Goal: Task Accomplishment & Management: Complete application form

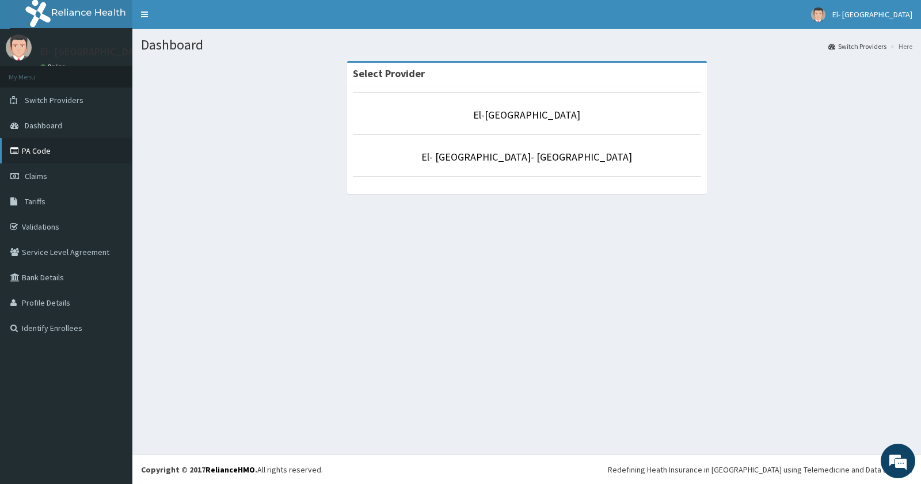
click at [38, 173] on span "Claims" at bounding box center [36, 176] width 22 height 10
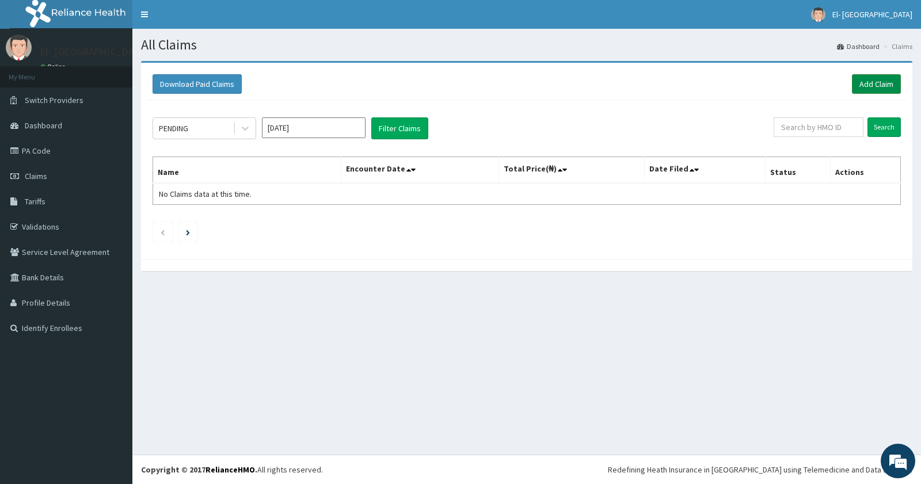
click at [874, 82] on link "Add Claim" at bounding box center [876, 84] width 49 height 20
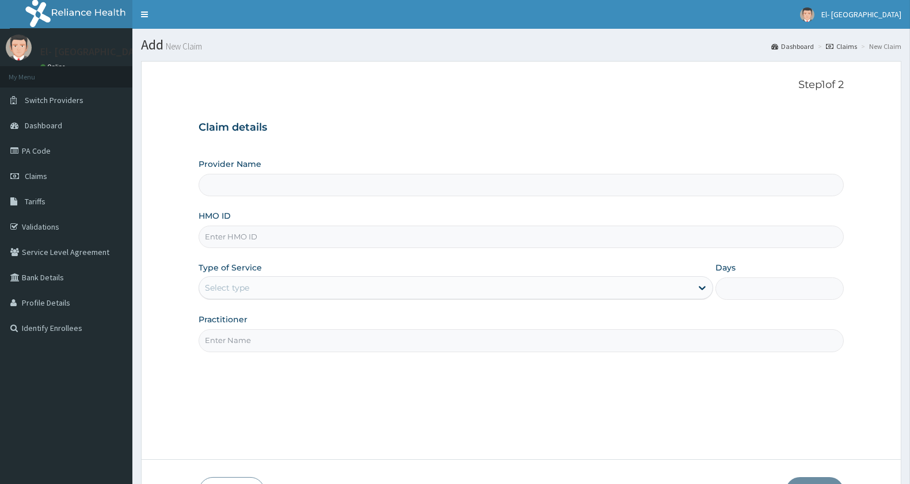
type input "El-Dunamis Medical Centre"
click at [223, 243] on input "HMO ID" at bounding box center [521, 237] width 645 height 22
type input "GSV/12343/A"
click at [300, 283] on div "Select type" at bounding box center [445, 288] width 493 height 18
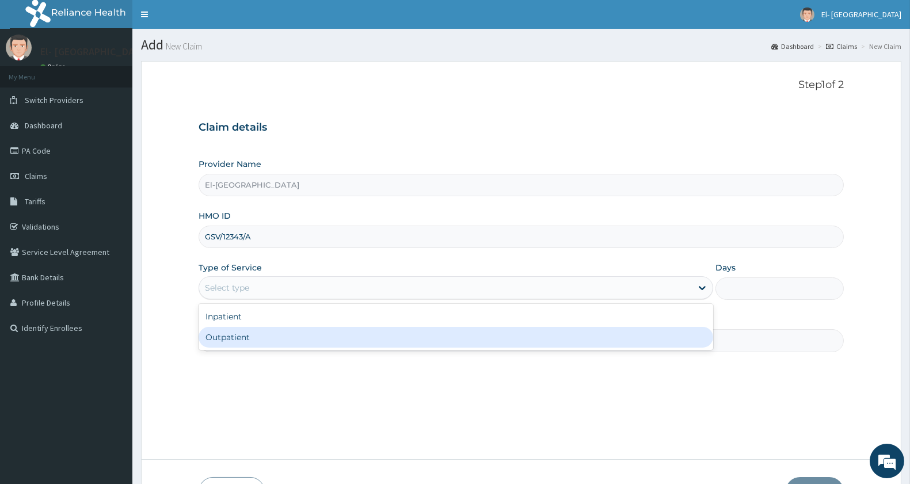
click at [266, 337] on div "Outpatient" at bounding box center [456, 337] width 515 height 21
type input "1"
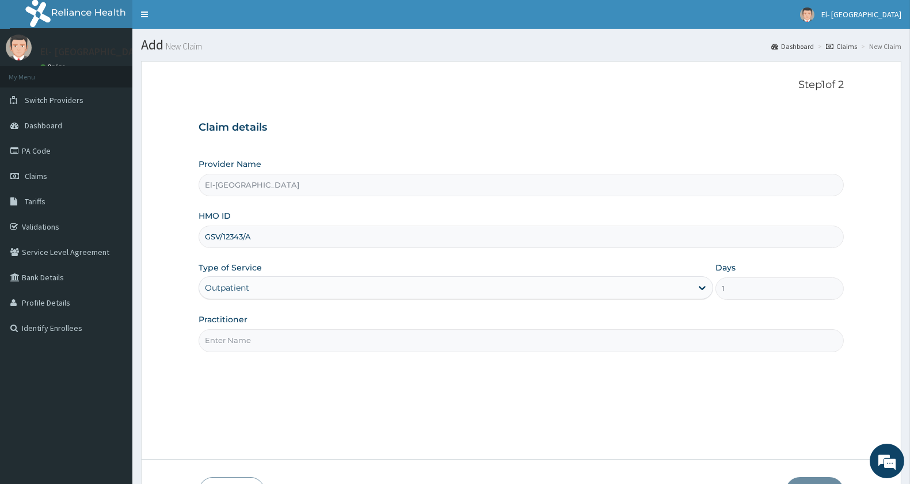
click at [285, 339] on input "Practitioner" at bounding box center [521, 340] width 645 height 22
type input "DR ADEYINKA"
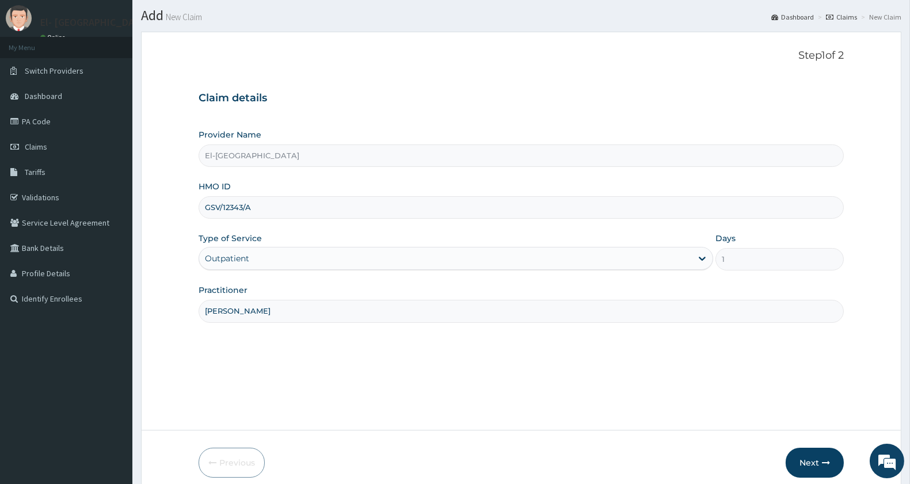
scroll to position [79, 0]
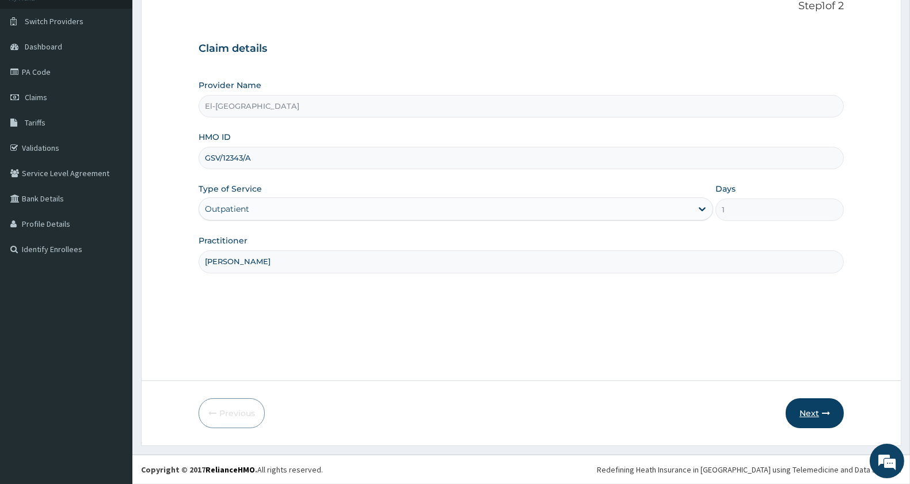
click at [816, 404] on button "Next" at bounding box center [815, 413] width 58 height 30
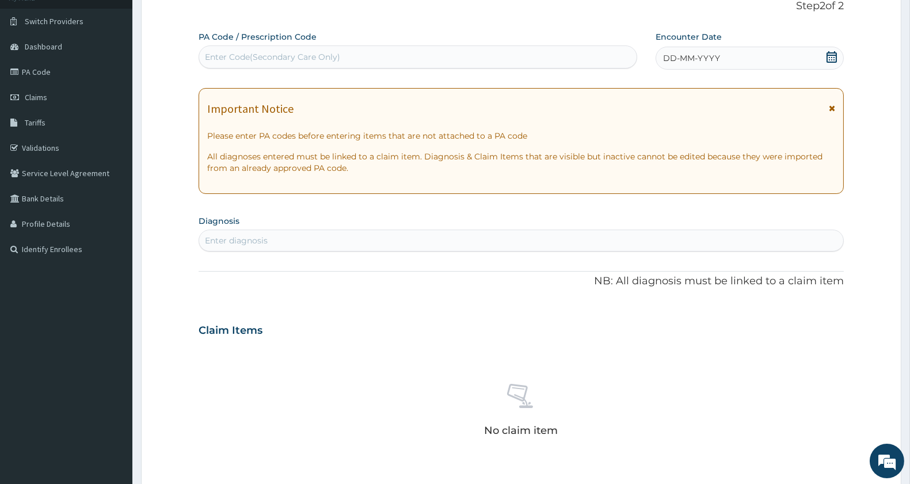
click at [708, 58] on span "DD-MM-YYYY" at bounding box center [691, 58] width 57 height 12
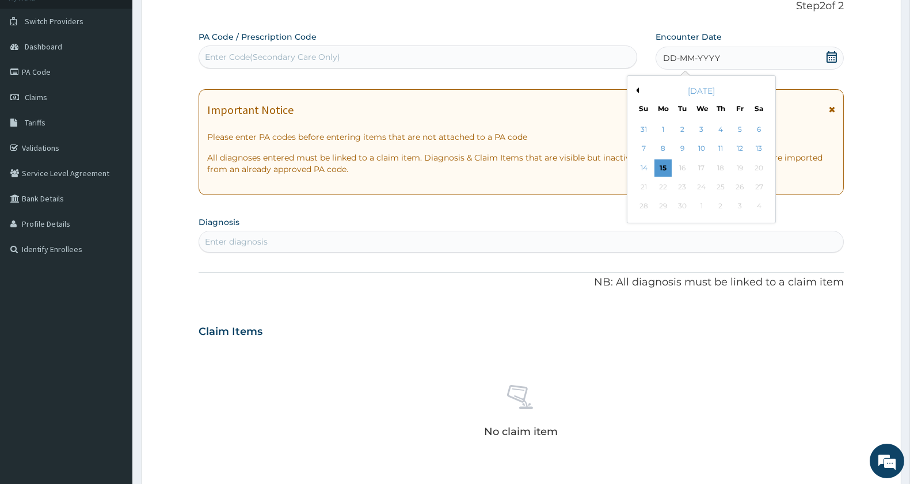
click at [636, 89] on button "Previous Month" at bounding box center [636, 91] width 6 height 6
click at [682, 167] on div "12" at bounding box center [682, 167] width 17 height 17
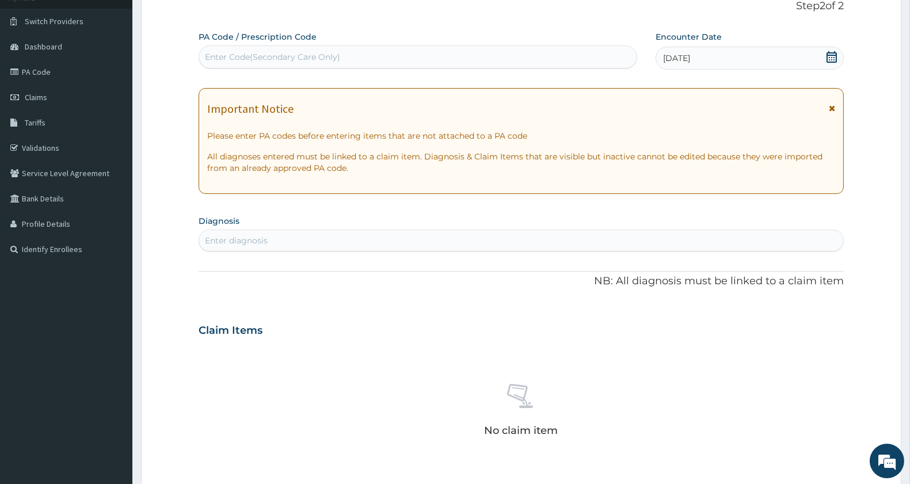
scroll to position [143, 0]
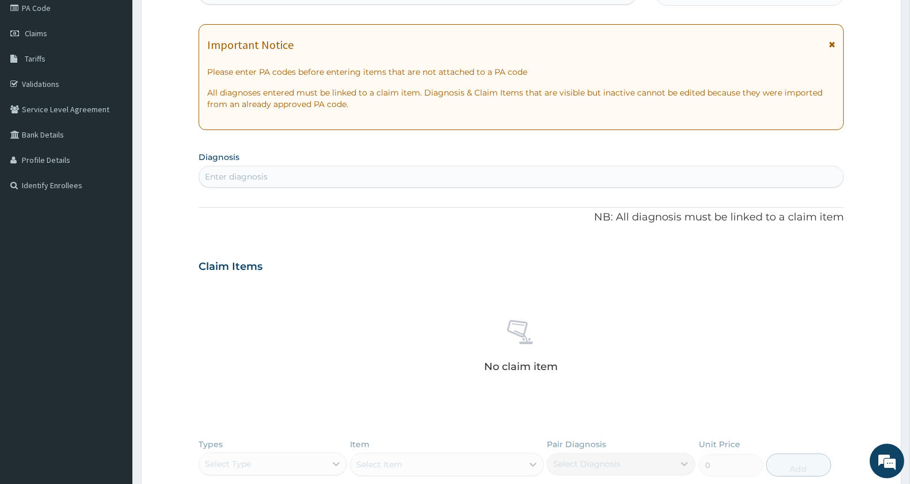
click at [234, 177] on div "Enter diagnosis" at bounding box center [236, 177] width 63 height 12
type input "malaria"
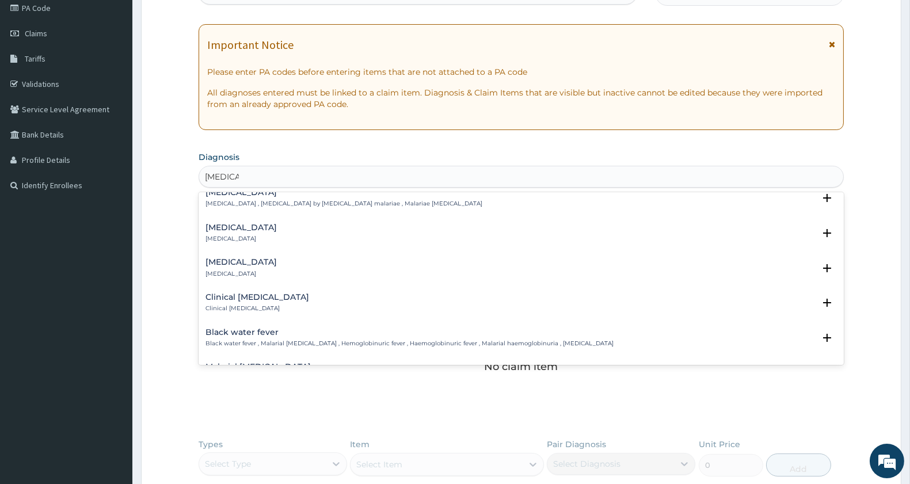
scroll to position [0, 0]
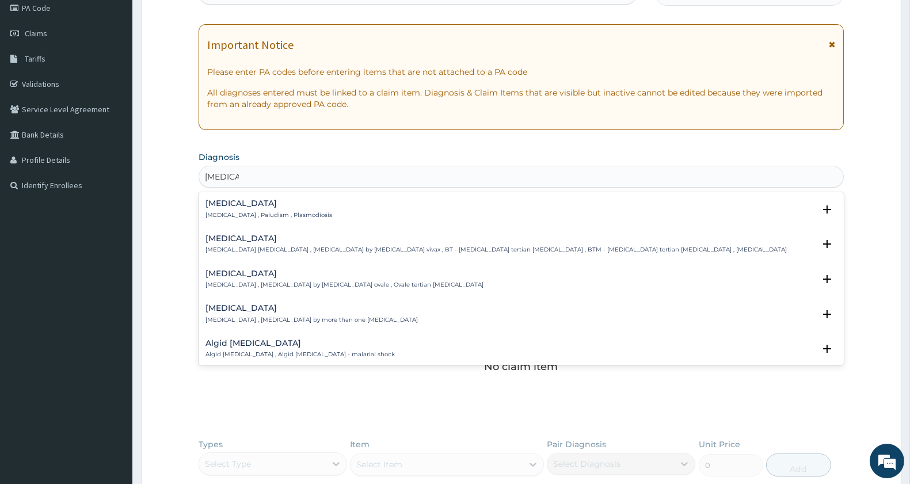
click at [240, 197] on div "Malaria Malaria , Paludism , Plasmodiosis Select Status Query Query covers susp…" at bounding box center [521, 212] width 645 height 35
click at [239, 206] on h4 "[MEDICAL_DATA]" at bounding box center [269, 203] width 127 height 9
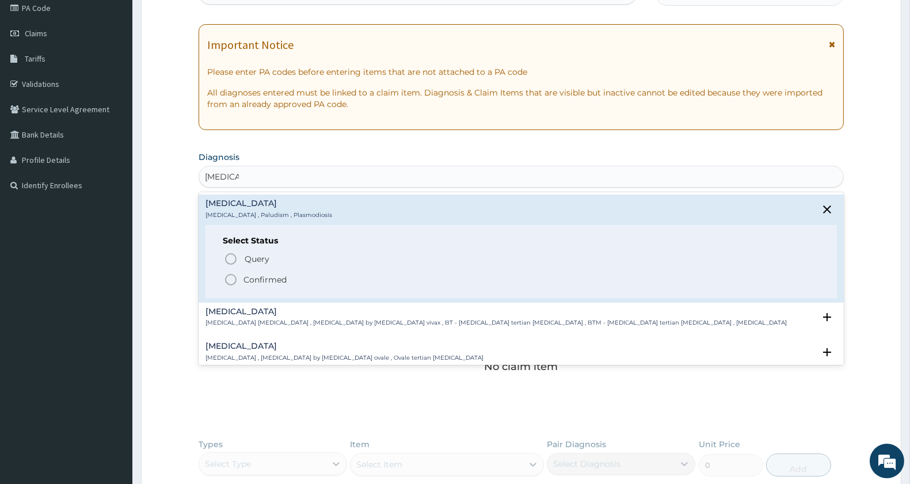
scroll to position [64, 0]
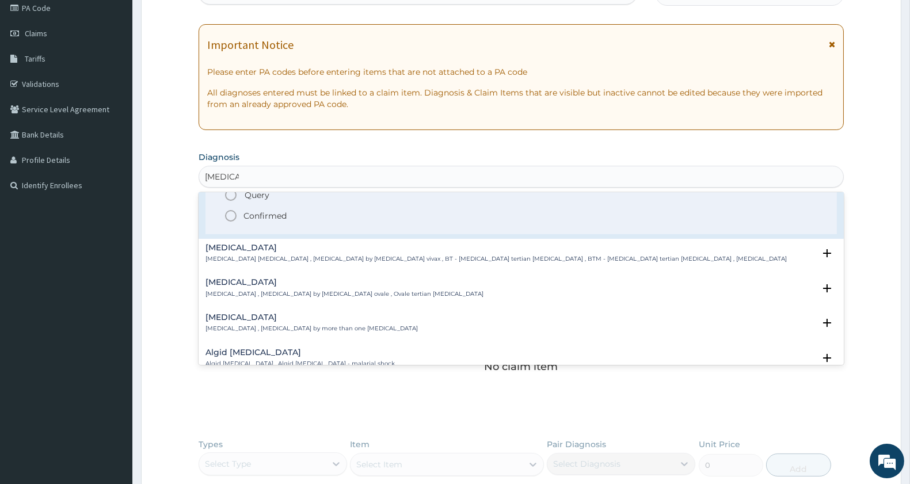
click at [229, 212] on icon "status option filled" at bounding box center [231, 216] width 14 height 14
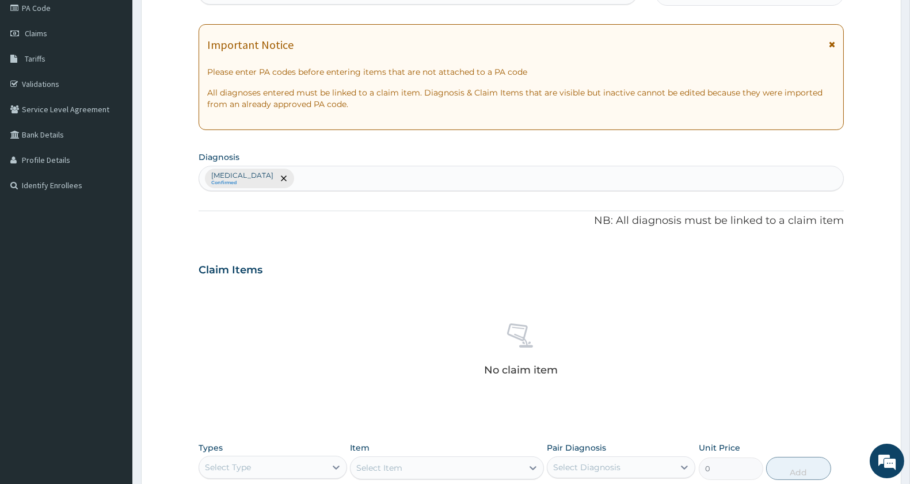
scroll to position [346, 0]
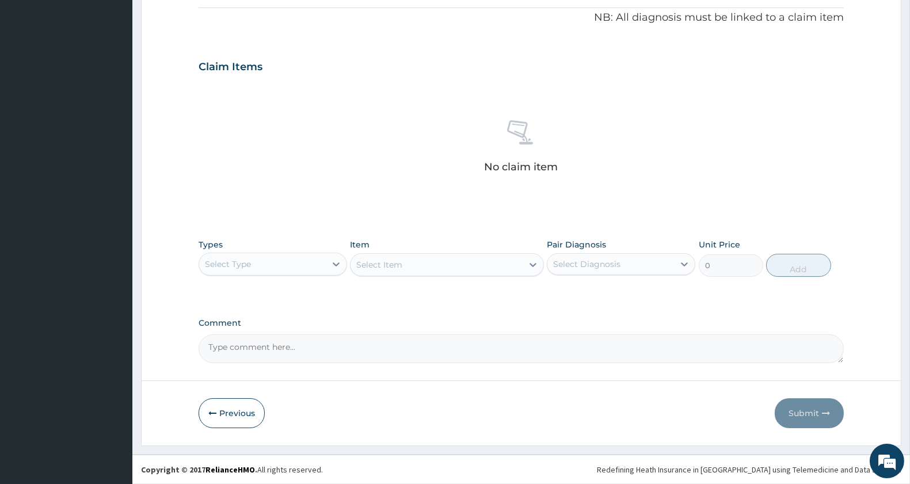
click at [287, 263] on div "Select Type" at bounding box center [262, 264] width 127 height 18
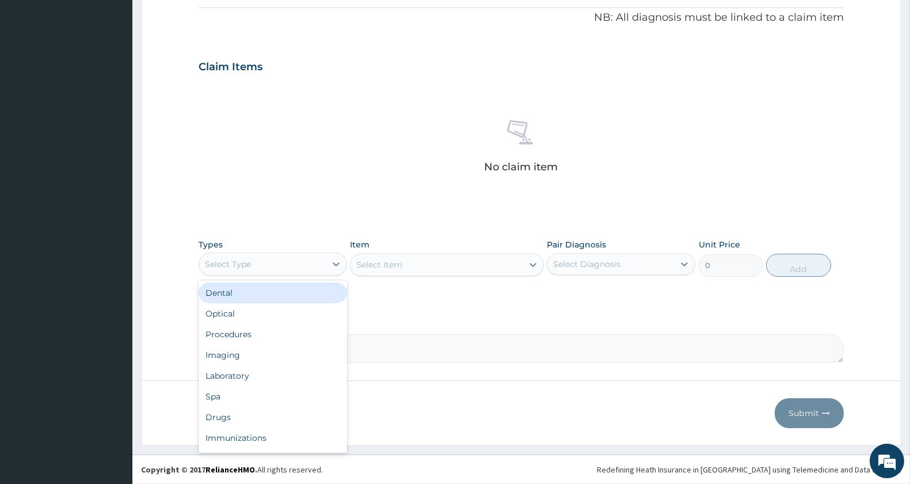
type input "p"
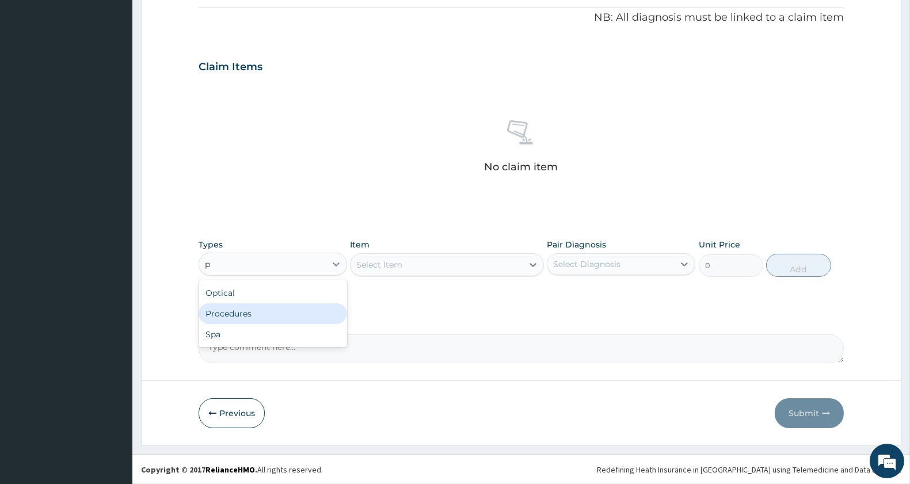
drag, startPoint x: 265, startPoint y: 304, endPoint x: 412, endPoint y: 286, distance: 147.9
click at [265, 305] on div "Procedures" at bounding box center [273, 313] width 149 height 21
click at [424, 271] on div "Select Item" at bounding box center [446, 264] width 193 height 23
click at [433, 260] on div "Select Item" at bounding box center [437, 265] width 172 height 18
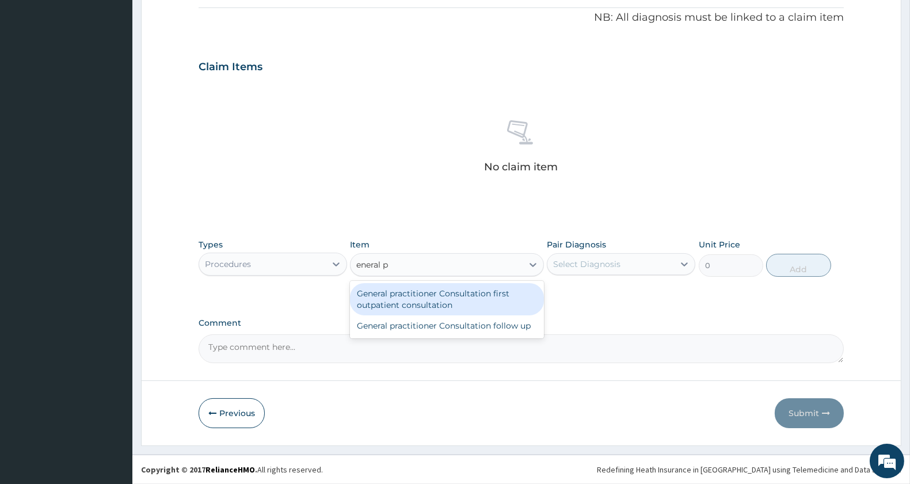
type input "eneral pr"
click at [438, 288] on div "General practitioner Consultation first outpatient consultation" at bounding box center [446, 299] width 193 height 32
type input "3000"
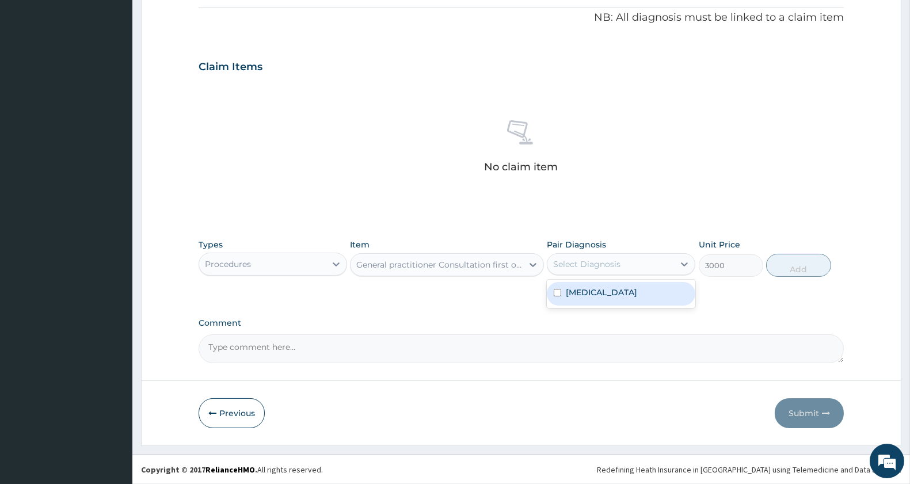
click at [590, 256] on div "Select Diagnosis" at bounding box center [611, 264] width 127 height 18
click at [611, 296] on div "[MEDICAL_DATA]" at bounding box center [621, 294] width 149 height 24
checkbox input "true"
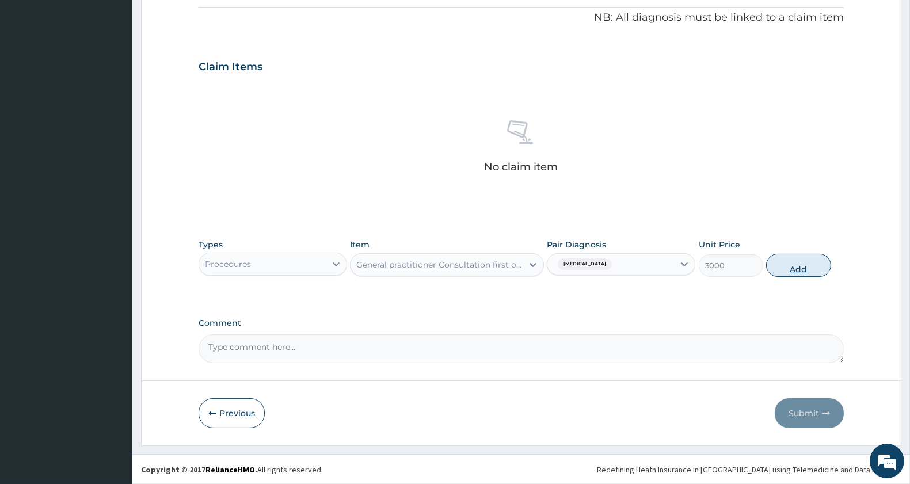
click at [789, 263] on button "Add" at bounding box center [798, 265] width 64 height 23
type input "0"
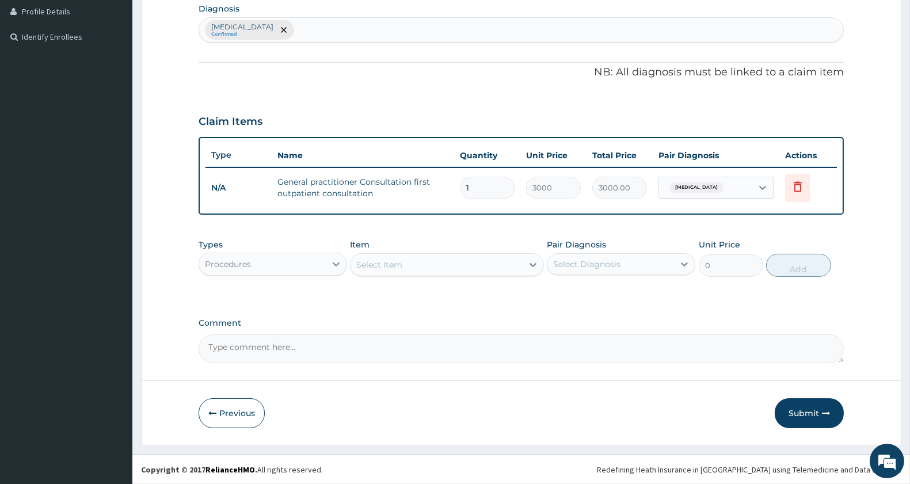
scroll to position [290, 0]
click at [393, 262] on div "Select Item" at bounding box center [379, 266] width 46 height 12
click at [216, 265] on div "Procedures" at bounding box center [228, 266] width 46 height 12
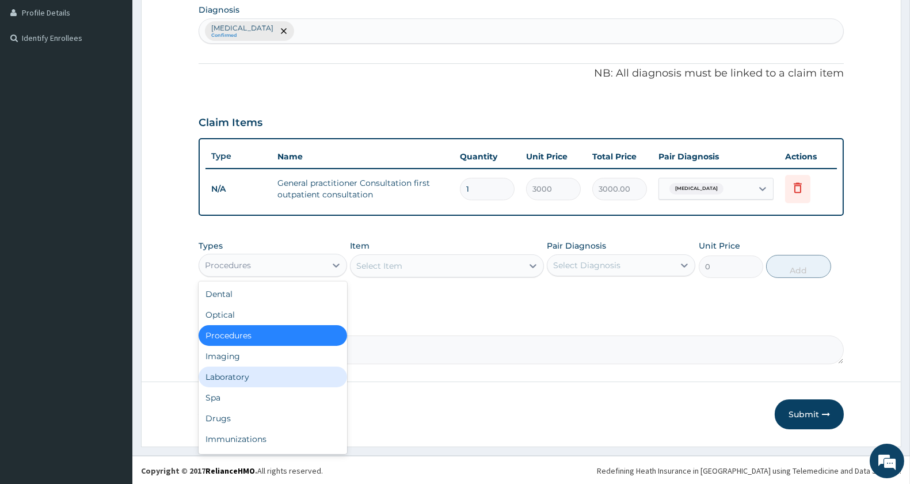
click at [238, 373] on div "Laboratory" at bounding box center [273, 377] width 149 height 21
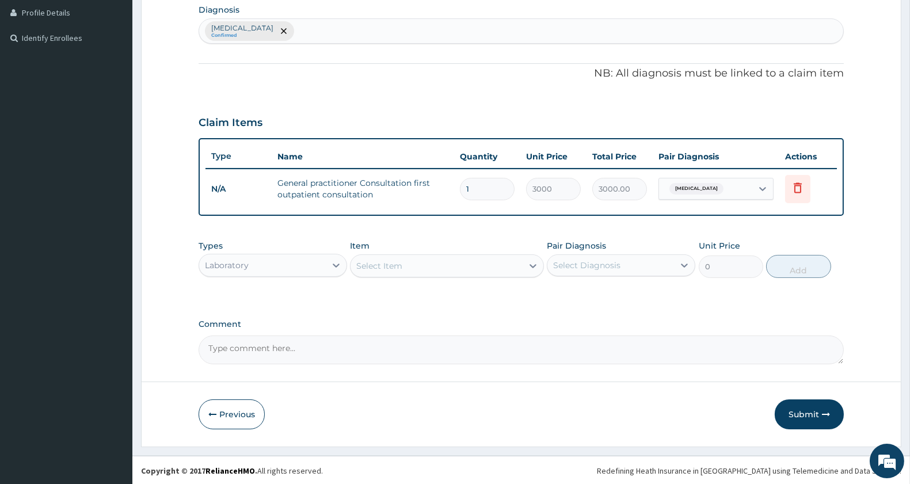
click at [413, 264] on div "Select Item" at bounding box center [437, 266] width 172 height 18
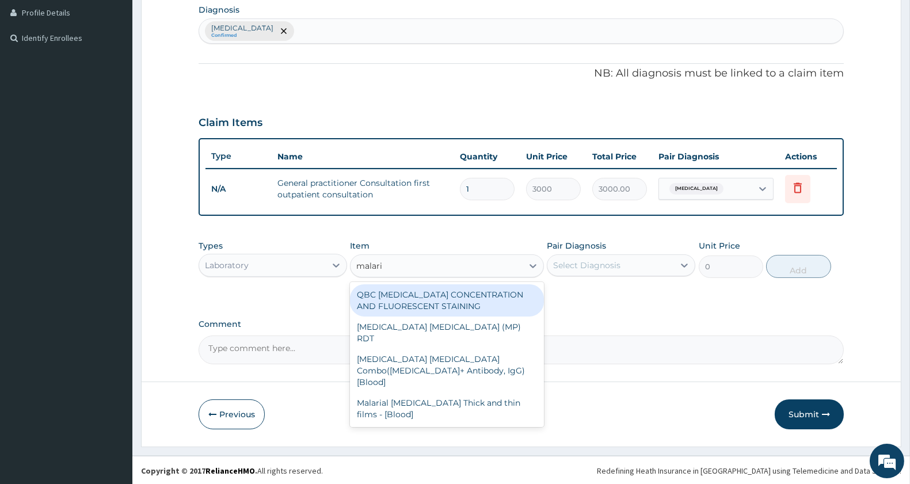
type input "[MEDICAL_DATA]"
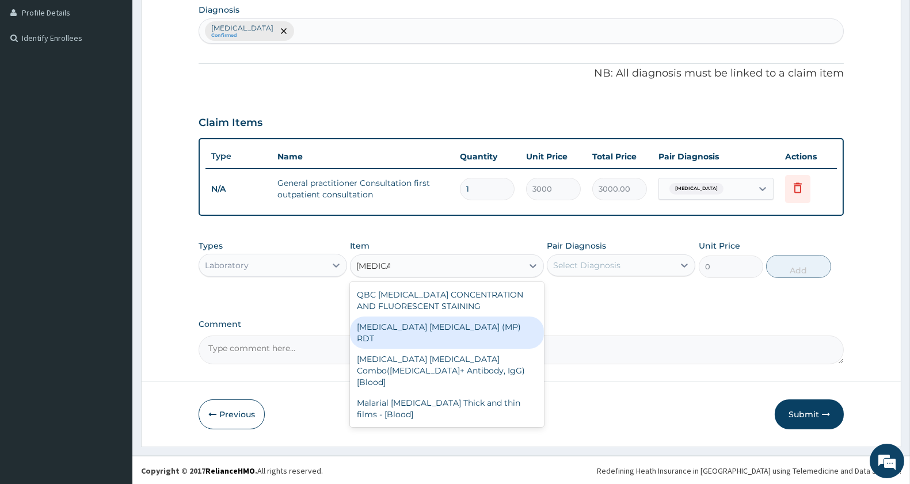
click at [442, 326] on div "[MEDICAL_DATA] [MEDICAL_DATA] (MP) RDT" at bounding box center [446, 333] width 193 height 32
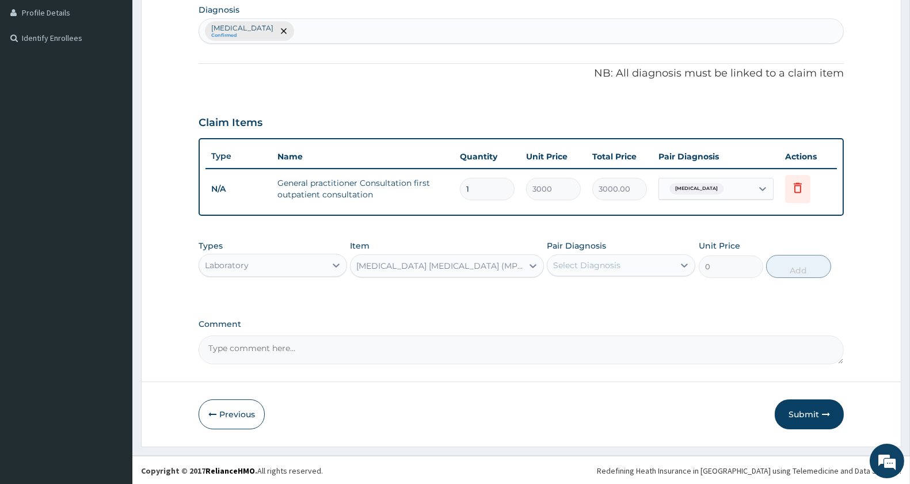
type input "1500"
click at [595, 264] on div "Select Diagnosis" at bounding box center [586, 266] width 67 height 12
click at [607, 291] on div "[MEDICAL_DATA]" at bounding box center [621, 295] width 149 height 24
checkbox input "true"
click at [824, 274] on button "Add" at bounding box center [798, 266] width 64 height 23
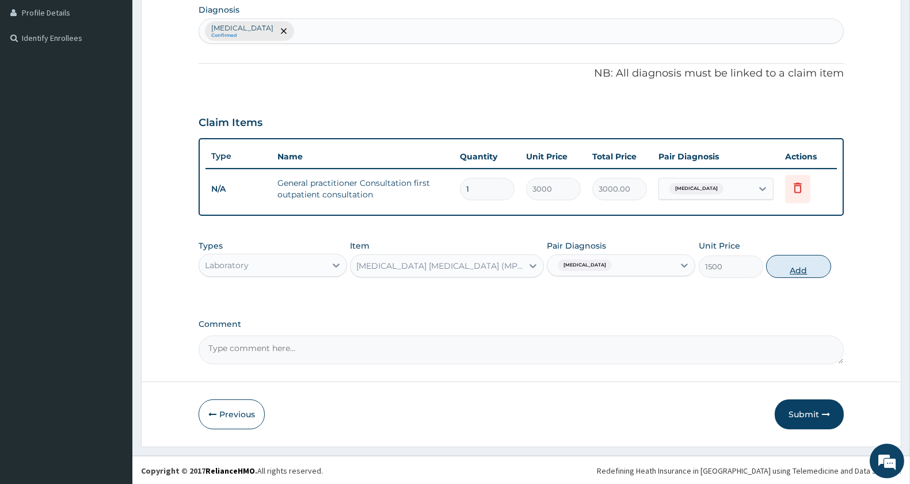
type input "0"
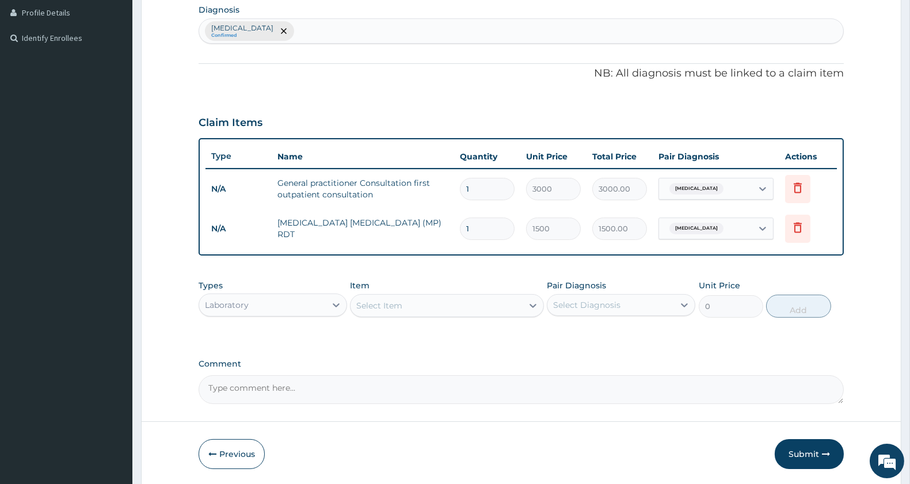
click at [397, 300] on div "Select Item" at bounding box center [379, 306] width 46 height 12
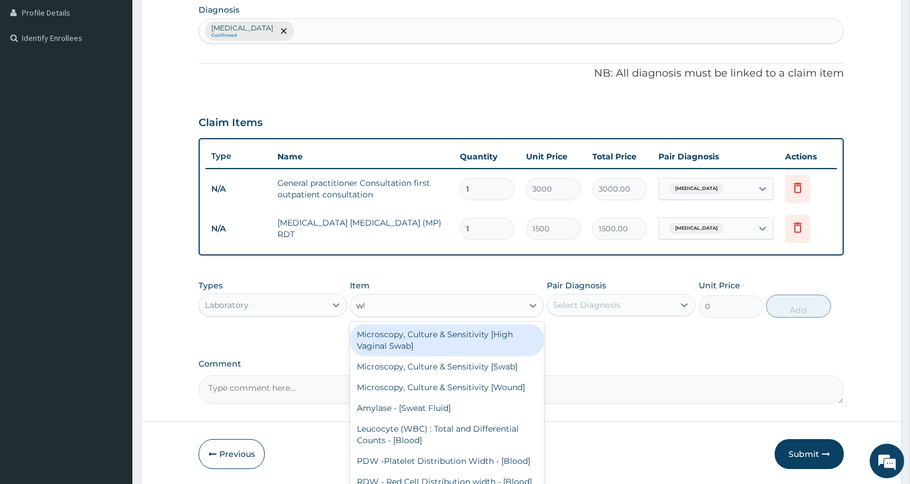
type input "wbc"
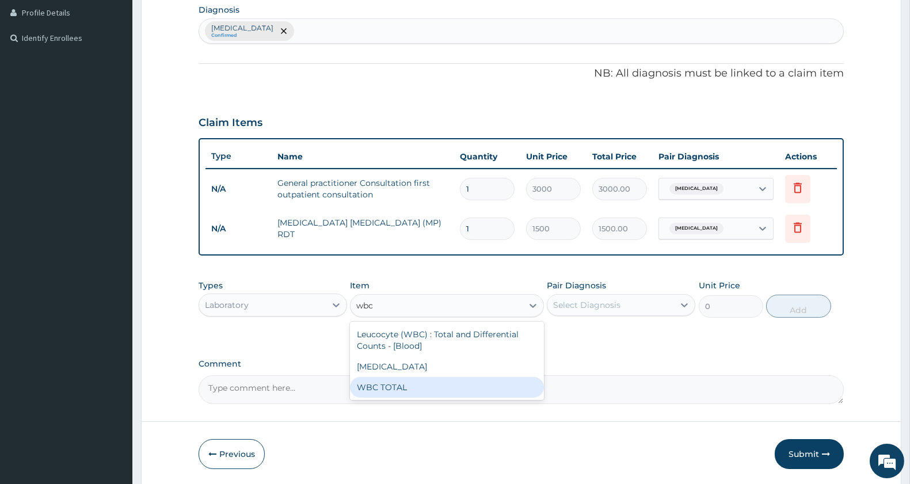
drag, startPoint x: 433, startPoint y: 381, endPoint x: 511, endPoint y: 367, distance: 79.5
click at [434, 380] on div "WBC TOTAL" at bounding box center [446, 387] width 193 height 21
type input "1500"
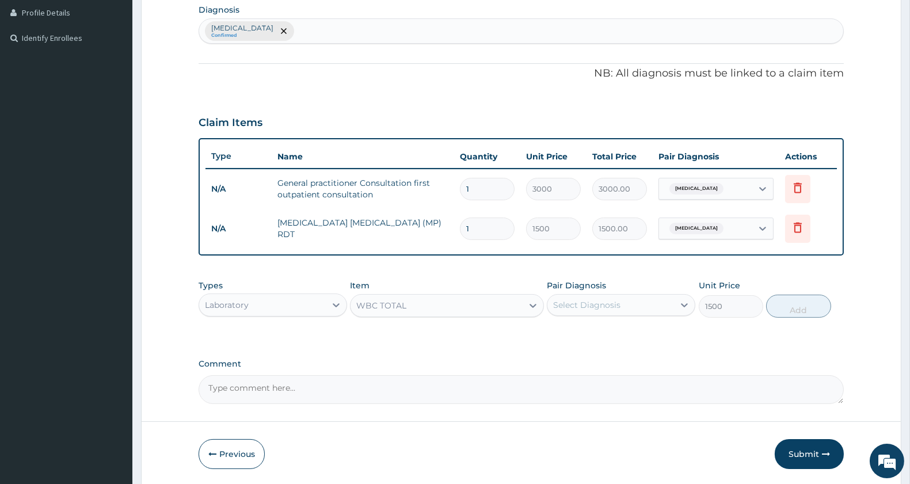
click at [597, 311] on div "Select Diagnosis" at bounding box center [611, 305] width 127 height 18
drag, startPoint x: 595, startPoint y: 335, endPoint x: 682, endPoint y: 337, distance: 87.0
click at [595, 336] on label "[MEDICAL_DATA]" at bounding box center [601, 334] width 71 height 12
checkbox input "true"
click at [786, 312] on button "Add" at bounding box center [798, 306] width 64 height 23
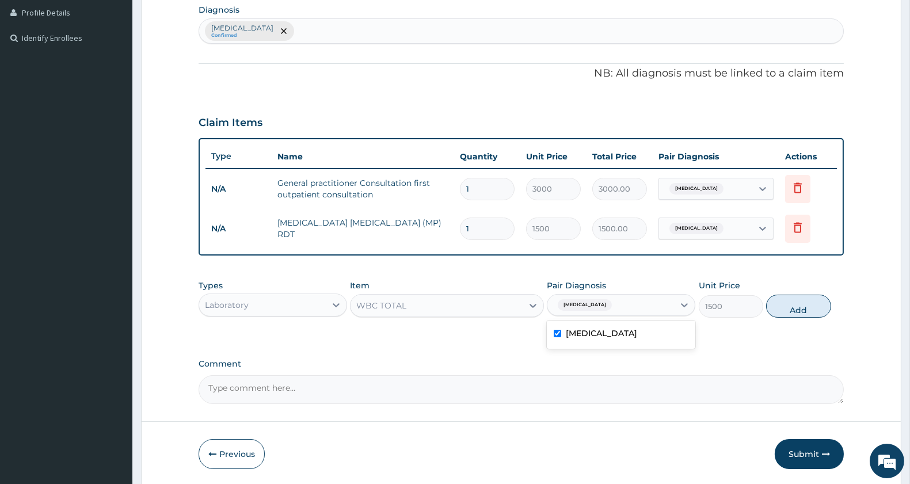
type input "0"
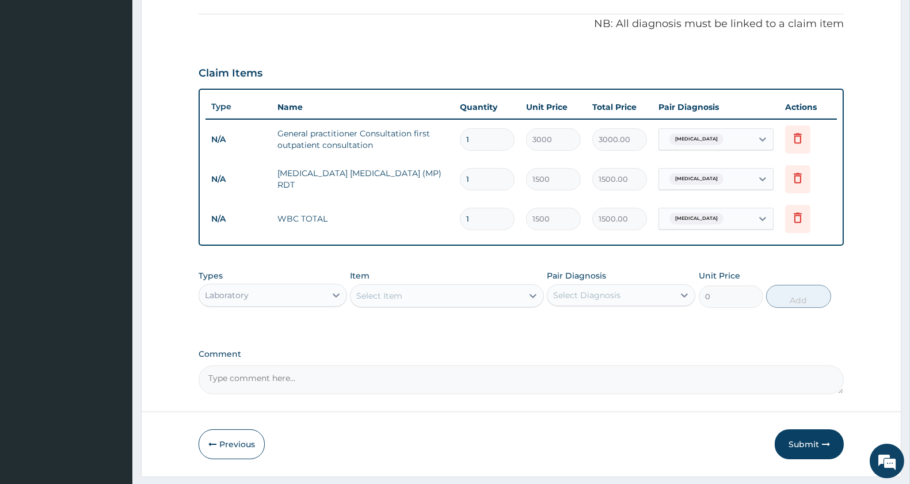
scroll to position [370, 0]
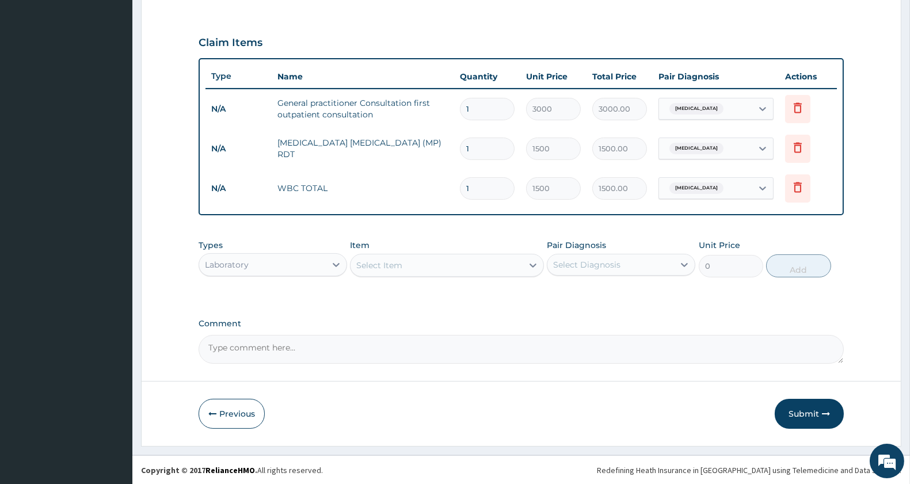
click at [480, 269] on div "Select Item" at bounding box center [437, 265] width 172 height 18
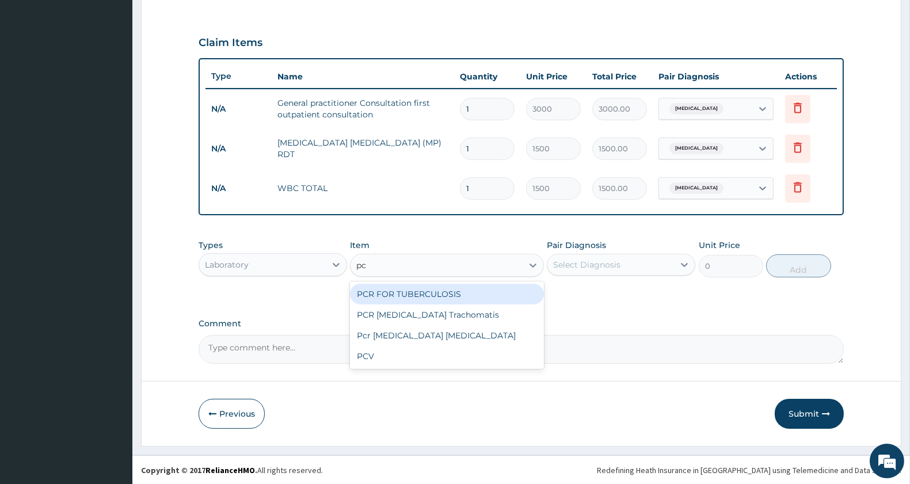
type input "pcv"
drag, startPoint x: 486, startPoint y: 289, endPoint x: 589, endPoint y: 258, distance: 107.6
click at [486, 290] on div "PCV" at bounding box center [446, 294] width 193 height 21
type input "1500"
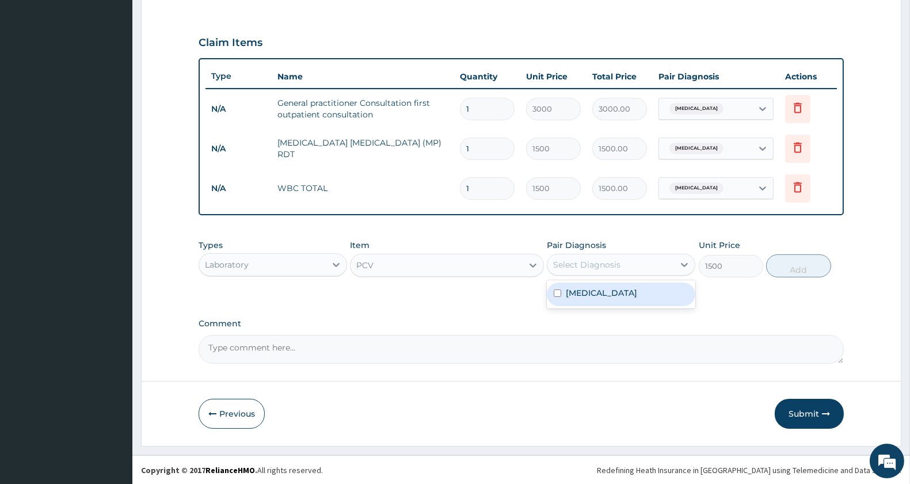
click at [602, 256] on div "Select Diagnosis" at bounding box center [611, 265] width 127 height 18
click at [595, 294] on label "Malaria" at bounding box center [601, 293] width 71 height 12
checkbox input "true"
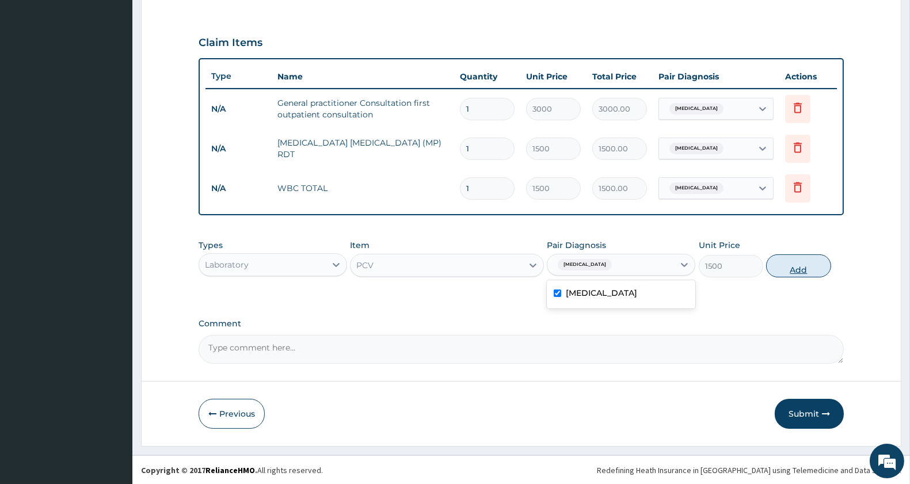
click at [776, 265] on button "Add" at bounding box center [798, 265] width 64 height 23
type input "0"
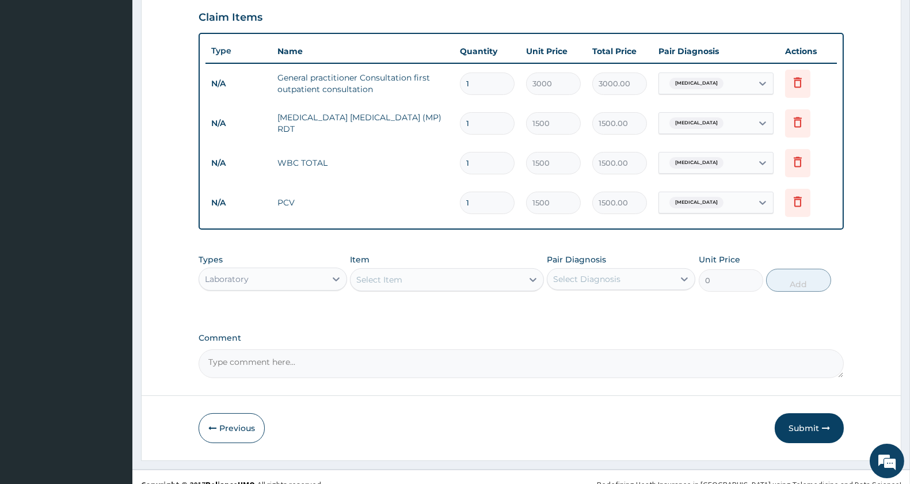
scroll to position [411, 0]
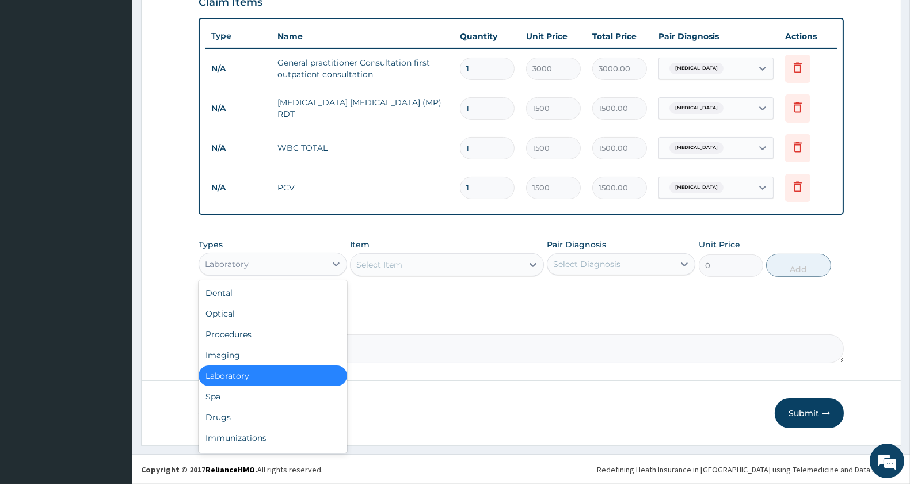
click at [213, 267] on div "Laboratory" at bounding box center [227, 265] width 44 height 12
click at [254, 416] on div "Drugs" at bounding box center [273, 417] width 149 height 21
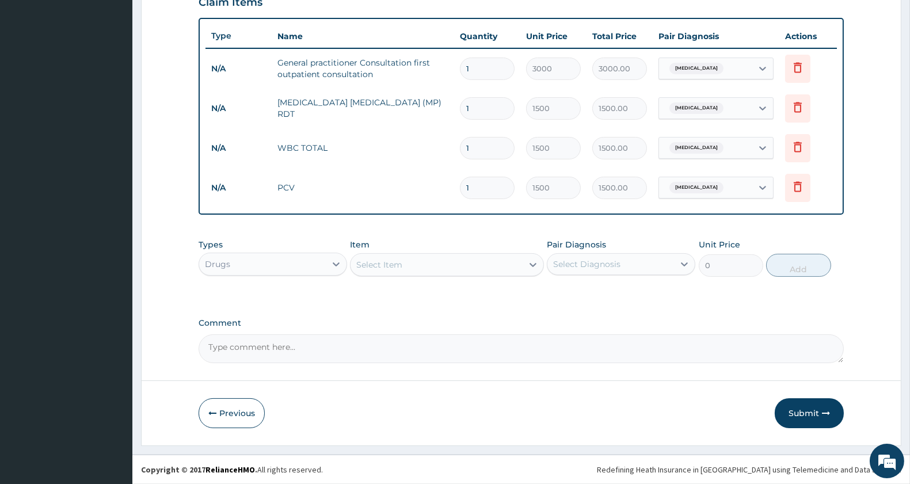
click at [402, 262] on div "Select Item" at bounding box center [379, 265] width 46 height 12
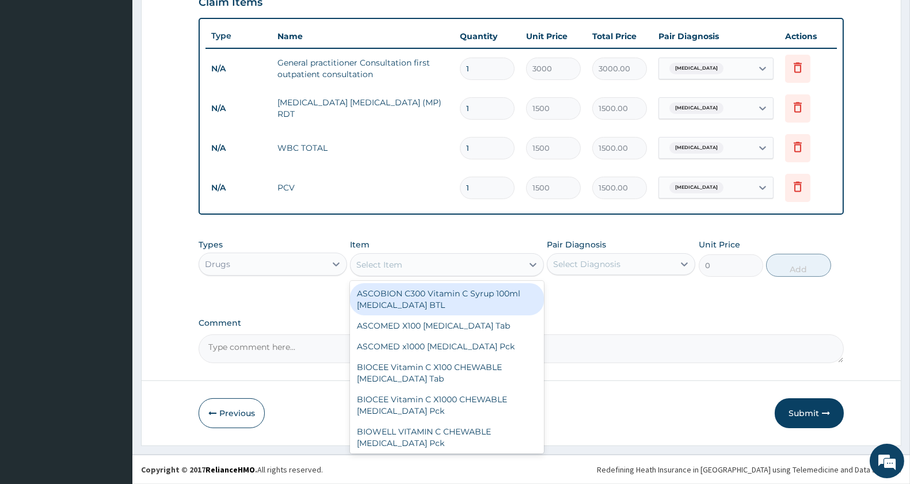
type input "a"
click at [403, 262] on div "Select Item" at bounding box center [437, 265] width 172 height 18
type input "temether"
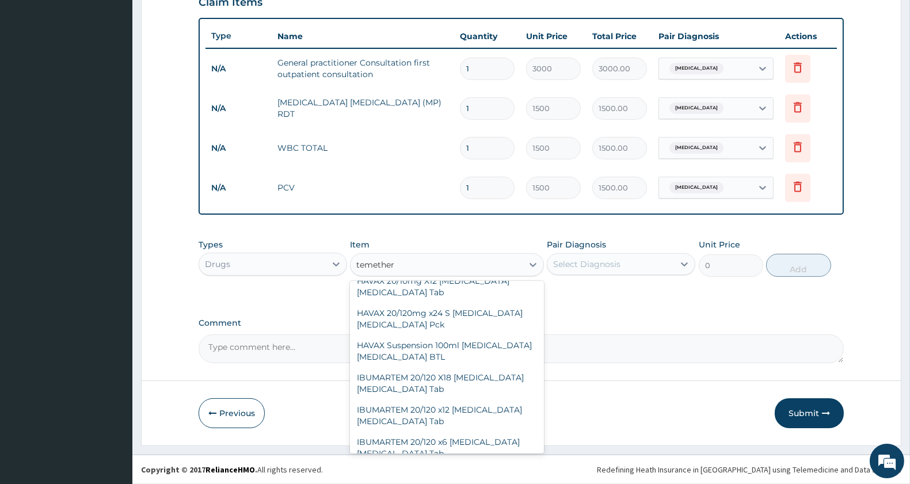
scroll to position [1177, 0]
click at [416, 260] on div "temether" at bounding box center [437, 265] width 172 height 18
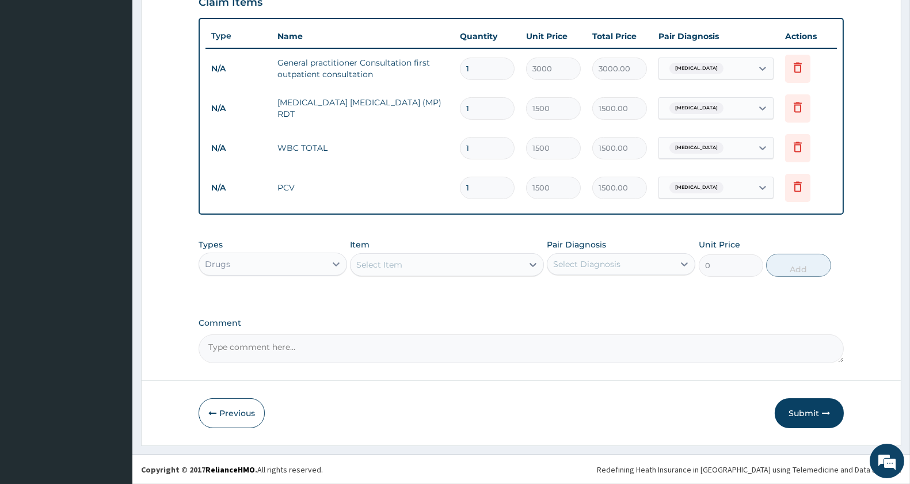
click at [416, 260] on div "Select Item" at bounding box center [437, 265] width 172 height 18
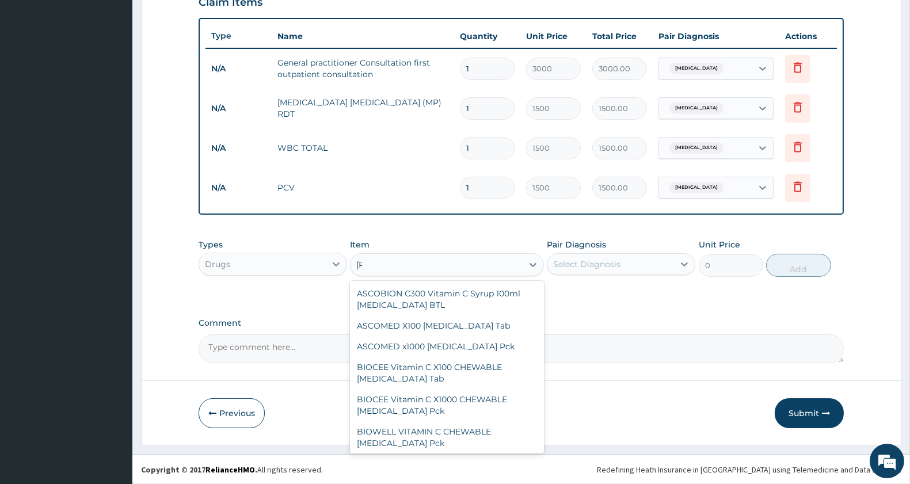
type input "coart"
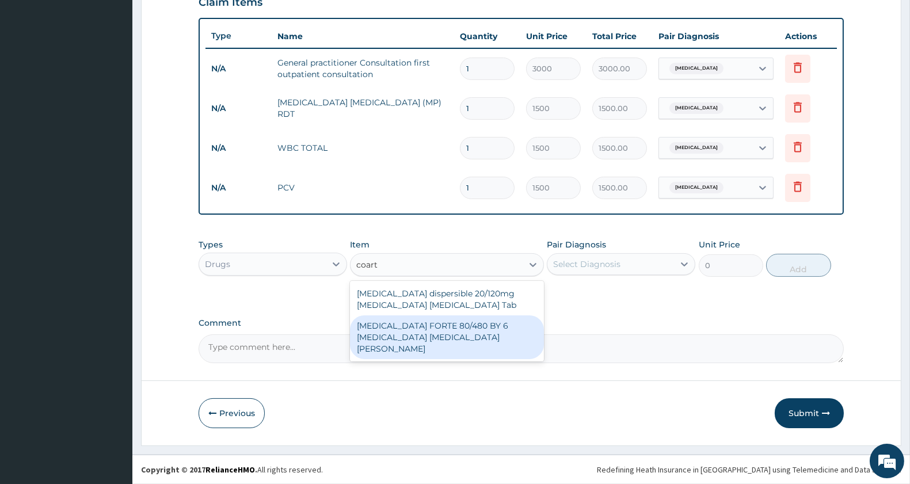
drag, startPoint x: 431, startPoint y: 330, endPoint x: 481, endPoint y: 330, distance: 50.7
click at [432, 331] on div "COARTEM FORTE 80/480 BY 6 Artemether Lumefantrine Pck" at bounding box center [446, 338] width 193 height 44
type input "3220"
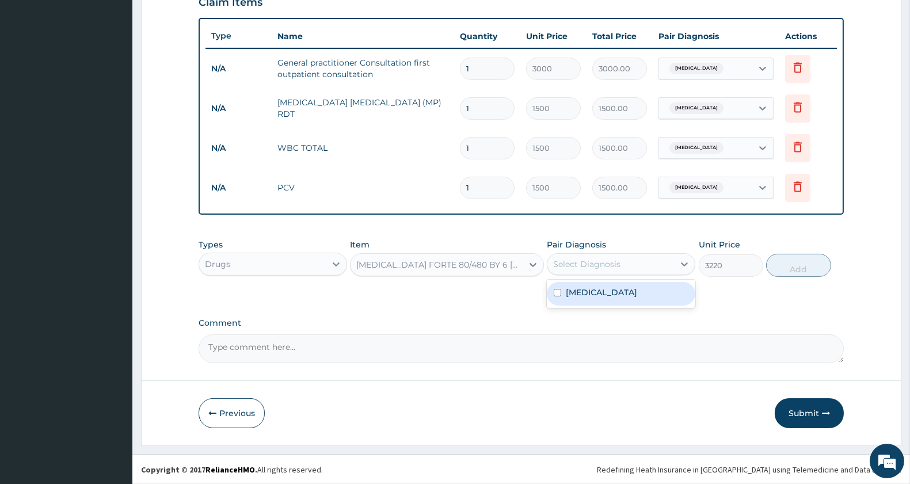
click at [560, 266] on div "Select Diagnosis" at bounding box center [586, 265] width 67 height 12
click at [583, 295] on label "Malaria" at bounding box center [601, 293] width 71 height 12
checkbox input "true"
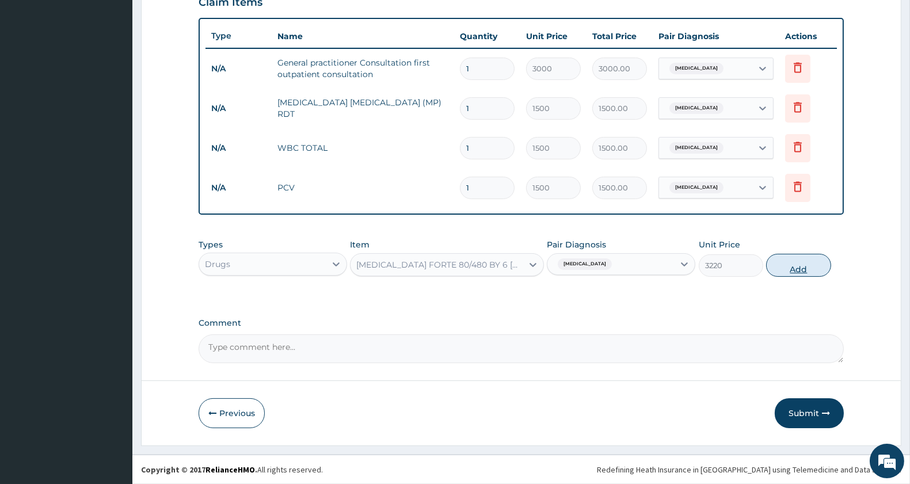
click at [803, 269] on button "Add" at bounding box center [798, 265] width 64 height 23
type input "0"
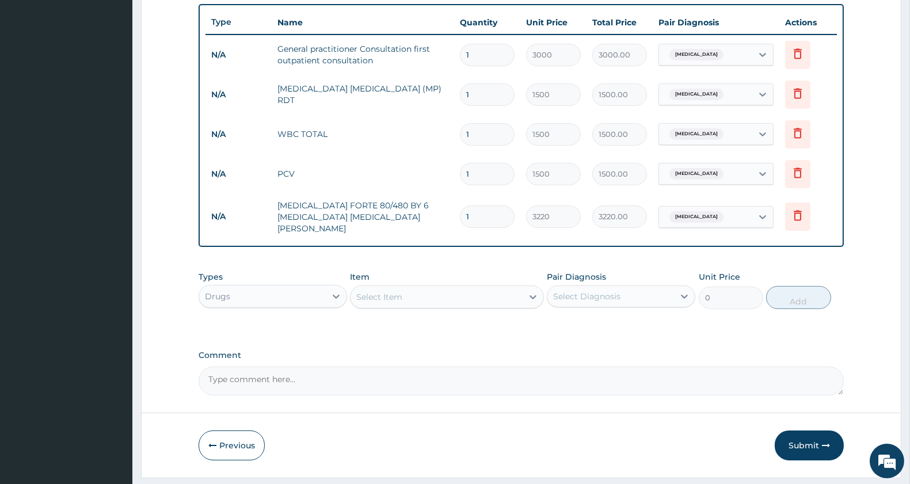
scroll to position [450, 0]
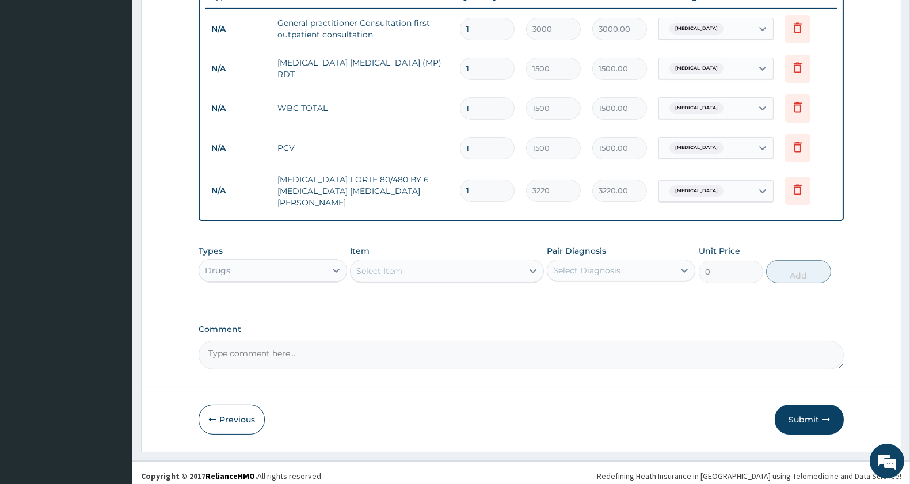
click at [444, 262] on div "Select Item" at bounding box center [437, 271] width 172 height 18
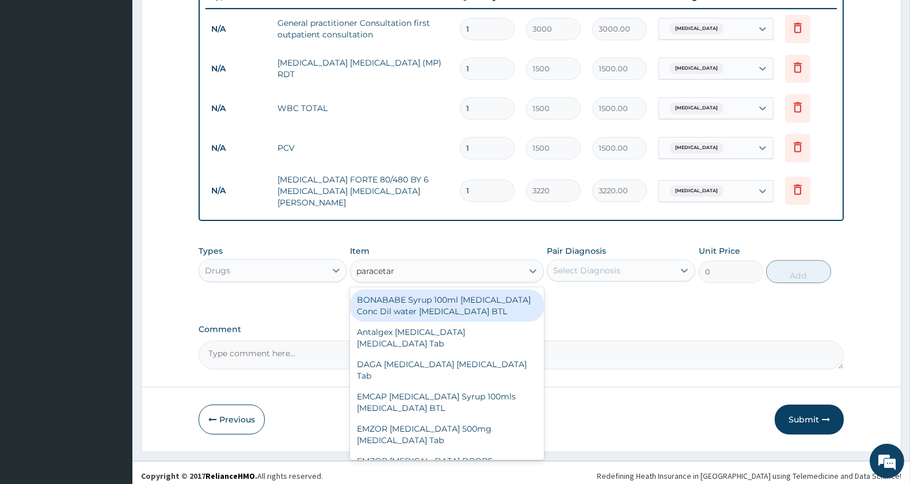
type input "paracetamol"
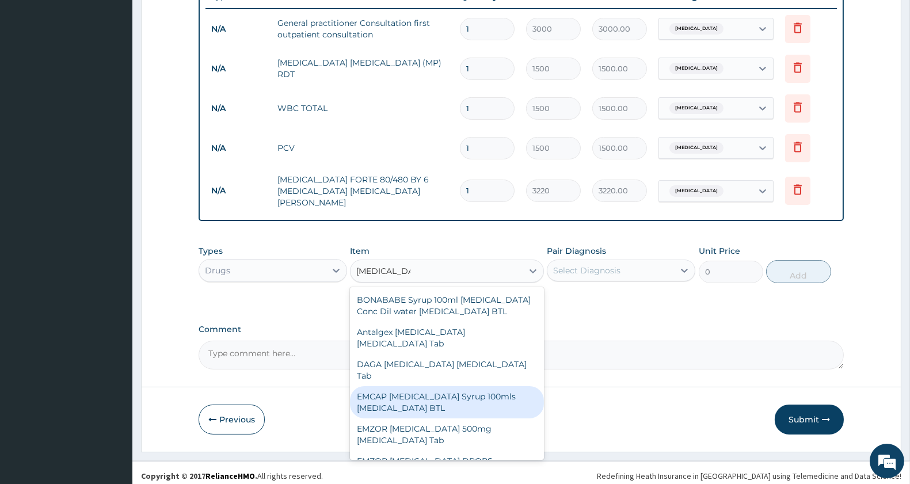
click at [443, 430] on div "EMZOR PARACETAMOL 500mg Acetaminophen Tab" at bounding box center [446, 435] width 193 height 32
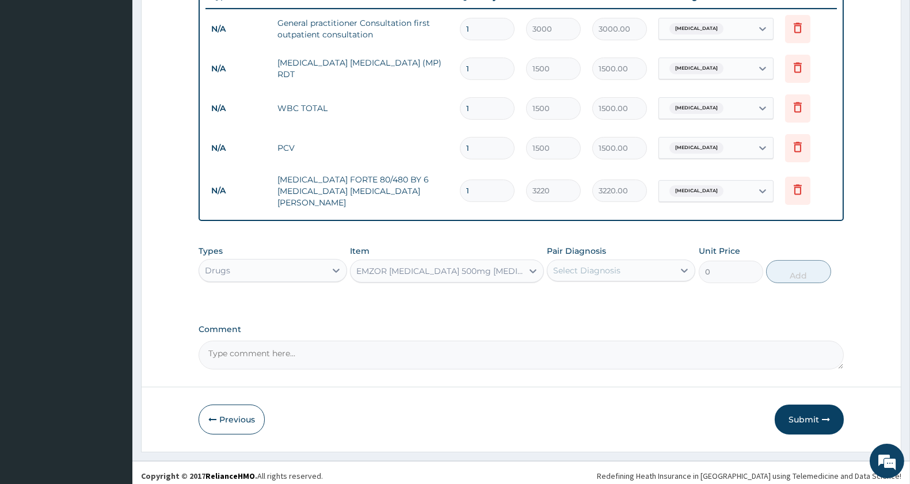
type input "11.5"
click at [577, 265] on div "Select Diagnosis" at bounding box center [586, 271] width 67 height 12
click at [639, 291] on div "Malaria" at bounding box center [621, 300] width 149 height 24
checkbox input "true"
click at [791, 265] on button "Add" at bounding box center [798, 271] width 64 height 23
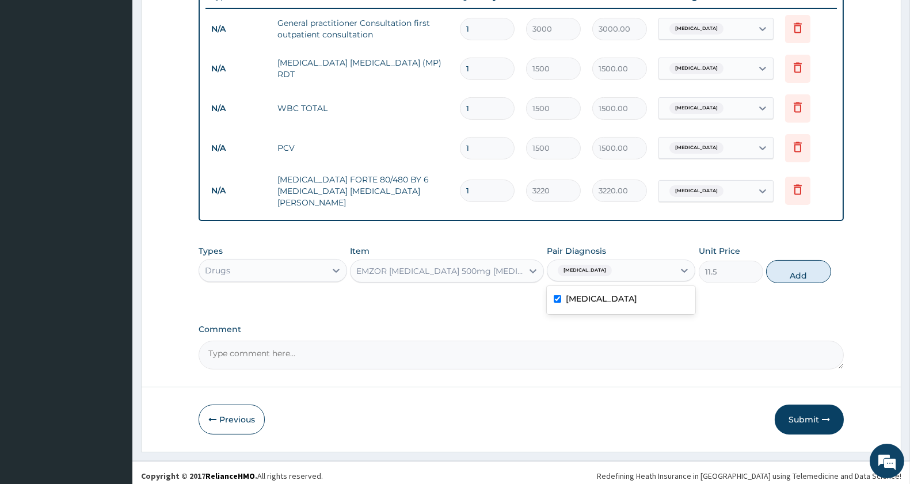
type input "0"
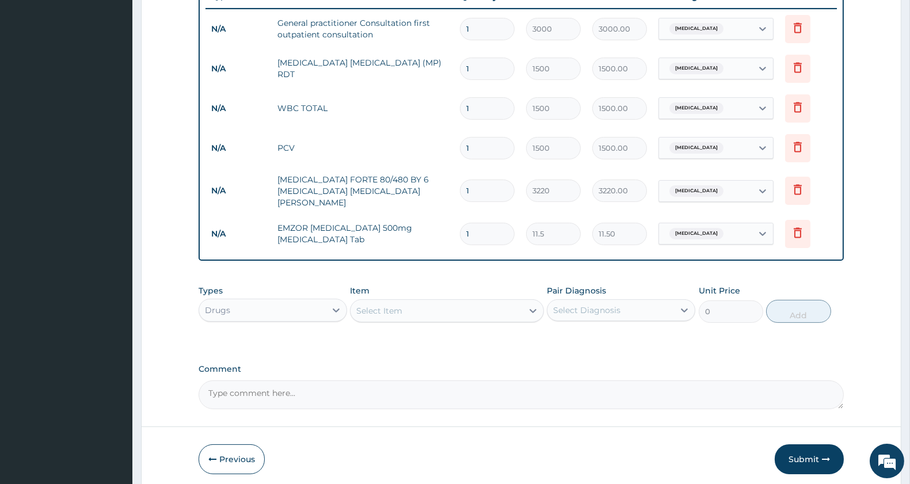
type input "18"
type input "207.00"
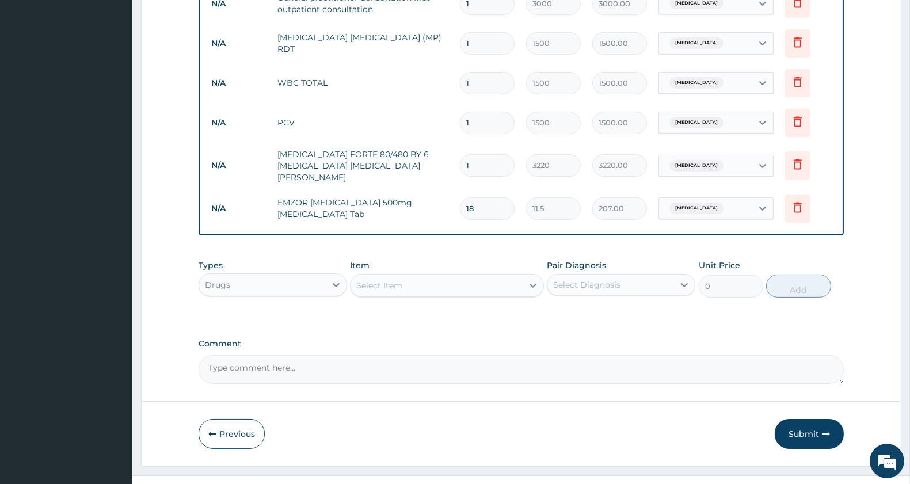
scroll to position [491, 0]
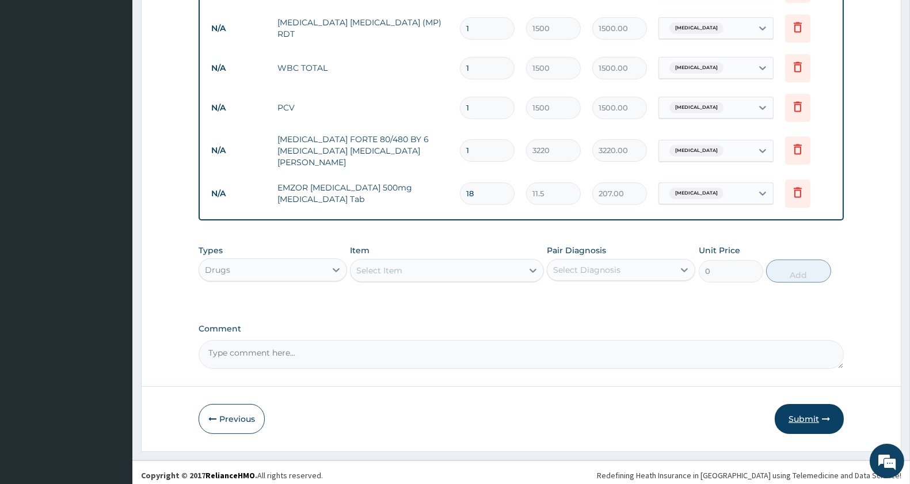
type input "18"
click at [819, 411] on button "Submit" at bounding box center [809, 419] width 69 height 30
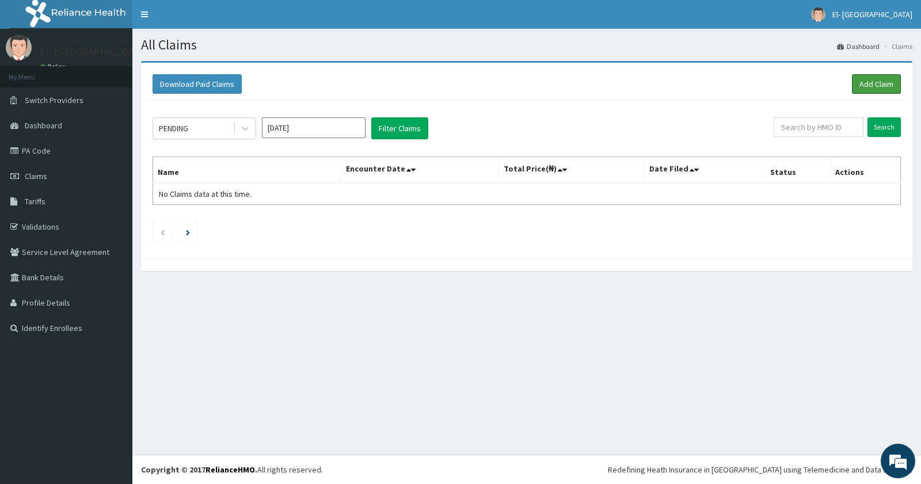
click at [866, 83] on link "Add Claim" at bounding box center [876, 84] width 49 height 20
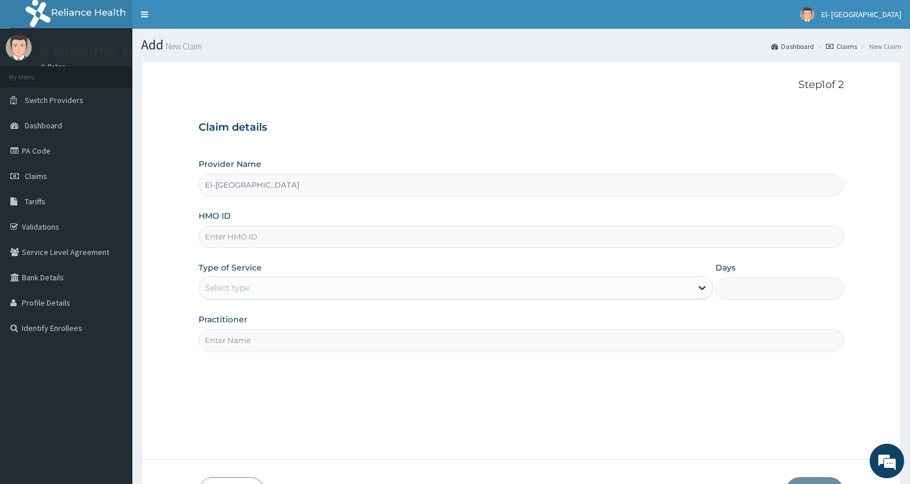
click at [252, 233] on input "HMO ID" at bounding box center [521, 237] width 645 height 22
type input "OPB/10137/A"
click at [287, 283] on div "Select type" at bounding box center [445, 288] width 493 height 18
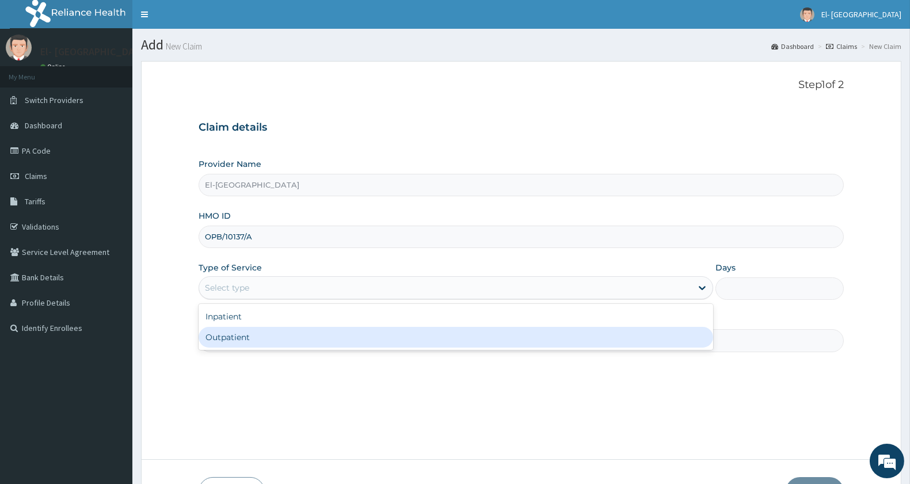
drag, startPoint x: 265, startPoint y: 344, endPoint x: 271, endPoint y: 336, distance: 9.9
click at [266, 343] on div "Outpatient" at bounding box center [456, 337] width 515 height 21
type input "1"
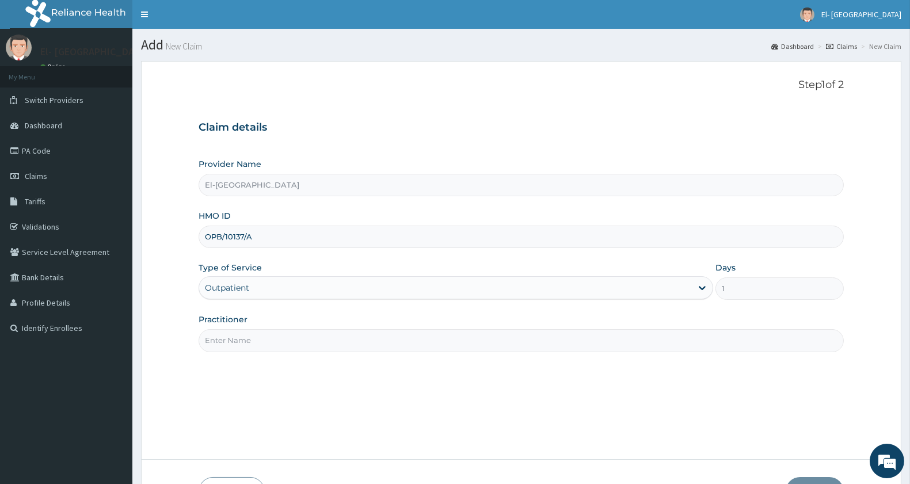
click at [269, 335] on input "Practitioner" at bounding box center [521, 340] width 645 height 22
type input "k"
type input "DR KINGSLEY"
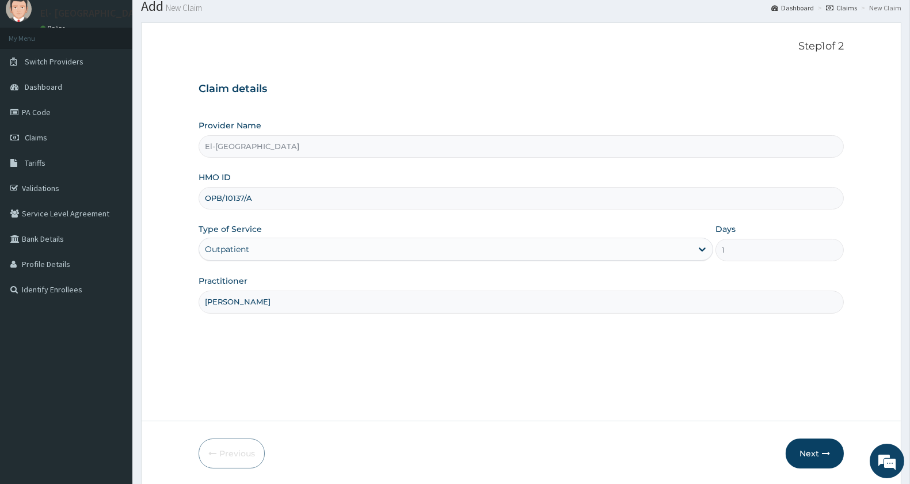
scroll to position [79, 0]
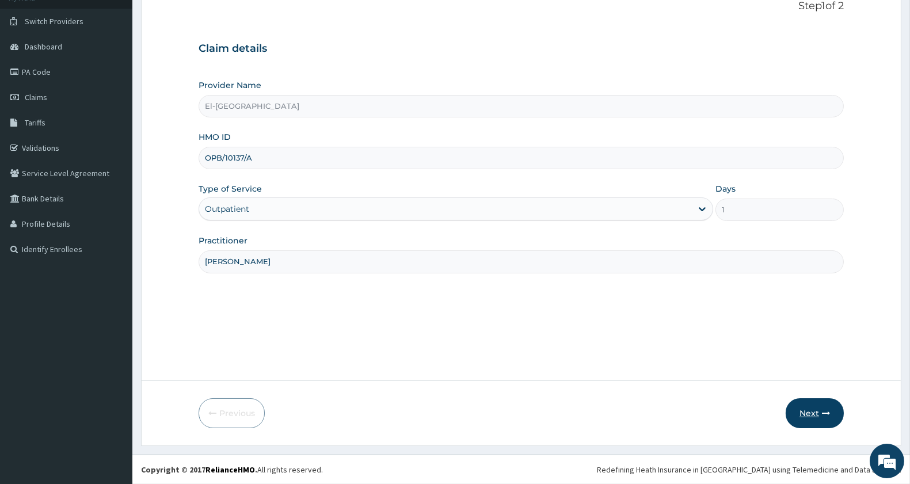
click at [808, 406] on button "Next" at bounding box center [815, 413] width 58 height 30
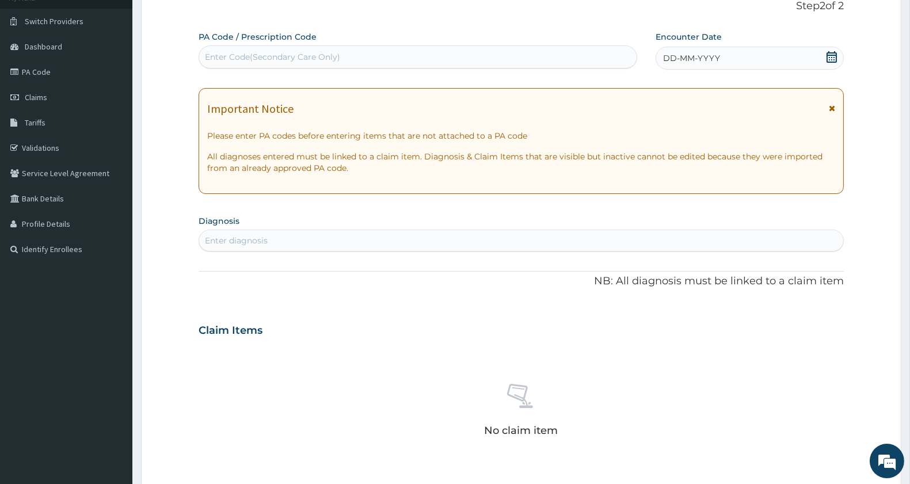
click at [732, 56] on div "DD-MM-YYYY" at bounding box center [750, 58] width 188 height 23
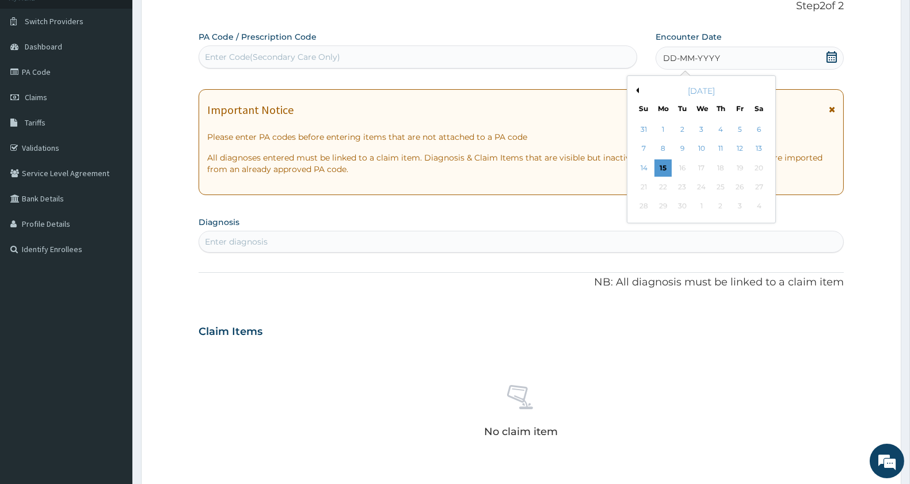
click at [638, 88] on button "Previous Month" at bounding box center [636, 91] width 6 height 6
click at [701, 166] on div "13" at bounding box center [701, 167] width 17 height 17
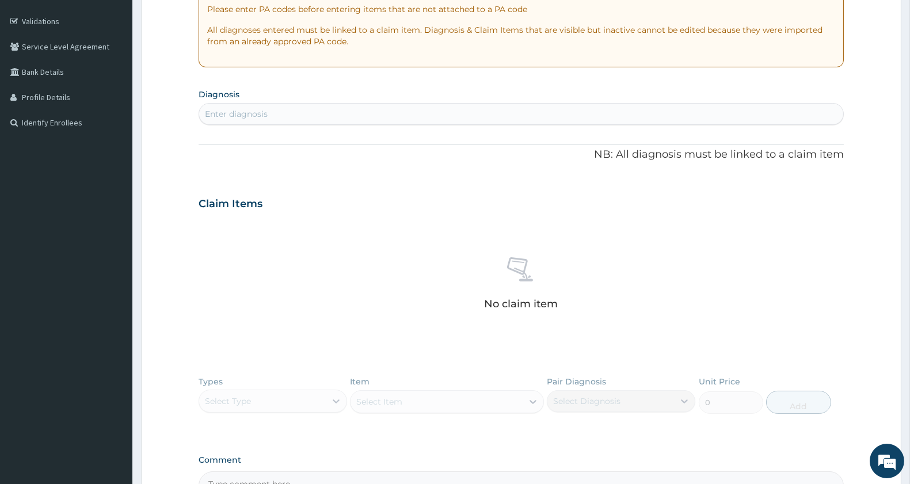
scroll to position [207, 0]
click at [314, 109] on div "Enter diagnosis" at bounding box center [521, 112] width 644 height 18
type input "urinary tract"
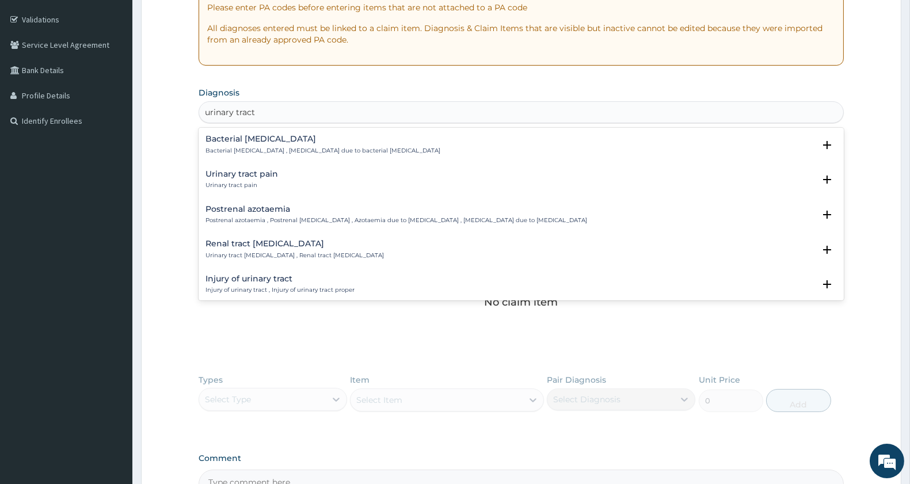
click at [306, 132] on div "Bacterial pyuria Bacterial pyuria , Pyuria due to bacterial urinary tract infec…" at bounding box center [521, 147] width 645 height 35
click at [277, 145] on div "Bacterial pyuria Bacterial pyuria , Pyuria due to bacterial urinary tract infec…" at bounding box center [323, 145] width 235 height 20
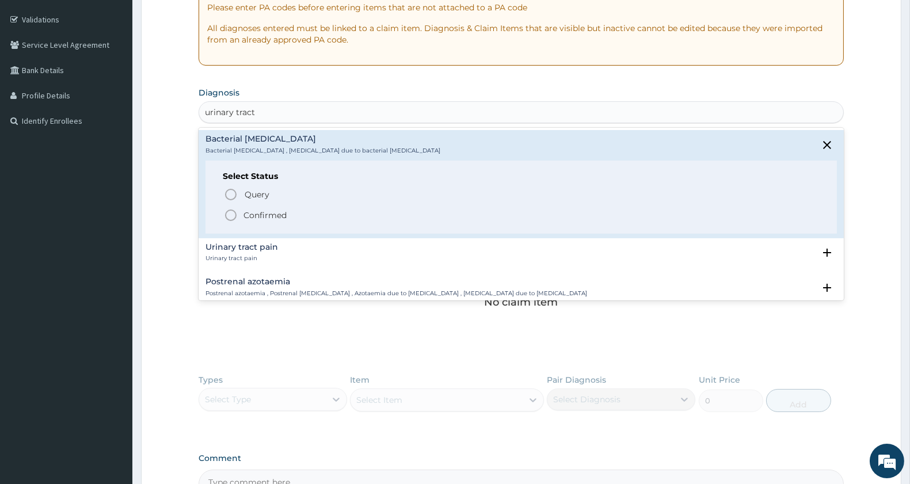
click at [230, 217] on icon "status option filled" at bounding box center [231, 215] width 14 height 14
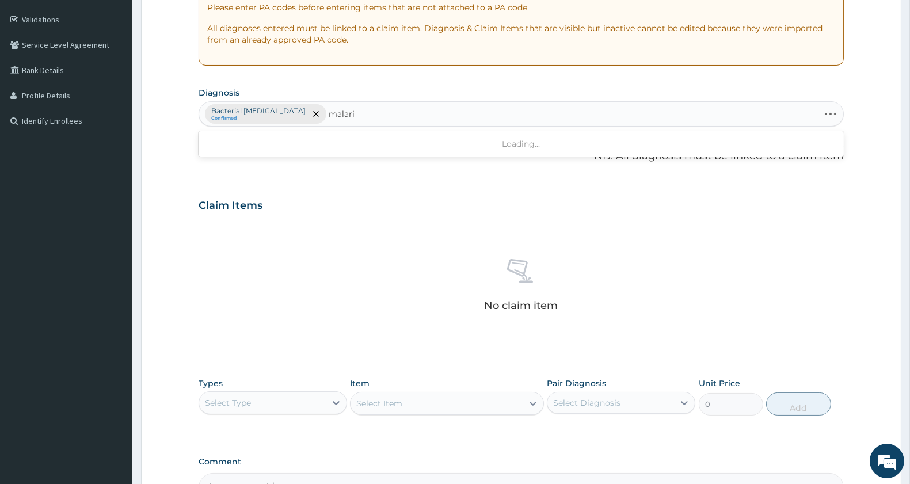
type input "malaria"
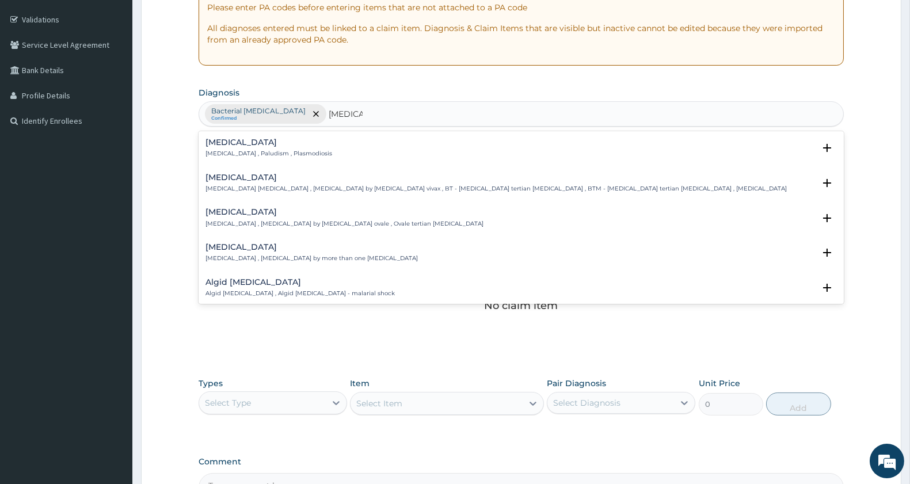
click at [261, 141] on h4 "Malaria" at bounding box center [269, 142] width 127 height 9
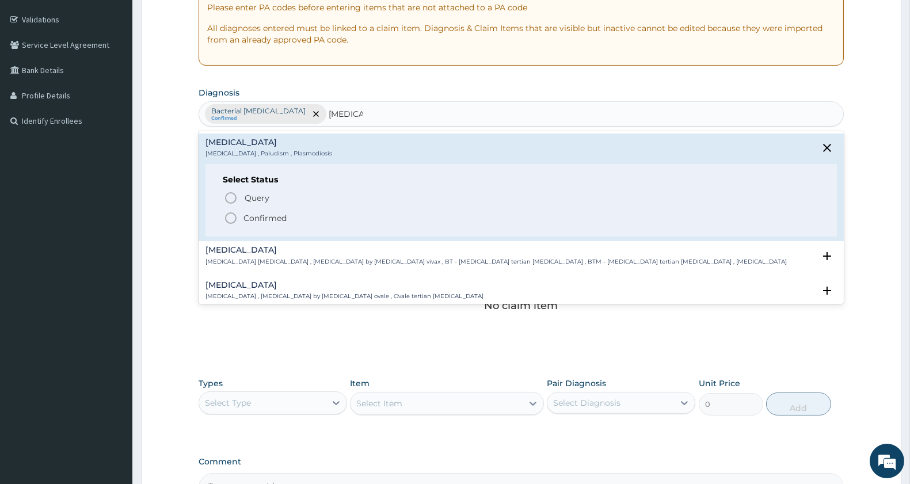
click at [223, 217] on div "Query Query covers suspected (?), Keep in view (kiv), Ruled out (r/o) Confirmed" at bounding box center [521, 207] width 597 height 35
click at [226, 219] on icon "status option filled" at bounding box center [231, 218] width 14 height 14
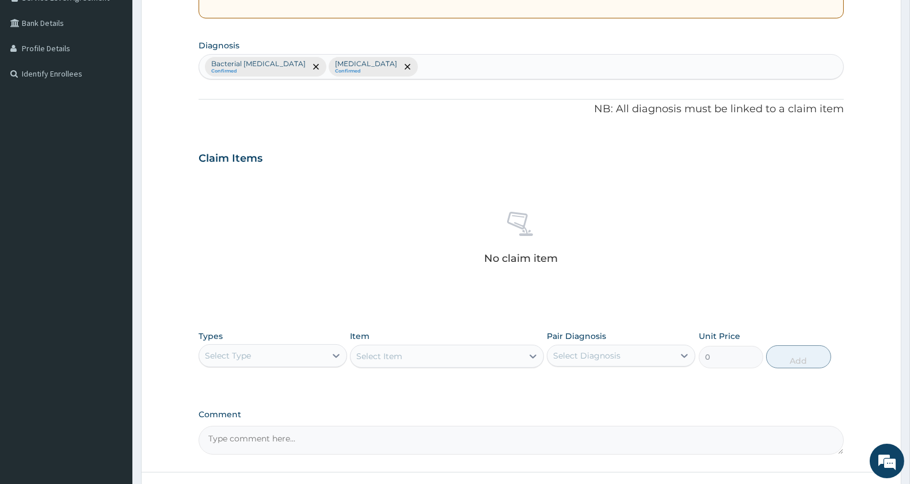
scroll to position [346, 0]
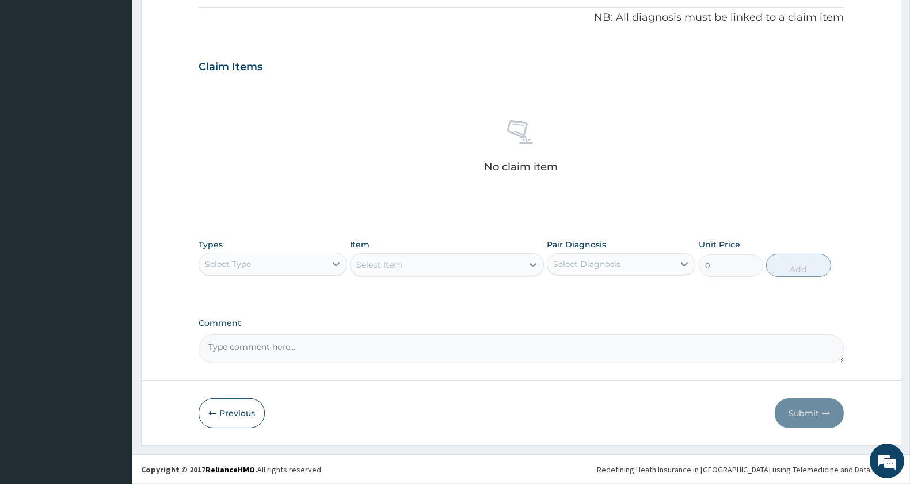
click at [241, 260] on div "Select Type" at bounding box center [228, 265] width 46 height 12
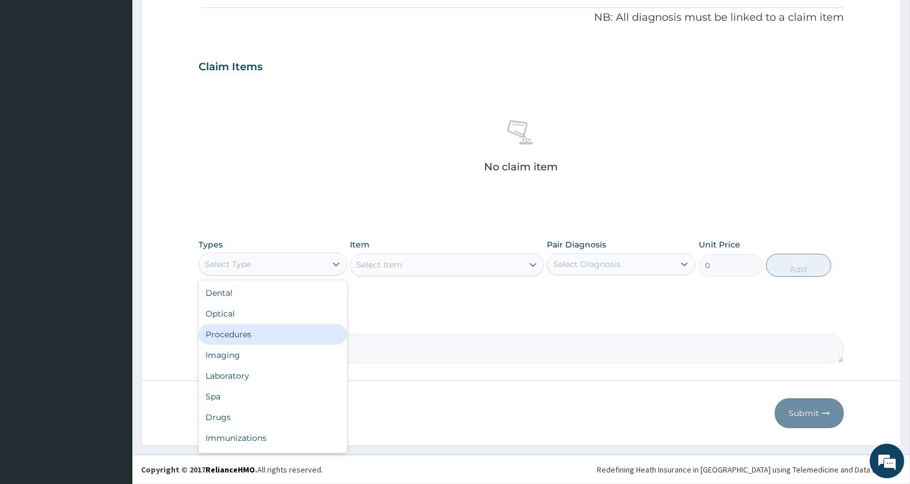
drag, startPoint x: 252, startPoint y: 337, endPoint x: 280, endPoint y: 324, distance: 31.9
click at [260, 337] on div "Procedures" at bounding box center [273, 334] width 149 height 21
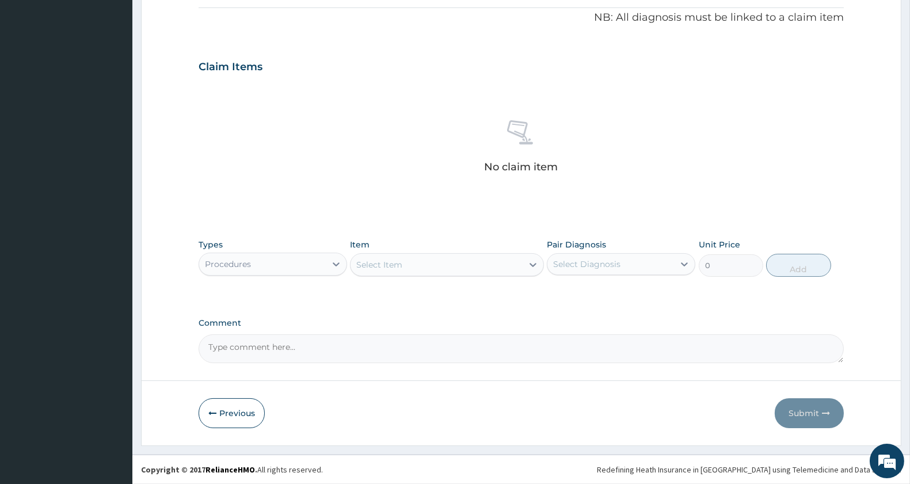
click at [441, 267] on div "Select Item" at bounding box center [437, 265] width 172 height 18
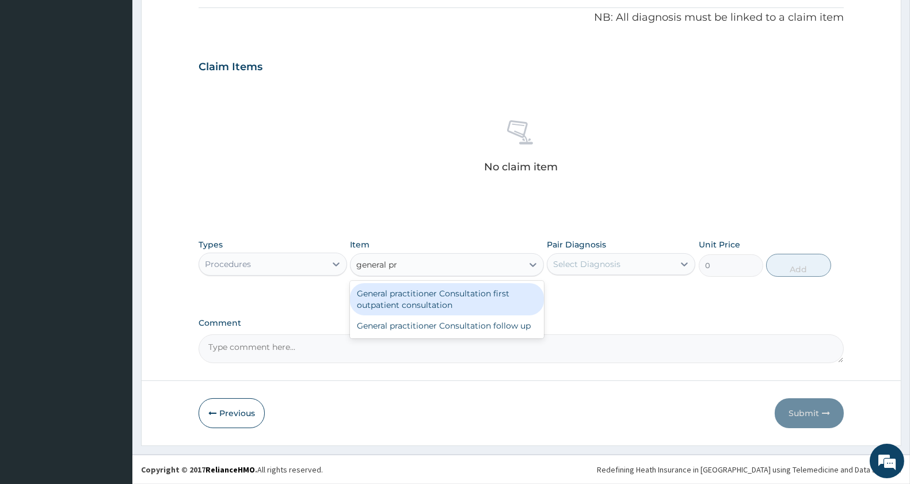
type input "general pra"
drag, startPoint x: 435, startPoint y: 302, endPoint x: 520, endPoint y: 289, distance: 85.6
click at [438, 301] on div "General practitioner Consultation first outpatient consultation" at bounding box center [446, 299] width 193 height 32
type input "3000"
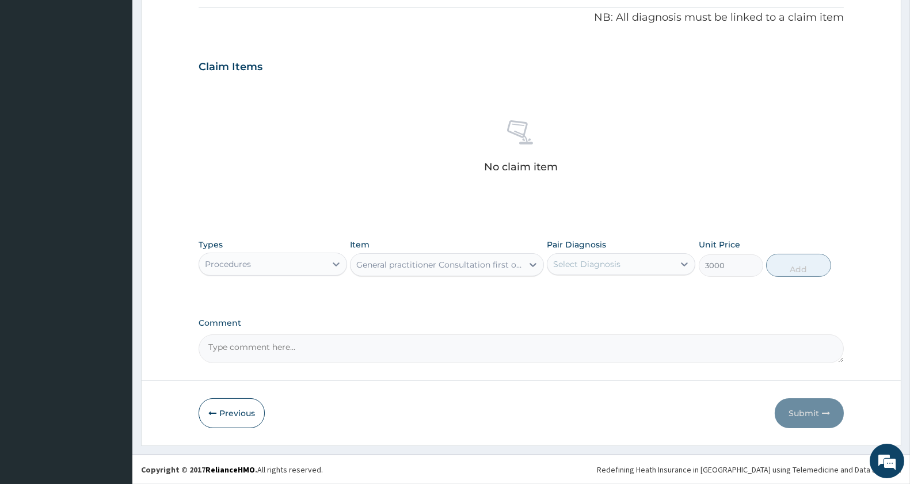
click at [614, 265] on div "Select Diagnosis" at bounding box center [586, 265] width 67 height 12
click at [615, 292] on label "Bacterial pyuria" at bounding box center [621, 293] width 111 height 12
checkbox input "true"
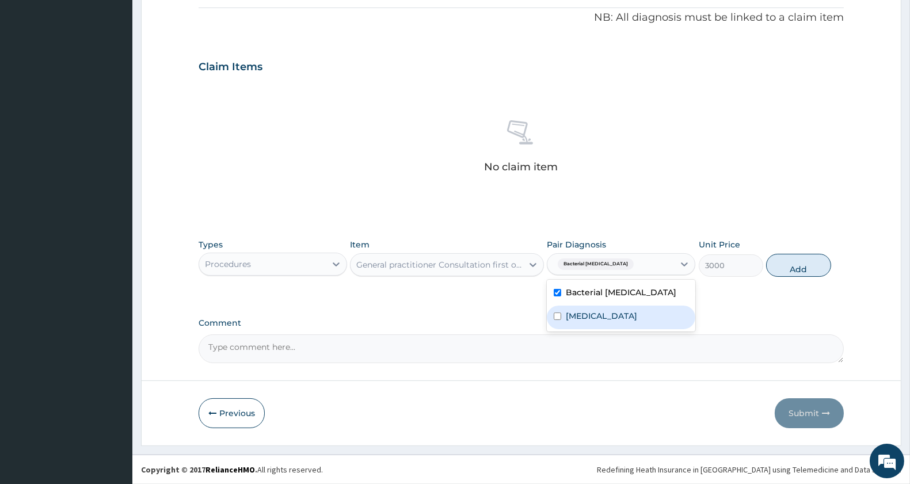
click at [609, 328] on div "Malaria" at bounding box center [621, 318] width 149 height 24
checkbox input "true"
click at [831, 260] on div "Types Procedures Item General practitioner Consultation first outpatient consul…" at bounding box center [521, 258] width 645 height 50
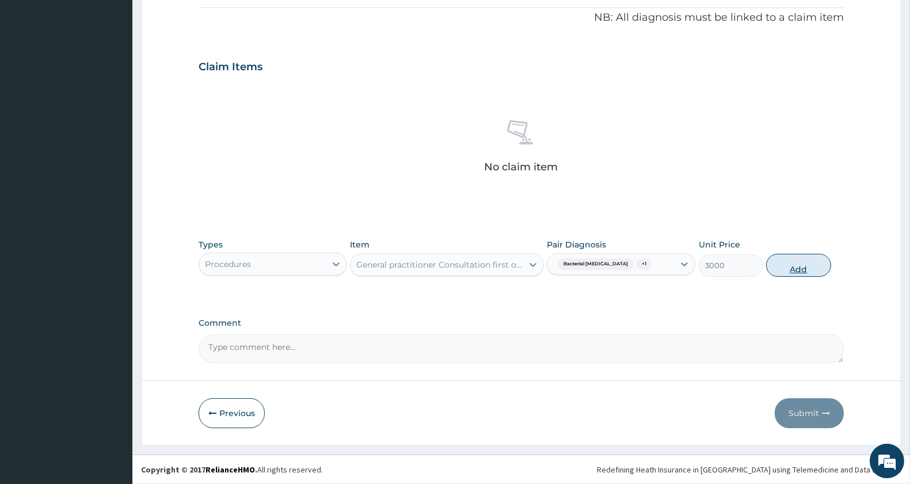
click at [811, 269] on button "Add" at bounding box center [798, 265] width 64 height 23
type input "0"
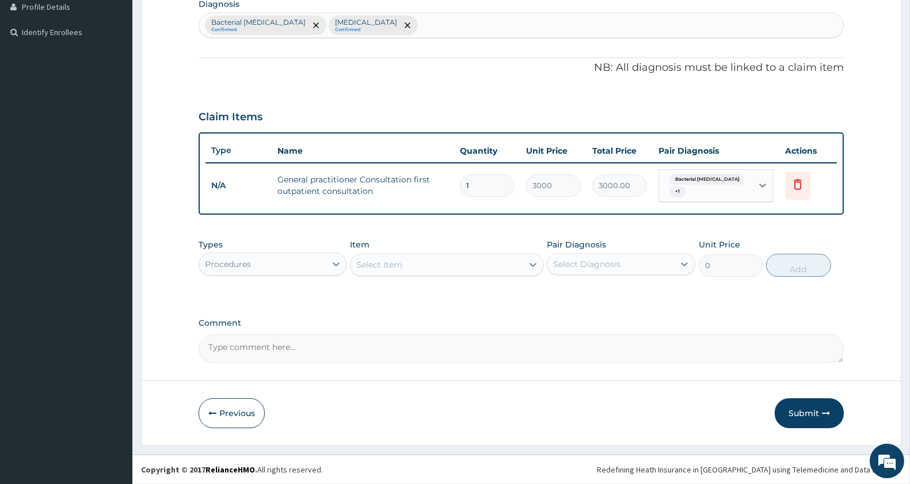
scroll to position [290, 0]
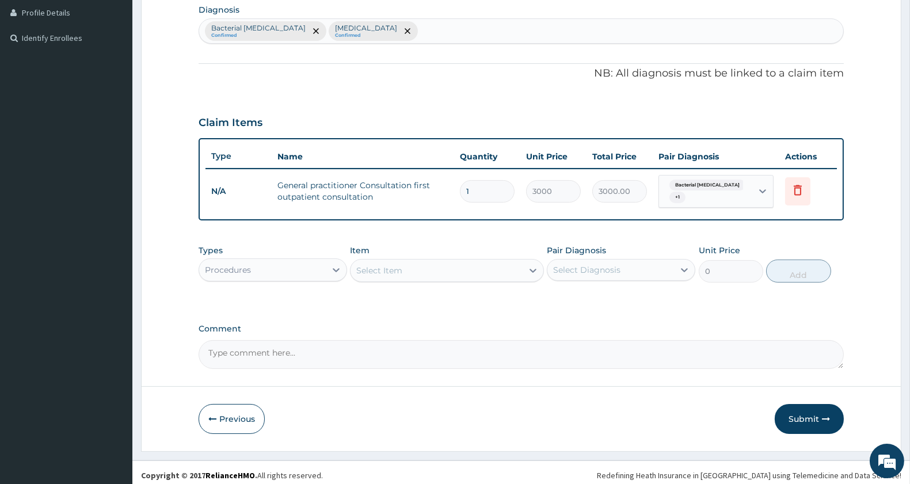
drag, startPoint x: 421, startPoint y: 250, endPoint x: 411, endPoint y: 261, distance: 15.1
click at [416, 256] on div "Item Select Item" at bounding box center [446, 264] width 193 height 38
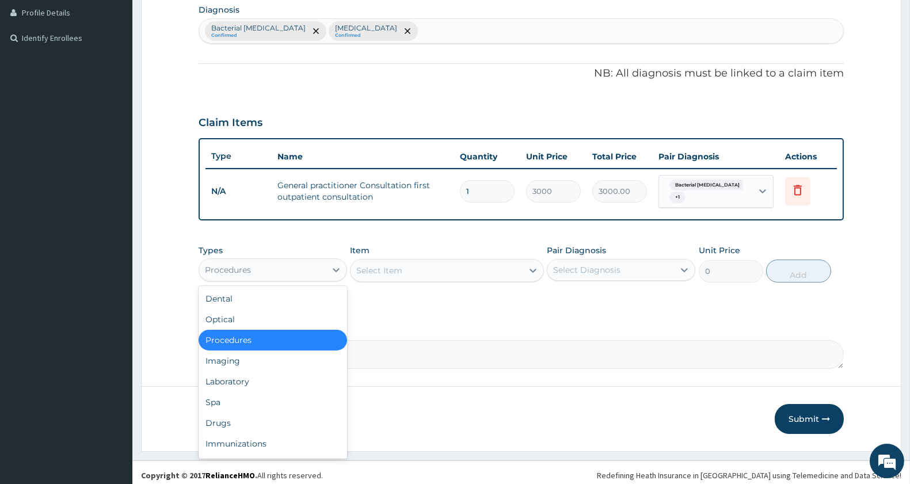
click at [303, 266] on div "Procedures" at bounding box center [262, 270] width 127 height 18
click at [268, 375] on div "Laboratory" at bounding box center [273, 381] width 149 height 21
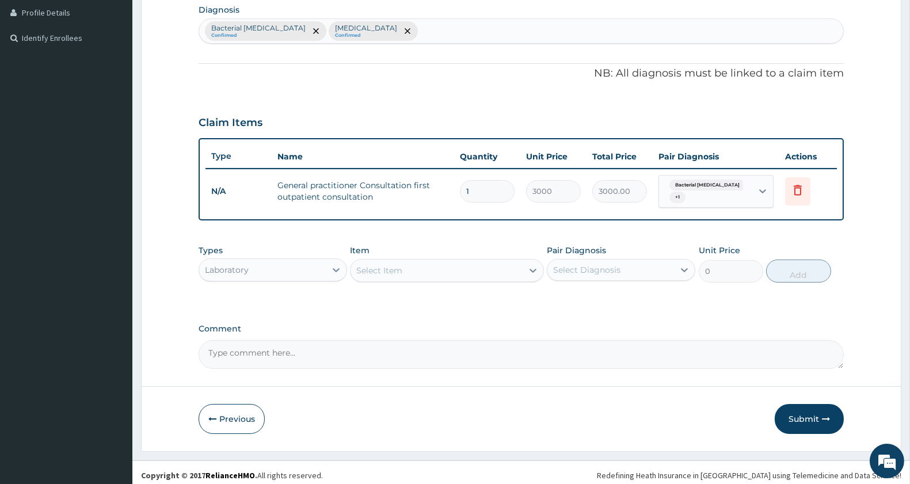
click at [429, 262] on div "Select Item" at bounding box center [437, 270] width 172 height 18
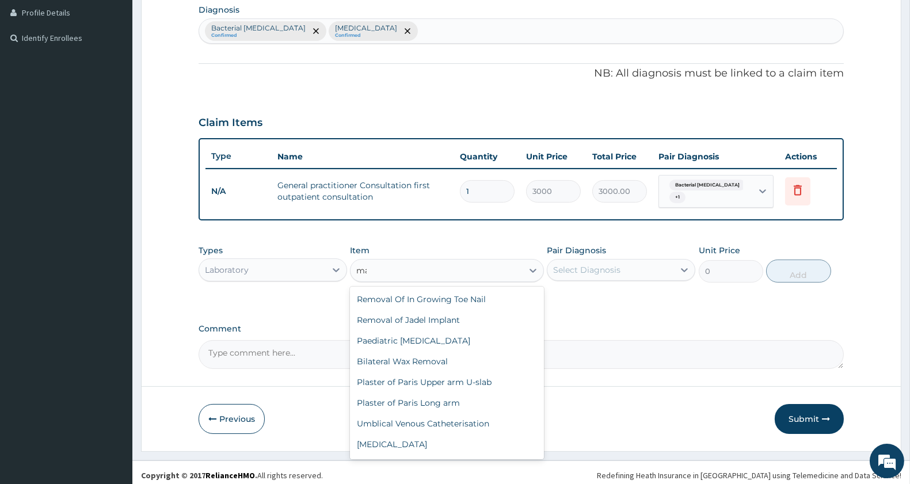
type input "m"
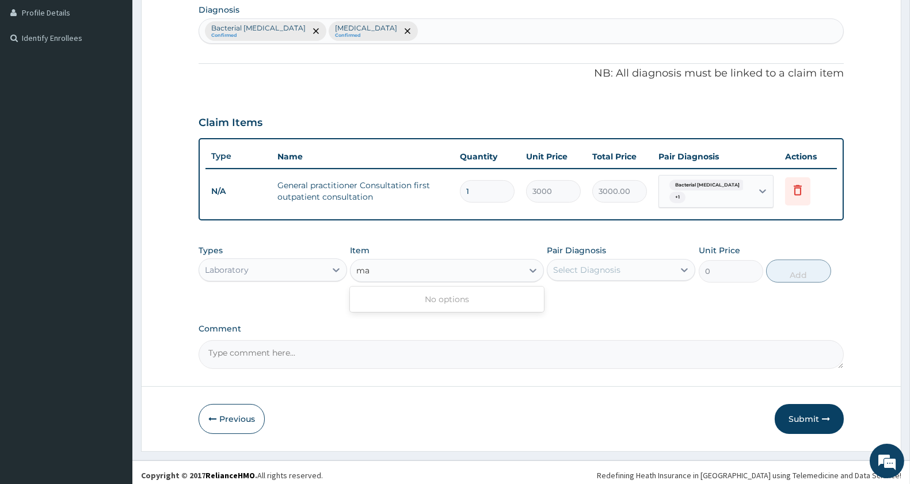
type input "m"
type input "w"
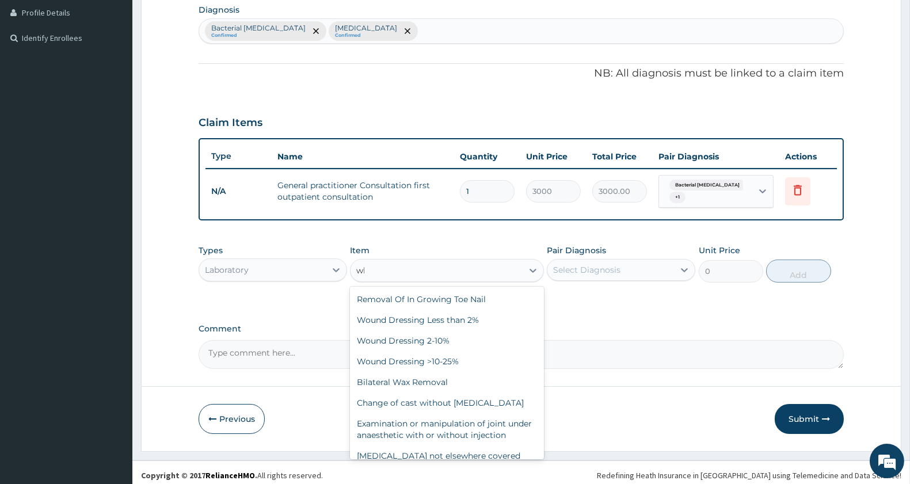
type input "wbc"
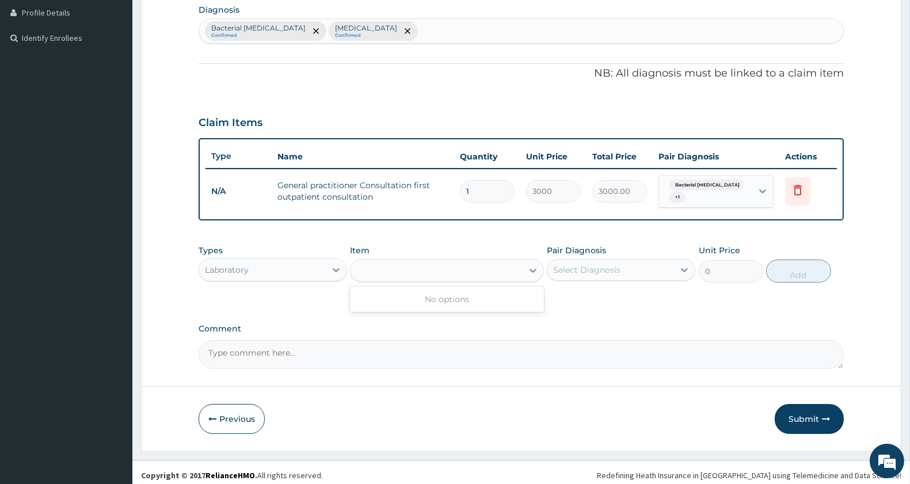
click at [434, 261] on div "wbc" at bounding box center [437, 270] width 172 height 18
click at [459, 265] on div "Select Item" at bounding box center [437, 270] width 172 height 18
click at [452, 263] on div "Select Item" at bounding box center [437, 270] width 172 height 18
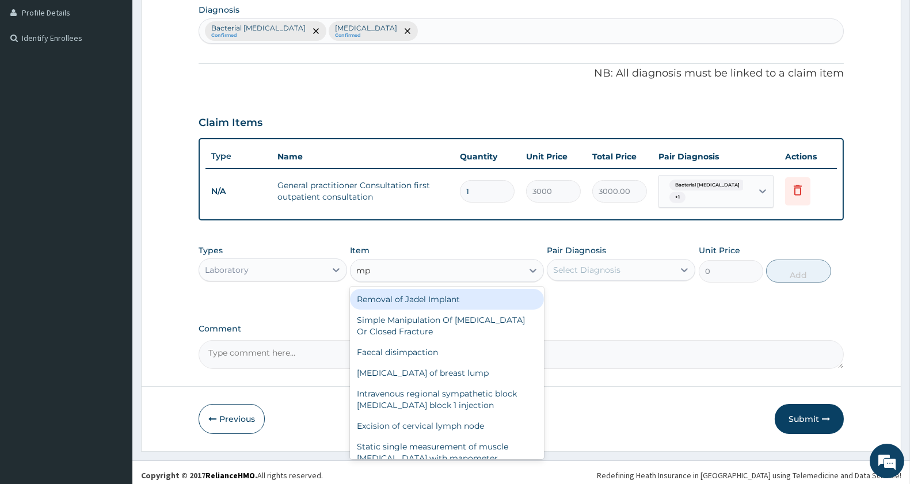
type input "m"
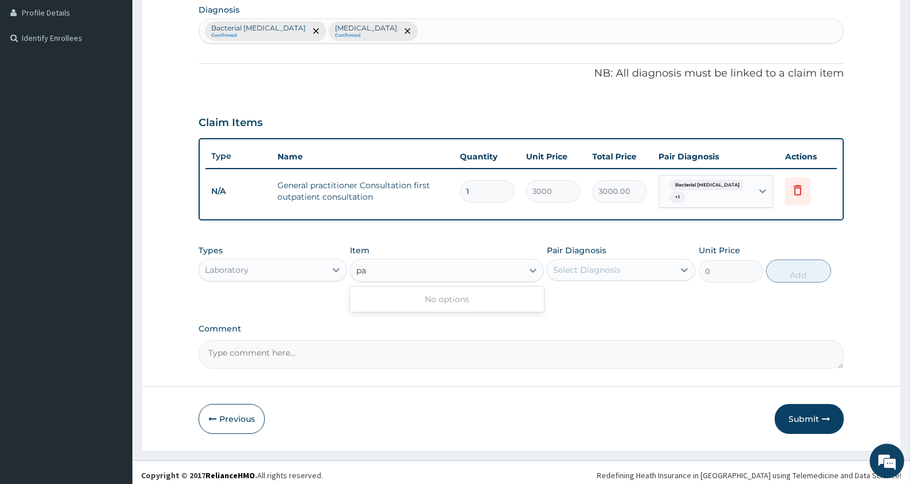
type input "p"
type input "malaria"
click at [591, 324] on label "Comment" at bounding box center [521, 329] width 645 height 10
click at [591, 340] on textarea "Comment" at bounding box center [521, 354] width 645 height 29
click at [487, 261] on div "Select Item" at bounding box center [437, 270] width 172 height 18
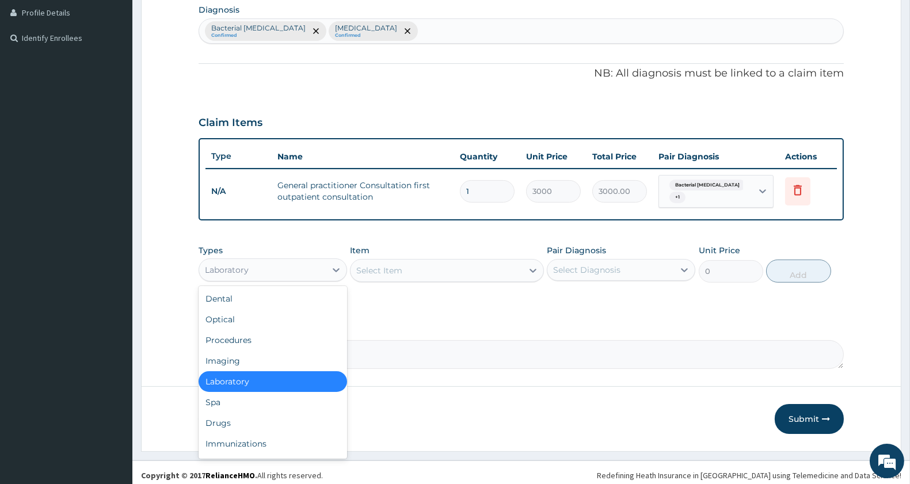
click at [263, 261] on div "Laboratory" at bounding box center [262, 270] width 127 height 18
click at [222, 383] on div "Laboratory" at bounding box center [273, 381] width 149 height 21
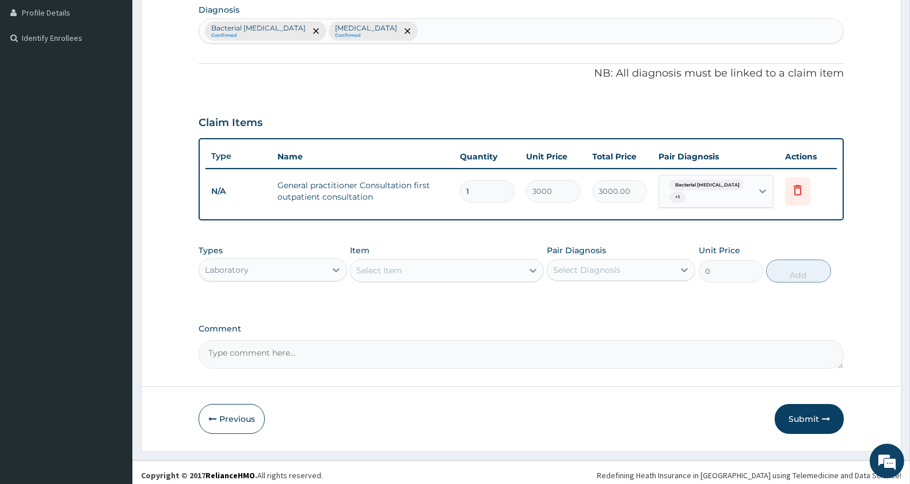
click at [404, 264] on div "Select Item" at bounding box center [437, 270] width 172 height 18
type input "mala"
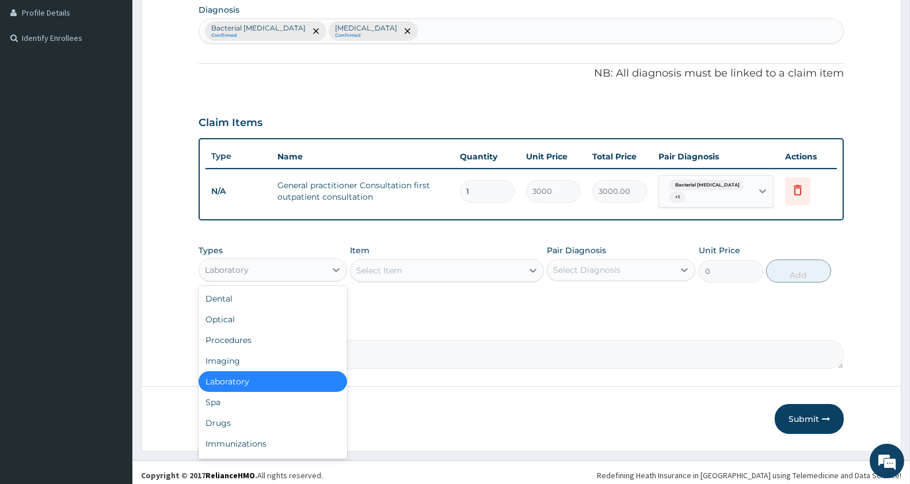
click at [278, 263] on div "Laboratory" at bounding box center [262, 270] width 127 height 18
click at [217, 415] on div "Drugs" at bounding box center [273, 423] width 149 height 21
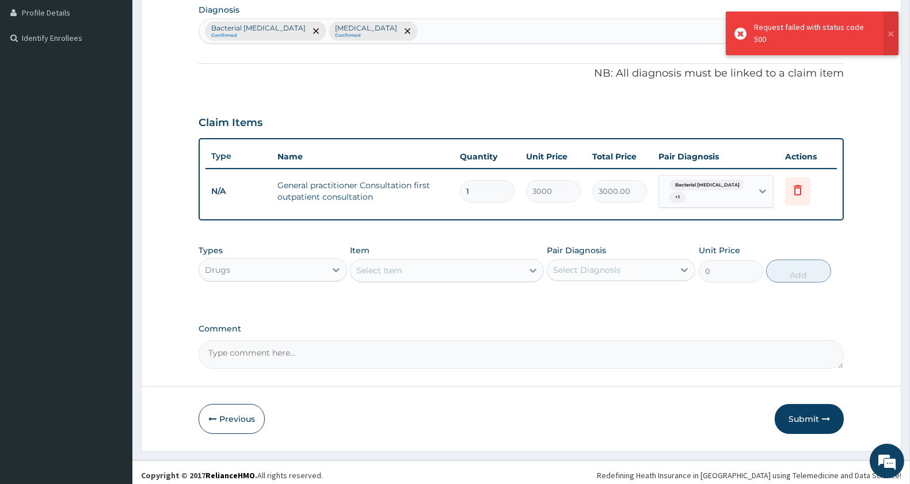
click at [419, 265] on div "Select Item" at bounding box center [437, 270] width 172 height 18
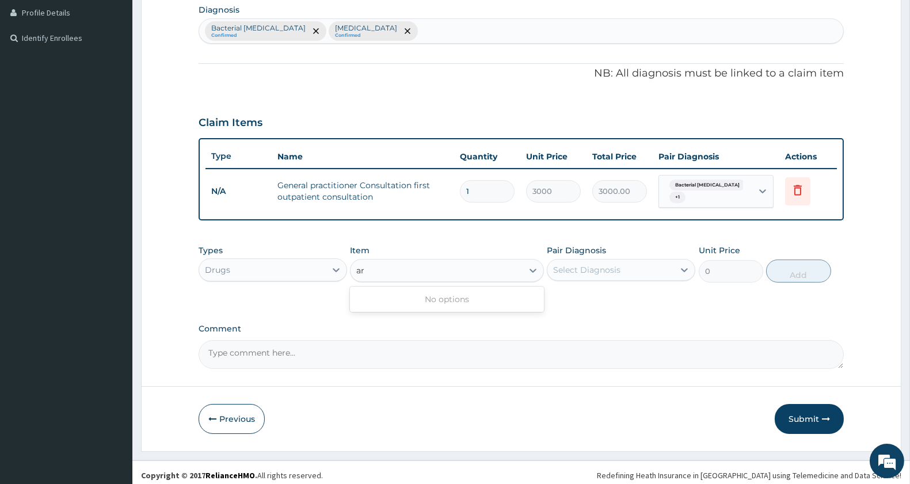
type input "a"
click at [282, 261] on div "Drugs" at bounding box center [262, 270] width 127 height 18
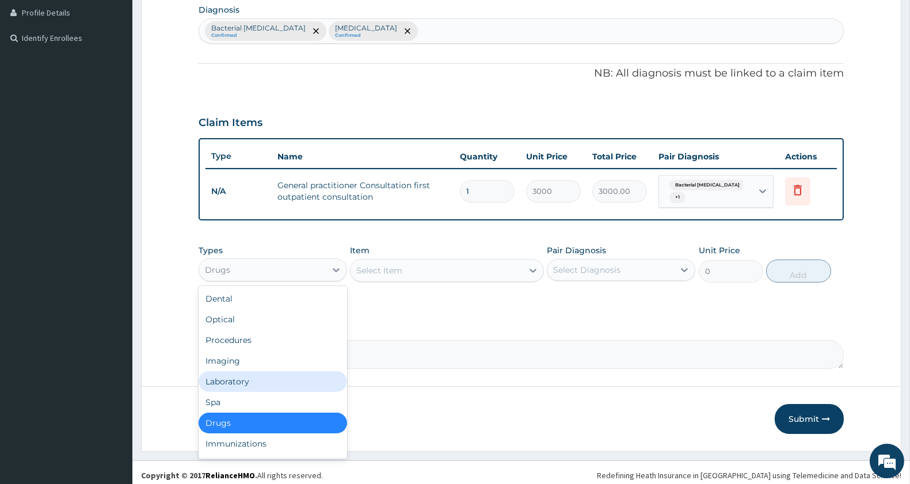
click at [249, 371] on div "Laboratory" at bounding box center [273, 381] width 149 height 21
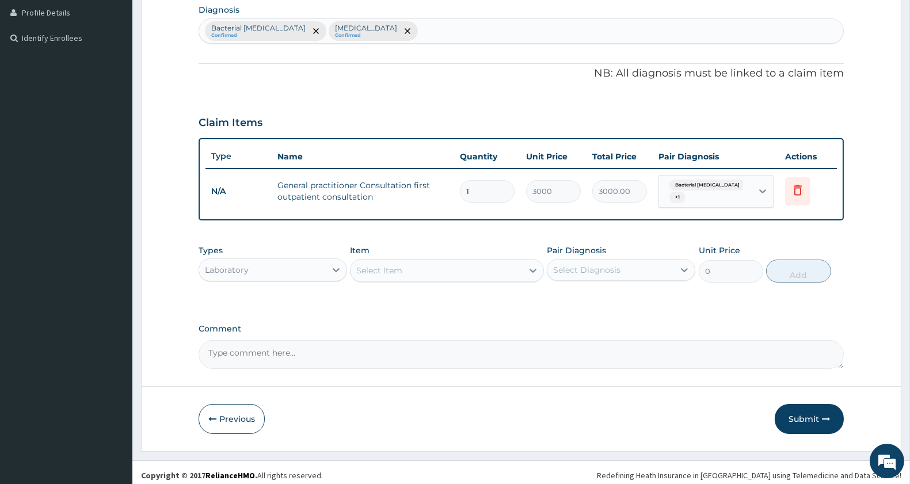
drag, startPoint x: 628, startPoint y: 343, endPoint x: 603, endPoint y: 343, distance: 24.8
click at [625, 343] on textarea "Comment" at bounding box center [521, 354] width 645 height 29
click at [417, 265] on div "Select Item" at bounding box center [437, 270] width 172 height 18
type input "mala"
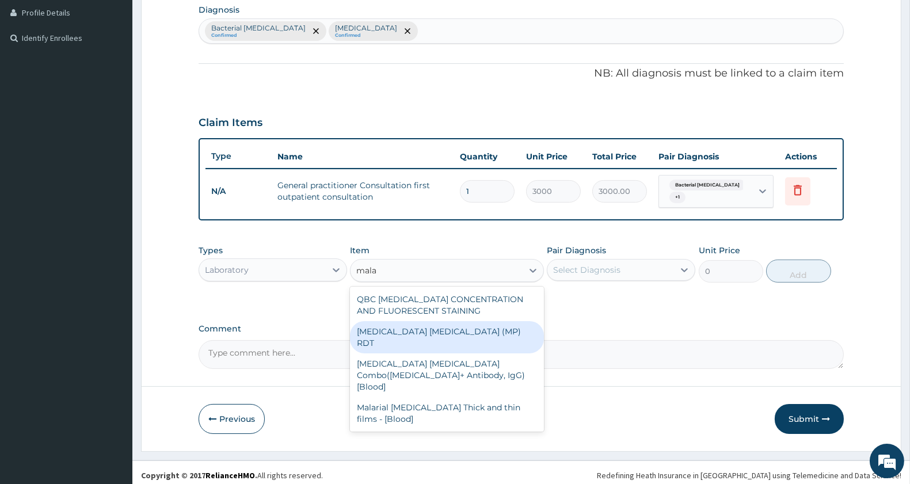
drag, startPoint x: 433, startPoint y: 324, endPoint x: 591, endPoint y: 269, distance: 167.7
click at [434, 325] on div "MALARIA PARASITE (MP) RDT" at bounding box center [446, 337] width 193 height 32
type input "1500"
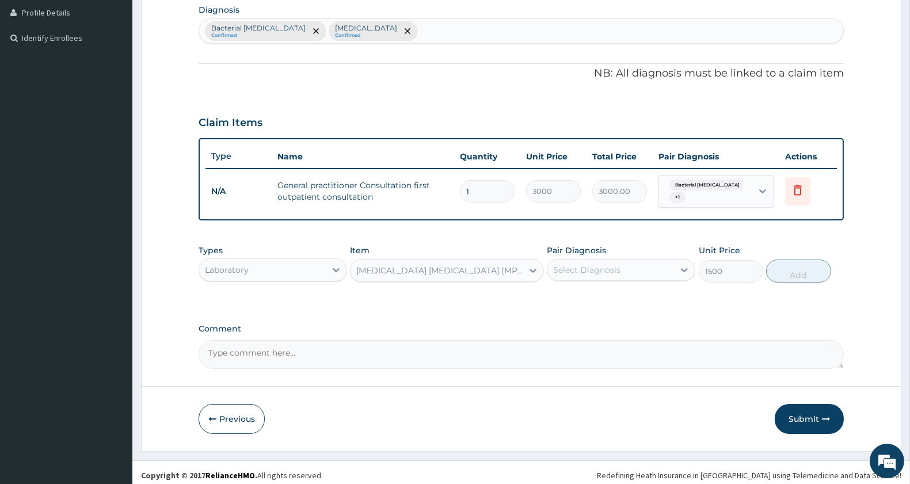
click at [592, 269] on div "Select Diagnosis" at bounding box center [586, 270] width 67 height 12
drag, startPoint x: 602, startPoint y: 291, endPoint x: 598, endPoint y: 317, distance: 25.7
click at [602, 292] on label "Bacterial pyuria" at bounding box center [621, 298] width 111 height 12
checkbox input "true"
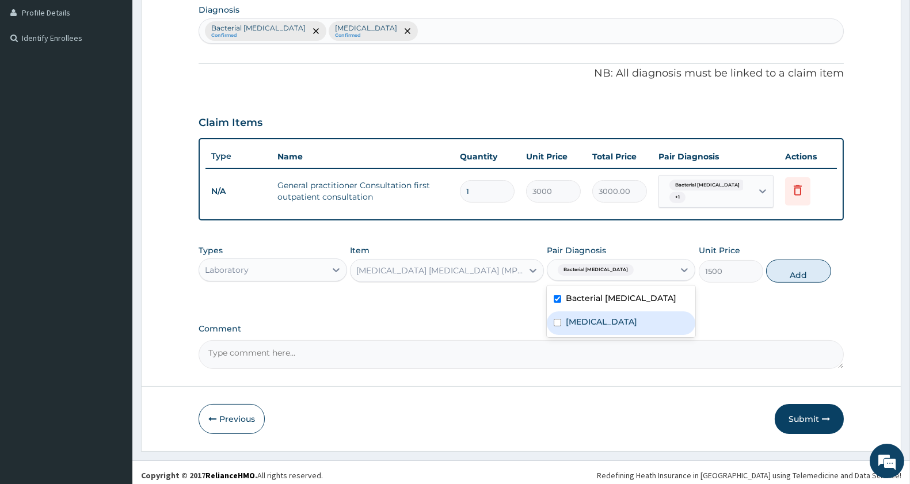
drag, startPoint x: 598, startPoint y: 317, endPoint x: 813, endPoint y: 278, distance: 218.9
click at [597, 317] on div "Malaria" at bounding box center [621, 323] width 149 height 24
checkbox input "true"
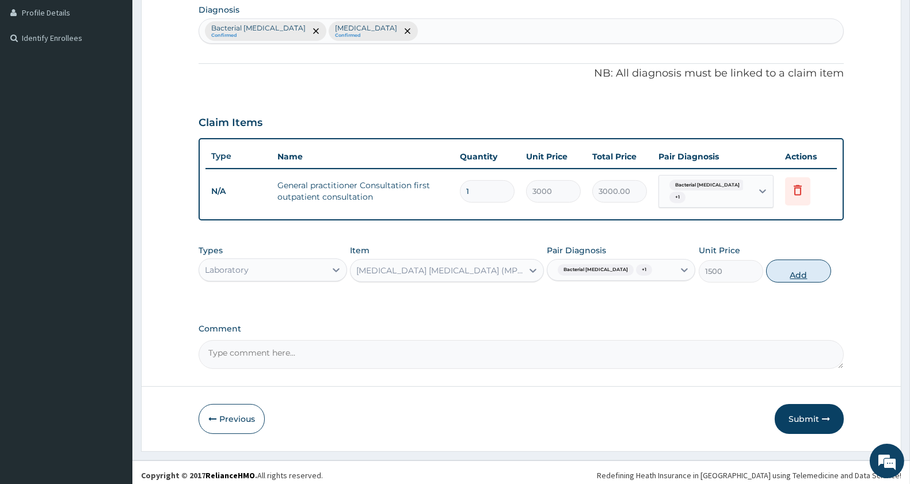
click at [822, 265] on button "Add" at bounding box center [798, 271] width 64 height 23
type input "0"
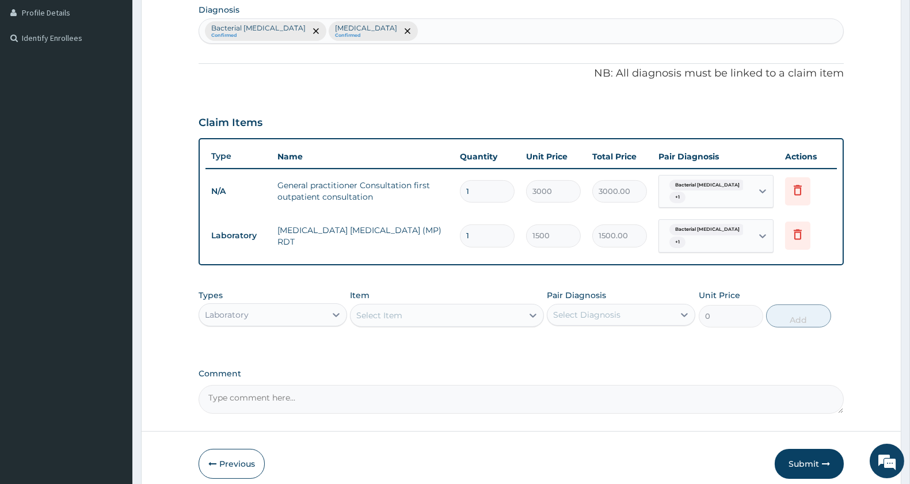
click at [390, 310] on div "Select Item" at bounding box center [379, 316] width 46 height 12
type input "wbc"
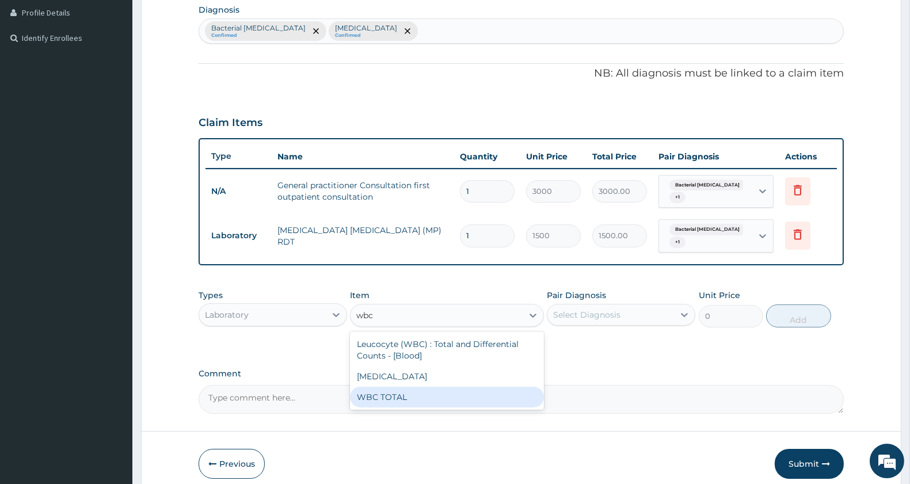
click at [386, 390] on div "WBC TOTAL" at bounding box center [446, 397] width 193 height 21
type input "1500"
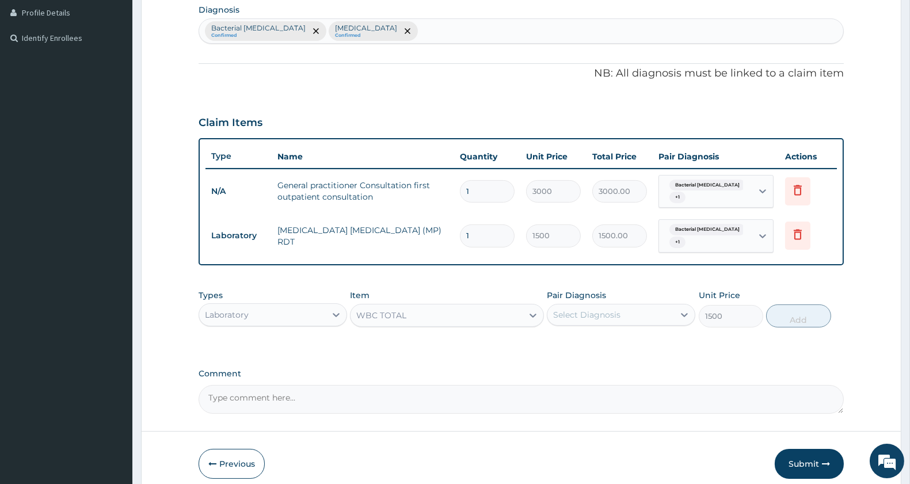
click at [618, 309] on div "Select Diagnosis" at bounding box center [586, 315] width 67 height 12
click at [611, 339] on div "Bacterial pyuria" at bounding box center [621, 345] width 149 height 24
checkbox input "true"
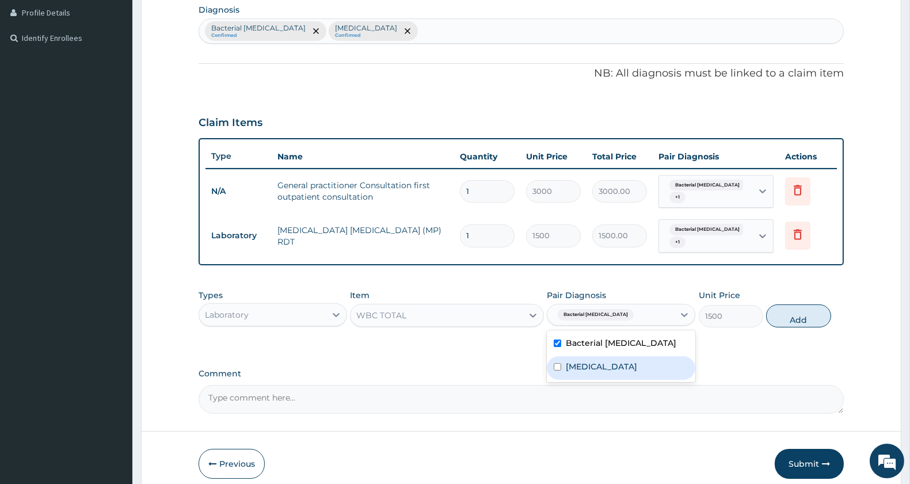
drag, startPoint x: 609, startPoint y: 357, endPoint x: 692, endPoint y: 344, distance: 84.0
click at [611, 357] on div "Malaria" at bounding box center [621, 368] width 149 height 24
checkbox input "true"
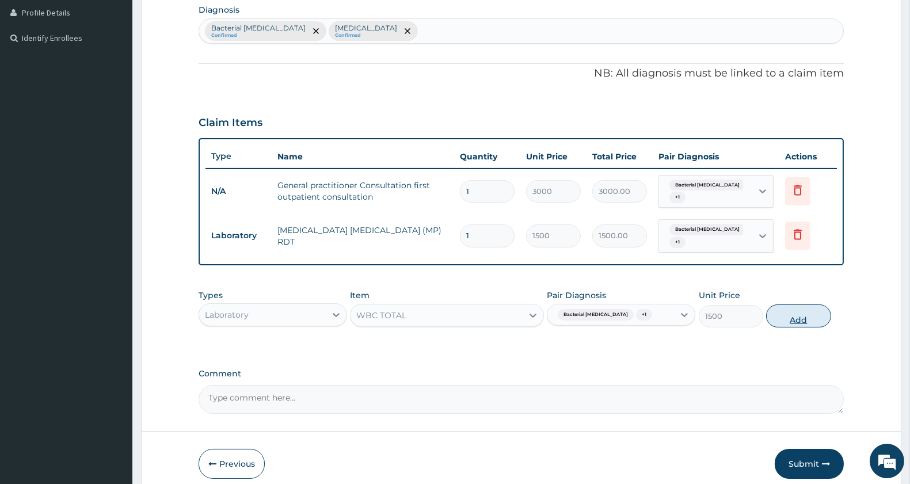
click at [812, 305] on button "Add" at bounding box center [798, 316] width 64 height 23
type input "0"
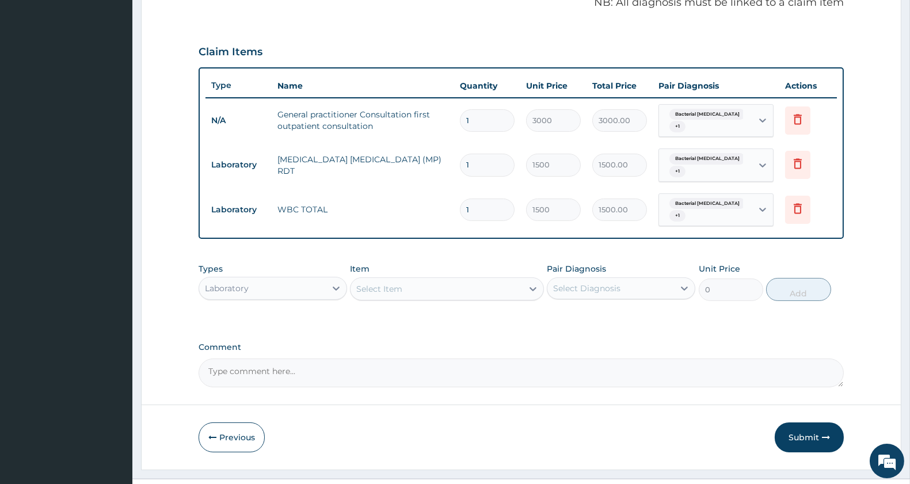
scroll to position [370, 0]
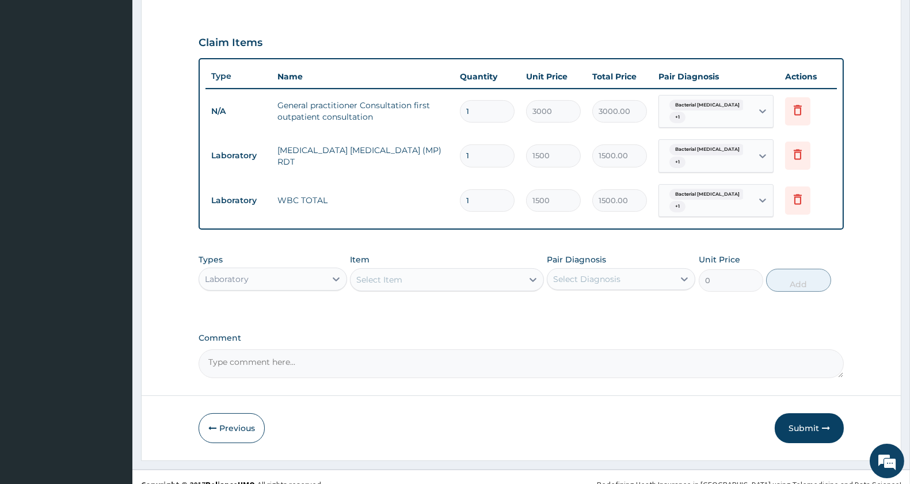
click at [228, 273] on div "Laboratory" at bounding box center [227, 279] width 44 height 12
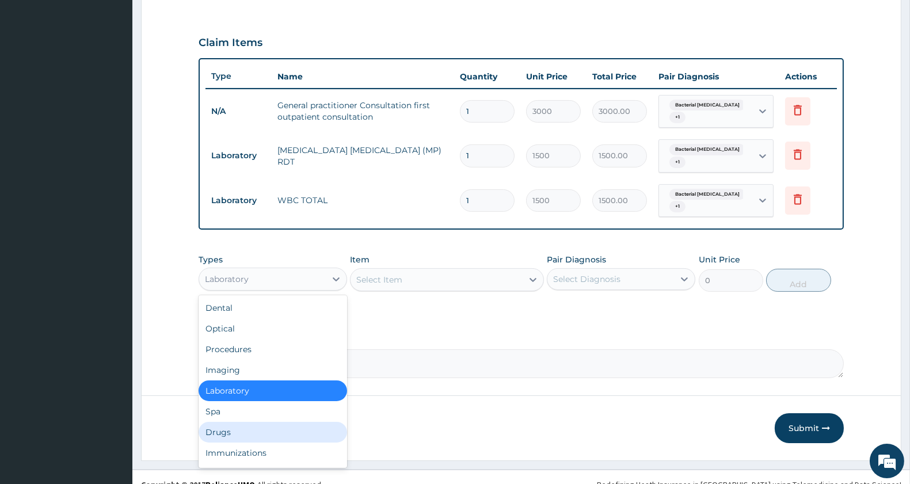
click at [226, 422] on div "Drugs" at bounding box center [273, 432] width 149 height 21
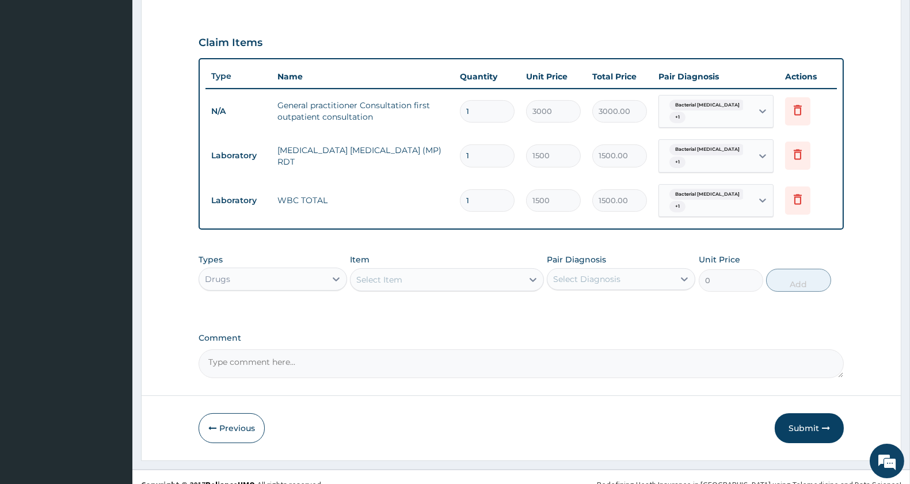
click at [446, 271] on div "Select Item" at bounding box center [437, 280] width 172 height 18
type input "artemether"
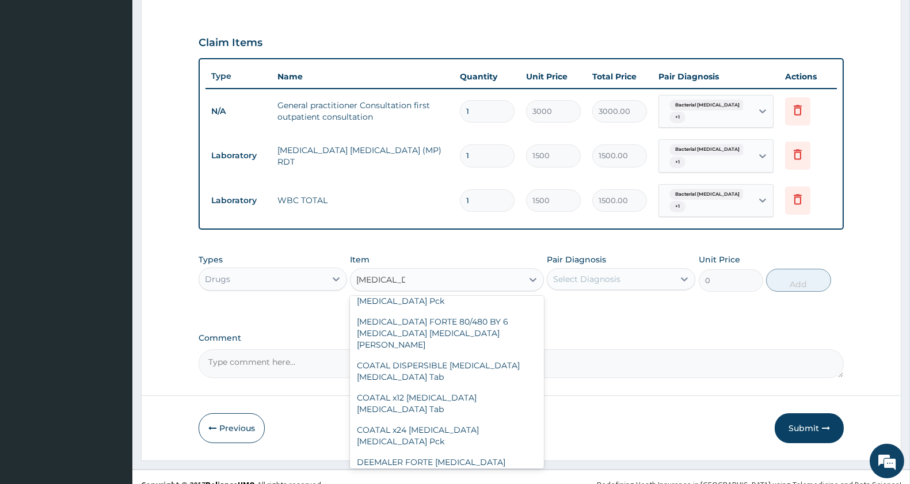
scroll to position [731, 0]
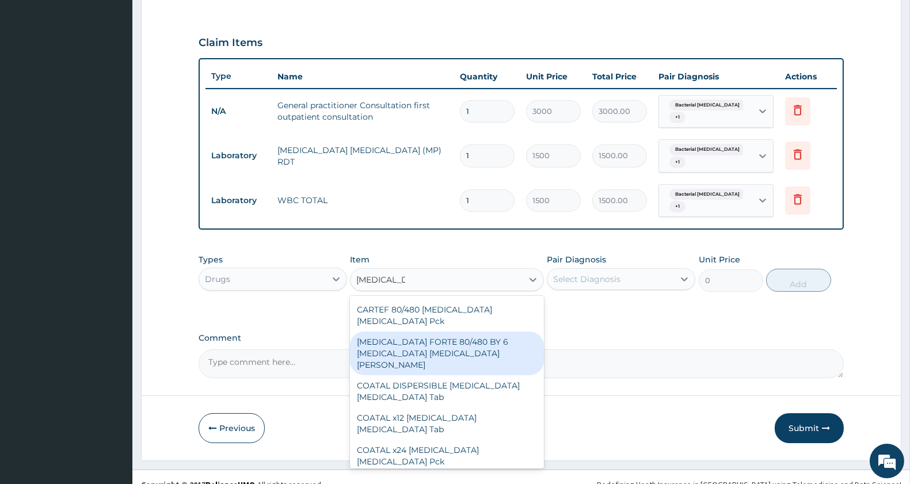
click at [474, 332] on div "COARTEM FORTE 80/480 BY 6 Artemether Lumefantrine Pck" at bounding box center [446, 354] width 193 height 44
type input "3220"
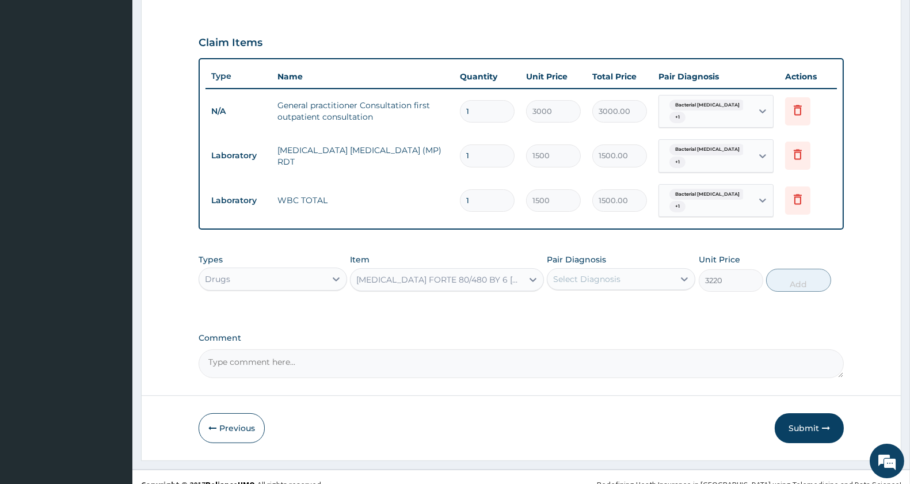
click at [588, 273] on div "Select Diagnosis" at bounding box center [586, 279] width 67 height 12
click at [588, 301] on div "Bacterial pyuria" at bounding box center [621, 309] width 149 height 24
checkbox input "true"
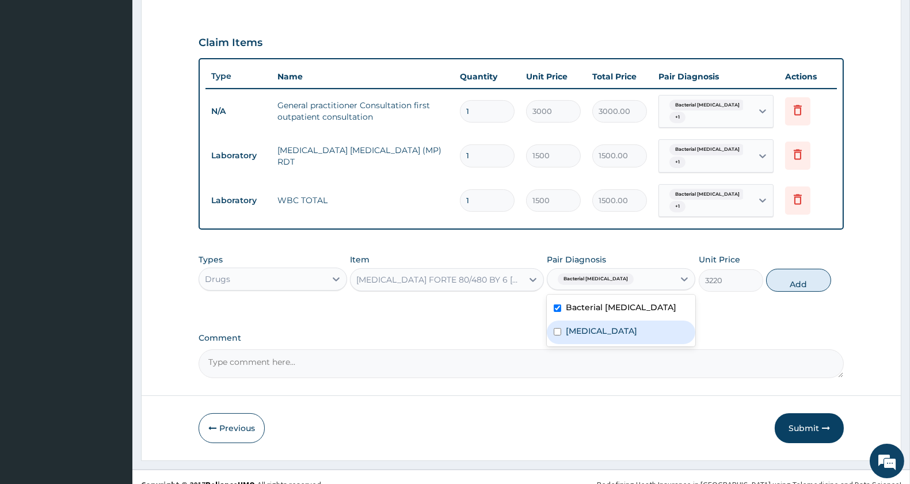
click at [586, 325] on label "Malaria" at bounding box center [601, 331] width 71 height 12
checkbox input "true"
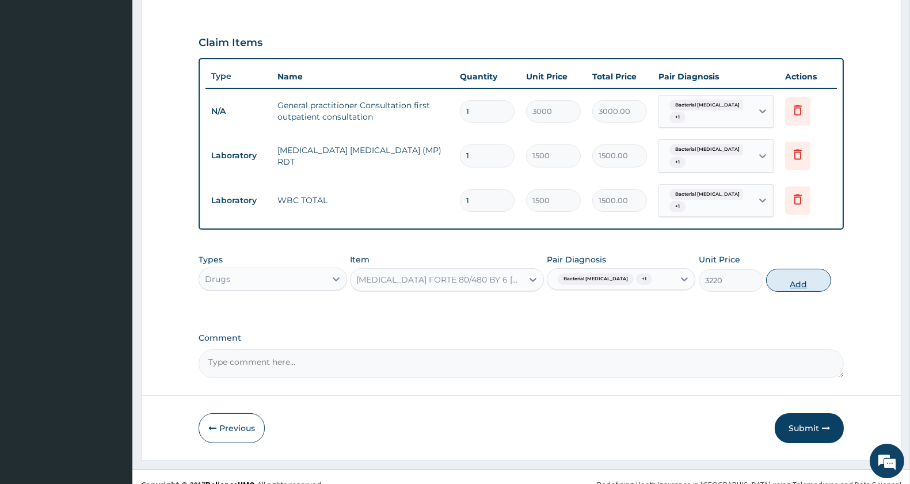
click at [784, 269] on button "Add" at bounding box center [798, 280] width 64 height 23
type input "0"
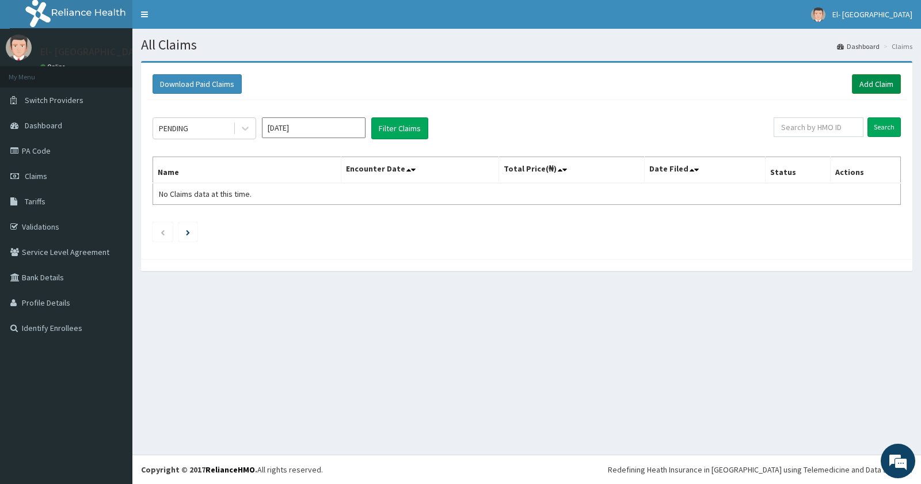
click at [868, 78] on link "Add Claim" at bounding box center [876, 84] width 49 height 20
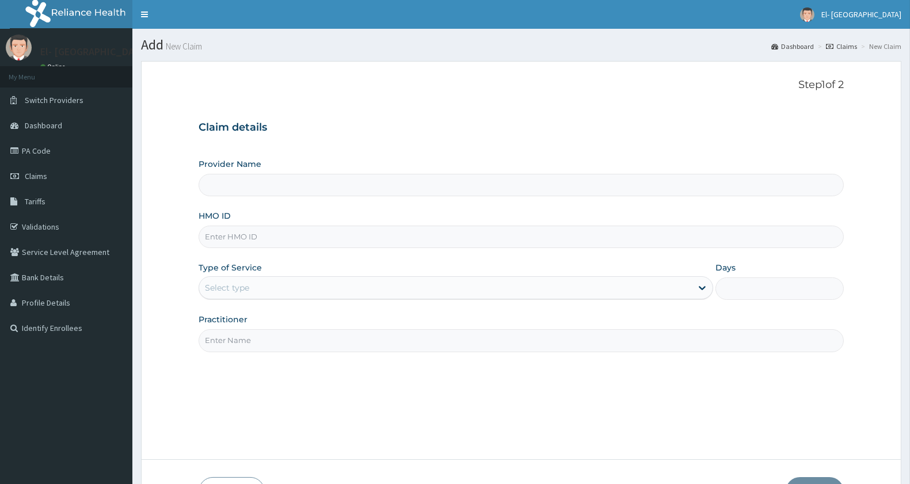
click at [342, 290] on div "Select type" at bounding box center [445, 288] width 493 height 18
type input "El-[GEOGRAPHIC_DATA]"
click at [761, 286] on input "Days" at bounding box center [780, 289] width 128 height 22
type input "2"
click at [238, 235] on input "HMO ID" at bounding box center [521, 237] width 645 height 22
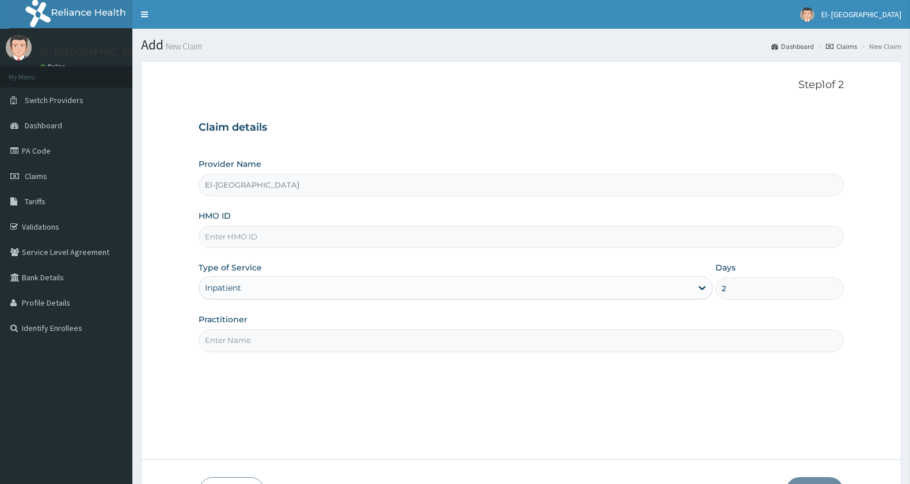
paste input "IBL/10072/B"
type input "IBL/10072/B"
click at [251, 343] on input "Practitioner" at bounding box center [521, 340] width 645 height 22
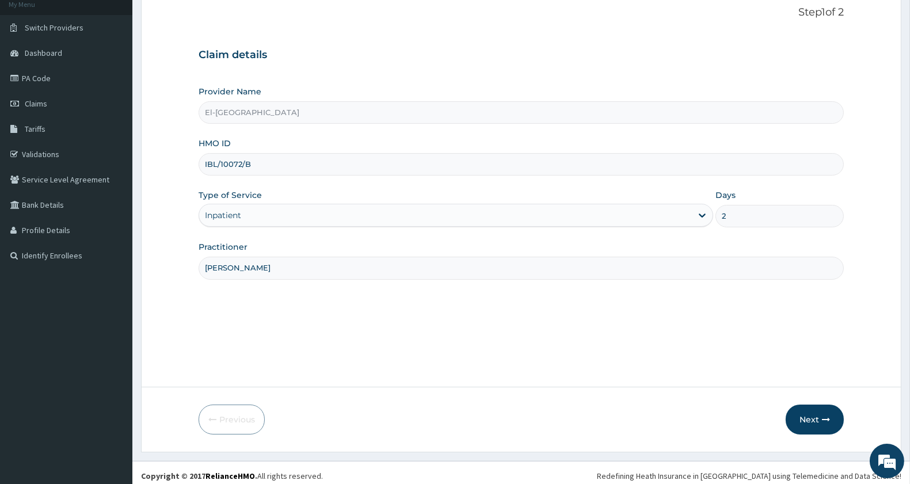
scroll to position [79, 0]
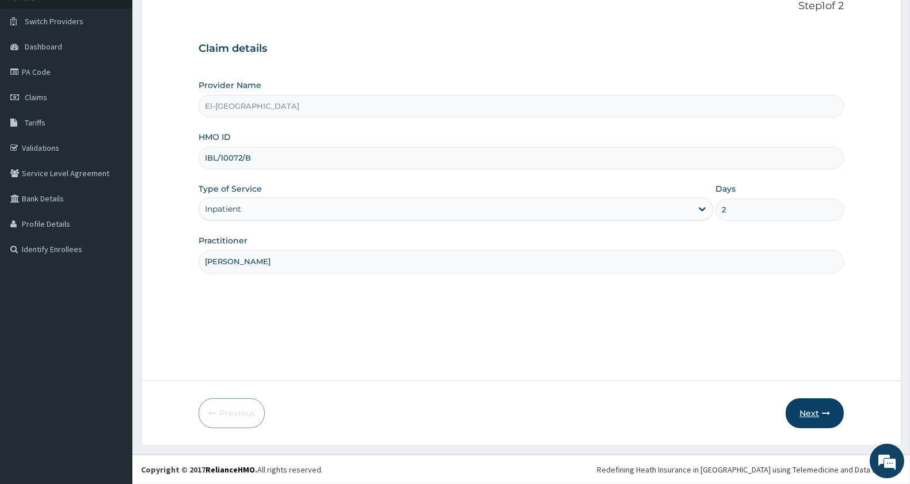
type input "[PERSON_NAME]"
click at [803, 410] on button "Next" at bounding box center [815, 413] width 58 height 30
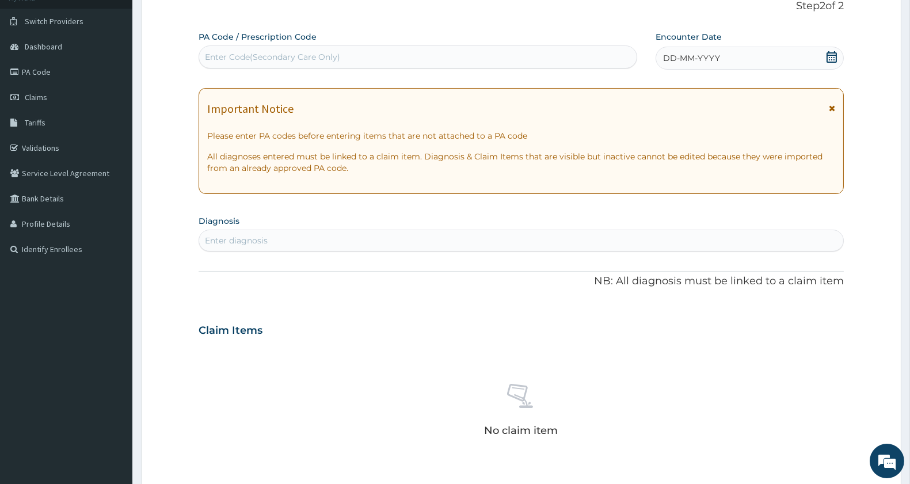
click at [464, 50] on div "Enter Code(Secondary Care Only)" at bounding box center [418, 57] width 438 height 18
paste input "PA/4FD2BB"
type input "PA/4FD2BB"
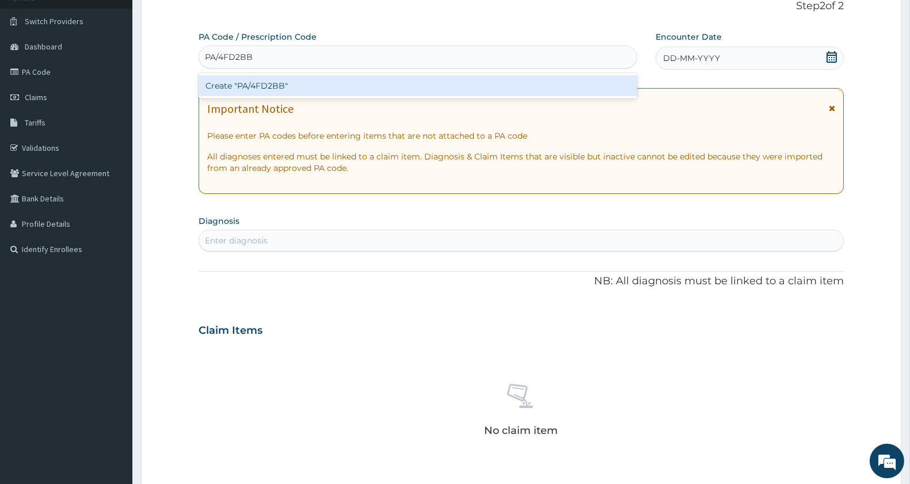
click at [258, 88] on div "Create "PA/4FD2BB"" at bounding box center [418, 85] width 439 height 21
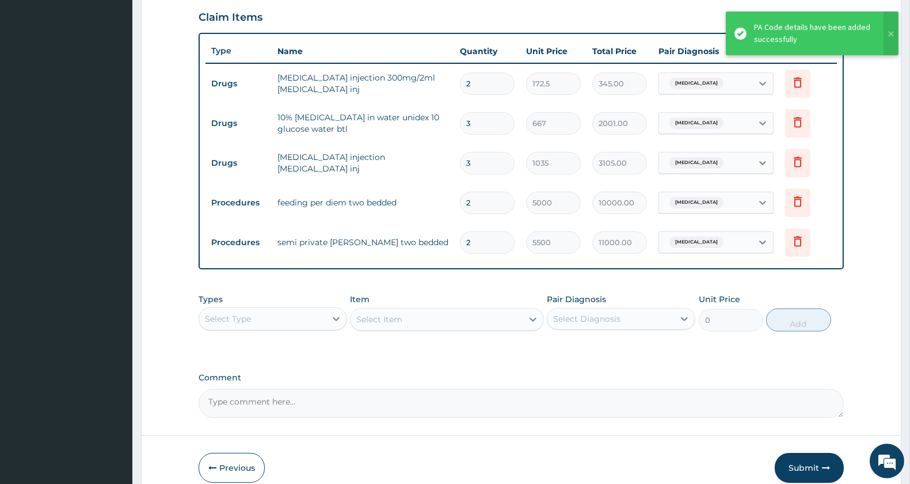
scroll to position [450, 0]
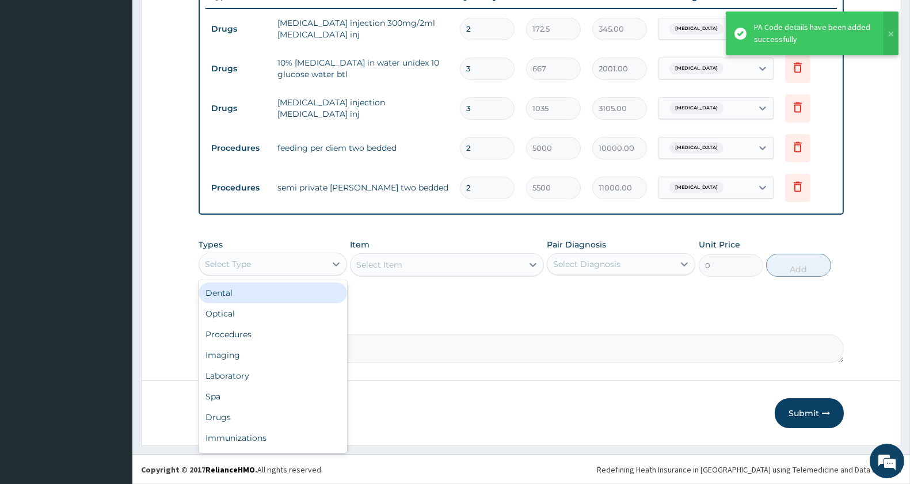
click at [256, 263] on div "Select Type" at bounding box center [262, 264] width 127 height 18
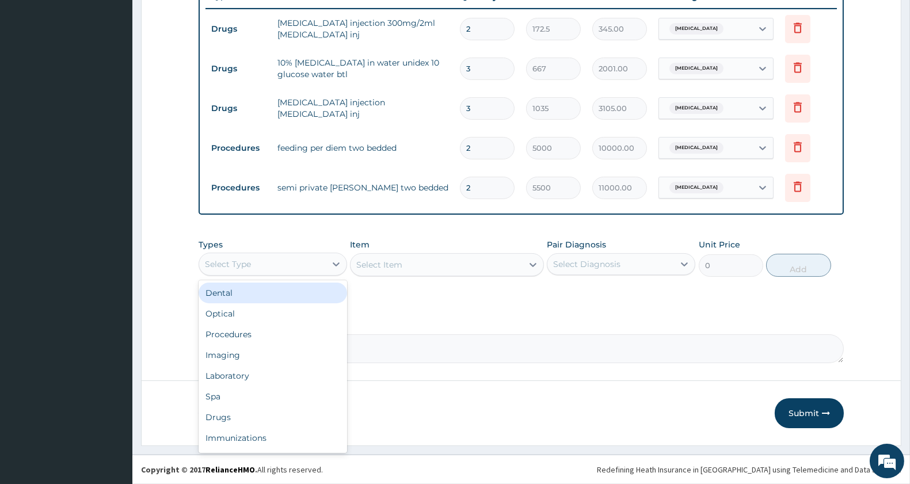
type input "p"
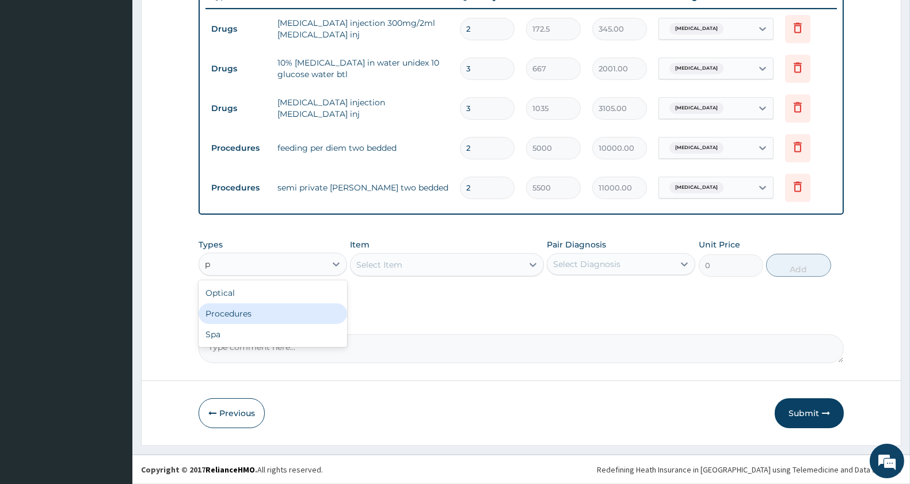
click at [257, 310] on div "Procedures" at bounding box center [273, 313] width 149 height 21
click at [426, 269] on div "Select Item" at bounding box center [446, 264] width 193 height 23
click at [400, 264] on div "Select Item" at bounding box center [379, 265] width 46 height 12
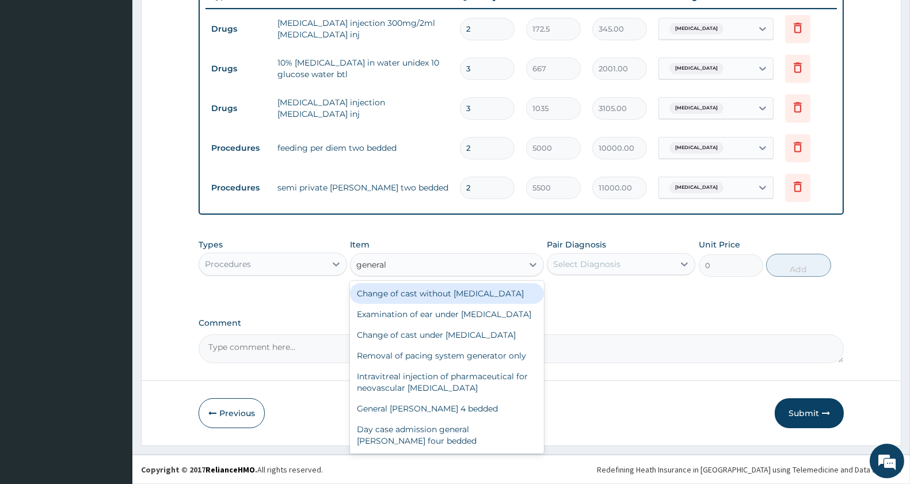
type input "general pr"
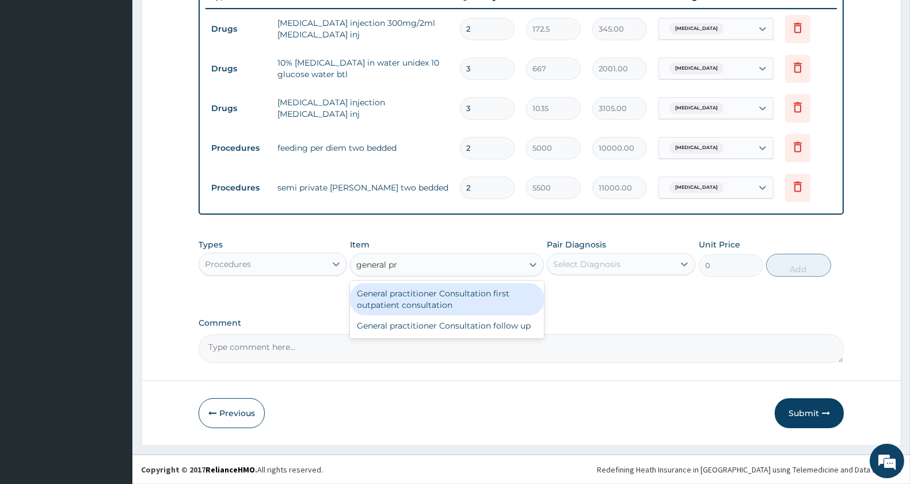
click at [428, 298] on div "General practitioner Consultation first outpatient consultation" at bounding box center [446, 299] width 193 height 32
type input "3000"
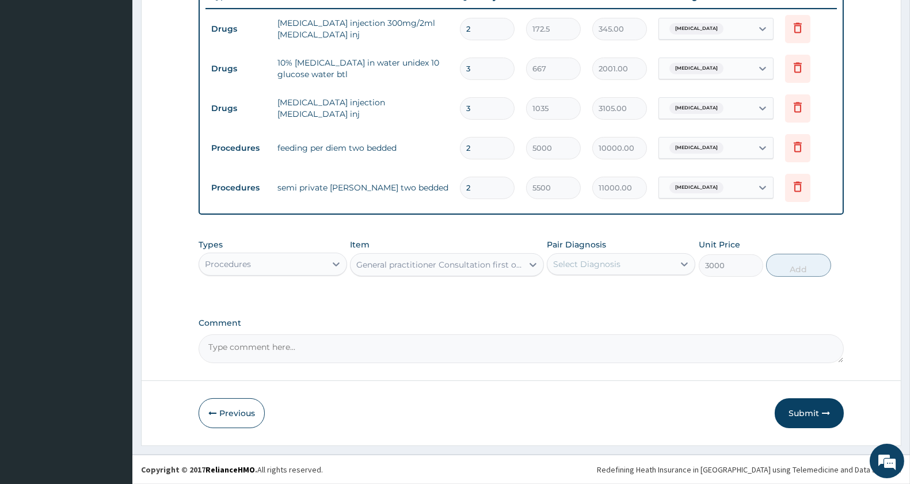
click at [651, 256] on div "Select Diagnosis" at bounding box center [611, 264] width 127 height 18
click at [636, 302] on div "[MEDICAL_DATA]" at bounding box center [621, 294] width 149 height 24
checkbox input "true"
click at [791, 260] on button "Add" at bounding box center [798, 265] width 64 height 23
type input "0"
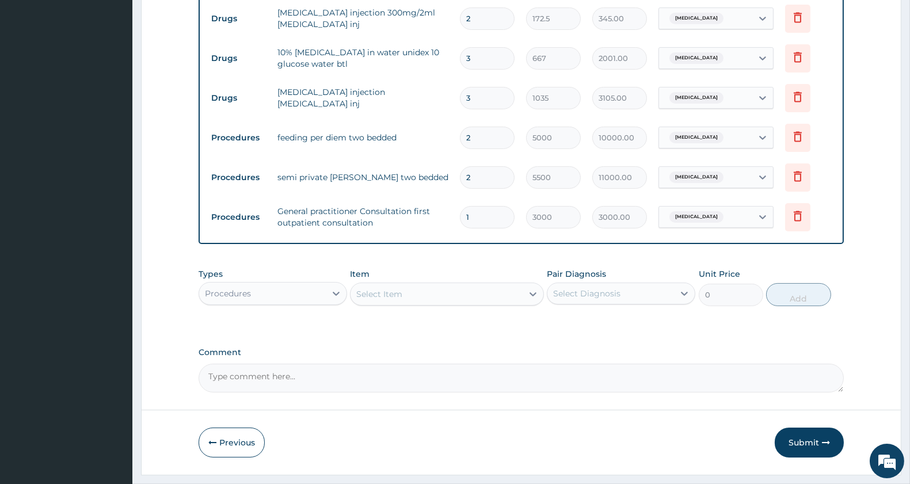
scroll to position [491, 0]
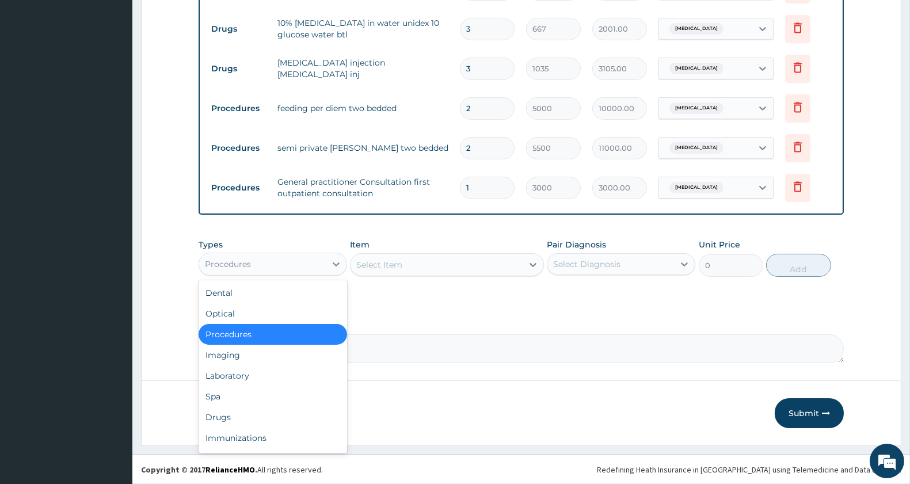
click at [284, 266] on div "Procedures" at bounding box center [262, 264] width 127 height 18
drag, startPoint x: 257, startPoint y: 371, endPoint x: 256, endPoint y: 378, distance: 7.7
click at [259, 370] on div "Laboratory" at bounding box center [273, 376] width 149 height 21
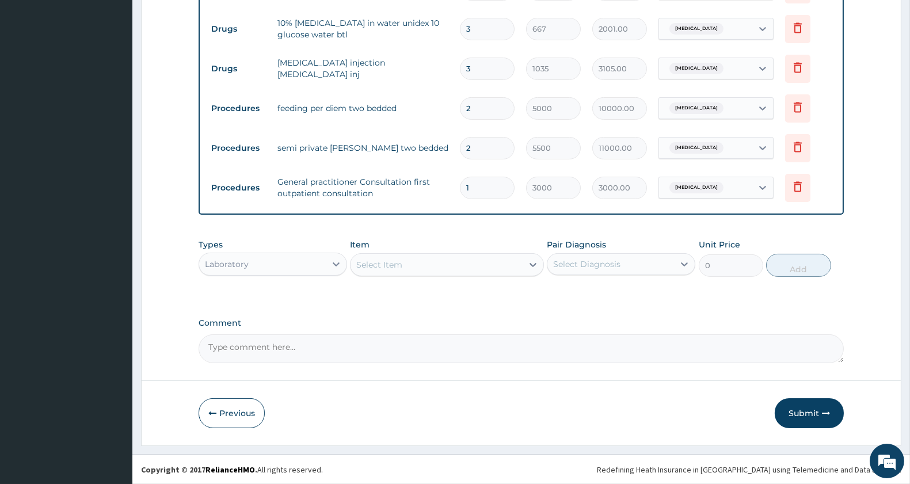
click at [405, 265] on div "Select Item" at bounding box center [437, 265] width 172 height 18
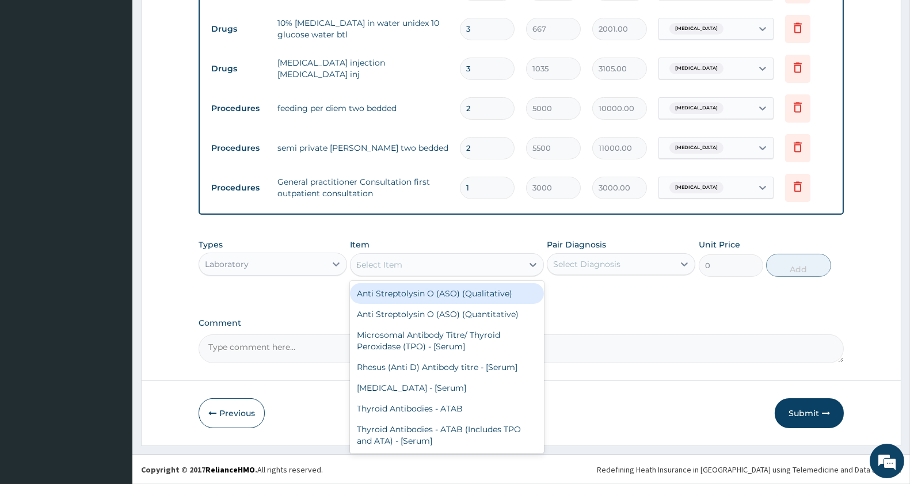
type input "mala"
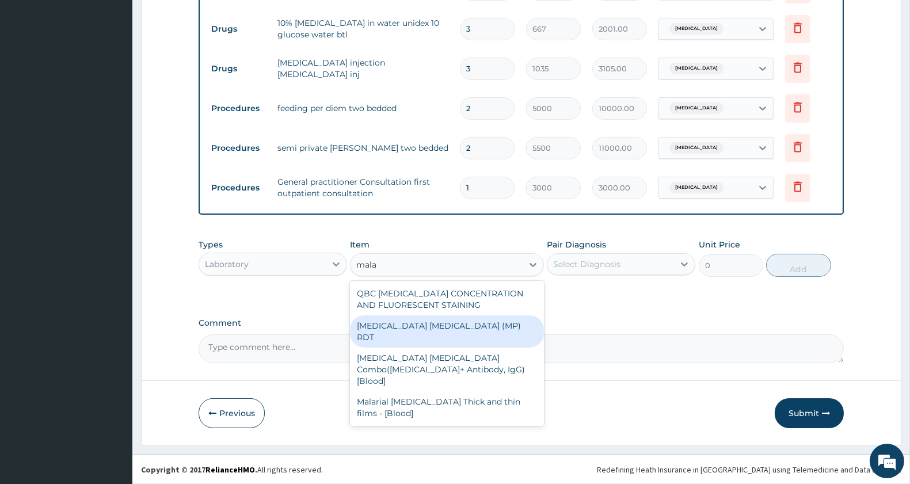
click at [469, 320] on div "MALARIA PARASITE (MP) RDT" at bounding box center [446, 332] width 193 height 32
type input "1500"
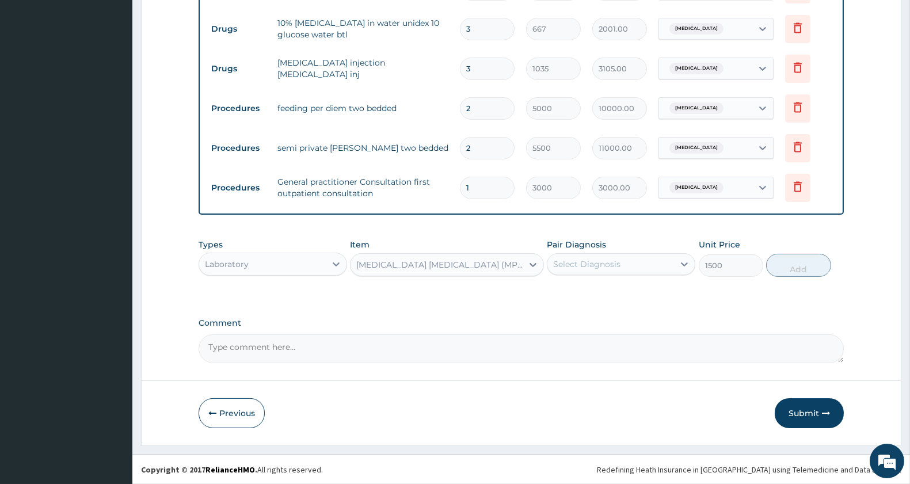
click at [591, 255] on div "Select Diagnosis" at bounding box center [611, 264] width 127 height 18
drag, startPoint x: 595, startPoint y: 288, endPoint x: 661, endPoint y: 289, distance: 66.2
click at [595, 290] on label "Malaria" at bounding box center [601, 293] width 71 height 12
checkbox input "true"
click at [780, 257] on button "Add" at bounding box center [798, 265] width 64 height 23
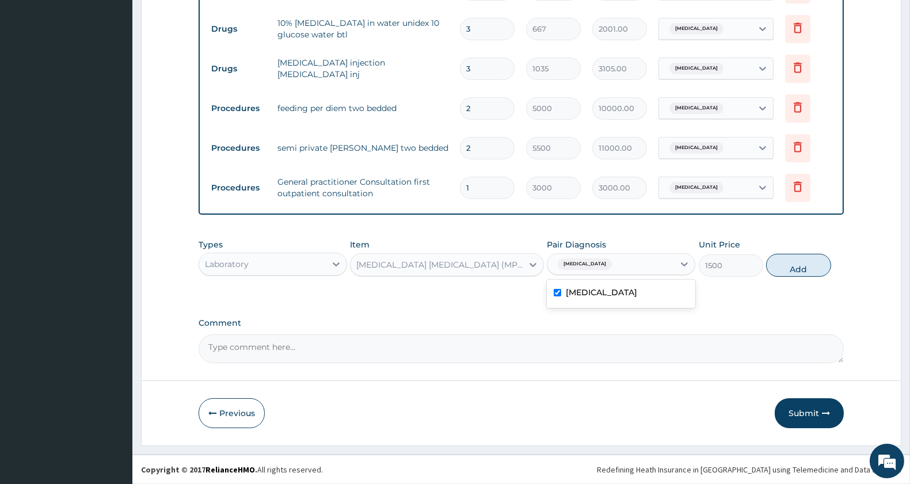
type input "0"
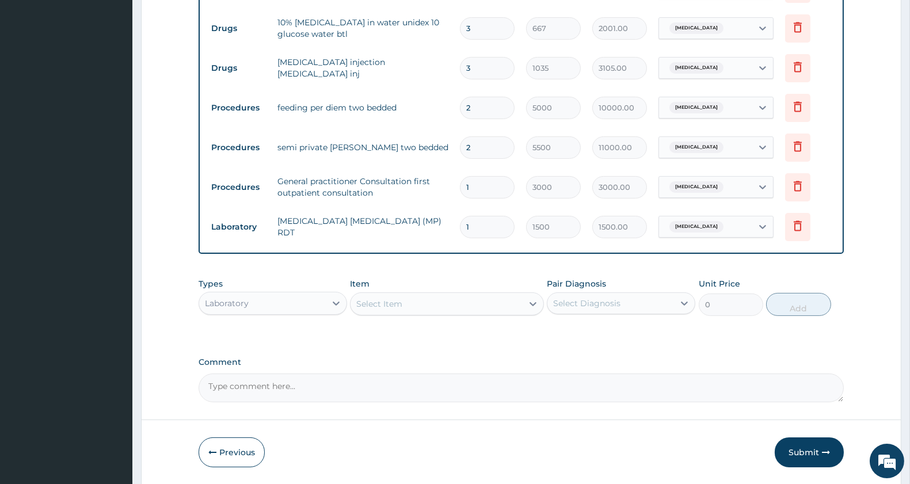
click at [435, 306] on div "Select Item" at bounding box center [437, 304] width 172 height 18
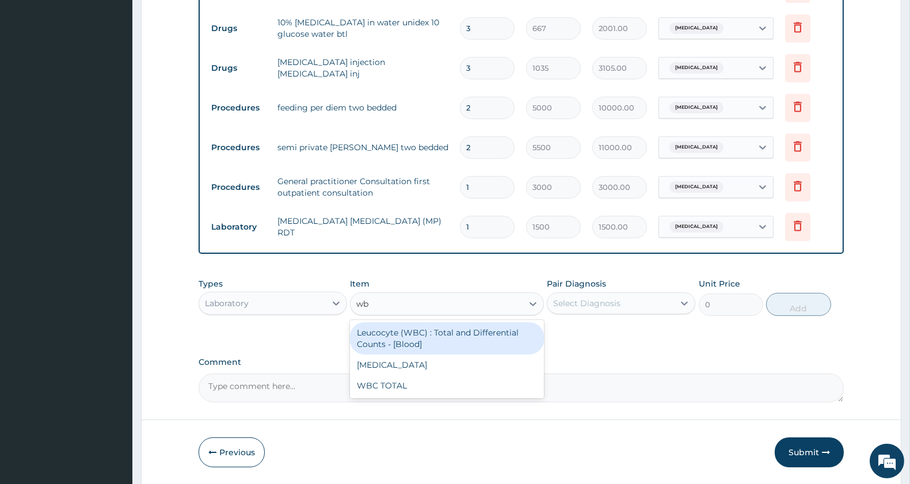
type input "wbc"
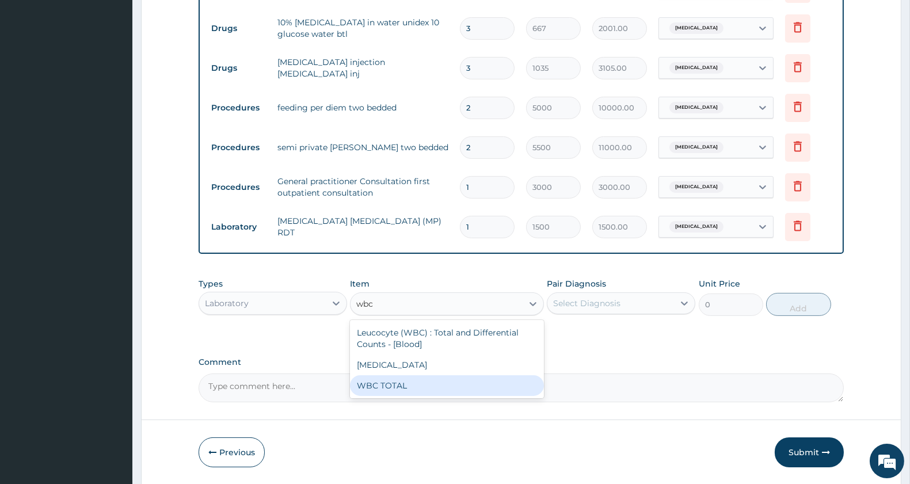
click at [449, 387] on div "WBC TOTAL" at bounding box center [446, 385] width 193 height 21
type input "1500"
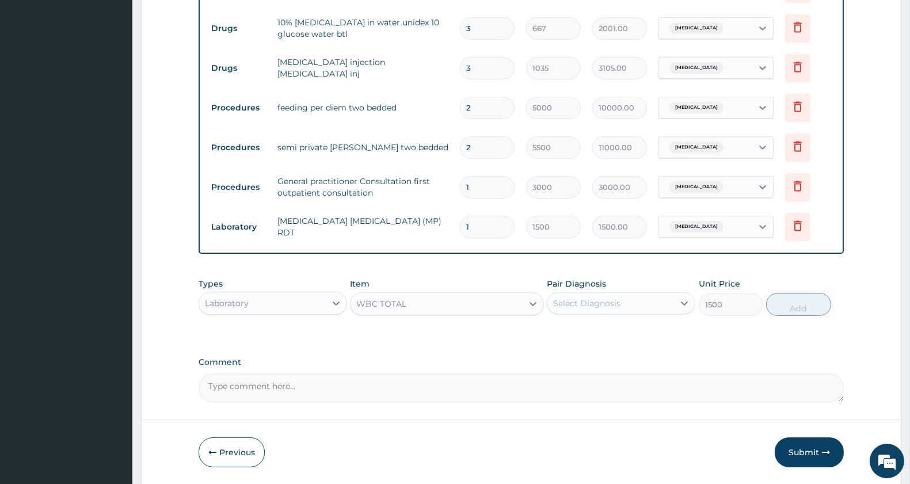
click at [641, 305] on div "Select Diagnosis" at bounding box center [611, 303] width 127 height 18
click at [633, 332] on div "Malaria" at bounding box center [621, 333] width 149 height 24
checkbox input "true"
click at [785, 307] on button "Add" at bounding box center [798, 304] width 64 height 23
type input "0"
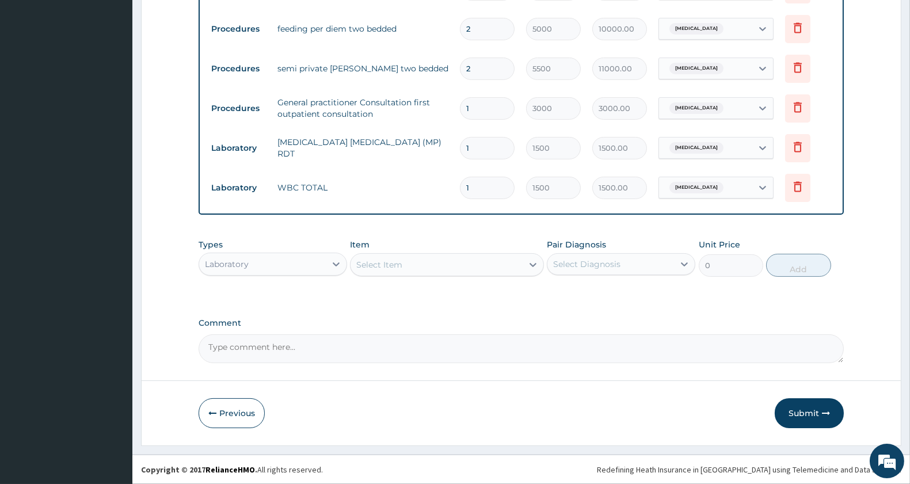
scroll to position [571, 0]
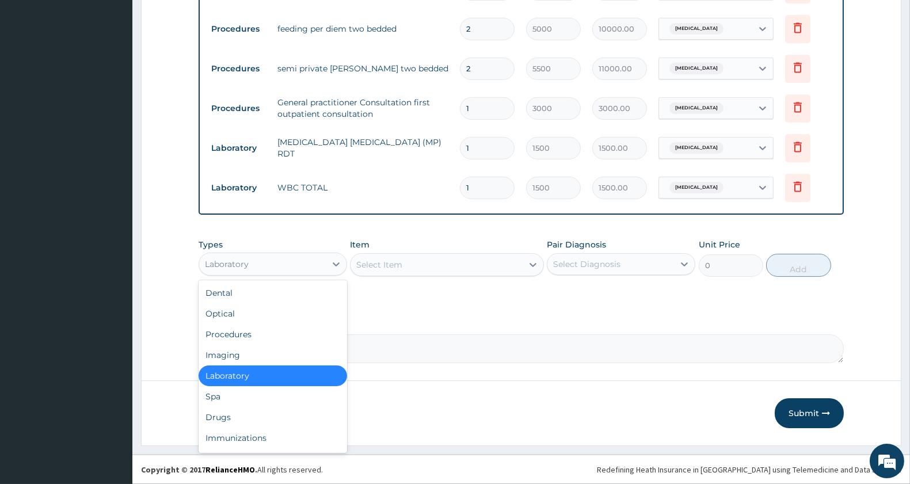
click at [260, 260] on div "Laboratory" at bounding box center [262, 264] width 127 height 18
click at [234, 413] on div "Drugs" at bounding box center [273, 417] width 149 height 21
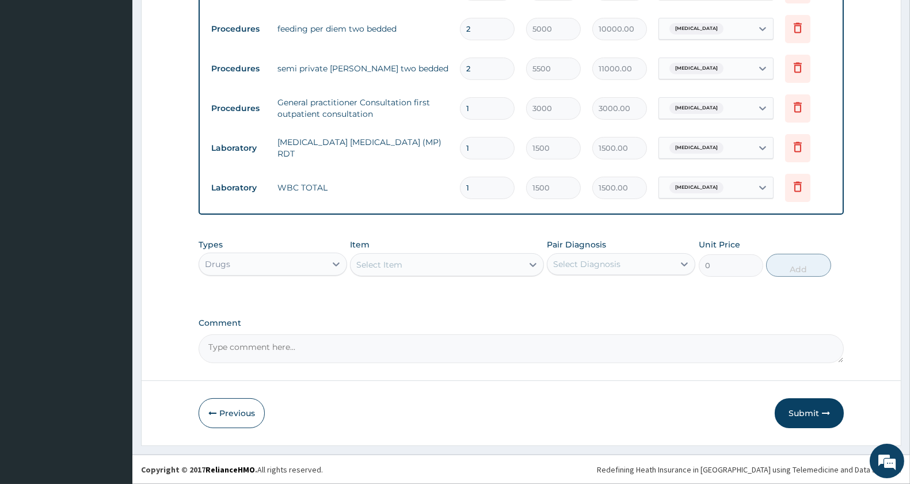
click at [398, 263] on div "Select Item" at bounding box center [379, 265] width 46 height 12
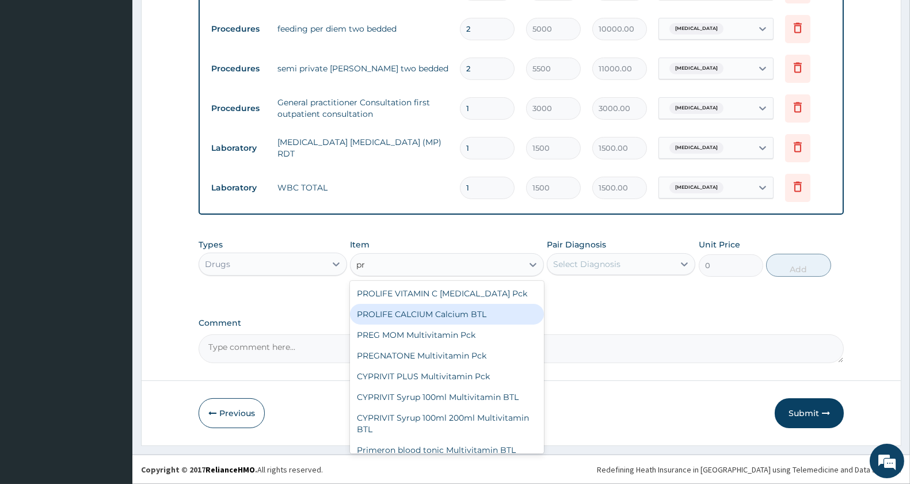
type input "pr"
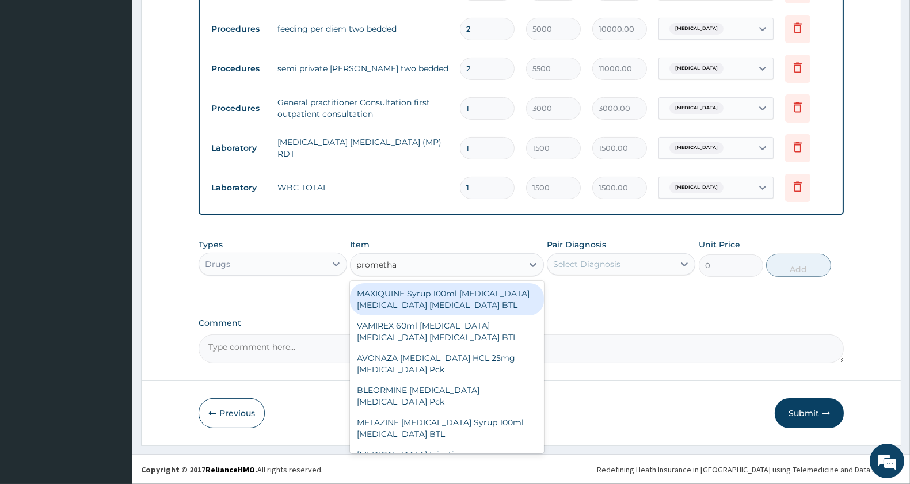
type input "promethaz"
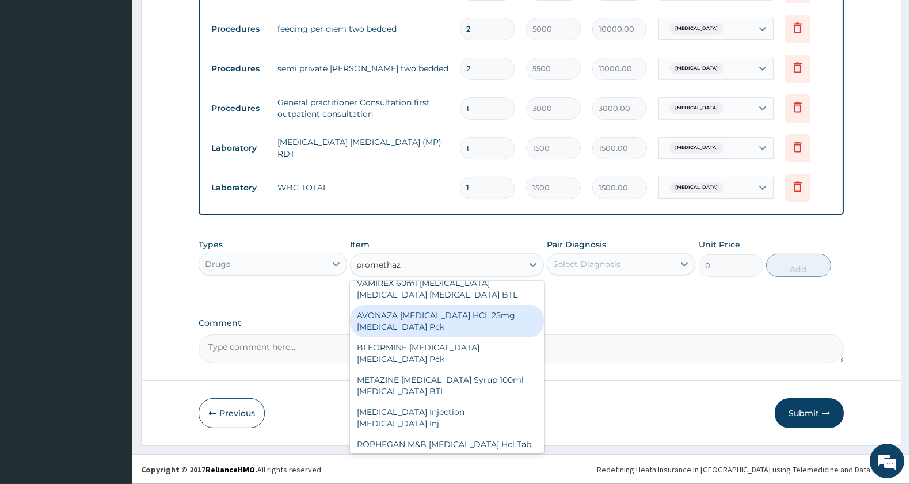
scroll to position [45, 0]
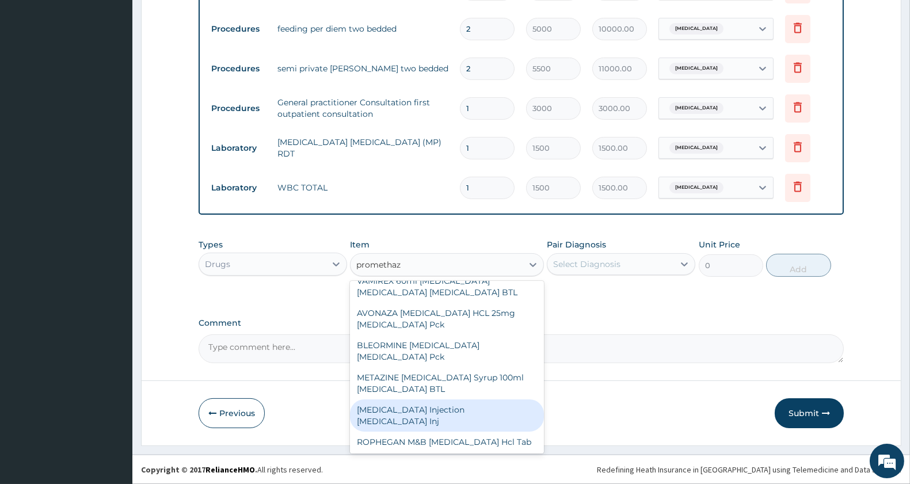
click at [462, 413] on div "PROMETHAZINE Injection Promethazine Inj" at bounding box center [446, 416] width 193 height 32
type input "310.5"
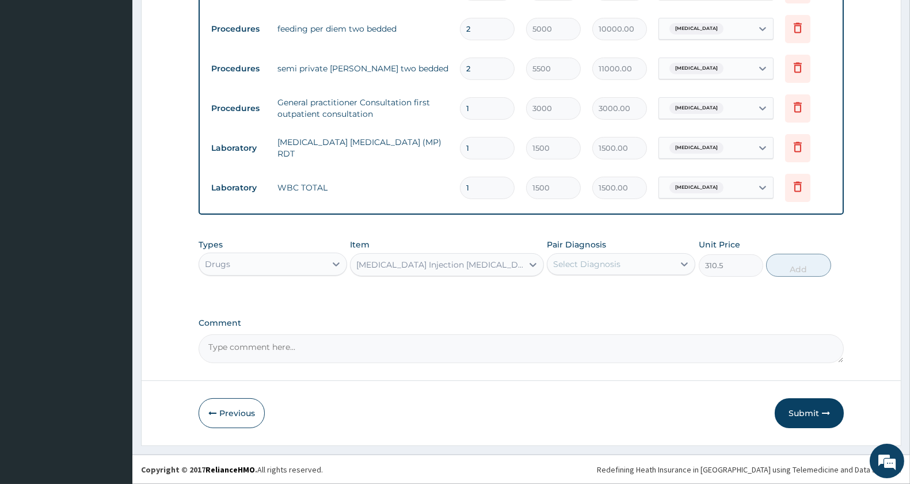
click at [503, 265] on div "PROMETHAZINE Injection Promethazine Inj" at bounding box center [439, 265] width 167 height 12
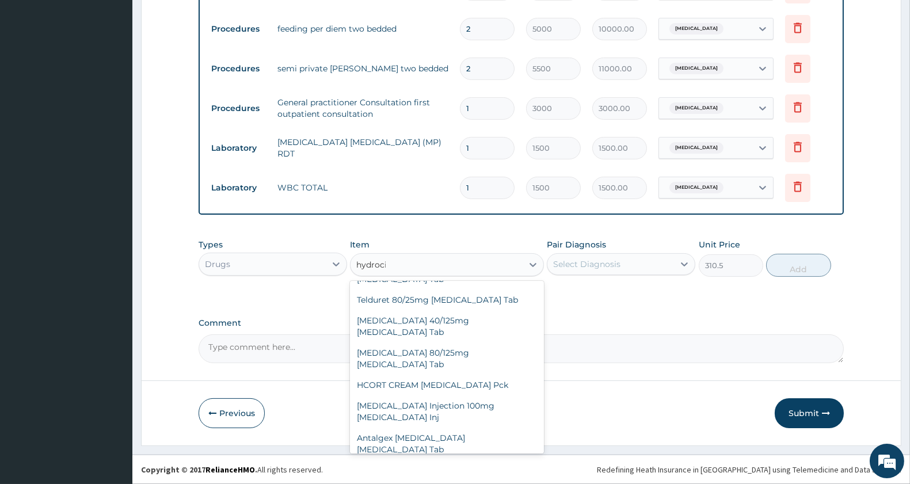
scroll to position [0, 0]
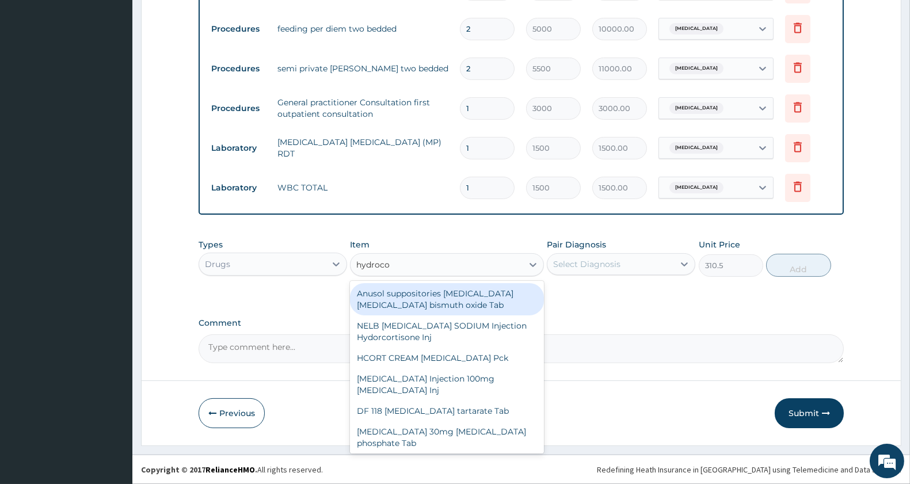
type input "hydrocor"
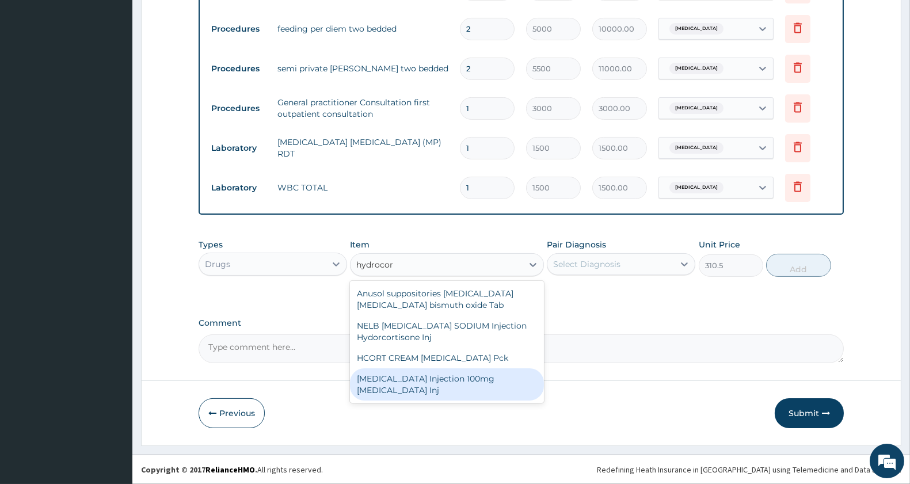
click at [453, 378] on div "HYDROCORTISONE Injection 100mg Hydrocortisone Inj" at bounding box center [446, 384] width 193 height 32
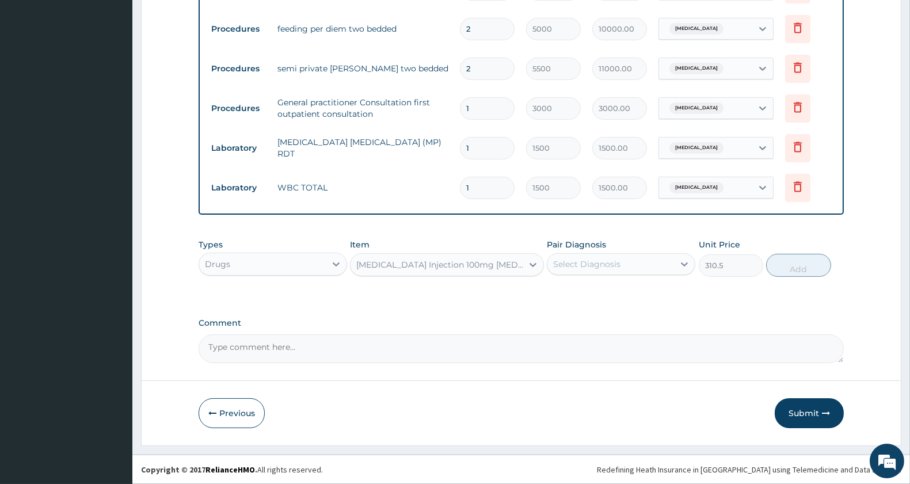
type input "345"
click at [599, 269] on div "Select Diagnosis" at bounding box center [586, 265] width 67 height 12
click at [590, 297] on label "Malaria" at bounding box center [601, 293] width 71 height 12
checkbox input "true"
click at [795, 264] on button "Add" at bounding box center [798, 265] width 64 height 23
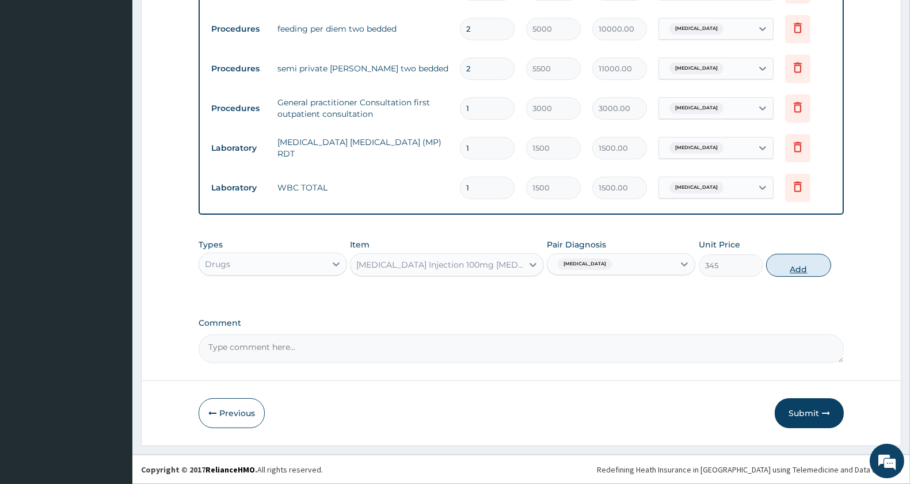
type input "0"
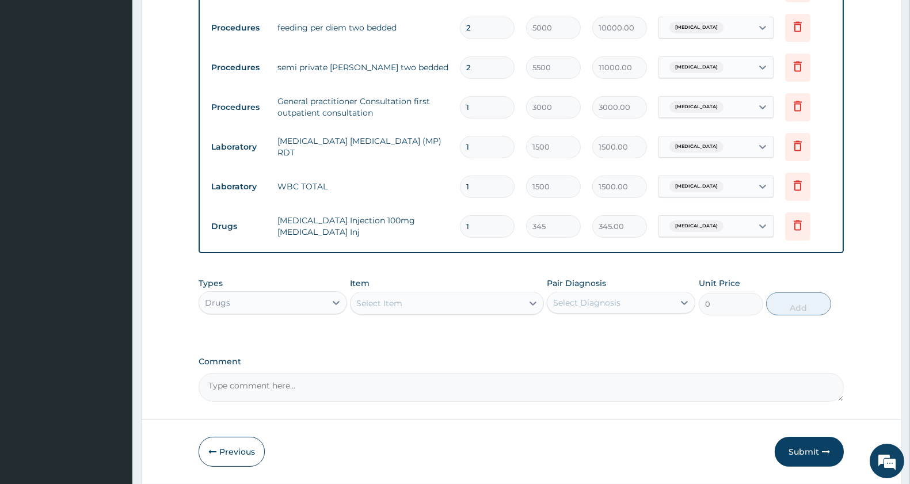
type input "0.00"
type input "2"
type input "690.00"
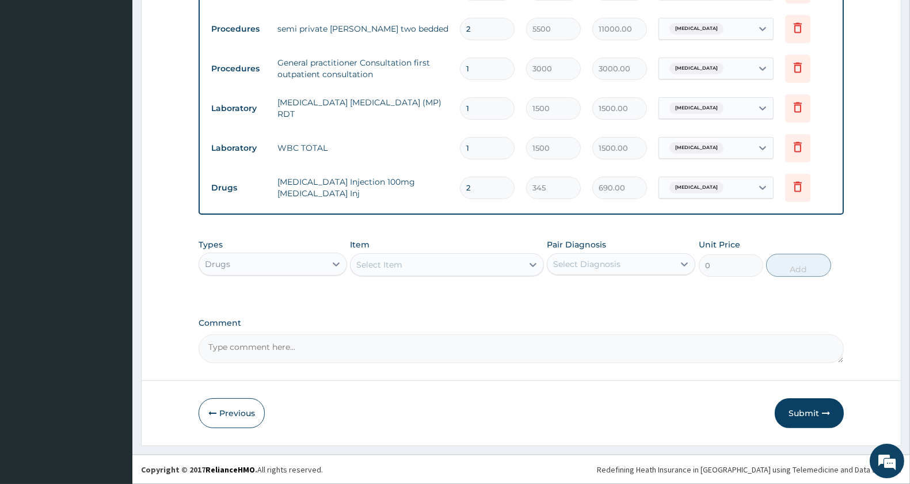
type input "2"
click at [405, 263] on div "Select Item" at bounding box center [437, 265] width 172 height 18
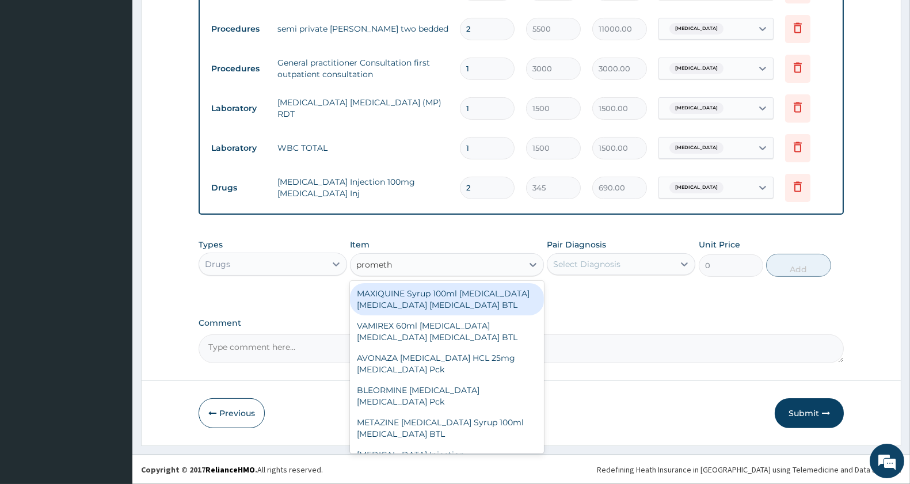
type input "prometha"
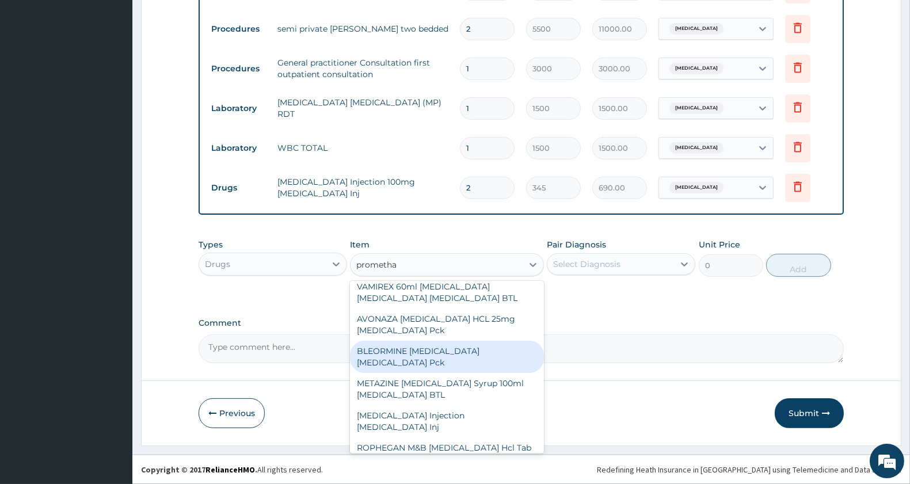
scroll to position [46, 0]
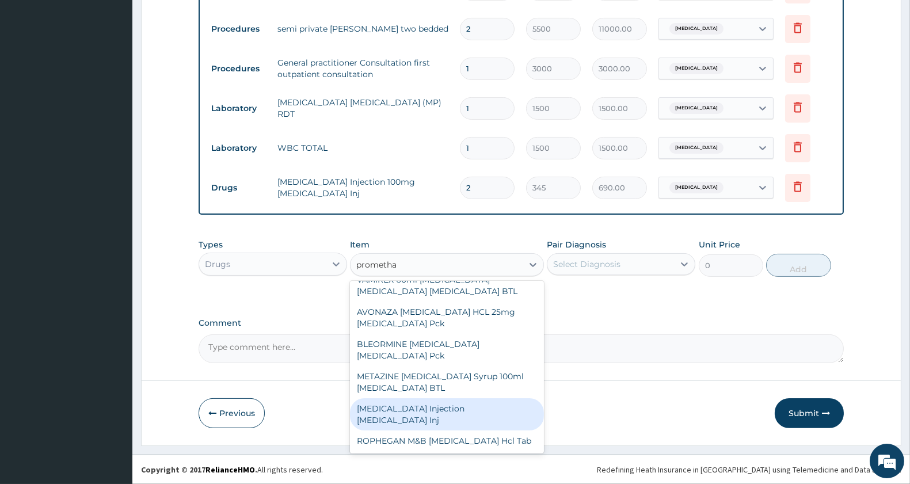
click at [472, 412] on div "[MEDICAL_DATA] Injection [MEDICAL_DATA] Inj" at bounding box center [446, 414] width 193 height 32
type input "310.5"
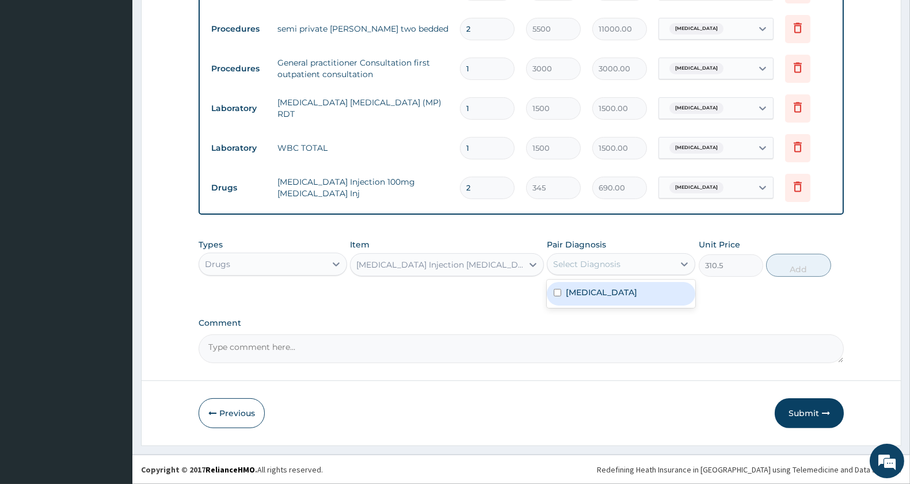
click at [609, 269] on div "Select Diagnosis" at bounding box center [586, 265] width 67 height 12
click at [607, 291] on div "[MEDICAL_DATA]" at bounding box center [621, 294] width 149 height 24
checkbox input "true"
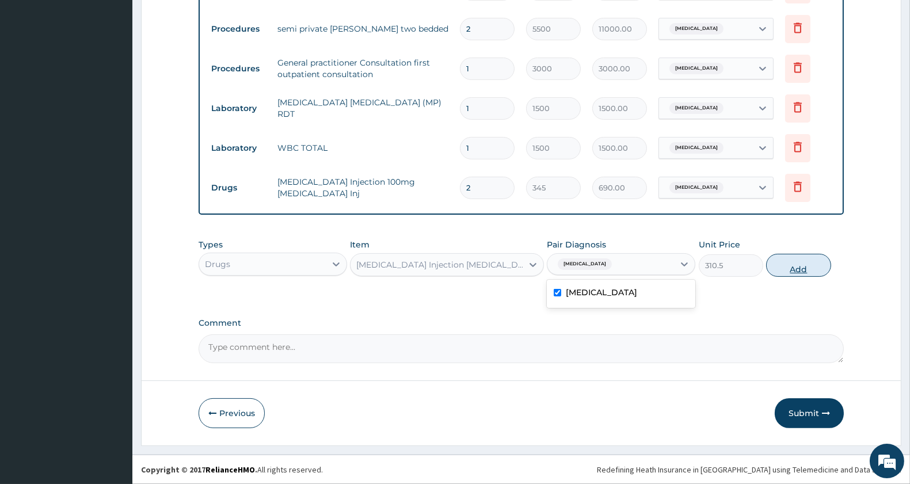
click at [781, 264] on button "Add" at bounding box center [798, 265] width 64 height 23
type input "0"
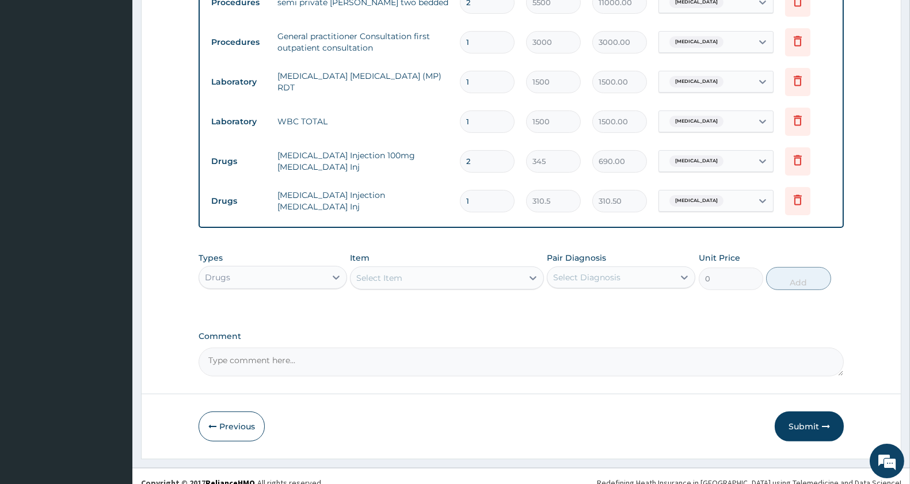
scroll to position [651, 0]
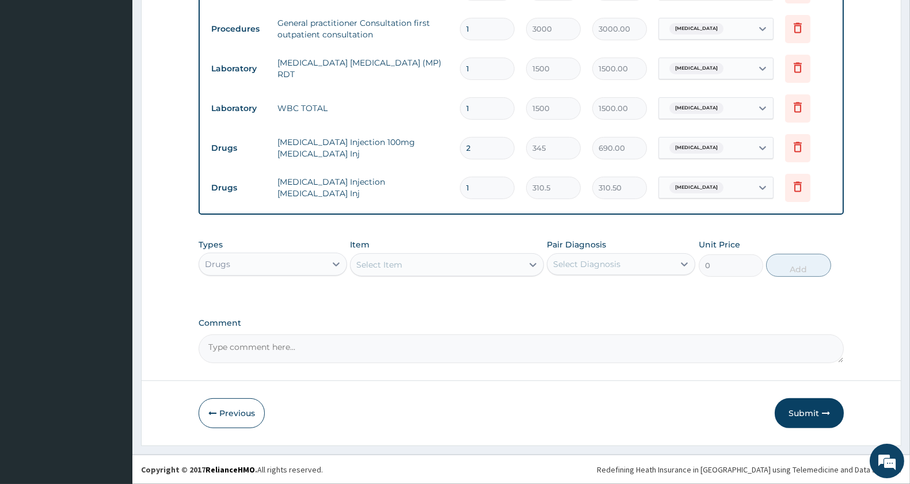
click at [413, 263] on div "Select Item" at bounding box center [437, 265] width 172 height 18
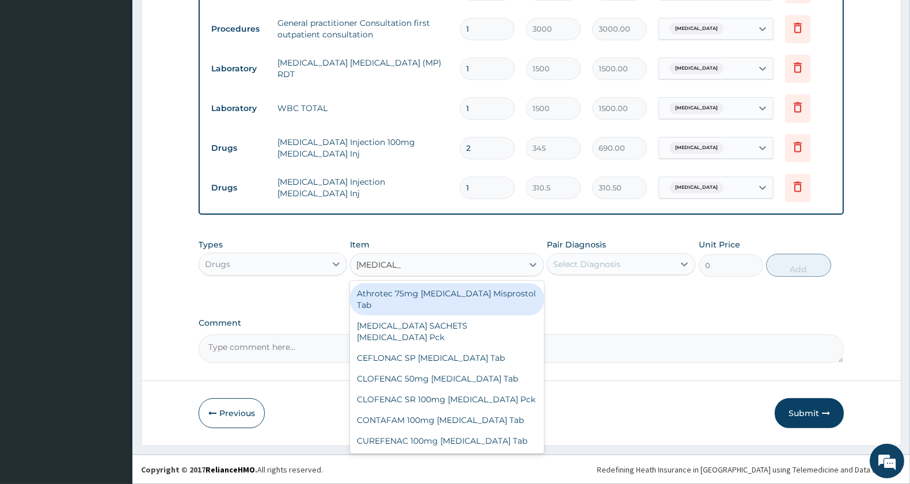
type input "[MEDICAL_DATA] su"
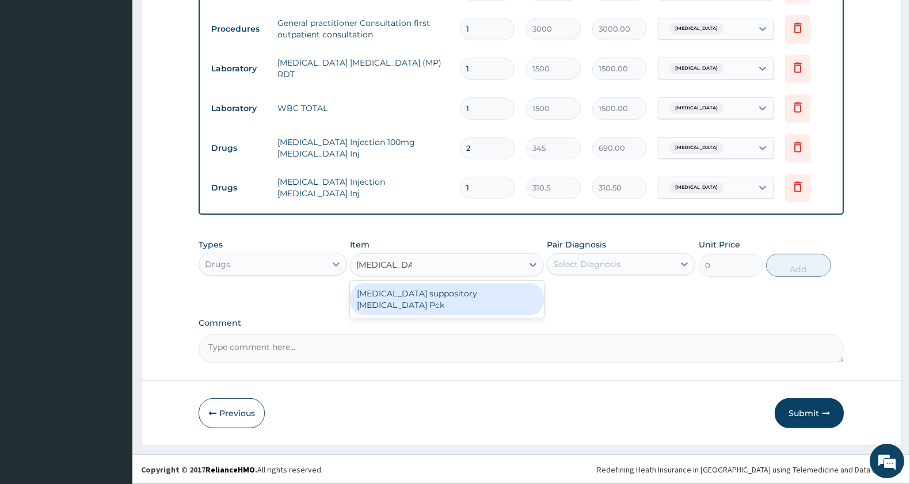
click at [438, 286] on div "[MEDICAL_DATA] suppository [MEDICAL_DATA] Pck" at bounding box center [446, 299] width 193 height 32
type input "2875"
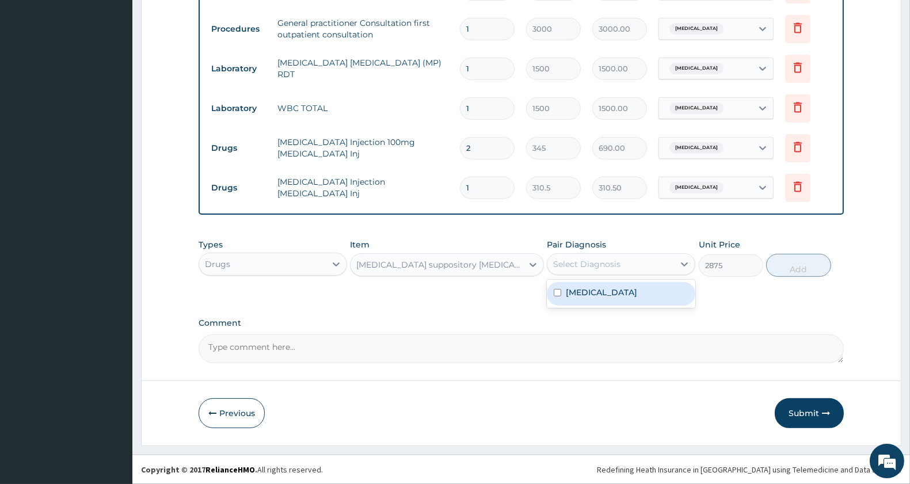
click at [571, 265] on div "Select Diagnosis" at bounding box center [586, 265] width 67 height 12
click at [586, 297] on label "[MEDICAL_DATA]" at bounding box center [601, 293] width 71 height 12
checkbox input "true"
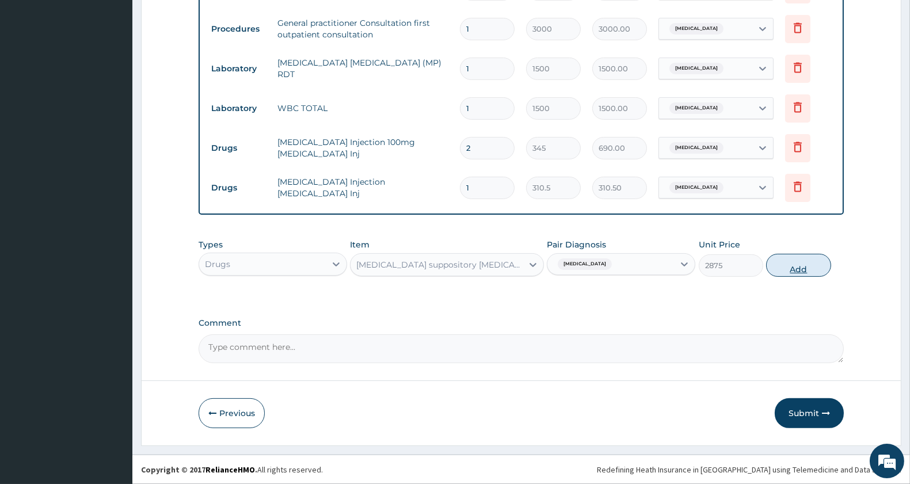
click at [780, 268] on button "Add" at bounding box center [798, 265] width 64 height 23
type input "0"
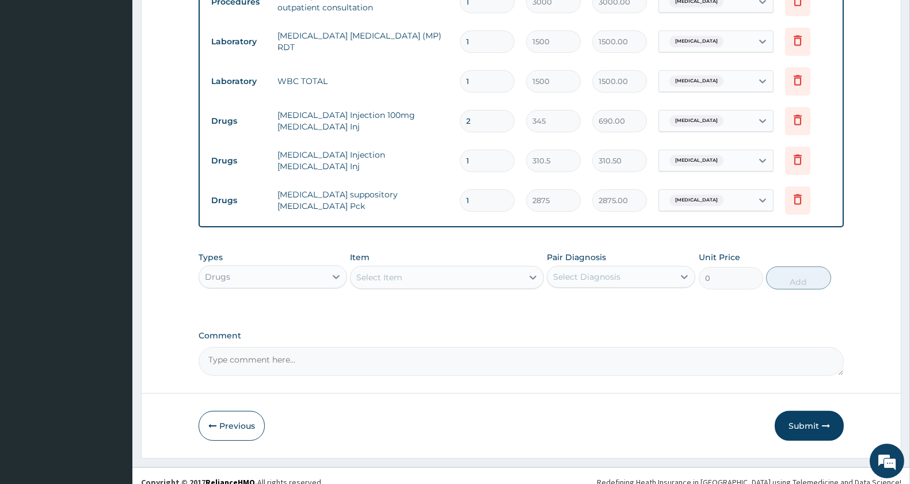
scroll to position [691, 0]
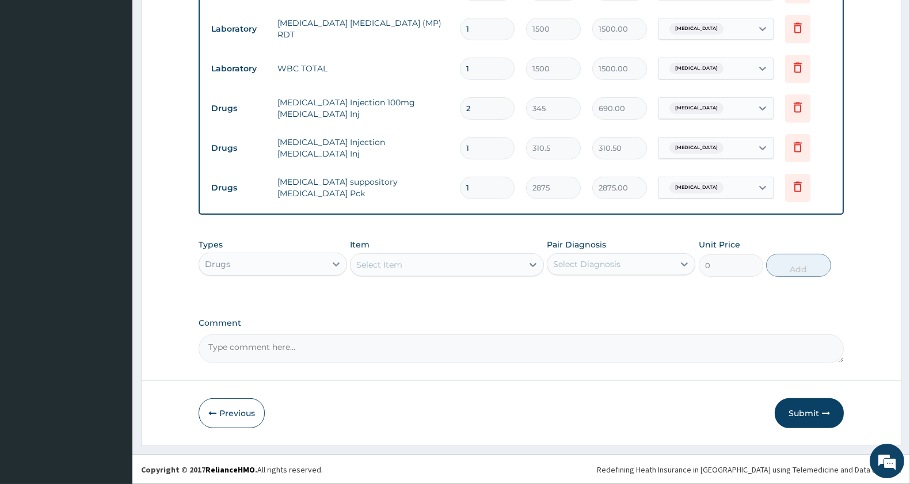
click at [386, 267] on div "Select Item" at bounding box center [379, 265] width 46 height 12
type input "a"
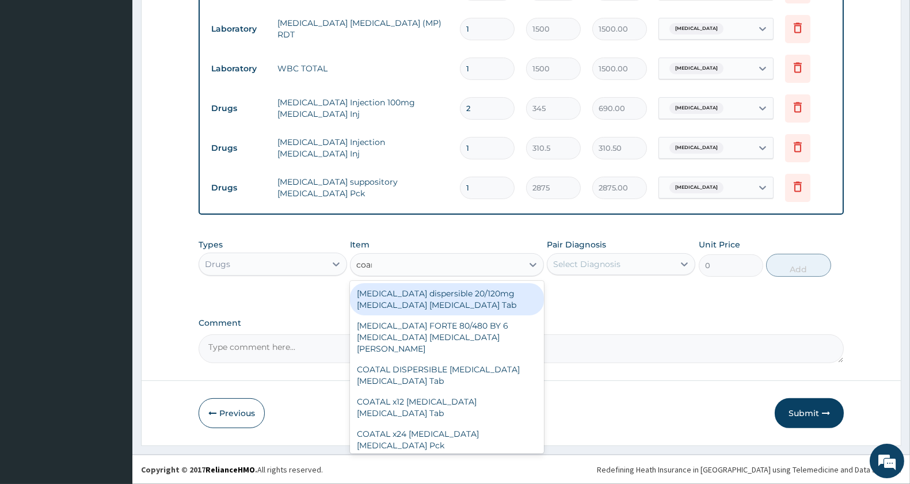
type input "coartem"
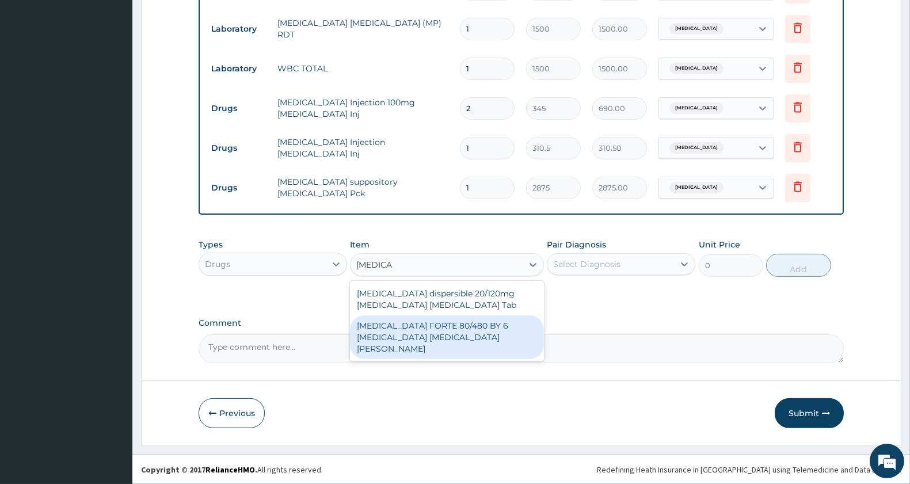
click at [440, 330] on div "[MEDICAL_DATA] FORTE 80/480 BY 6 [MEDICAL_DATA] [MEDICAL_DATA][PERSON_NAME]" at bounding box center [446, 338] width 193 height 44
type input "3220"
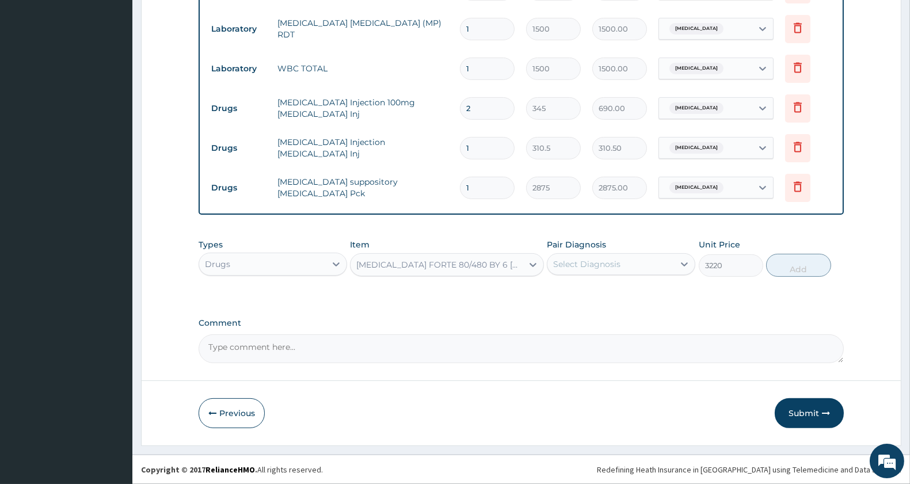
click at [575, 259] on div "Select Diagnosis" at bounding box center [586, 265] width 67 height 12
click at [585, 288] on label "[MEDICAL_DATA]" at bounding box center [601, 293] width 71 height 12
checkbox input "true"
click at [806, 265] on button "Add" at bounding box center [798, 265] width 64 height 23
type input "0"
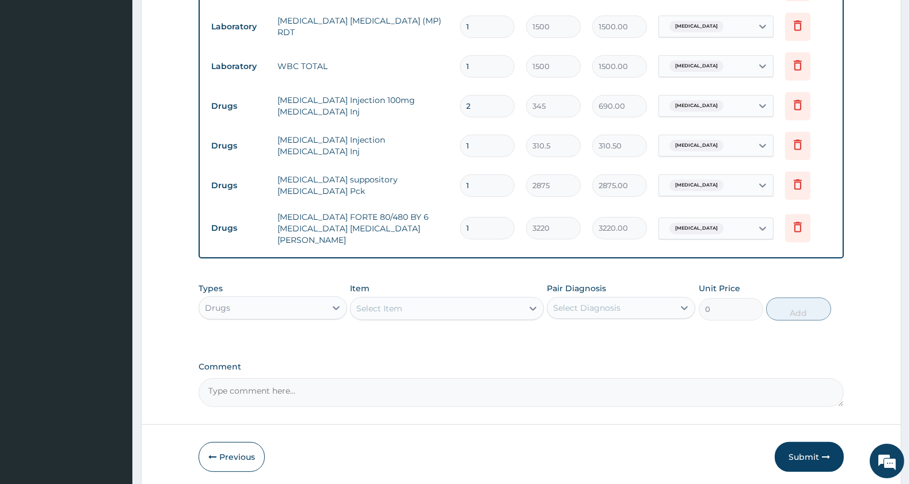
scroll to position [730, 0]
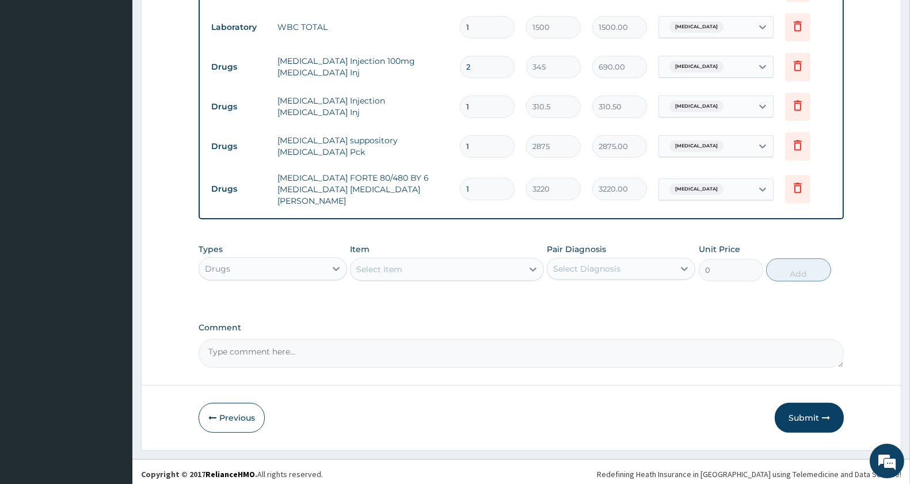
click at [385, 268] on div "Select Item" at bounding box center [379, 270] width 46 height 12
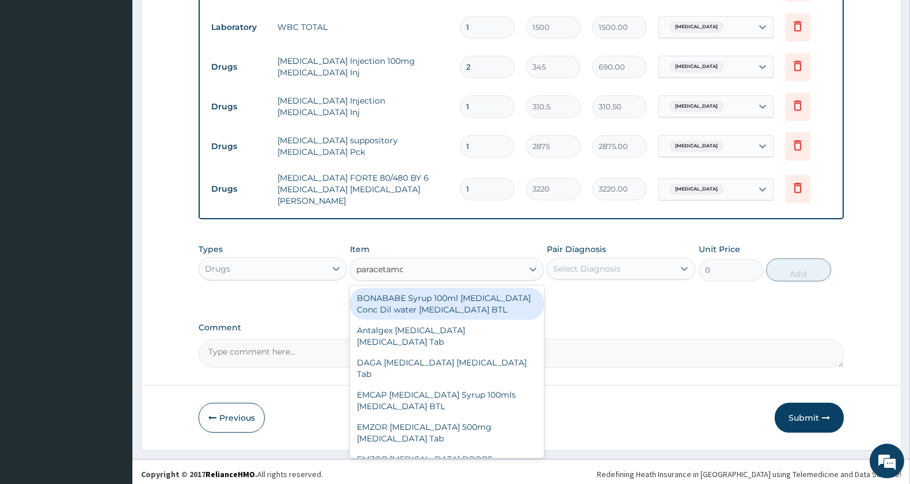
type input "[MEDICAL_DATA]"
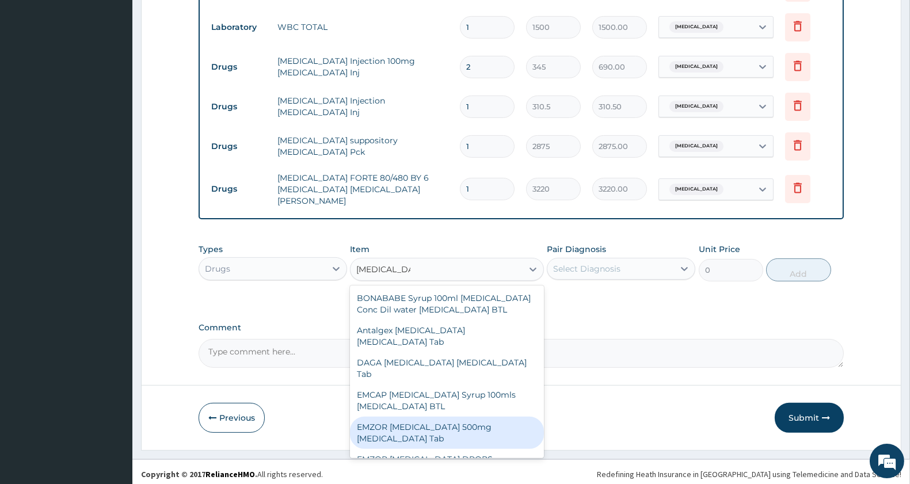
click at [442, 446] on div "EMZOR [MEDICAL_DATA] 500mg [MEDICAL_DATA] Tab" at bounding box center [446, 433] width 193 height 32
type input "11.5"
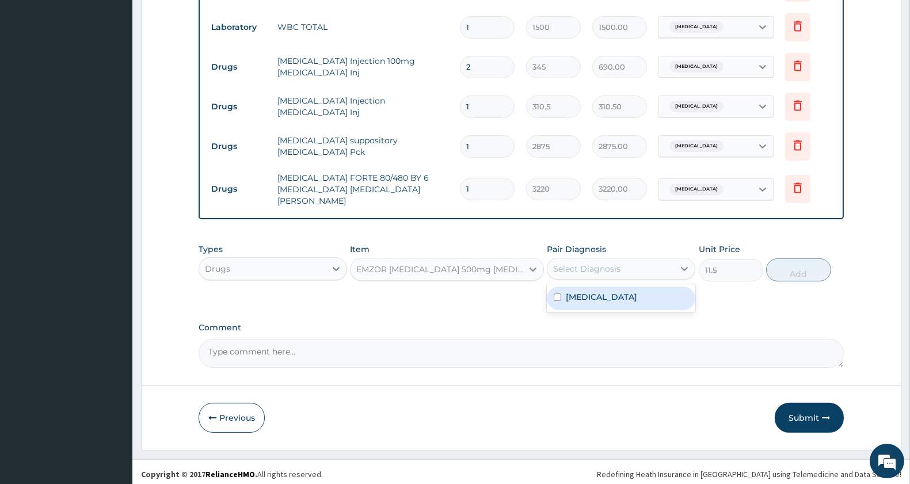
click at [609, 271] on div "Select Diagnosis" at bounding box center [611, 269] width 127 height 18
drag, startPoint x: 619, startPoint y: 294, endPoint x: 693, endPoint y: 283, distance: 74.6
click at [624, 294] on div "[MEDICAL_DATA]" at bounding box center [621, 299] width 149 height 24
checkbox input "true"
click at [792, 260] on button "Add" at bounding box center [798, 270] width 64 height 23
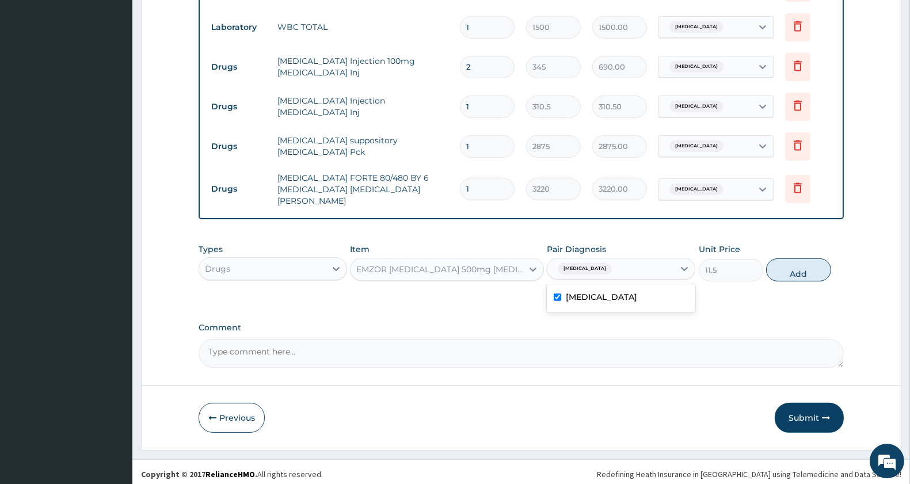
type input "0"
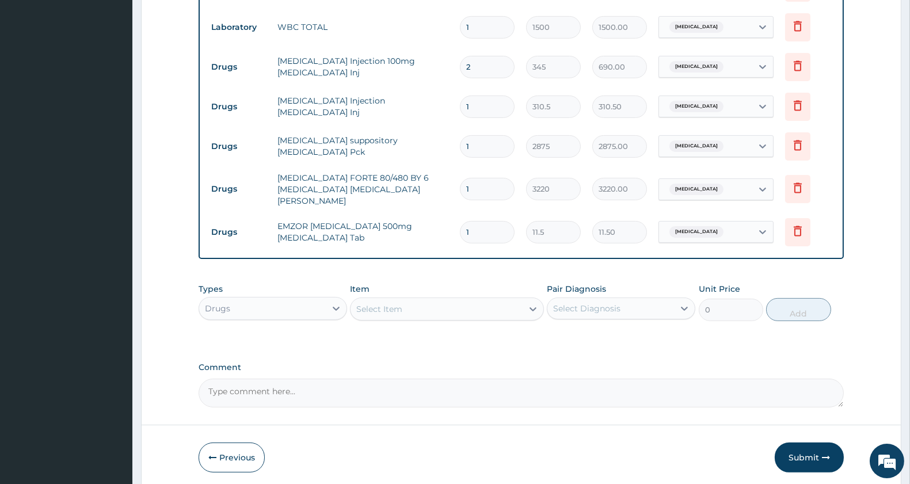
type input "18"
type input "207.00"
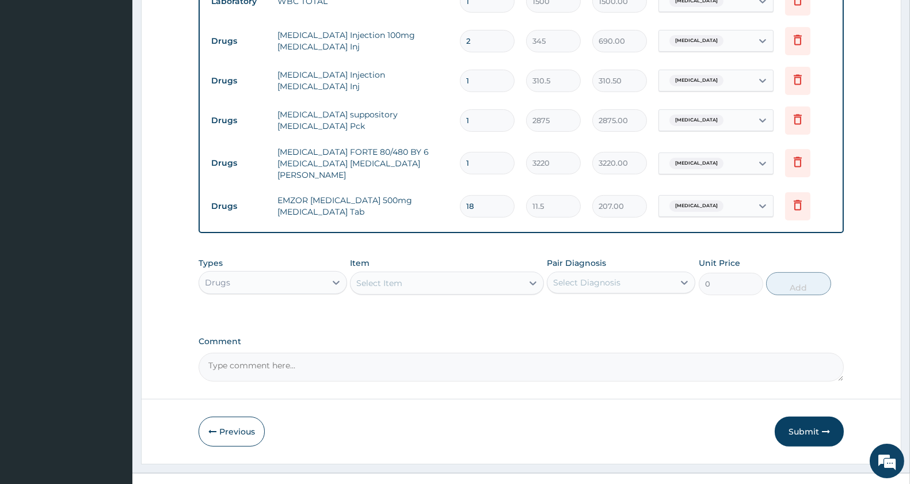
scroll to position [770, 0]
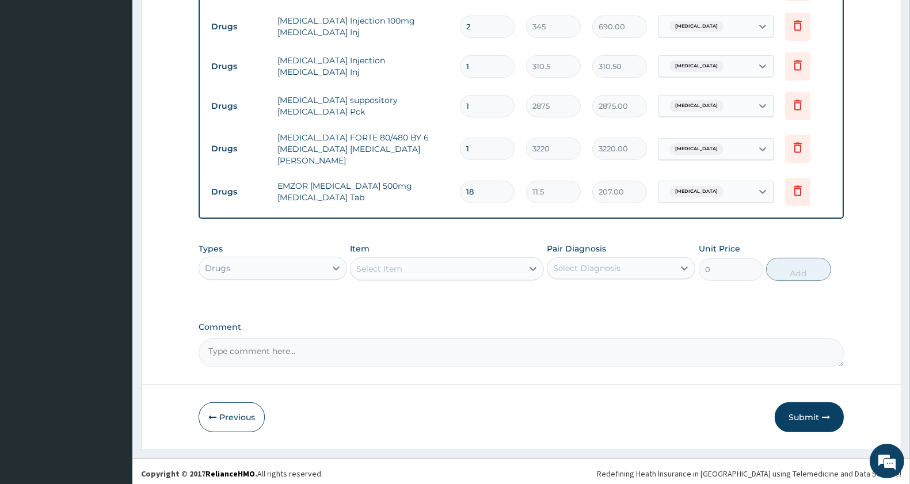
type input "18"
click at [395, 263] on div "Select Item" at bounding box center [379, 269] width 46 height 12
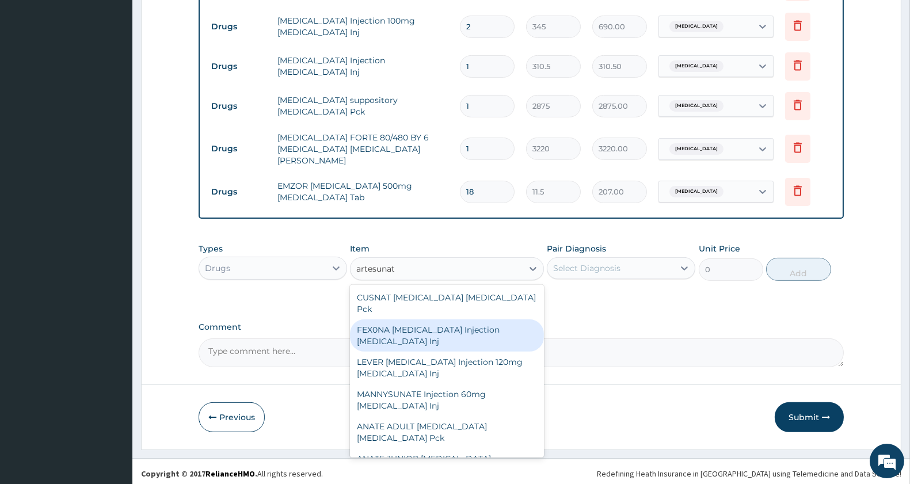
type input "artesunate"
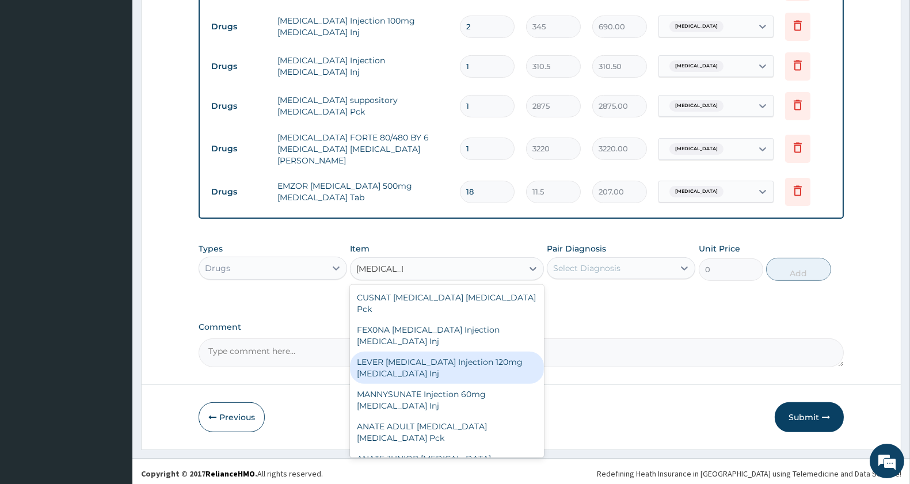
click at [490, 352] on div "LEVER ARTESUNATE Injection 120mg Artesunate Inj" at bounding box center [446, 368] width 193 height 32
type input "885.5"
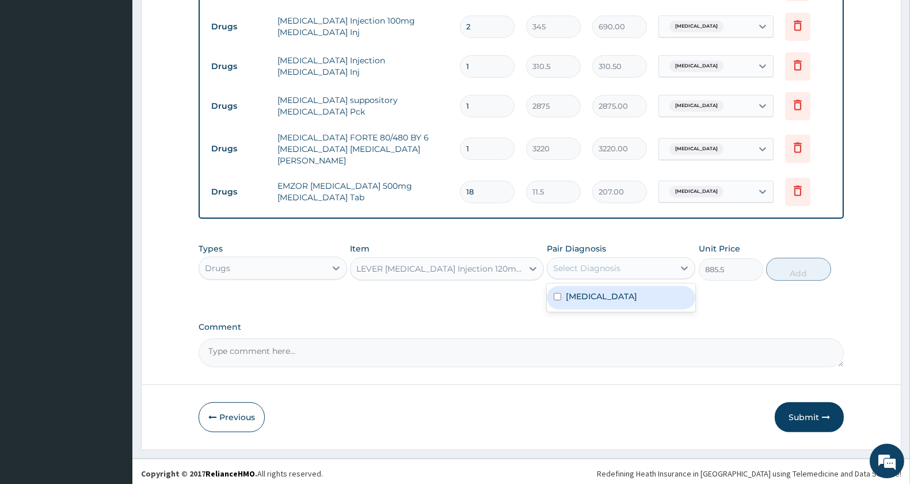
click at [596, 264] on div "Select Diagnosis" at bounding box center [586, 269] width 67 height 12
click at [599, 287] on div "Malaria" at bounding box center [621, 298] width 149 height 24
checkbox input "true"
click at [805, 269] on button "Add" at bounding box center [798, 269] width 64 height 23
type input "0"
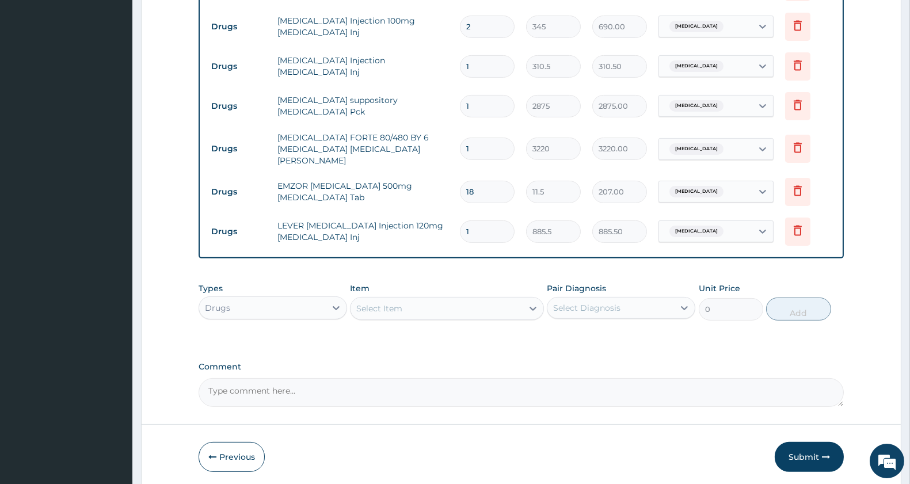
type input "0.00"
type input "2"
type input "1771.00"
type input "0.00"
type input "4"
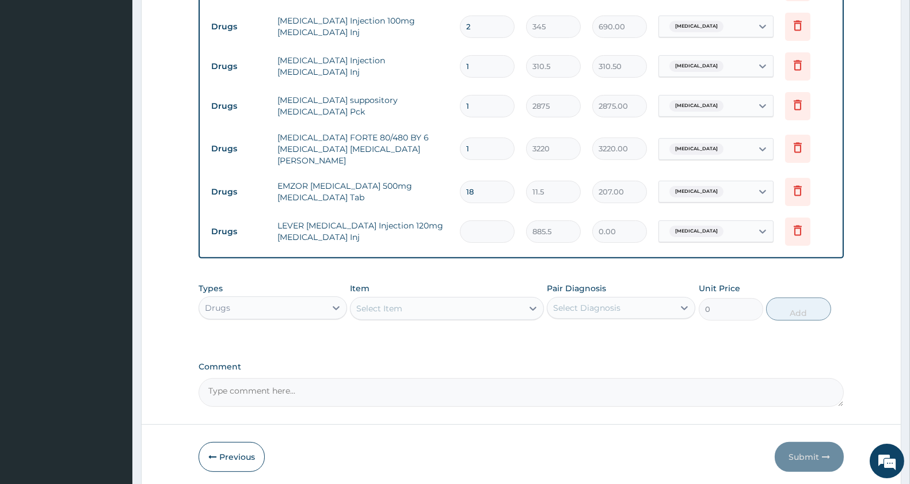
type input "3542.00"
type input "4"
click at [390, 303] on div "Select Item" at bounding box center [379, 309] width 46 height 12
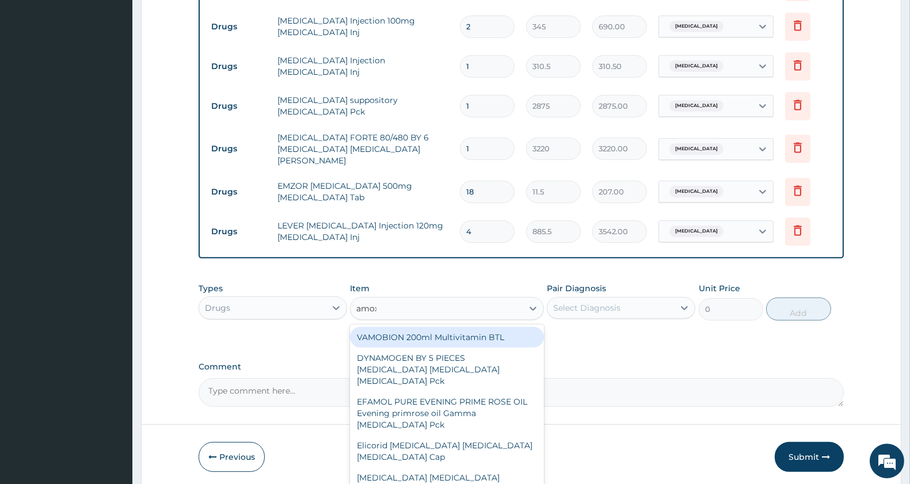
type input "amoxicillin"
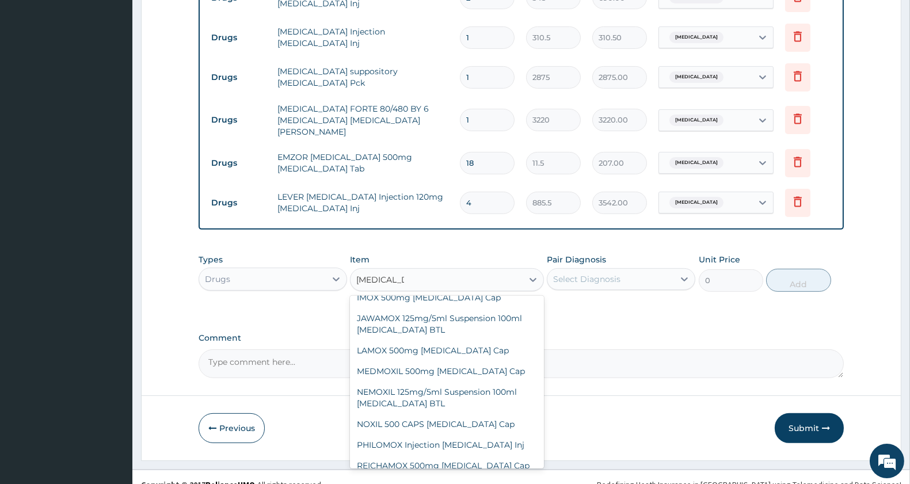
scroll to position [0, 0]
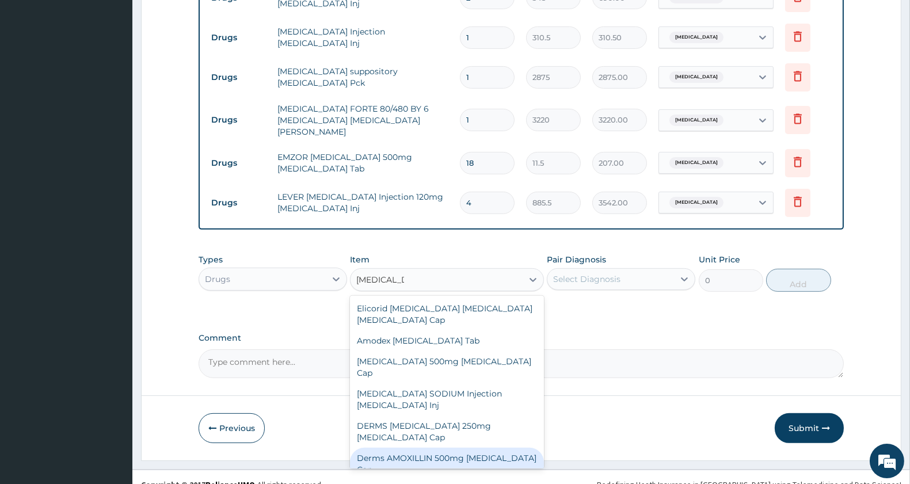
click at [484, 448] on div "Derms AMOXILLIN 500mg Amoxicillin Cap" at bounding box center [446, 464] width 193 height 32
type input "80.5"
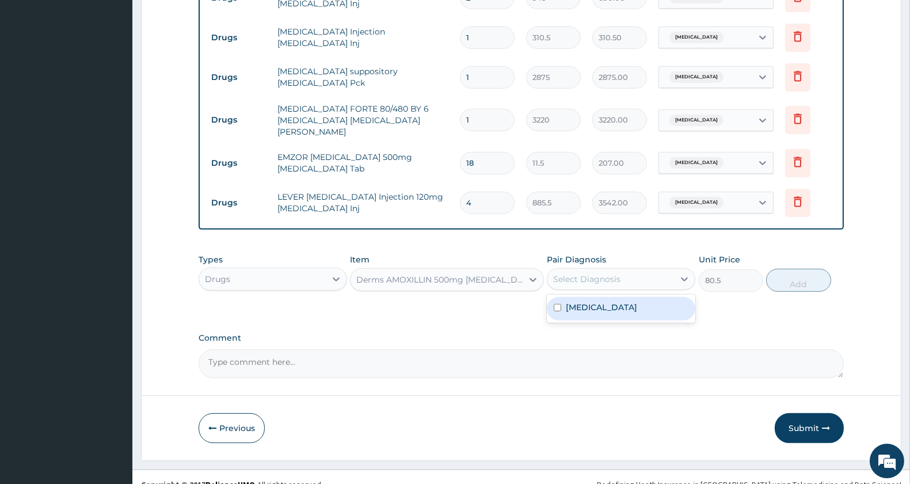
click at [584, 276] on div "Select Diagnosis" at bounding box center [586, 279] width 67 height 12
click at [476, 275] on div "Derms AMOXILLIN 500mg Amoxicillin Cap" at bounding box center [439, 280] width 167 height 12
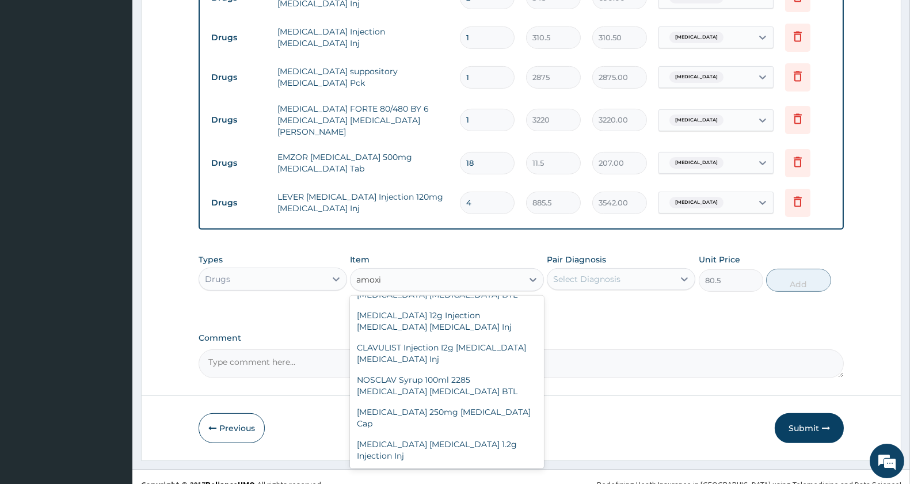
scroll to position [10, 0]
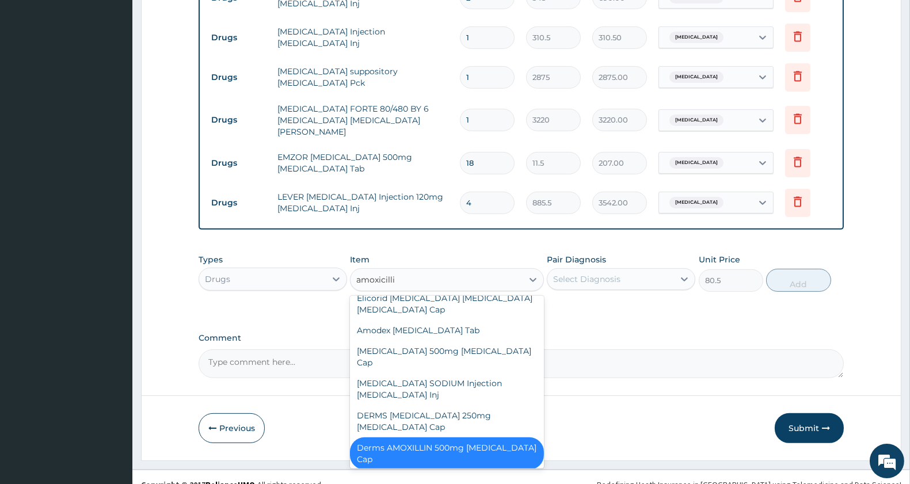
type input "amoxicillin"
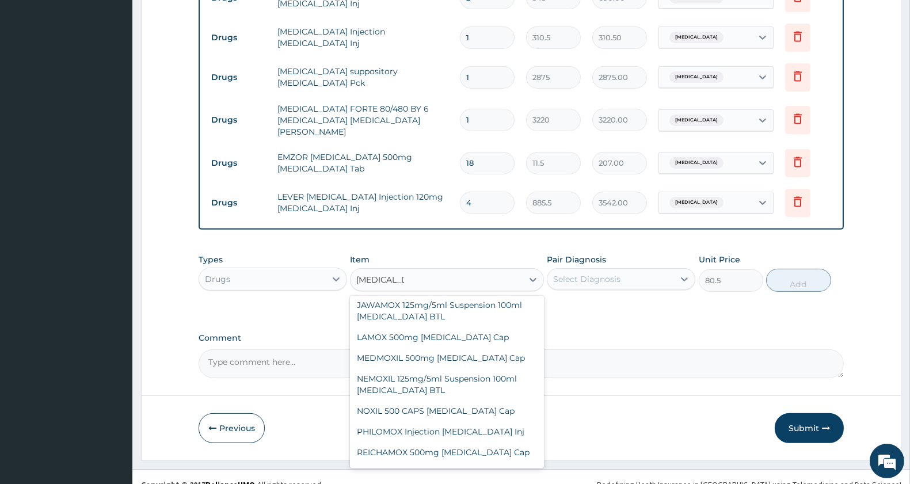
scroll to position [369, 0]
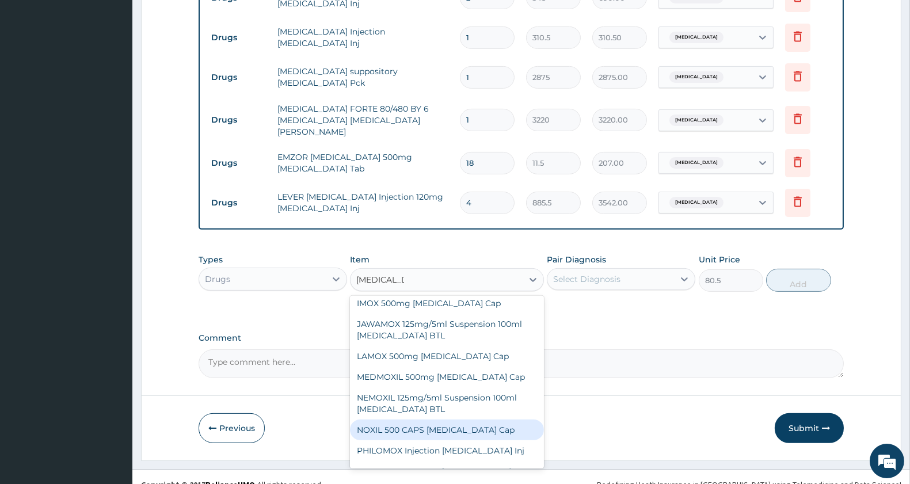
click at [484, 420] on div "NOXIL 500 CAPS Amoxicillin Cap" at bounding box center [446, 430] width 193 height 21
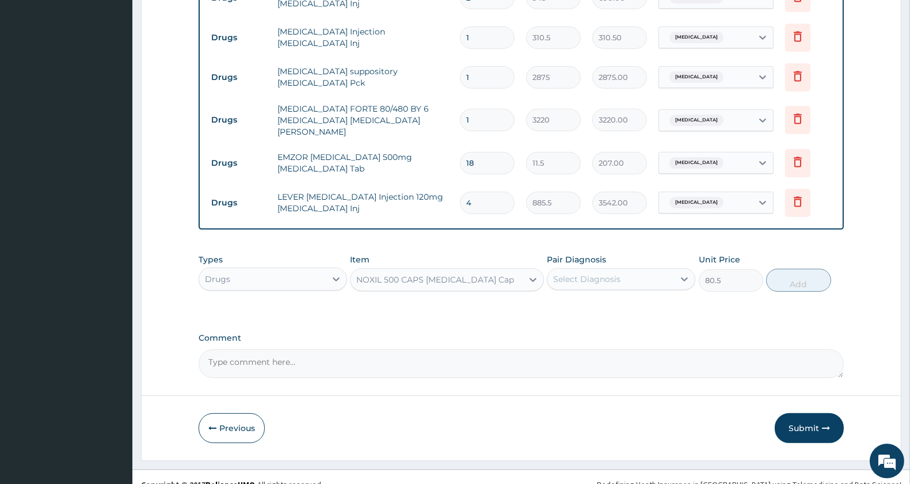
click at [609, 281] on div "Select Diagnosis" at bounding box center [611, 279] width 127 height 18
click at [588, 303] on label "Malaria" at bounding box center [601, 308] width 71 height 12
checkbox input "true"
click at [808, 279] on button "Add" at bounding box center [798, 280] width 64 height 23
type input "0"
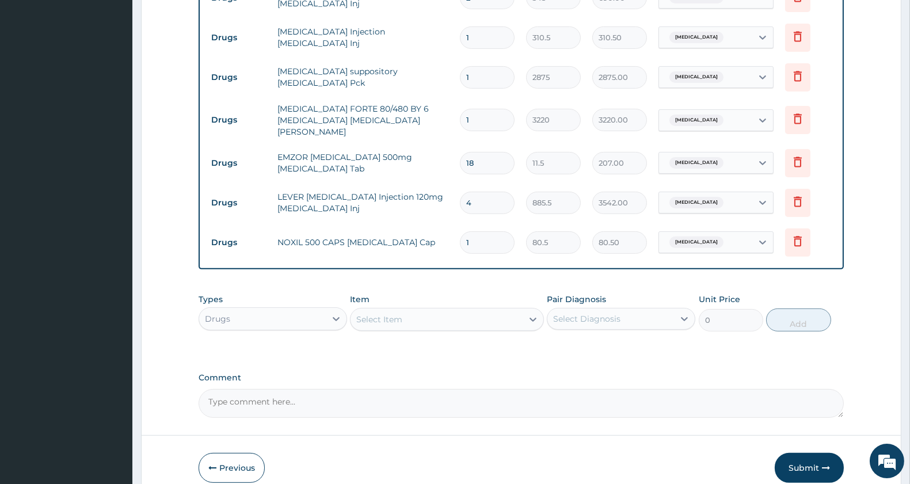
type input "10"
type input "805.00"
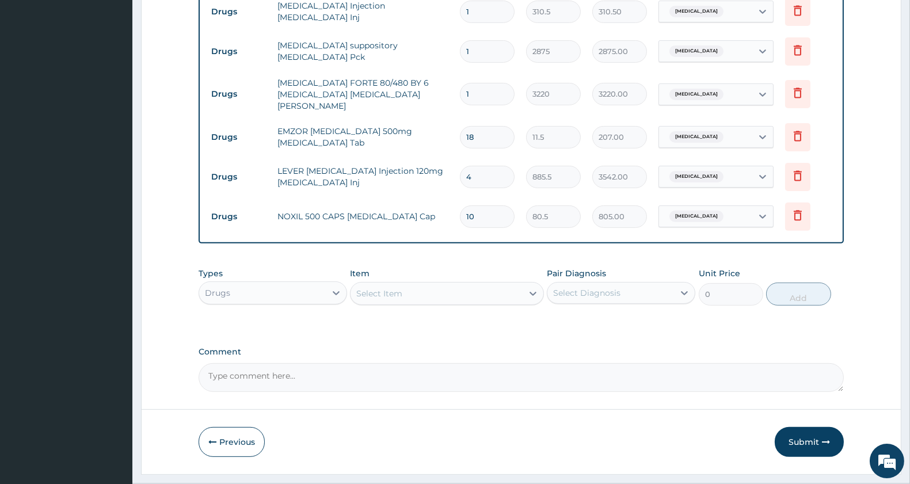
scroll to position [850, 0]
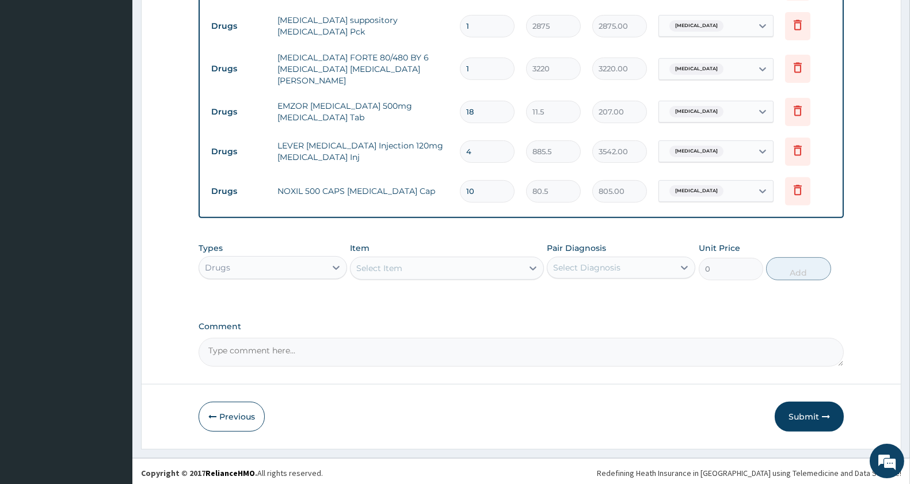
type input "10"
click at [428, 272] on div "Select Item" at bounding box center [437, 268] width 172 height 18
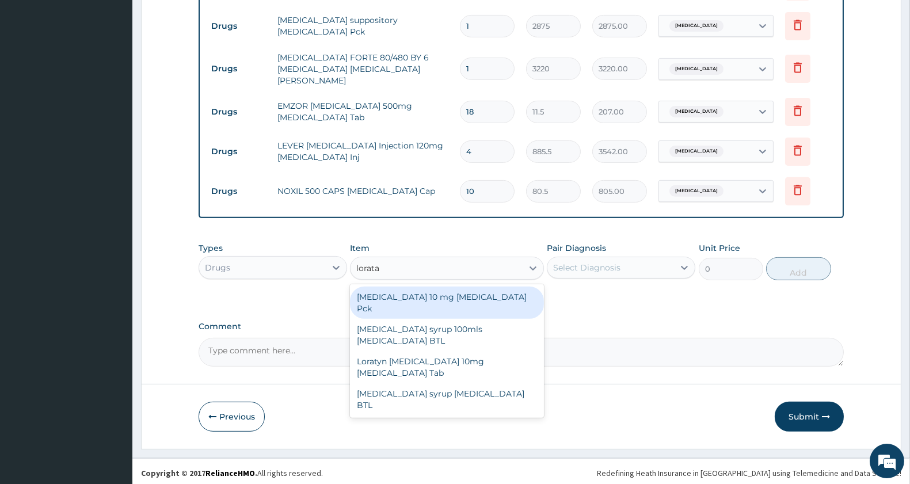
type input "lorat"
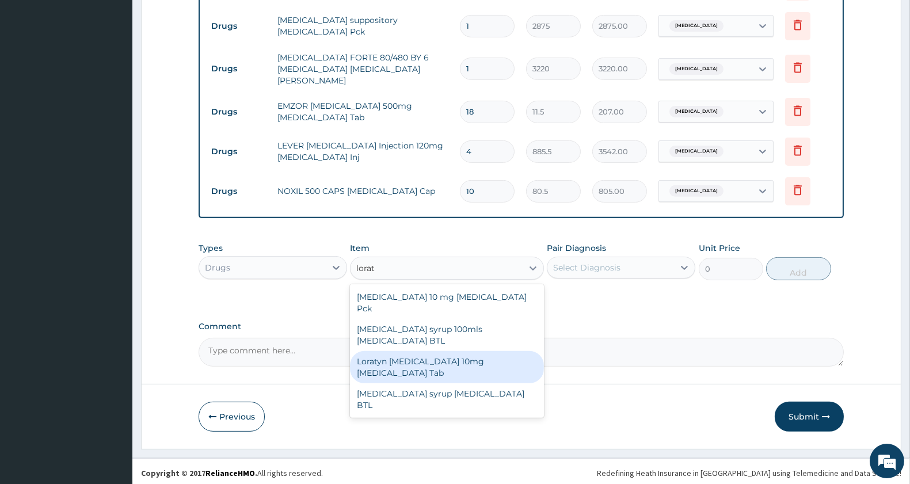
click at [487, 351] on div "Loratyn Loratadine 10mg Loratadine Tab" at bounding box center [446, 367] width 193 height 32
type input "51.75"
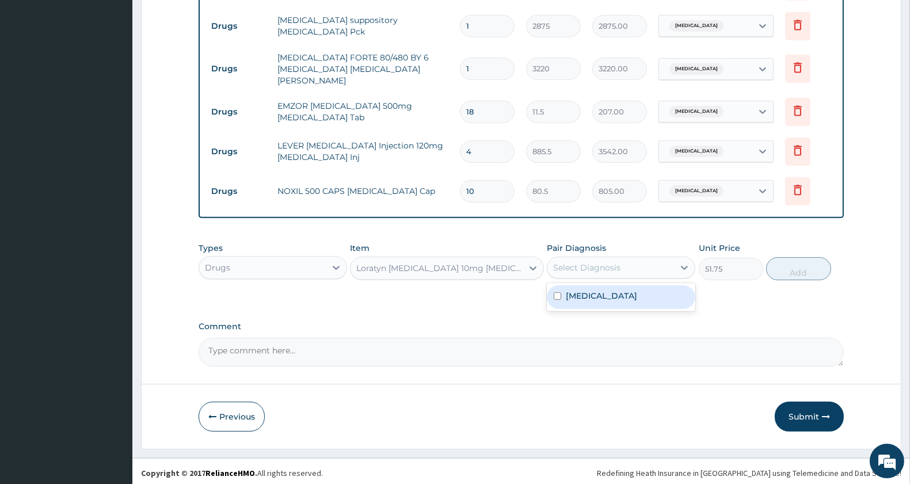
click at [598, 265] on div "Select Diagnosis" at bounding box center [586, 268] width 67 height 12
click at [585, 292] on label "[MEDICAL_DATA]" at bounding box center [601, 296] width 71 height 12
checkbox input "true"
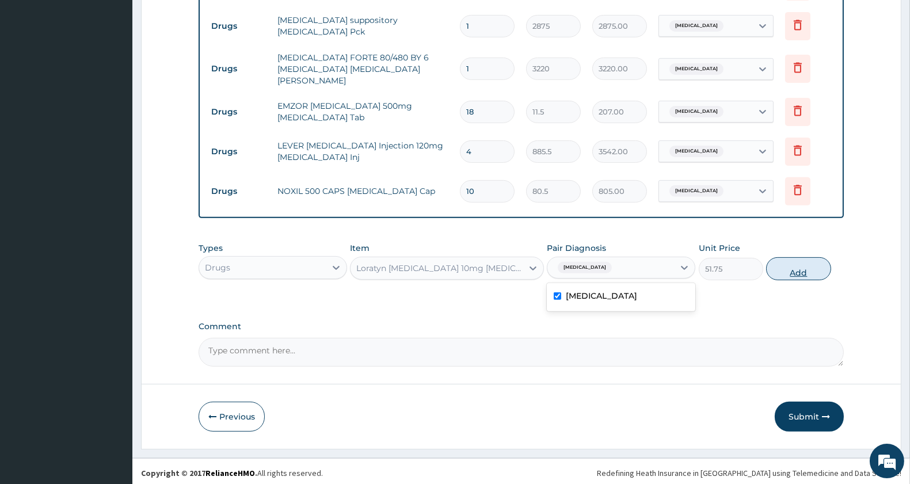
click at [787, 268] on button "Add" at bounding box center [798, 268] width 64 height 23
type input "0"
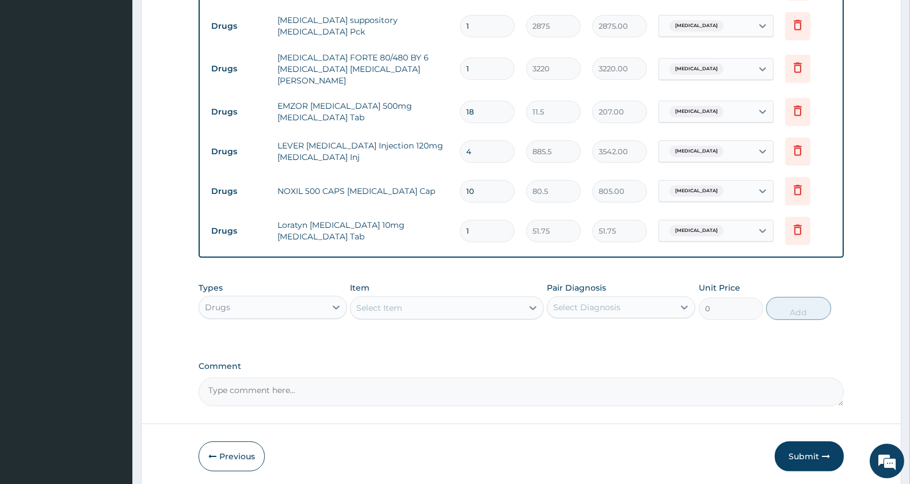
type input "0.00"
type input "6"
type input "310.50"
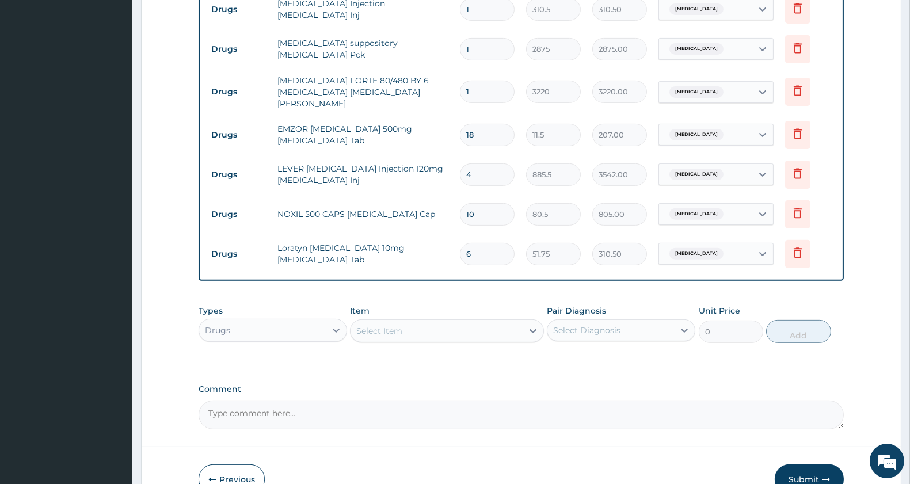
scroll to position [891, 0]
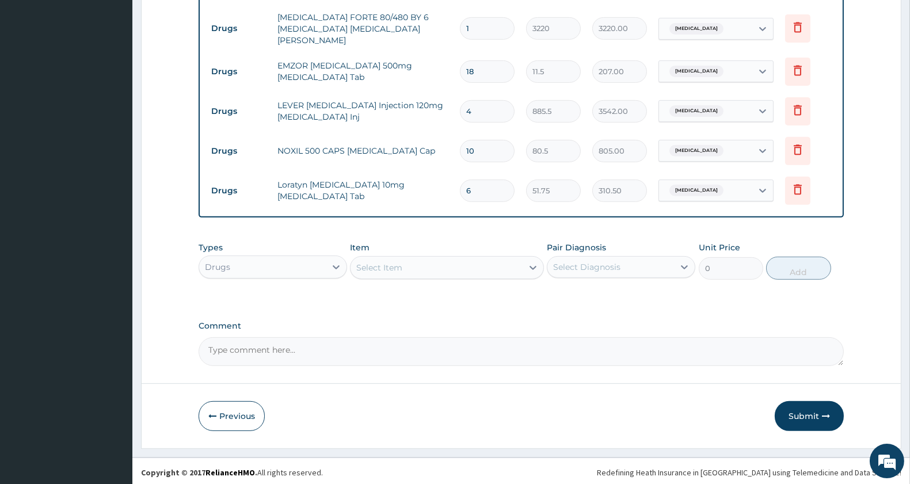
type input "6"
click at [394, 263] on div "Select Item" at bounding box center [379, 268] width 46 height 12
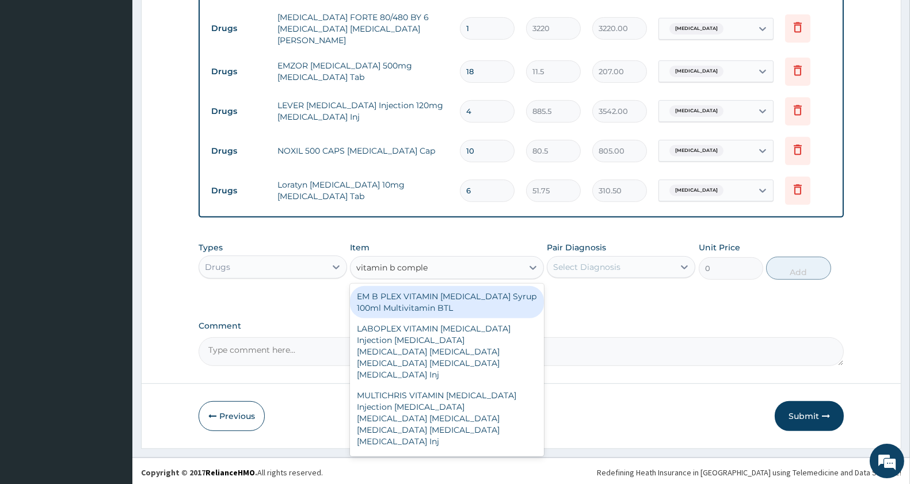
type input "vitamin b complex"
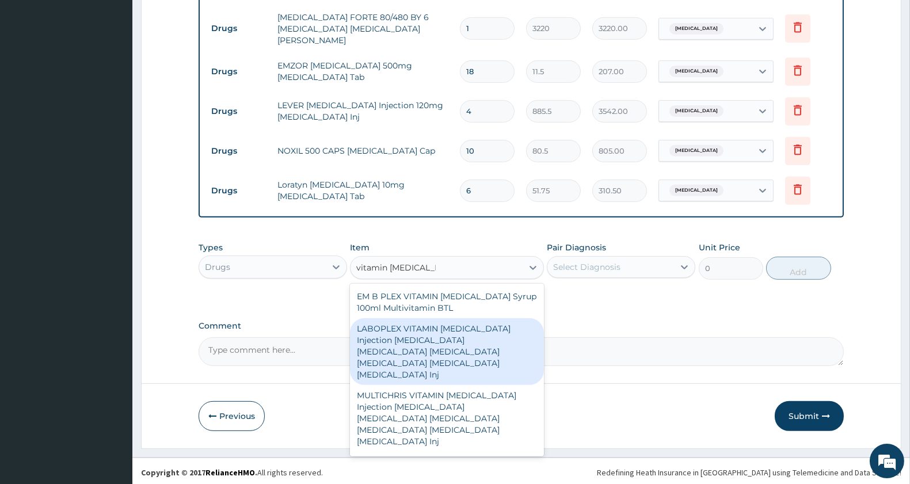
click at [464, 333] on div "LABOPLEX VITAMIN B COMPLEX Injection Thiamin Riboflavin Niacin Pantothenic Acid…" at bounding box center [446, 351] width 193 height 67
type input "287.5"
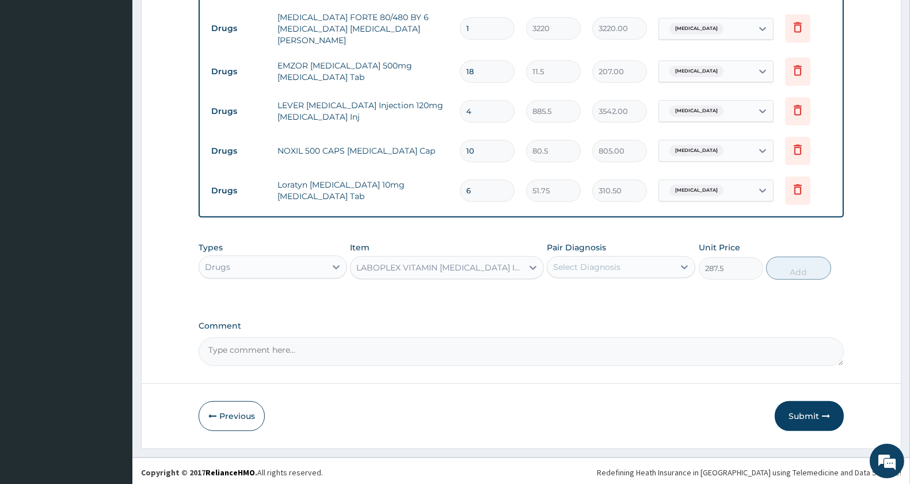
click at [597, 273] on div "Select Diagnosis" at bounding box center [621, 267] width 149 height 22
drag, startPoint x: 591, startPoint y: 291, endPoint x: 763, endPoint y: 290, distance: 172.2
click at [594, 292] on label "Malaria" at bounding box center [601, 296] width 71 height 12
checkbox input "true"
click at [797, 271] on button "Add" at bounding box center [798, 268] width 64 height 23
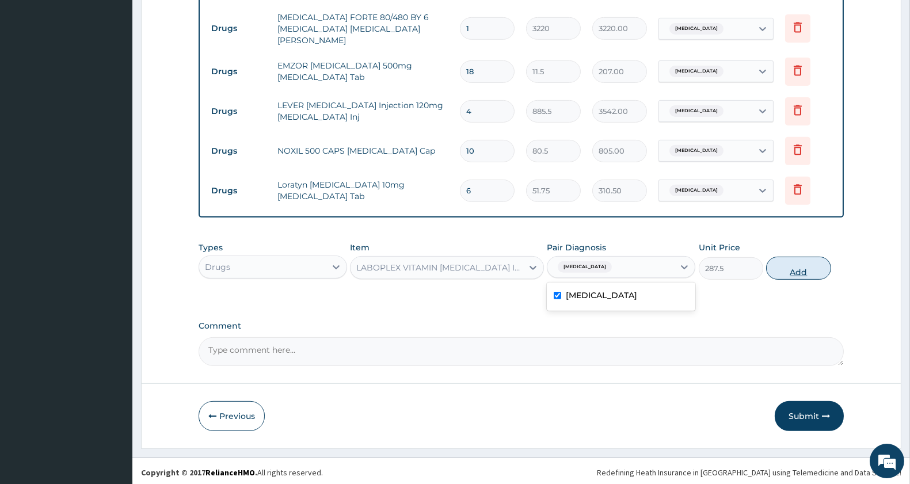
type input "0"
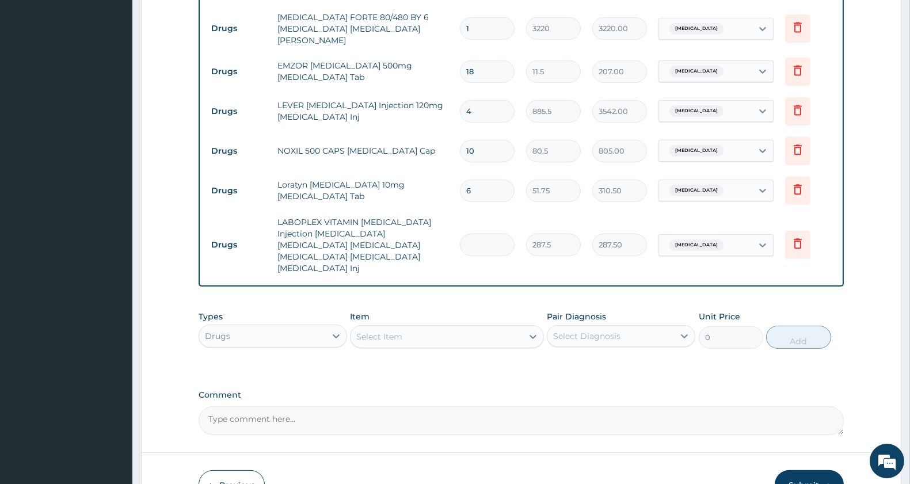
type input "0.00"
type input "9"
type input "2587.50"
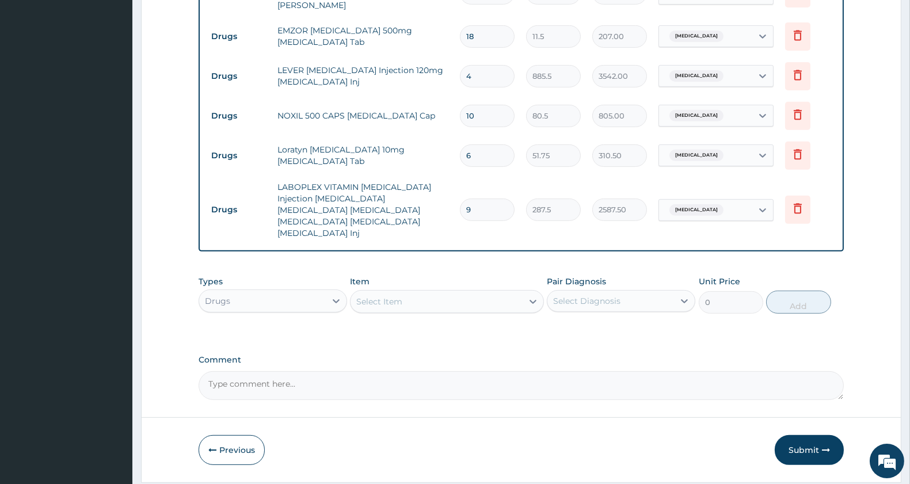
scroll to position [948, 0]
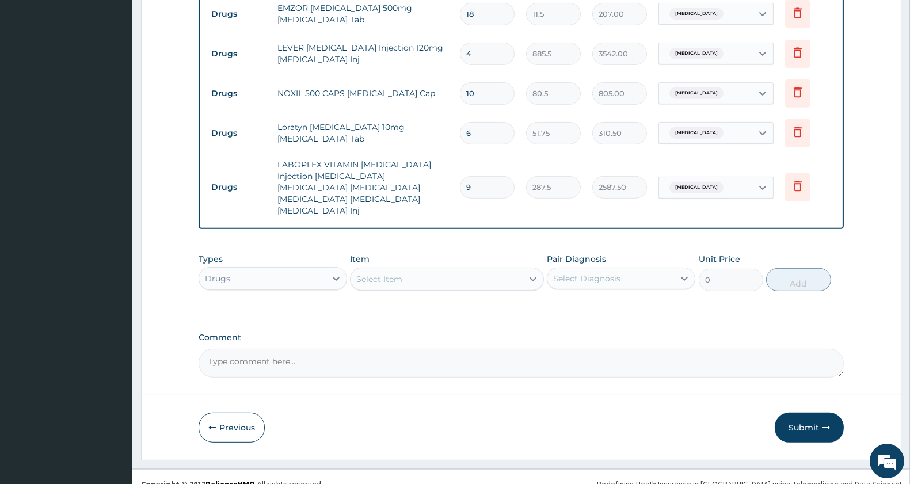
type input "9"
click at [291, 350] on textarea "Comment" at bounding box center [521, 363] width 645 height 29
paste textarea "PA/47D114"
type textarea "PA/47D114..For Artesunate"
click at [815, 413] on button "Submit" at bounding box center [809, 428] width 69 height 30
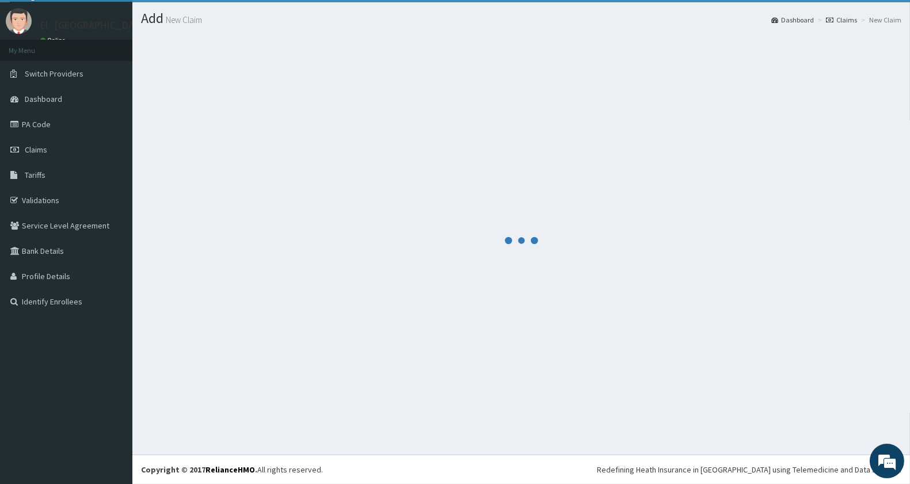
scroll to position [26, 0]
click at [780, 429] on div at bounding box center [521, 241] width 761 height 412
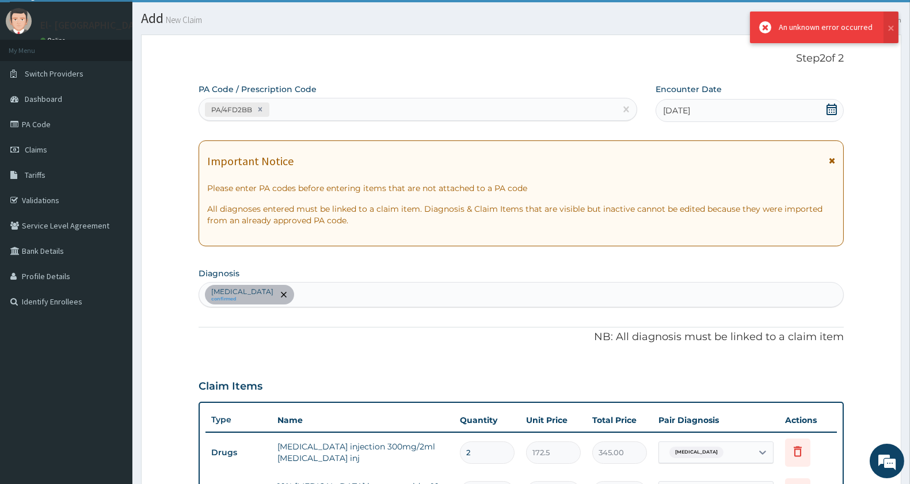
scroll to position [948, 0]
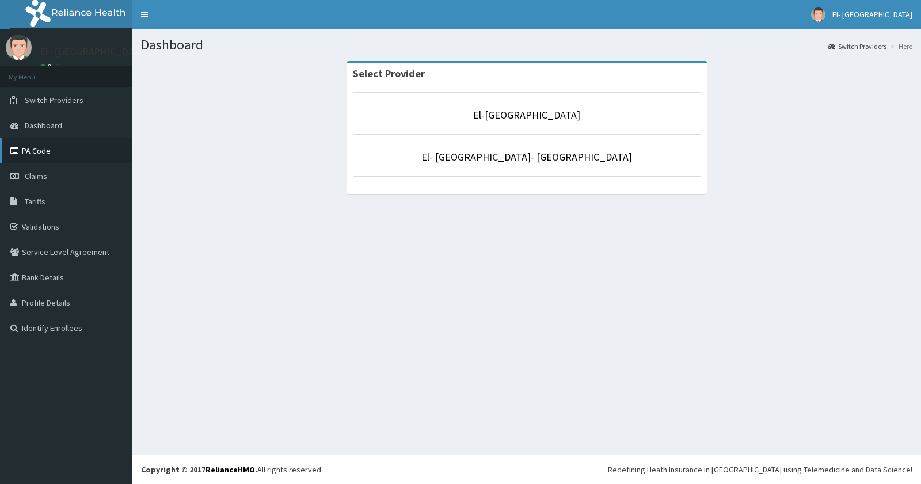
drag, startPoint x: 0, startPoint y: 0, endPoint x: 36, endPoint y: 147, distance: 151.8
click at [60, 150] on link "PA Code" at bounding box center [66, 150] width 132 height 25
drag, startPoint x: 36, startPoint y: 147, endPoint x: 77, endPoint y: 159, distance: 41.9
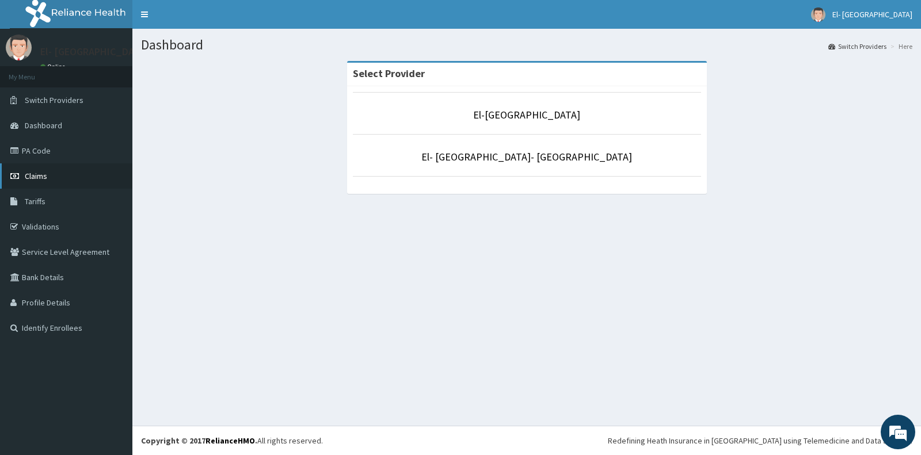
click at [39, 170] on link "Claims" at bounding box center [66, 176] width 132 height 25
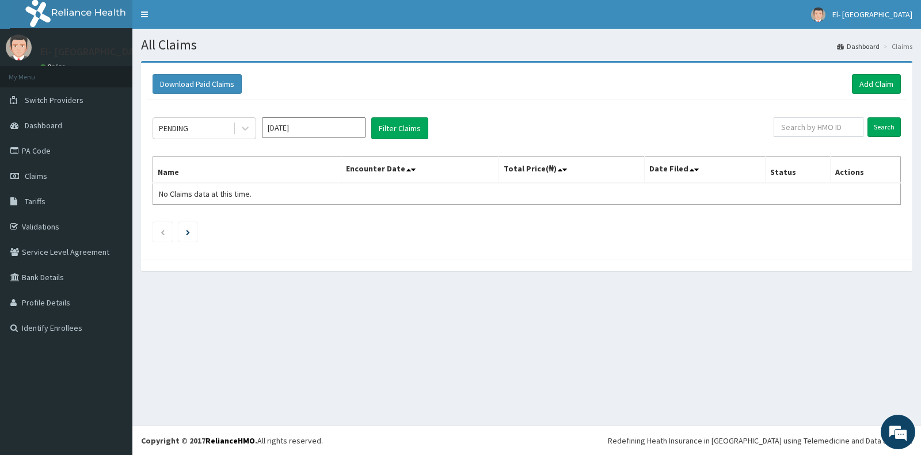
click at [313, 128] on input "[DATE]" at bounding box center [314, 127] width 104 height 21
click at [316, 221] on div "Aug" at bounding box center [313, 223] width 23 height 21
click at [399, 123] on button "Filter Claims" at bounding box center [399, 128] width 57 height 22
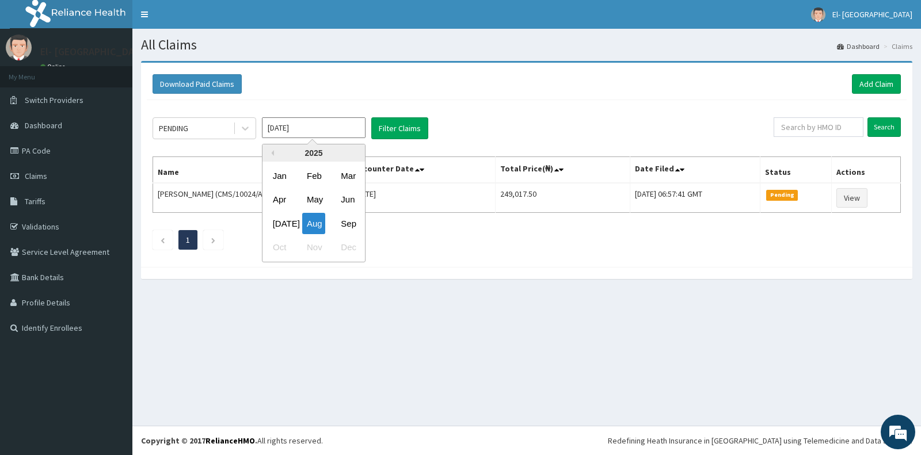
click at [328, 130] on input "[DATE]" at bounding box center [314, 127] width 104 height 21
drag, startPoint x: 342, startPoint y: 221, endPoint x: 381, endPoint y: 128, distance: 100.9
click at [343, 221] on div "Sep" at bounding box center [347, 223] width 23 height 21
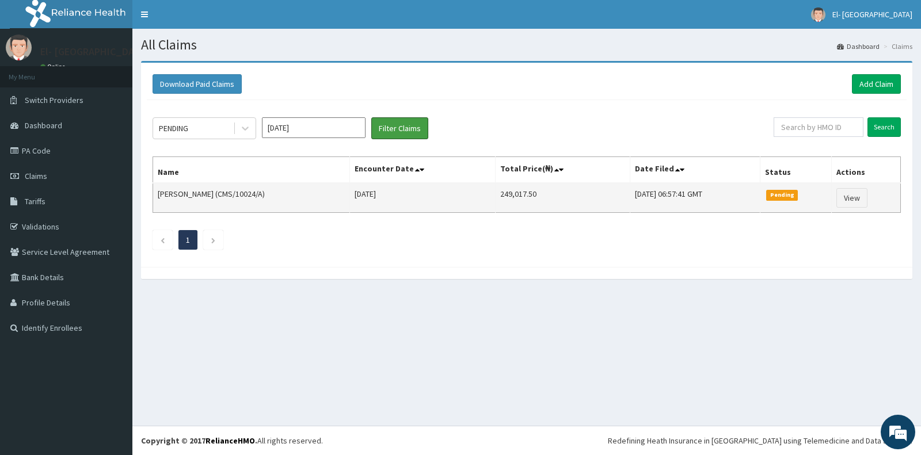
drag, startPoint x: 382, startPoint y: 123, endPoint x: 361, endPoint y: 203, distance: 83.4
click at [382, 121] on button "Filter Claims" at bounding box center [399, 128] width 57 height 22
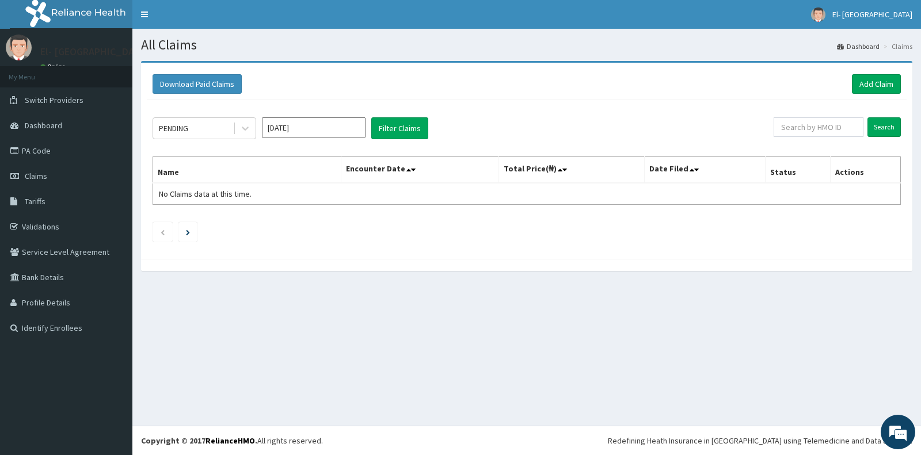
click at [320, 129] on input "[DATE]" at bounding box center [314, 127] width 104 height 21
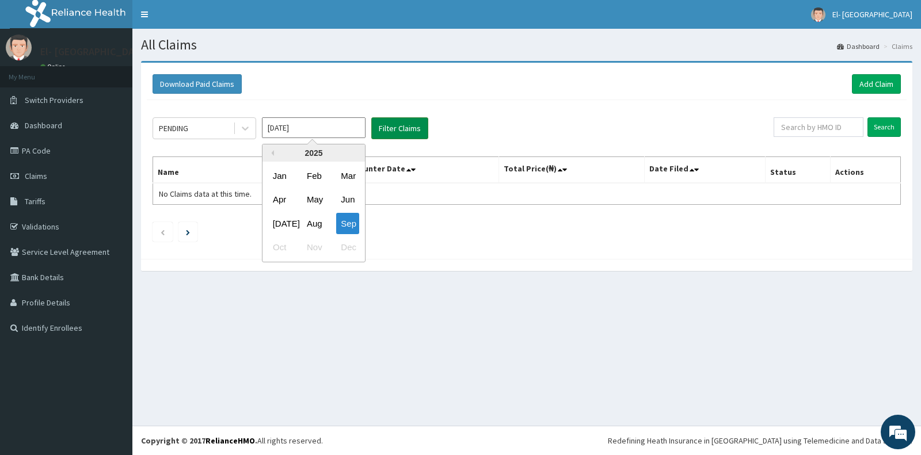
click at [310, 219] on div "Aug" at bounding box center [313, 223] width 23 height 21
type input "[DATE]"
click at [383, 126] on button "Filter Claims" at bounding box center [399, 128] width 57 height 22
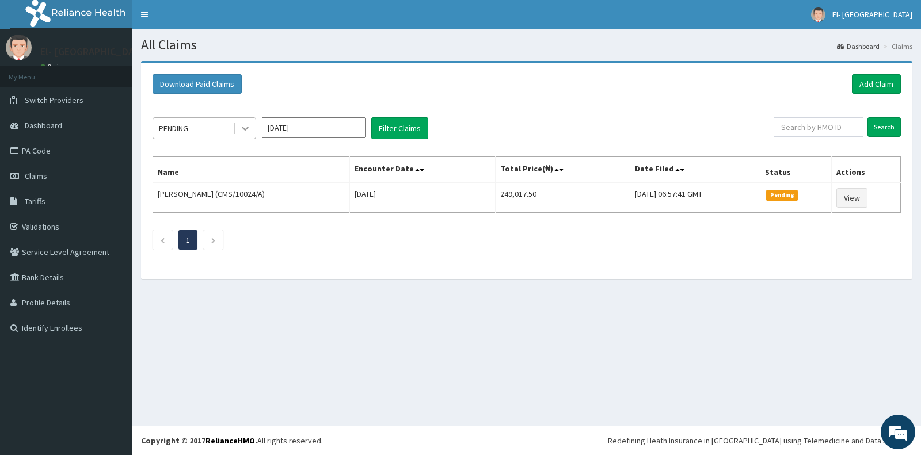
click at [237, 123] on div at bounding box center [245, 128] width 21 height 21
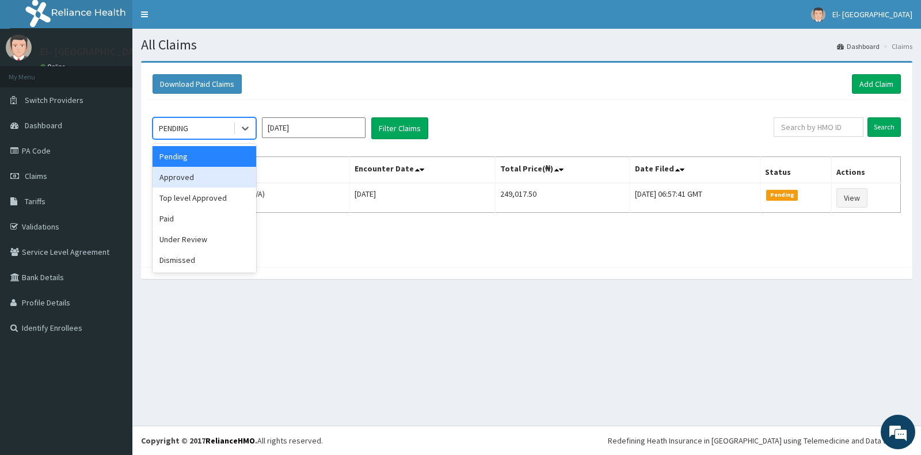
drag, startPoint x: 199, startPoint y: 177, endPoint x: 205, endPoint y: 174, distance: 6.7
click at [200, 176] on div "Approved" at bounding box center [205, 177] width 104 height 21
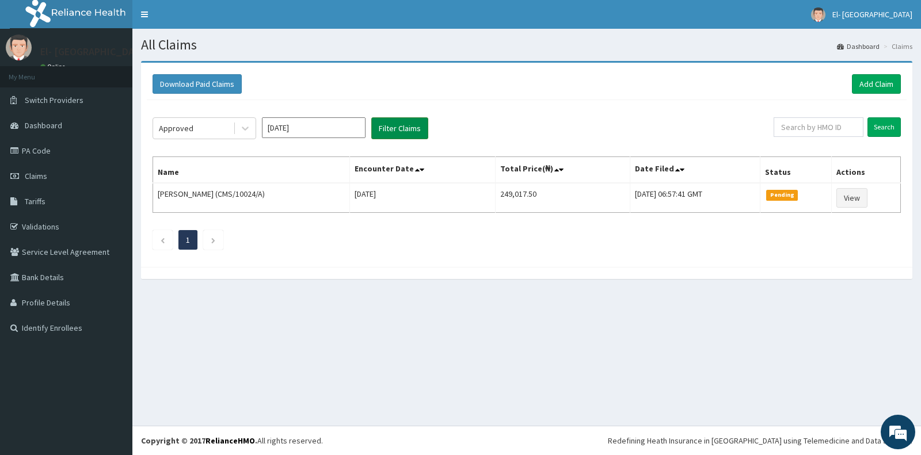
click at [398, 130] on button "Filter Claims" at bounding box center [399, 128] width 57 height 22
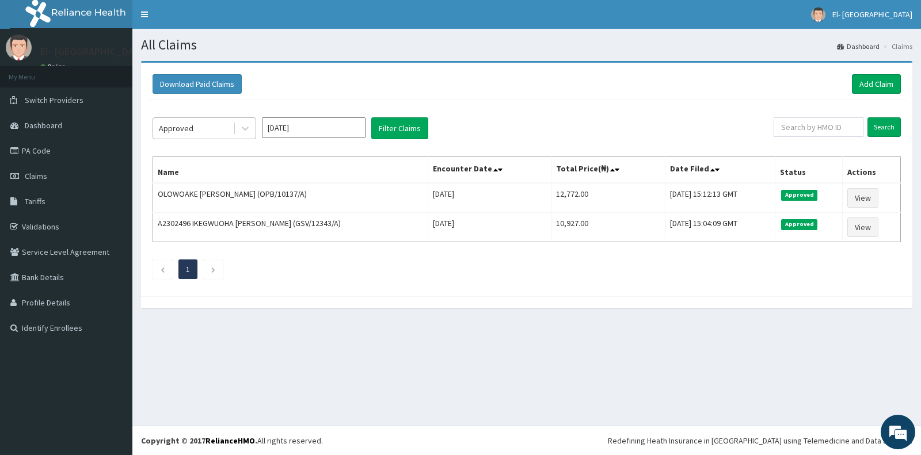
click at [202, 127] on div "Approved" at bounding box center [193, 128] width 80 height 18
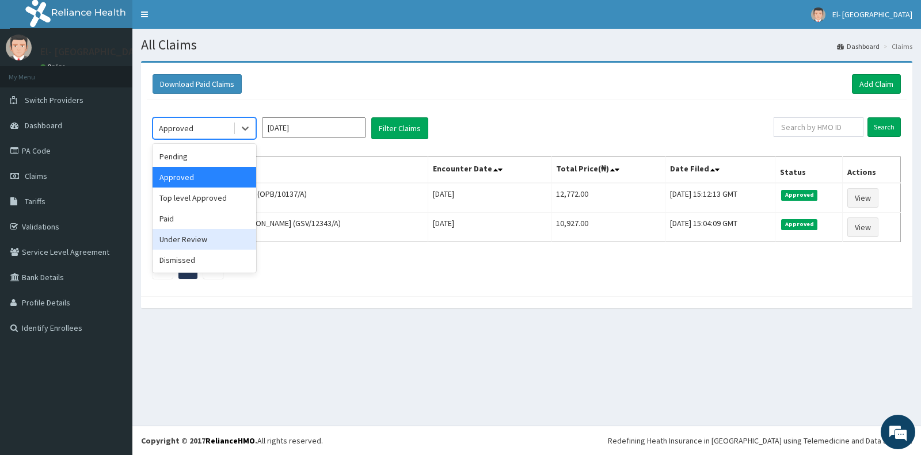
click at [196, 242] on div "Under Review" at bounding box center [205, 239] width 104 height 21
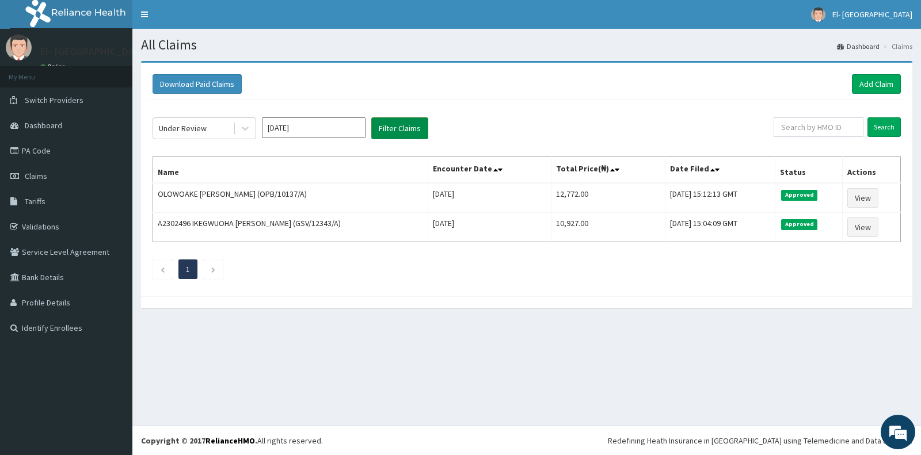
click at [398, 121] on button "Filter Claims" at bounding box center [399, 128] width 57 height 22
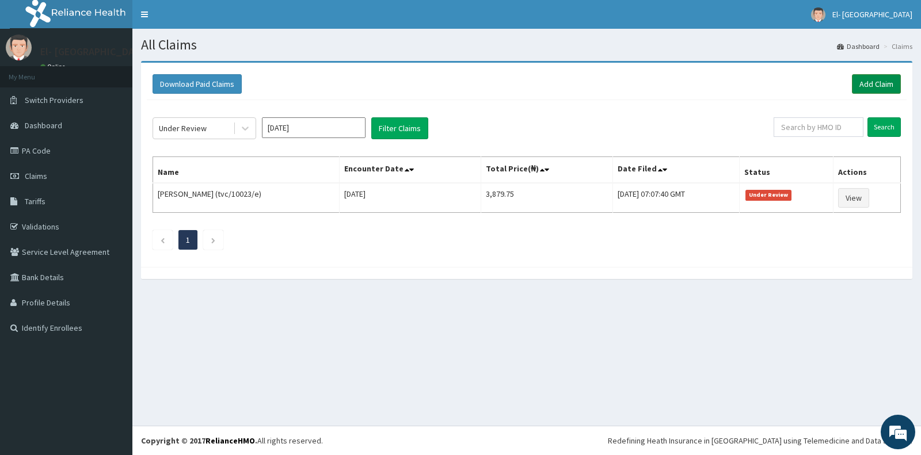
click at [876, 84] on link "Add Claim" at bounding box center [876, 84] width 49 height 20
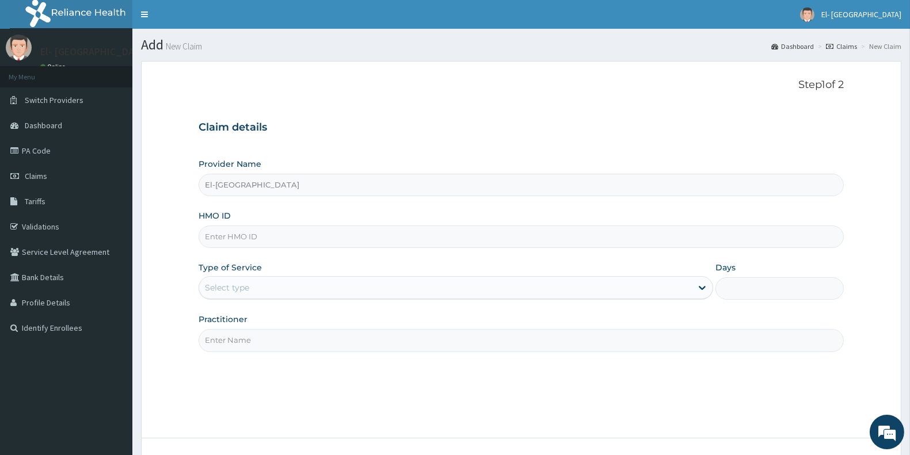
click at [288, 236] on input "HMO ID" at bounding box center [521, 237] width 645 height 22
type input "IBL/10072/B"
click at [278, 291] on div "Select type" at bounding box center [445, 288] width 493 height 18
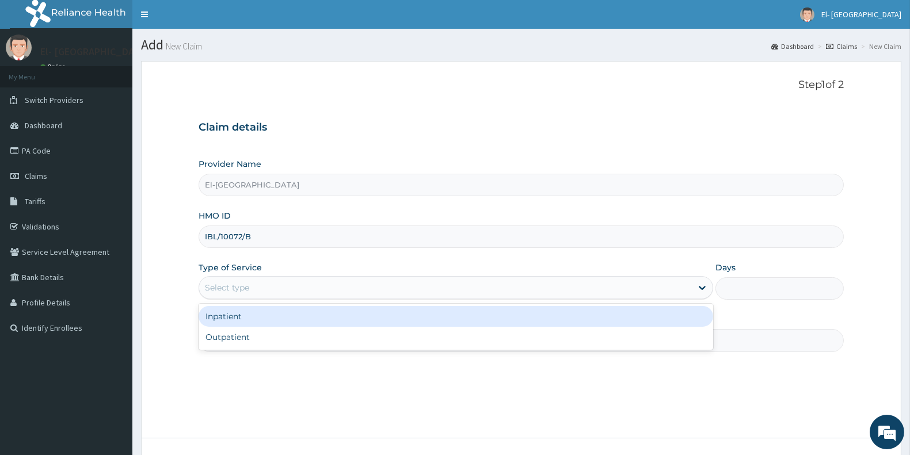
click at [248, 322] on div "Inpatient" at bounding box center [456, 316] width 515 height 21
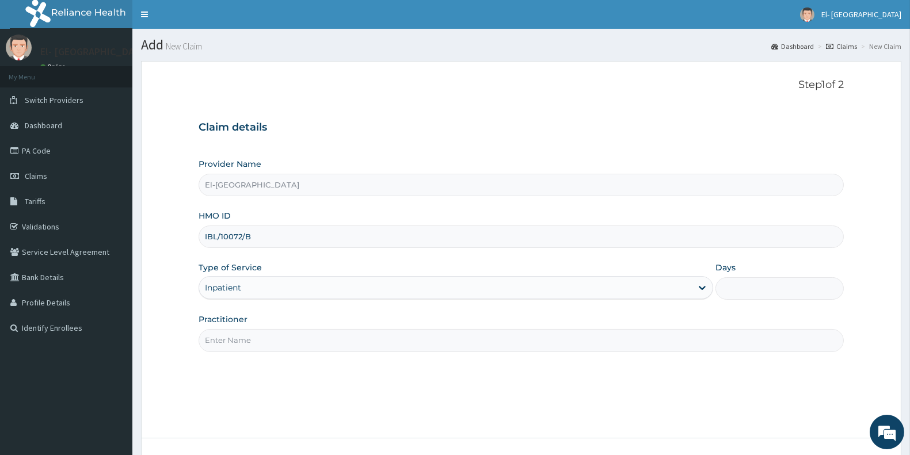
click at [767, 290] on input "Days" at bounding box center [780, 289] width 128 height 22
type input "2"
click at [232, 336] on input "Practitioner" at bounding box center [521, 340] width 645 height 22
type input "d"
type input "[PERSON_NAME]"
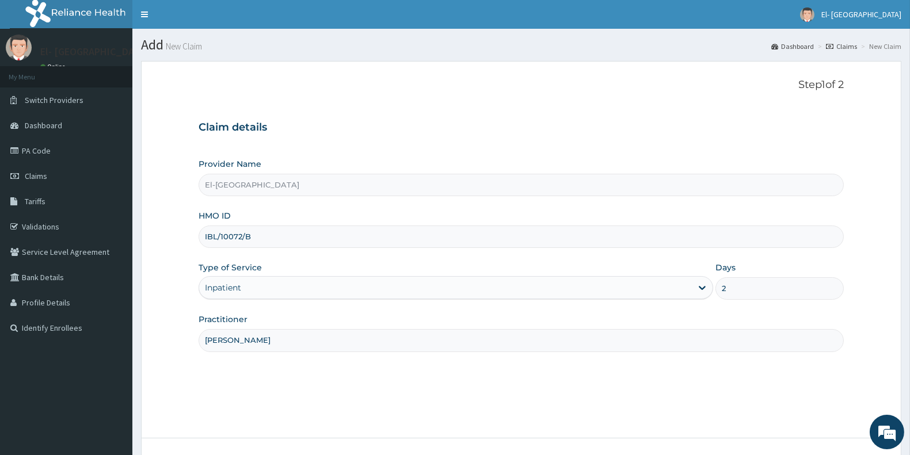
scroll to position [1, 0]
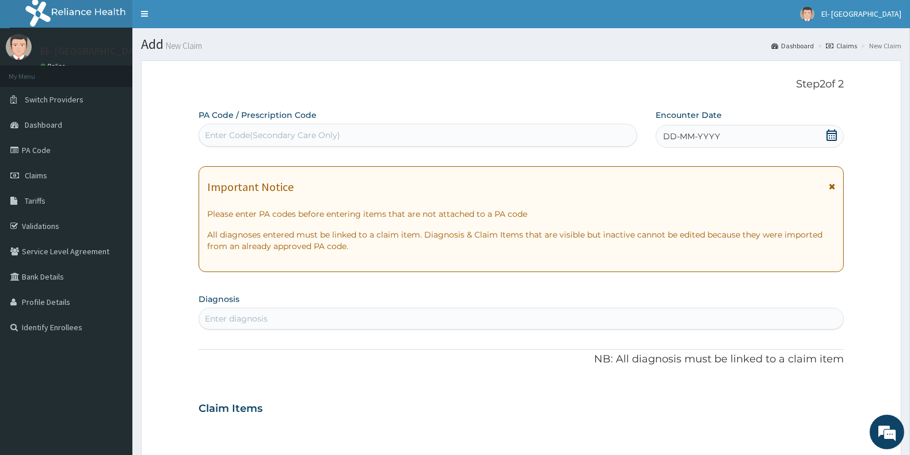
scroll to position [86, 0]
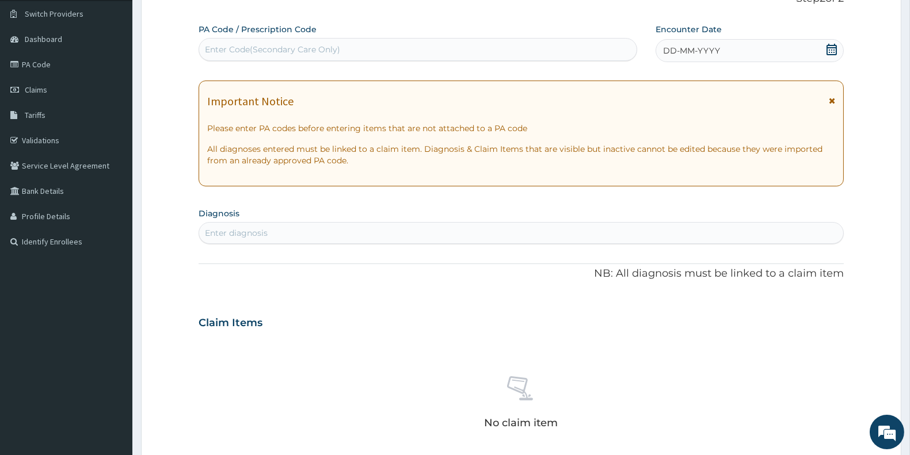
click at [259, 47] on div "Enter Code(Secondary Care Only)" at bounding box center [272, 50] width 135 height 12
paste input "PA/4FD2BB"
type input "PA/4FD2BB"
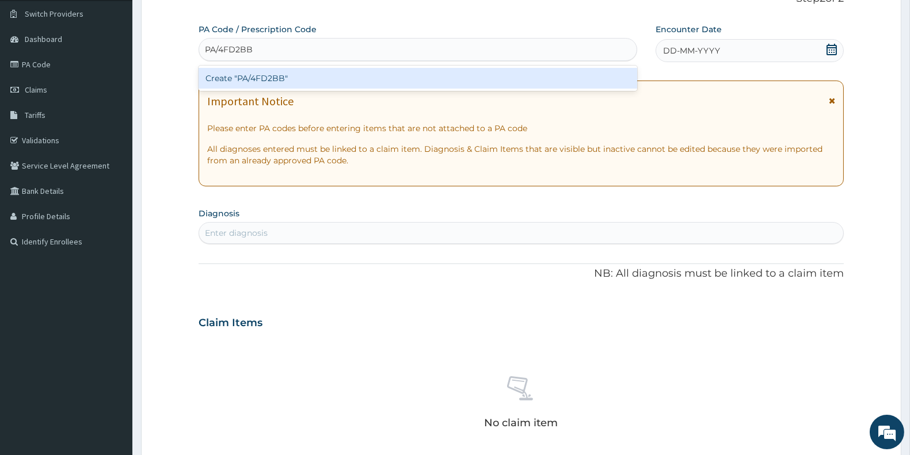
click at [250, 75] on div "Create "PA/4FD2BB"" at bounding box center [418, 78] width 439 height 21
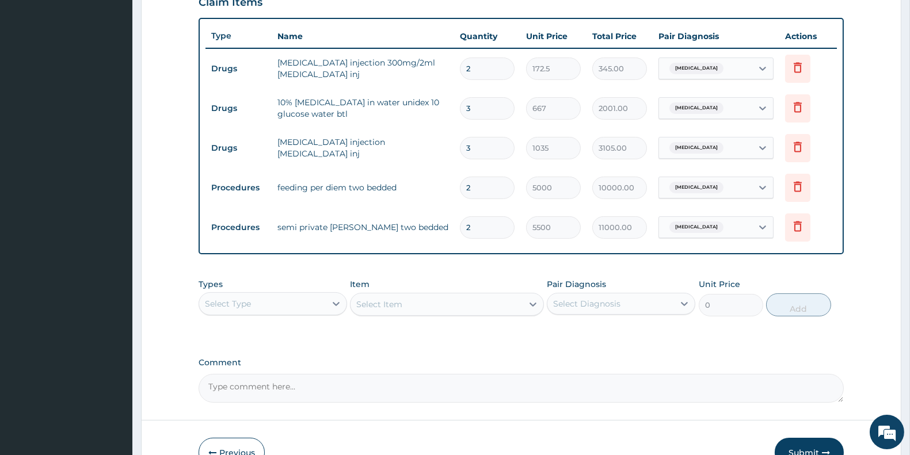
scroll to position [474, 0]
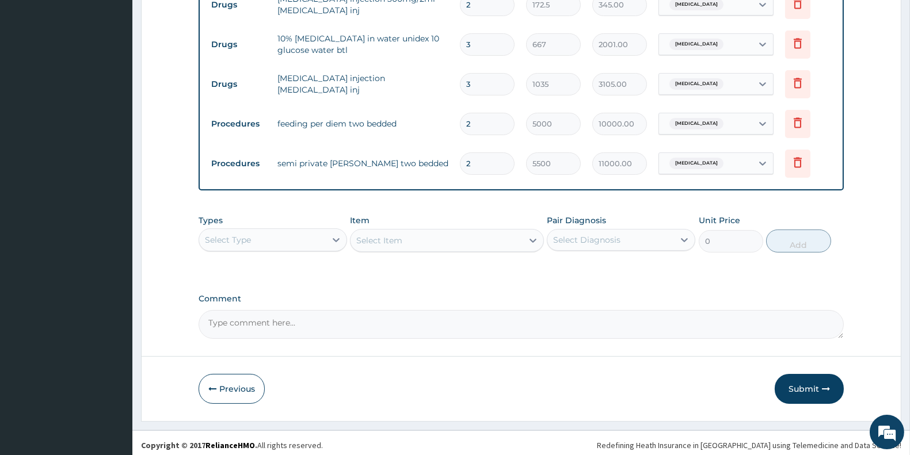
click at [271, 234] on div "Select Type" at bounding box center [262, 240] width 127 height 18
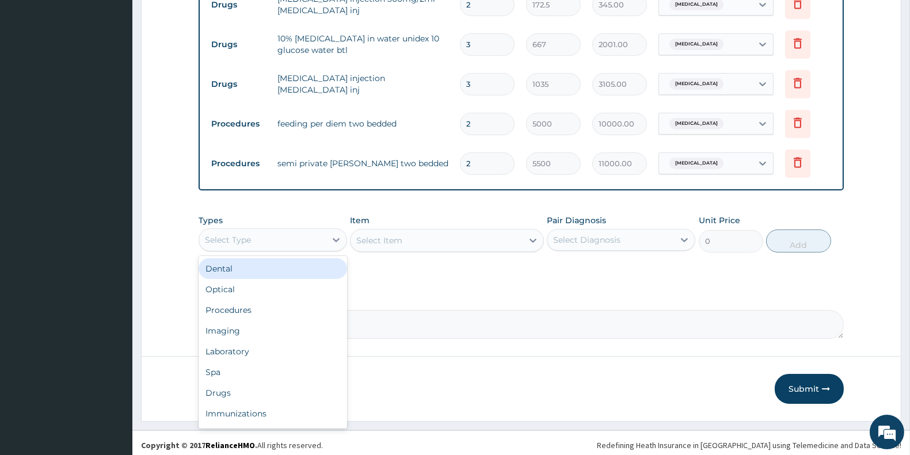
type input "p"
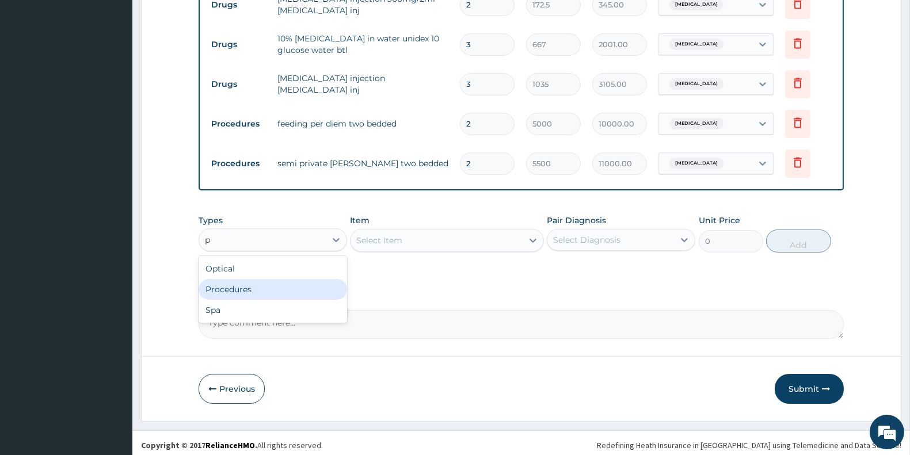
click at [256, 292] on div "Procedures" at bounding box center [273, 289] width 149 height 21
click at [439, 237] on div "Select Item" at bounding box center [446, 240] width 193 height 23
click at [434, 244] on div "Select Item" at bounding box center [437, 240] width 172 height 18
type input "general"
click at [434, 244] on div "Select Item general" at bounding box center [437, 240] width 172 height 18
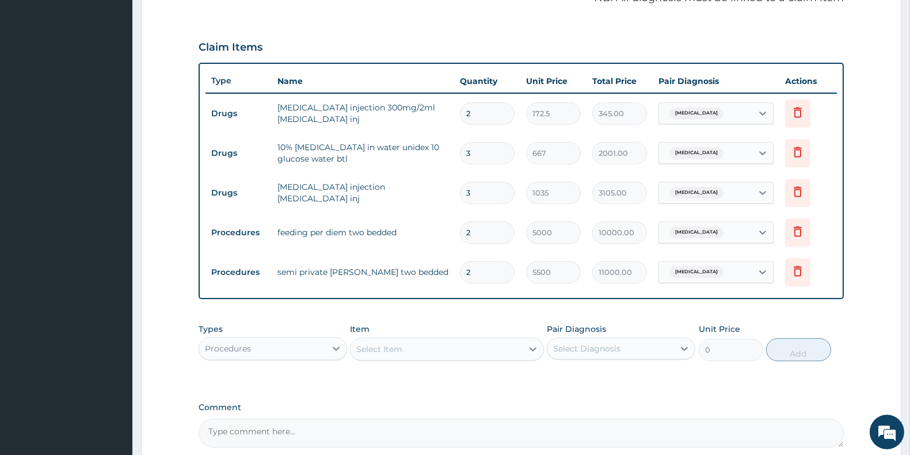
scroll to position [415, 0]
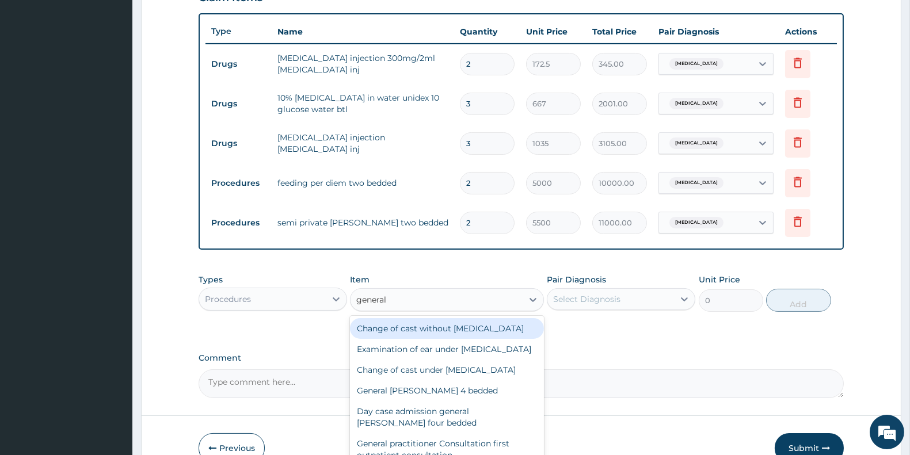
type input "general p"
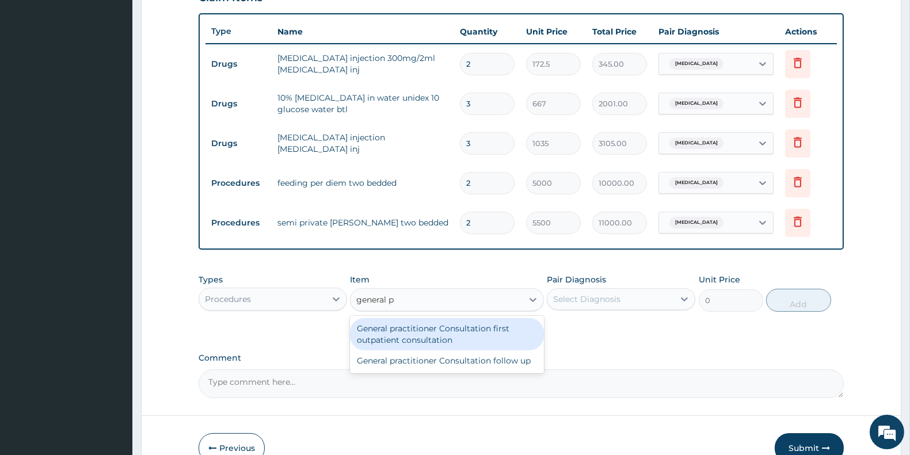
click at [417, 327] on div "General practitioner Consultation first outpatient consultation" at bounding box center [446, 334] width 193 height 32
type input "3000"
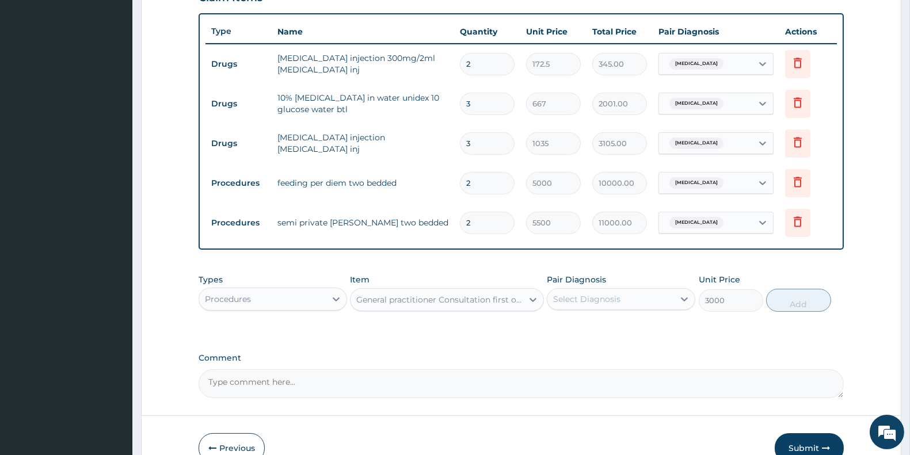
click at [625, 307] on div "Select Diagnosis" at bounding box center [611, 299] width 127 height 18
drag, startPoint x: 652, startPoint y: 329, endPoint x: 729, endPoint y: 321, distance: 76.9
click at [652, 329] on div "[MEDICAL_DATA]" at bounding box center [621, 329] width 149 height 24
checkbox input "true"
click at [795, 305] on button "Add" at bounding box center [798, 300] width 64 height 23
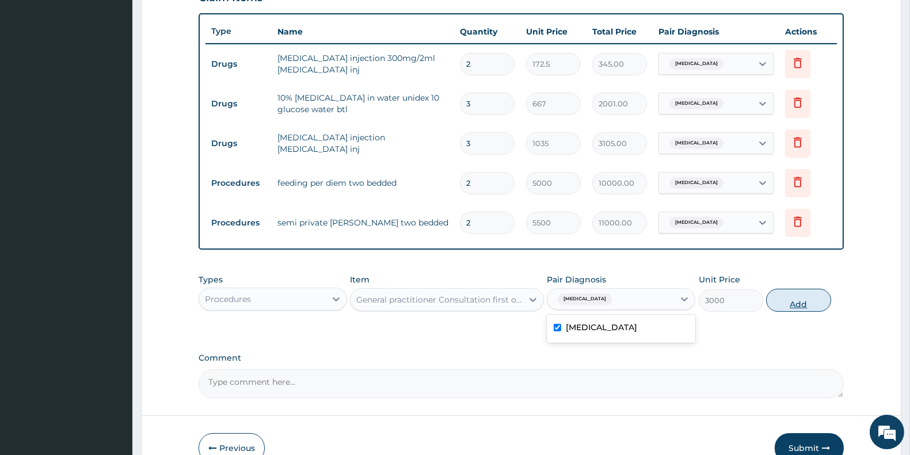
type input "0"
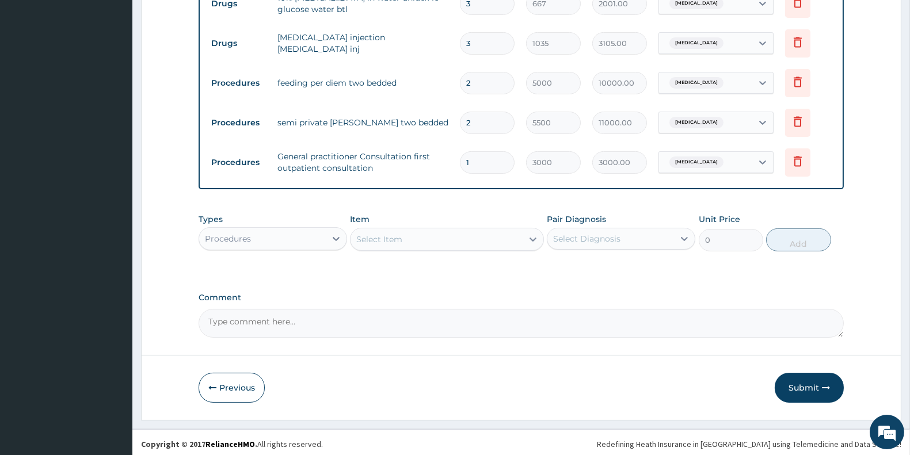
scroll to position [519, 0]
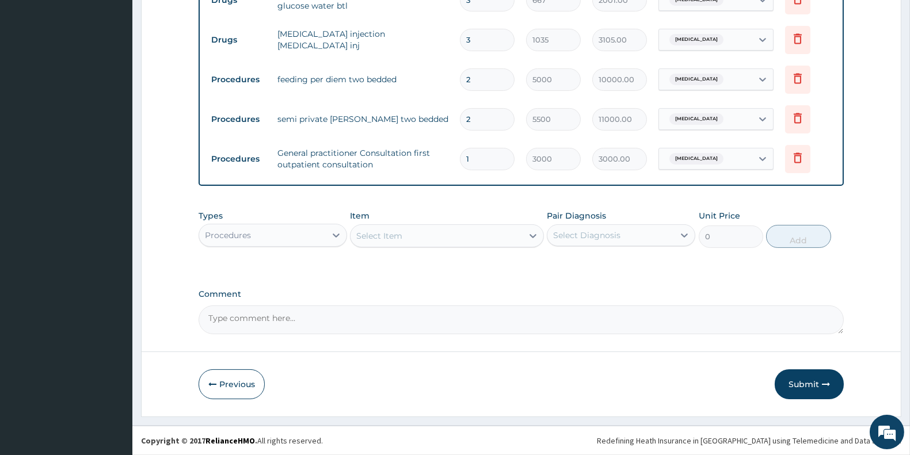
click at [297, 243] on div "Procedures" at bounding box center [262, 235] width 127 height 18
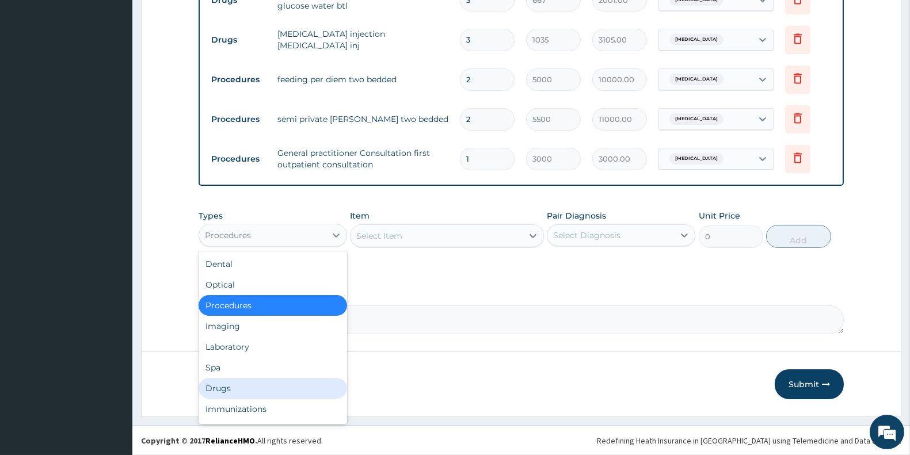
click at [252, 384] on div "Drugs" at bounding box center [273, 388] width 149 height 21
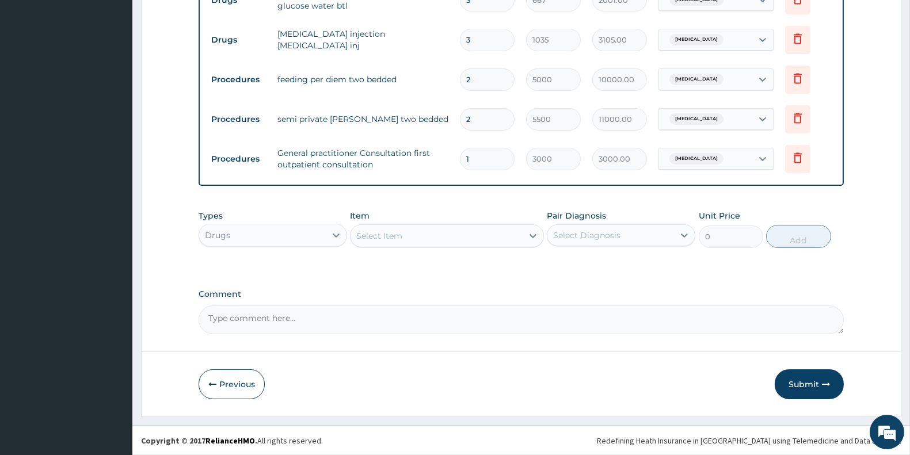
click at [428, 235] on div "Select Item" at bounding box center [437, 236] width 172 height 18
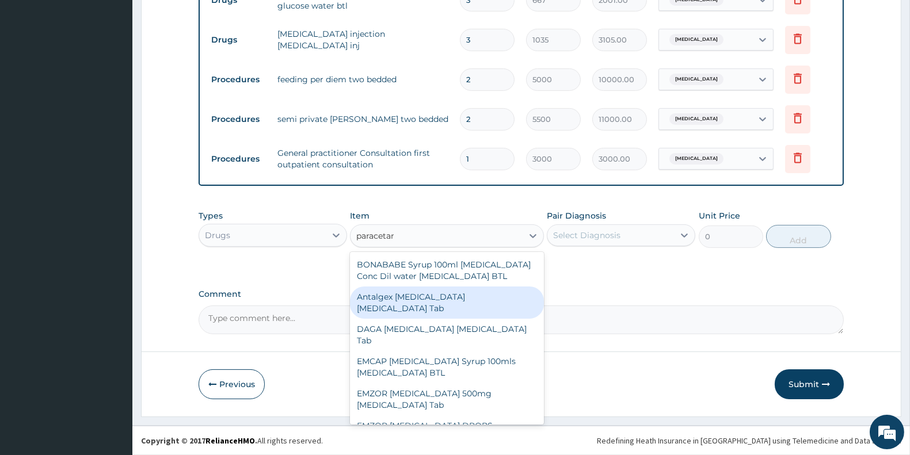
type input "[MEDICAL_DATA]"
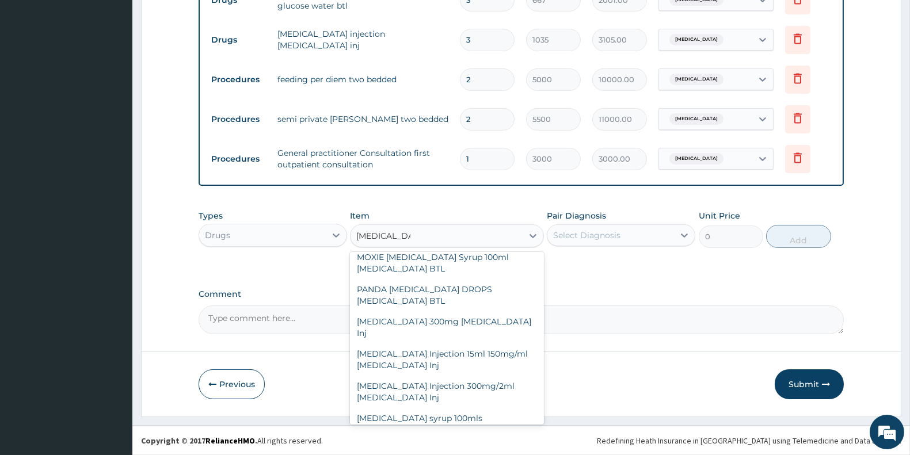
scroll to position [318, 0]
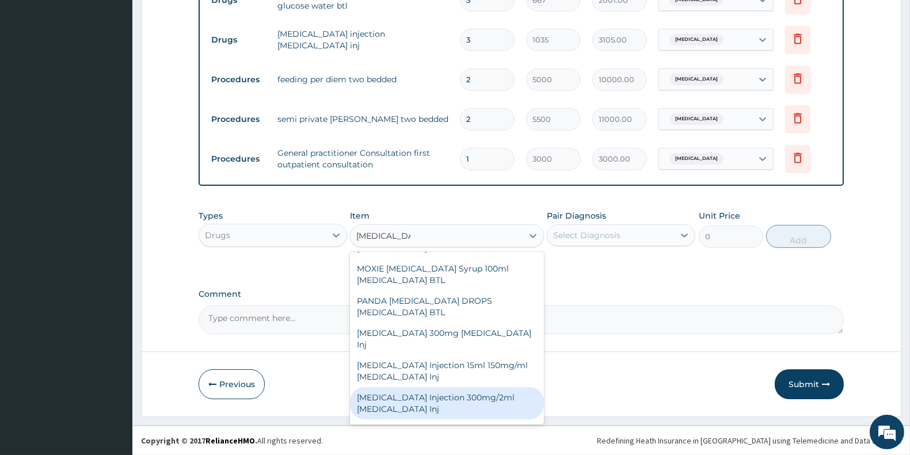
click at [465, 399] on div "[MEDICAL_DATA] Injection 300mg/2ml [MEDICAL_DATA] Inj" at bounding box center [446, 403] width 193 height 32
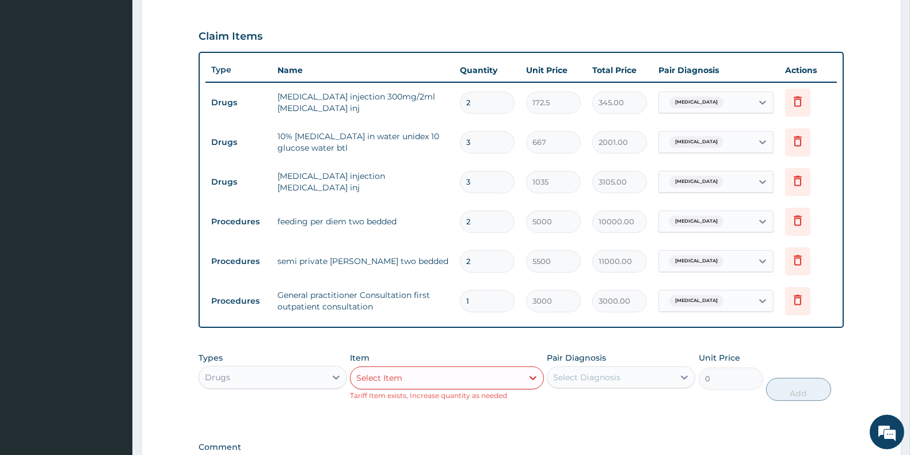
scroll to position [392, 0]
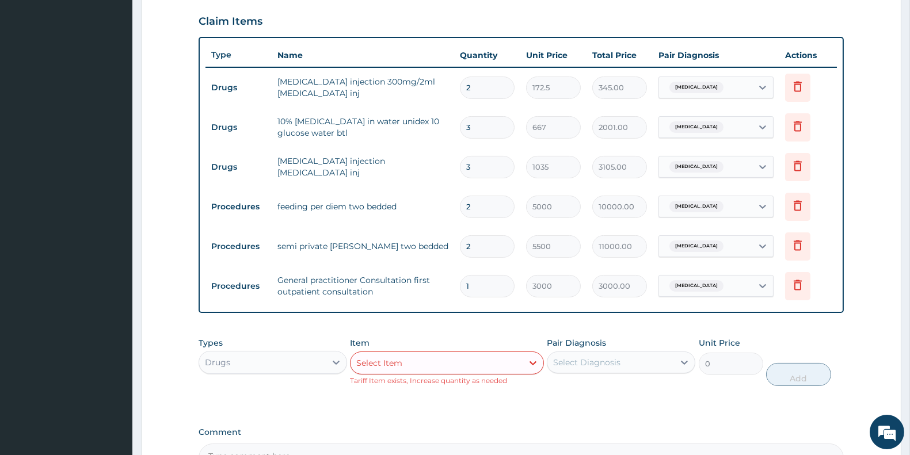
click at [413, 356] on div "Select Item" at bounding box center [437, 363] width 172 height 18
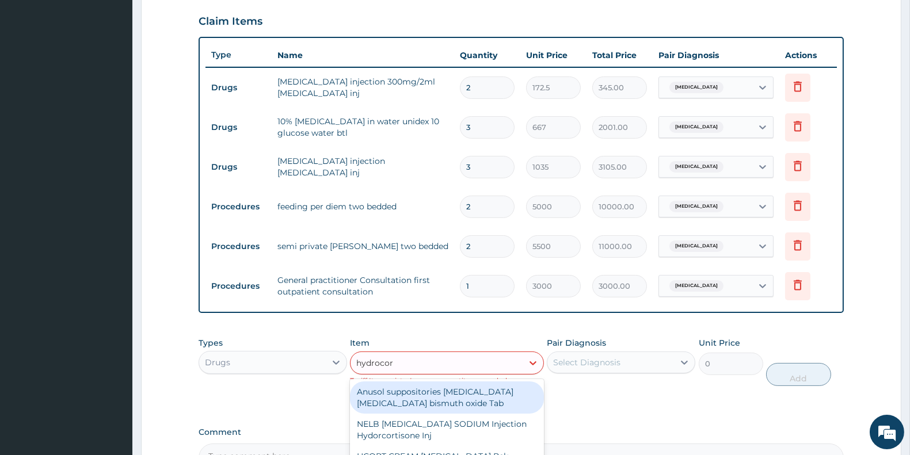
type input "[MEDICAL_DATA]"
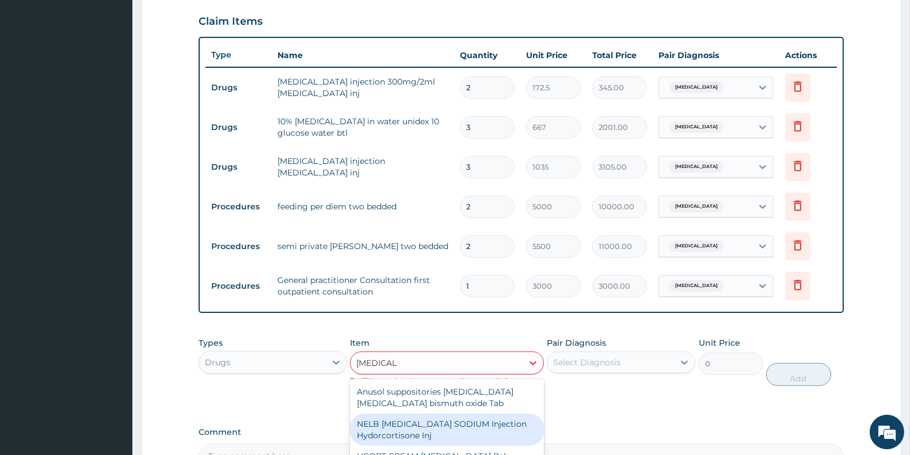
click at [488, 418] on div "NELB [MEDICAL_DATA] SODIUM Injection Hydorcortisone Inj" at bounding box center [446, 430] width 193 height 32
type input "345"
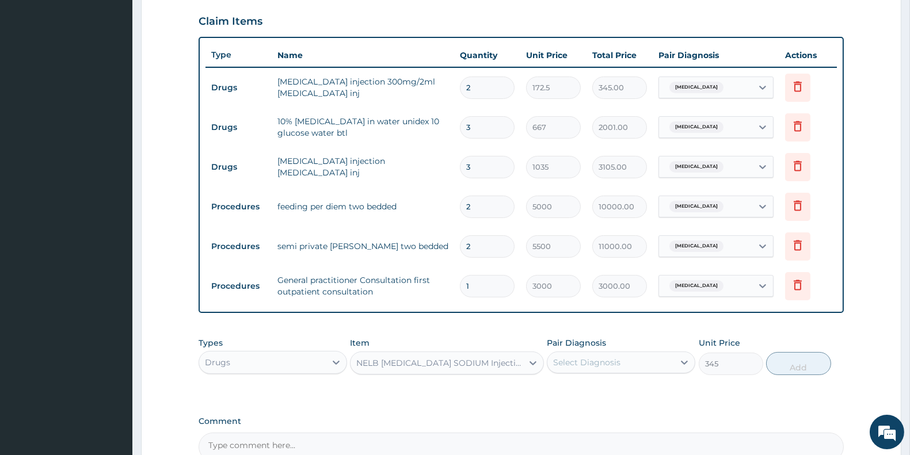
click at [653, 364] on div "Select Diagnosis" at bounding box center [611, 363] width 127 height 18
click at [615, 384] on div "[MEDICAL_DATA]" at bounding box center [621, 393] width 149 height 24
checkbox input "true"
click at [788, 363] on button "Add" at bounding box center [798, 363] width 64 height 23
type input "0"
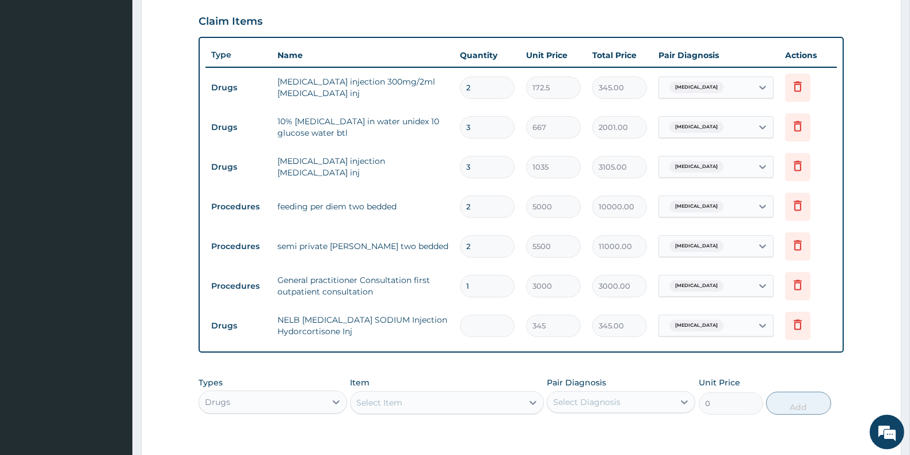
type input "0.00"
type input "2"
type input "690.00"
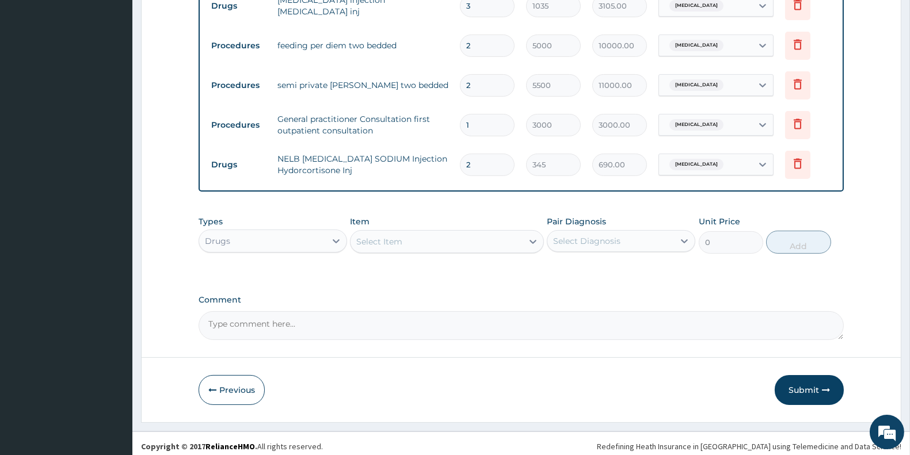
scroll to position [559, 0]
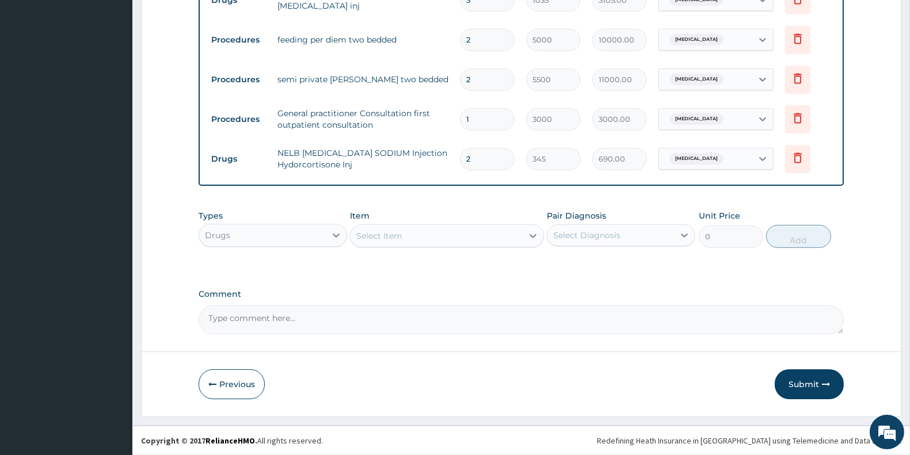
type input "2"
click at [427, 231] on div "Select Item" at bounding box center [437, 236] width 172 height 18
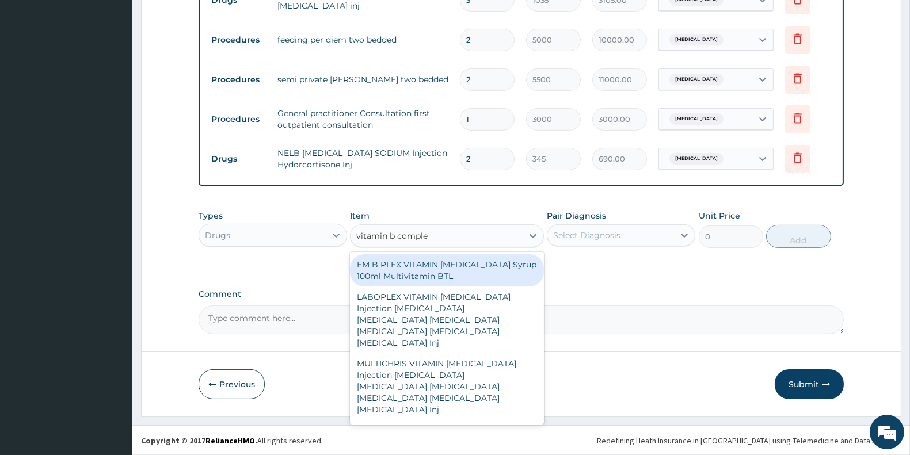
type input "vitamin [MEDICAL_DATA]"
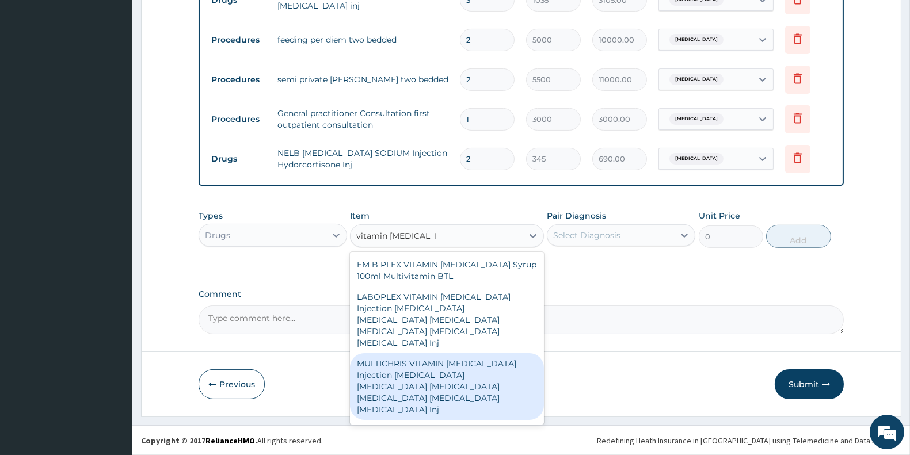
click at [396, 367] on div "MULTICHRIS VITAMIN [MEDICAL_DATA] Injection [MEDICAL_DATA] [MEDICAL_DATA] [MEDI…" at bounding box center [446, 387] width 193 height 67
type input "287.5"
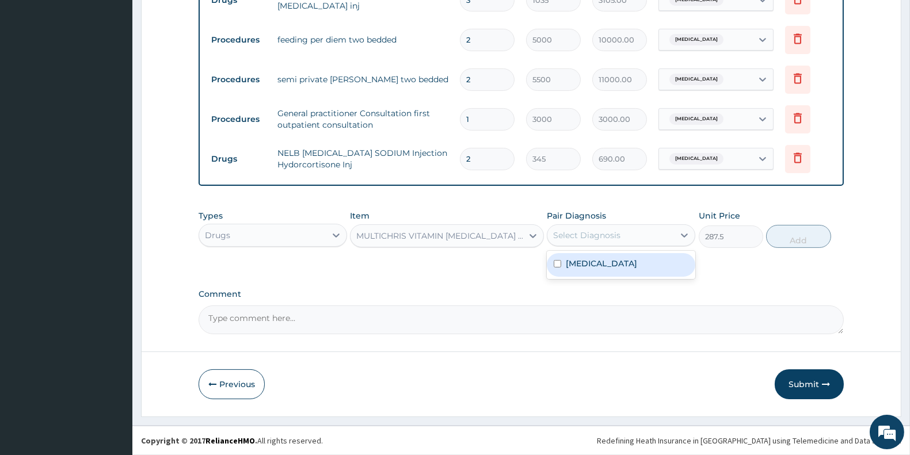
click at [643, 236] on div "Select Diagnosis" at bounding box center [611, 235] width 127 height 18
click at [625, 264] on div "[MEDICAL_DATA]" at bounding box center [621, 265] width 149 height 24
checkbox input "true"
click at [786, 238] on button "Add" at bounding box center [798, 236] width 64 height 23
type input "0"
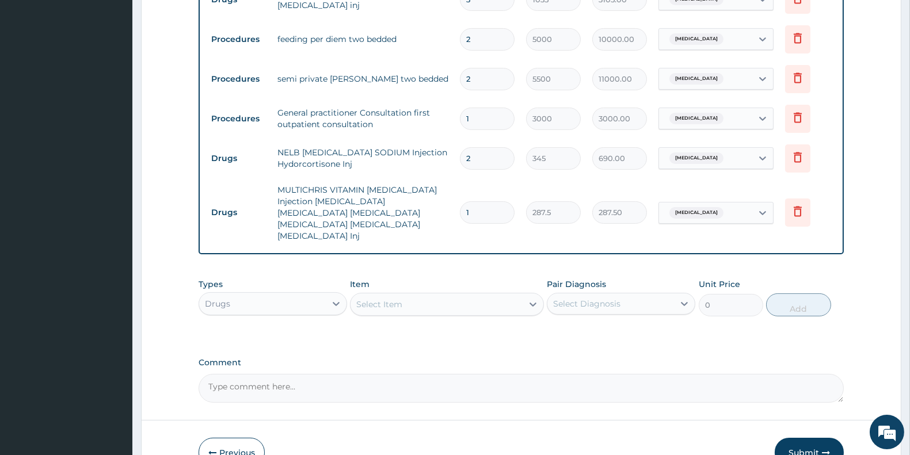
type input "0.00"
type input "9"
type input "2587.50"
type input "9"
click at [394, 299] on div "Select Item" at bounding box center [379, 305] width 46 height 12
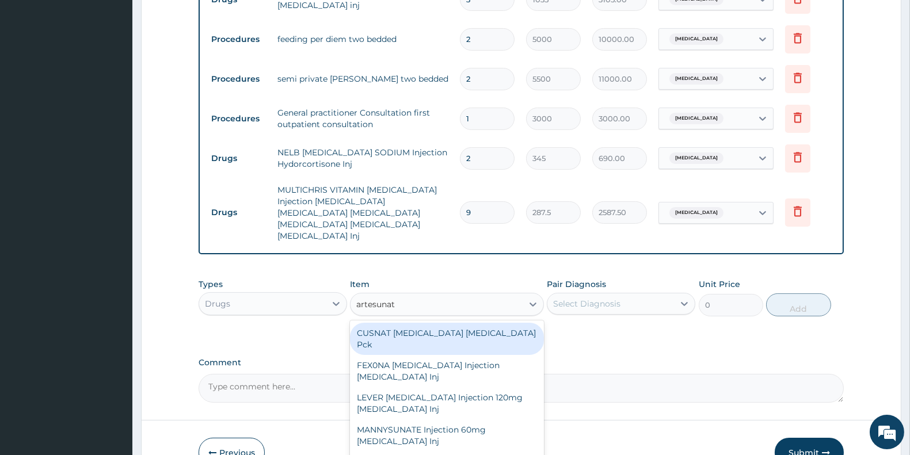
type input "[MEDICAL_DATA]"
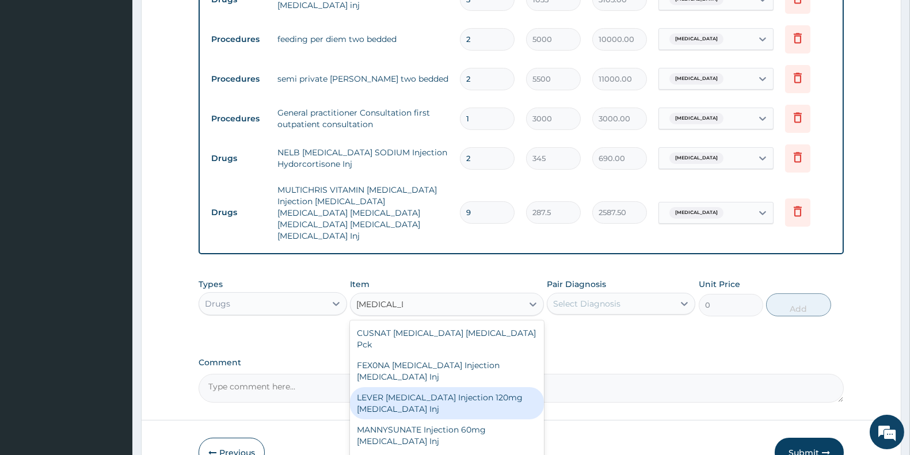
click at [455, 387] on div "LEVER [MEDICAL_DATA] Injection 120mg [MEDICAL_DATA] Inj" at bounding box center [446, 403] width 193 height 32
type input "885.5"
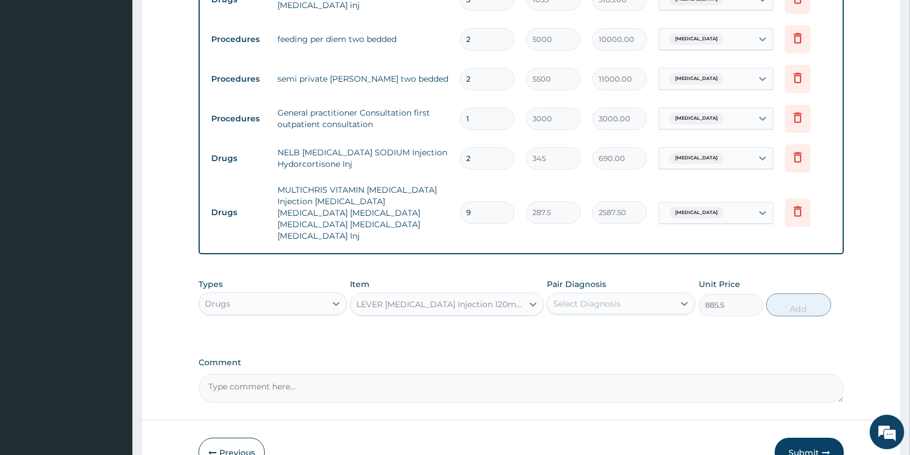
click at [606, 295] on div "Select Diagnosis" at bounding box center [611, 304] width 127 height 18
drag, startPoint x: 599, startPoint y: 318, endPoint x: 712, endPoint y: 311, distance: 113.1
click at [601, 322] on div "[MEDICAL_DATA]" at bounding box center [621, 334] width 149 height 24
checkbox input "true"
click at [803, 294] on button "Add" at bounding box center [798, 305] width 64 height 23
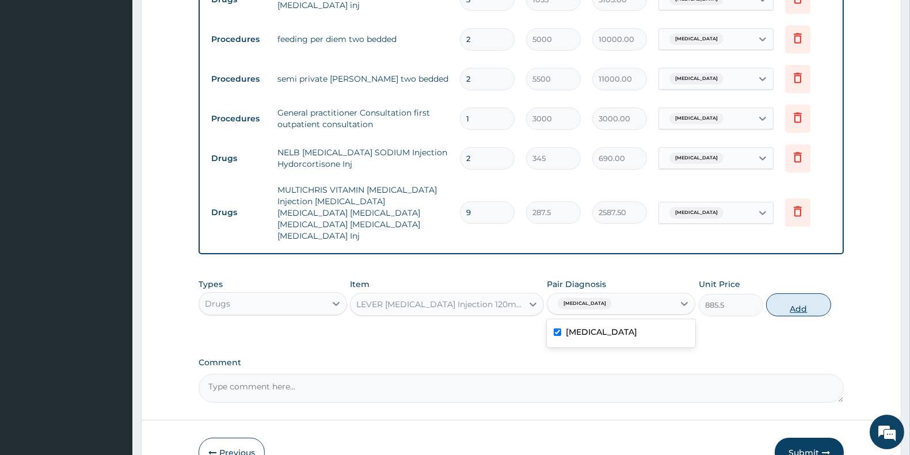
type input "0"
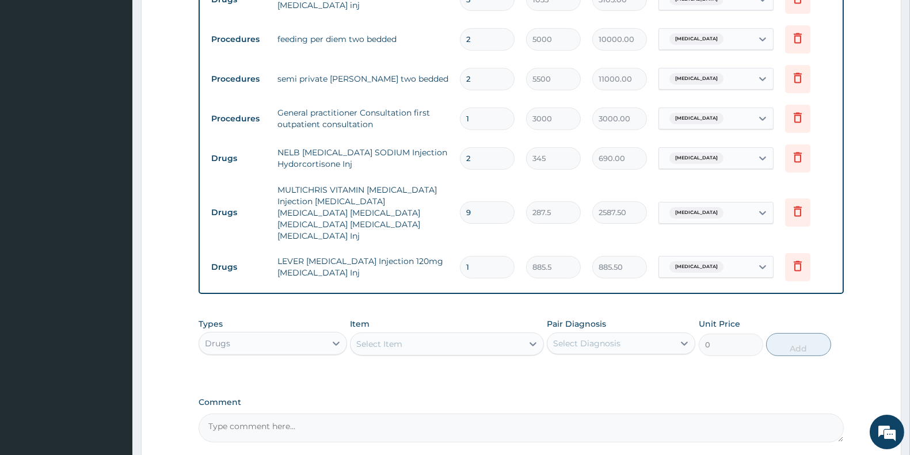
type input "0.00"
type input "2"
type input "1771.00"
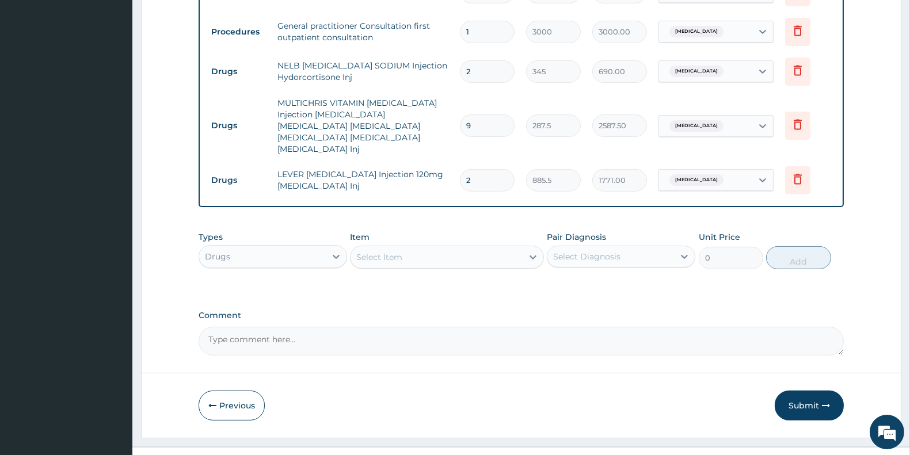
scroll to position [657, 0]
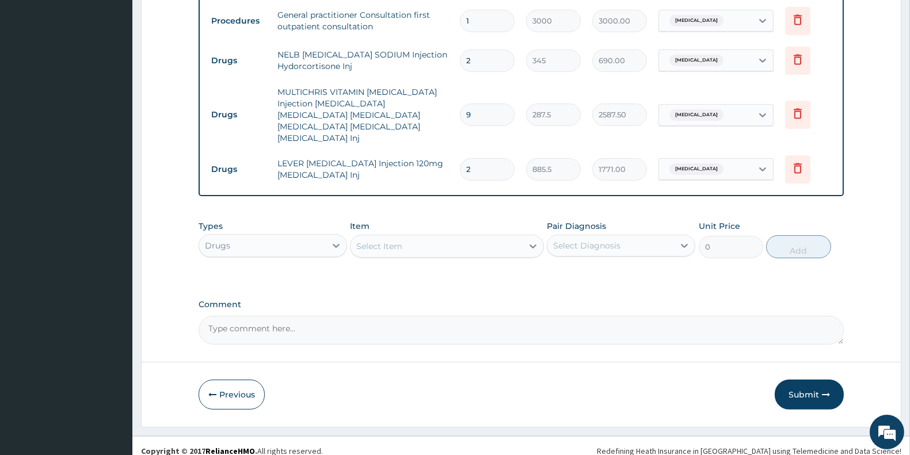
type input "2"
click at [413, 237] on div "Select Item" at bounding box center [437, 246] width 172 height 18
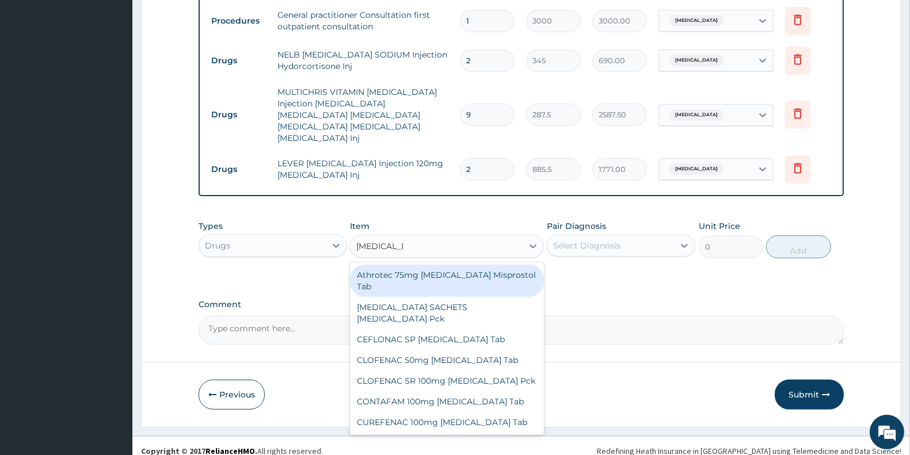
type input "[MEDICAL_DATA] su"
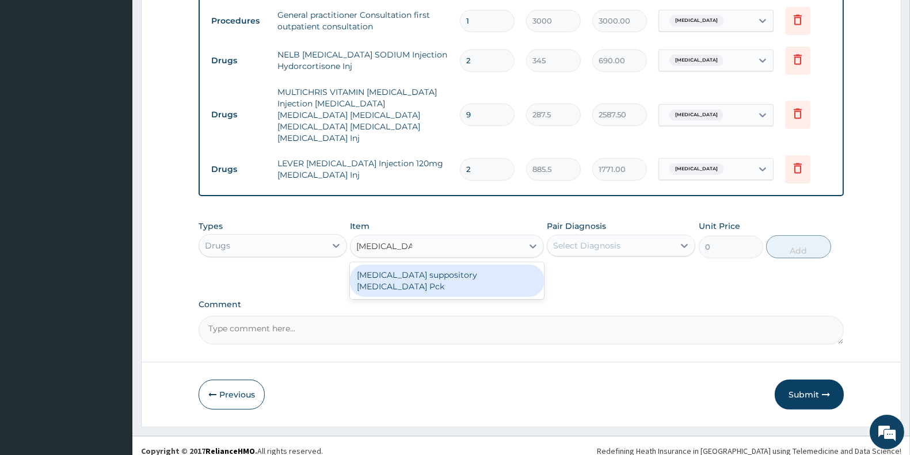
click at [449, 269] on div "[MEDICAL_DATA] suppository [MEDICAL_DATA] Pck" at bounding box center [446, 281] width 193 height 32
type input "2875"
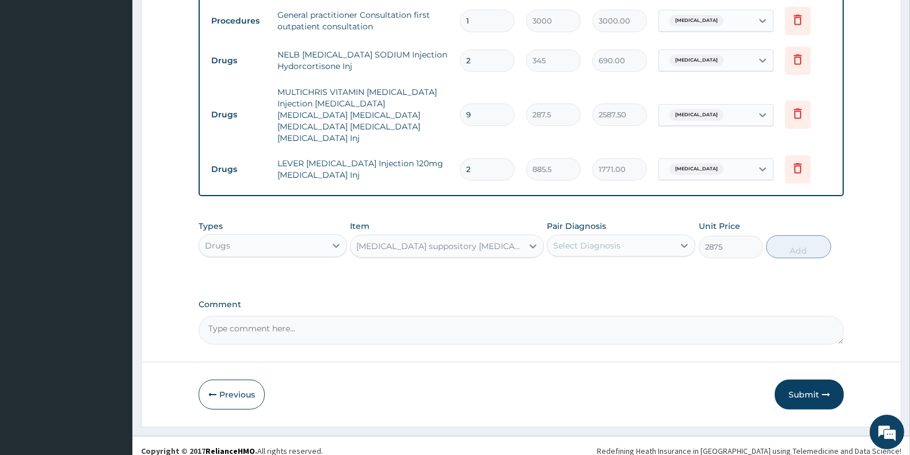
drag, startPoint x: 568, startPoint y: 233, endPoint x: 574, endPoint y: 235, distance: 6.7
click at [568, 240] on div "Select Diagnosis" at bounding box center [586, 246] width 67 height 12
drag, startPoint x: 575, startPoint y: 264, endPoint x: 807, endPoint y: 248, distance: 233.2
click at [576, 268] on label "Malaria" at bounding box center [601, 274] width 71 height 12
checkbox input "true"
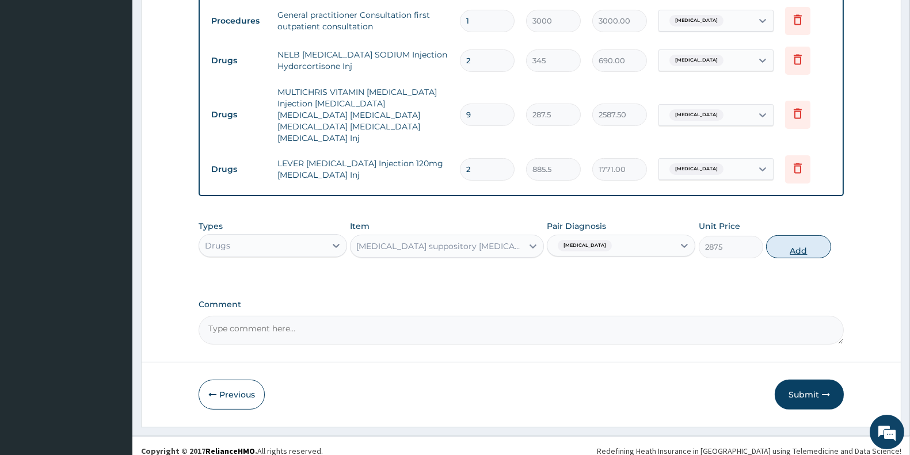
click at [795, 238] on button "Add" at bounding box center [798, 246] width 64 height 23
type input "0"
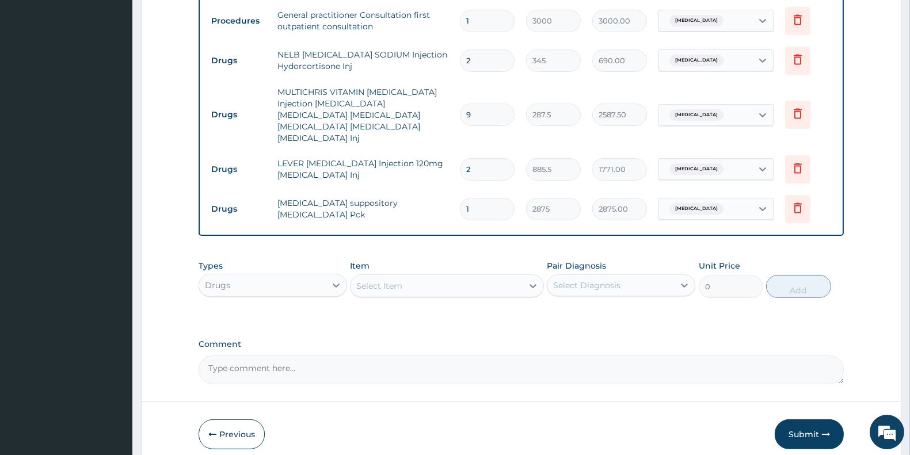
scroll to position [697, 0]
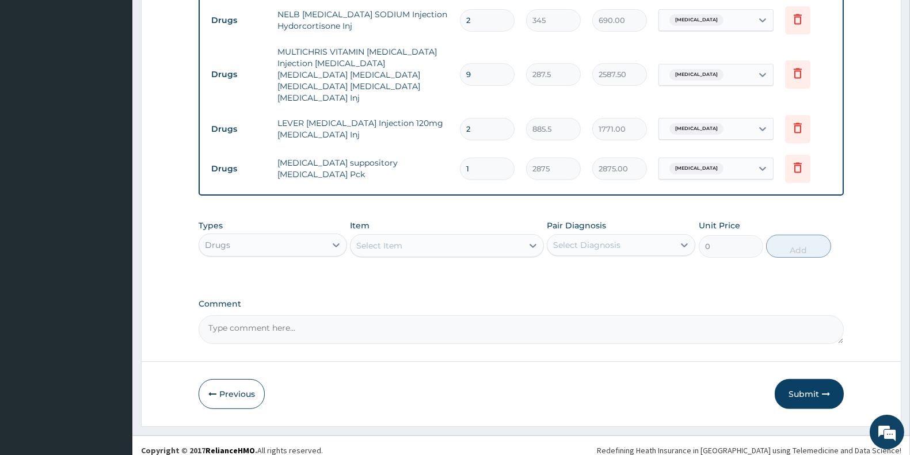
click at [435, 237] on div "Select Item" at bounding box center [437, 246] width 172 height 18
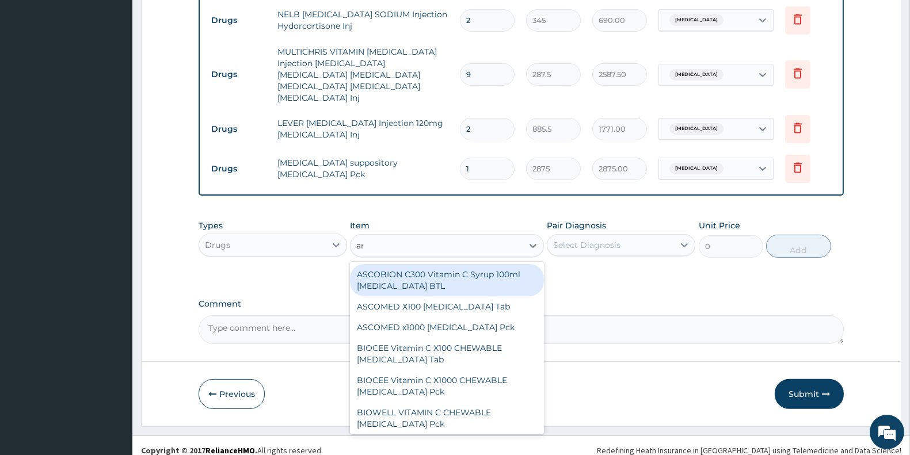
type input "a"
type input "coarte"
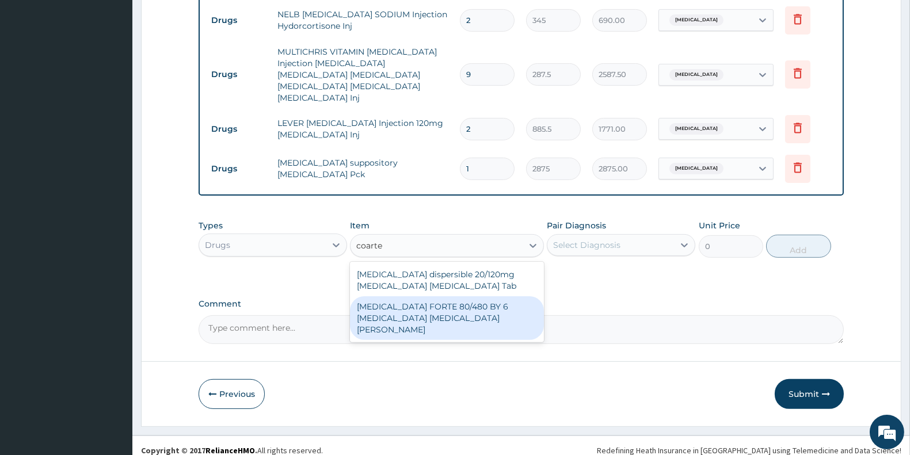
click at [415, 297] on div "COARTEM FORTE 80/480 BY 6 Artemether Lumefantrine Pck" at bounding box center [446, 319] width 193 height 44
type input "3220"
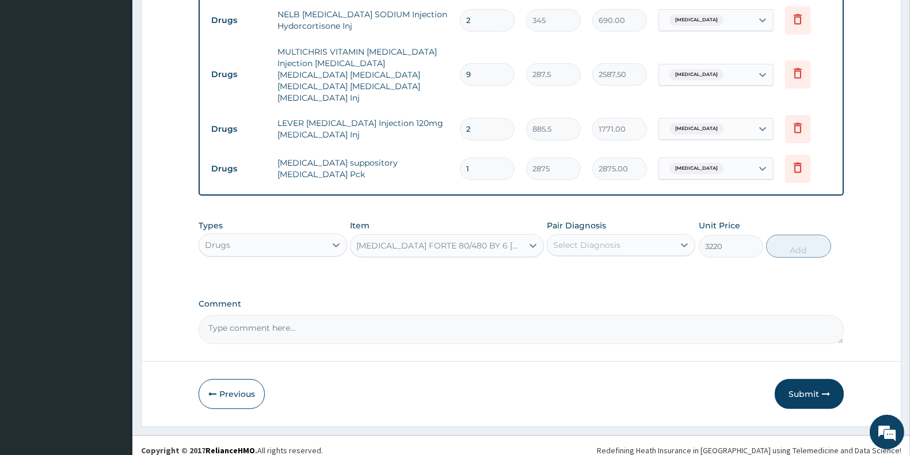
click at [606, 240] on div "Select Diagnosis" at bounding box center [586, 246] width 67 height 12
drag, startPoint x: 611, startPoint y: 260, endPoint x: 649, endPoint y: 262, distance: 38.0
click at [612, 263] on div "Malaria" at bounding box center [621, 275] width 149 height 24
checkbox input "true"
click at [782, 245] on button "Add" at bounding box center [798, 246] width 64 height 23
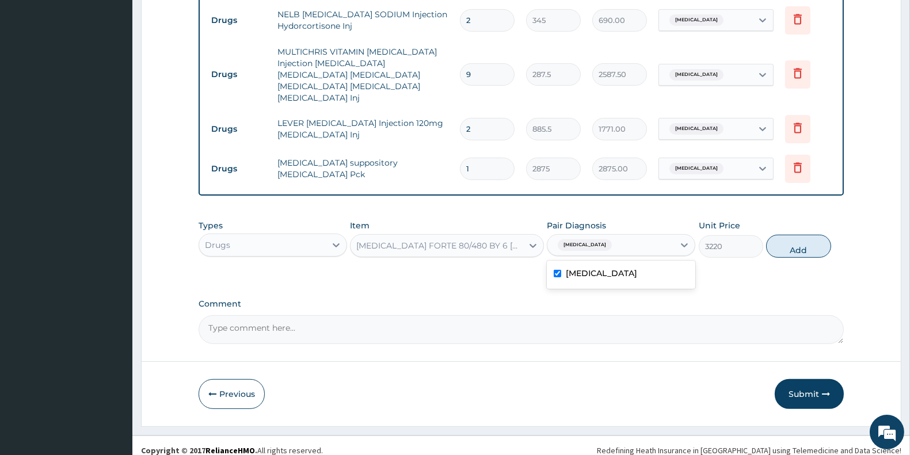
type input "0"
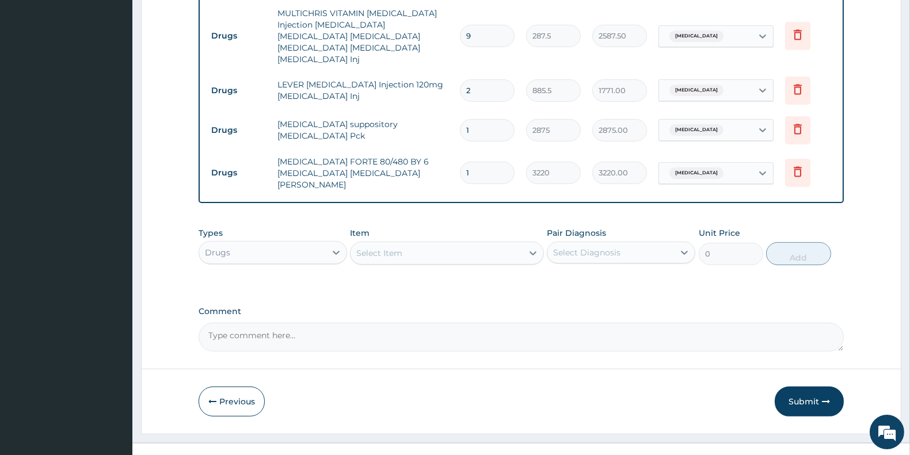
scroll to position [737, 0]
click at [440, 243] on div "Select Item" at bounding box center [437, 252] width 172 height 18
type input "paracetamol"
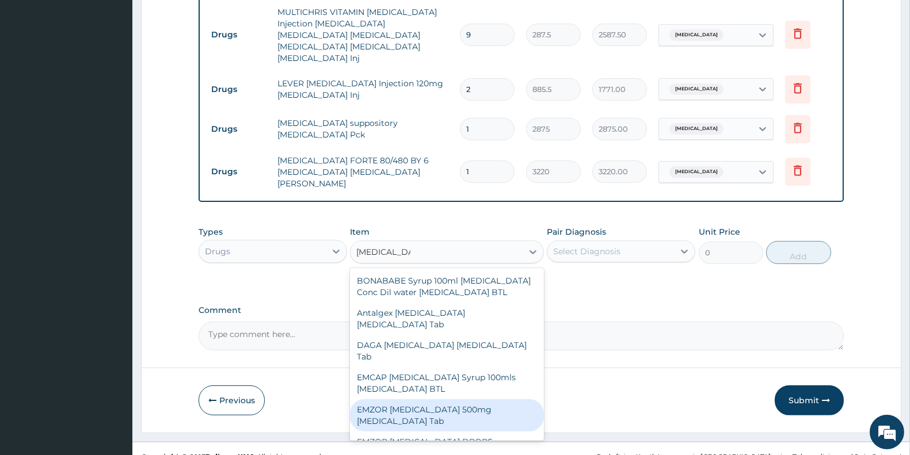
click at [447, 411] on div "EMZOR PARACETAMOL 500mg Acetaminophen Tab" at bounding box center [446, 416] width 193 height 32
type input "11.5"
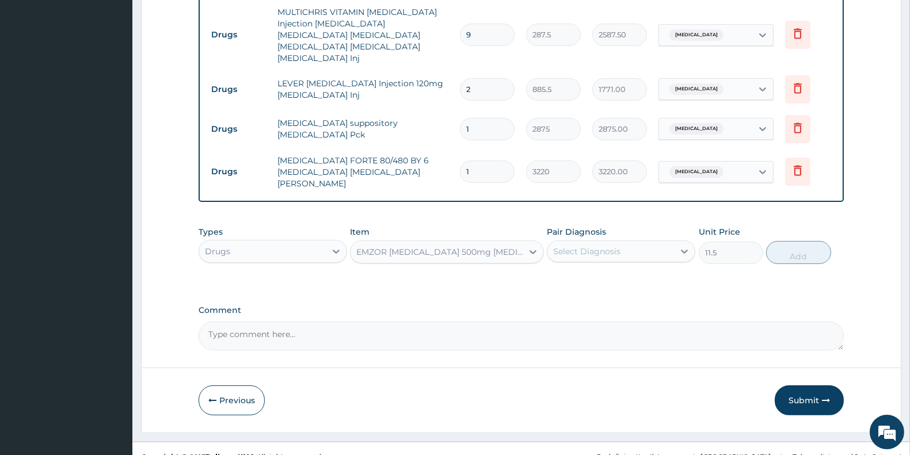
click at [587, 241] on div "Select Diagnosis" at bounding box center [621, 252] width 149 height 22
click at [577, 274] on label "Malaria" at bounding box center [601, 280] width 71 height 12
checkbox input "true"
click at [786, 241] on button "Add" at bounding box center [798, 252] width 64 height 23
type input "0"
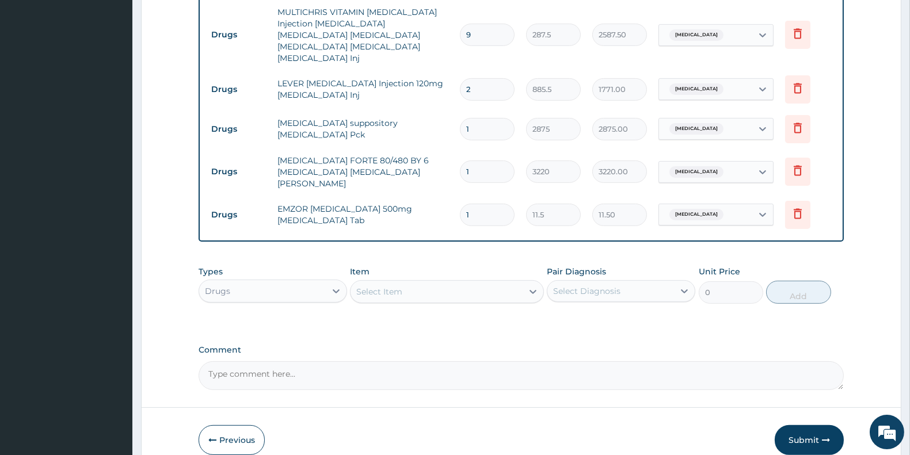
type input "18"
type input "207.00"
type input "18"
click at [451, 283] on div "Select Item" at bounding box center [437, 292] width 172 height 18
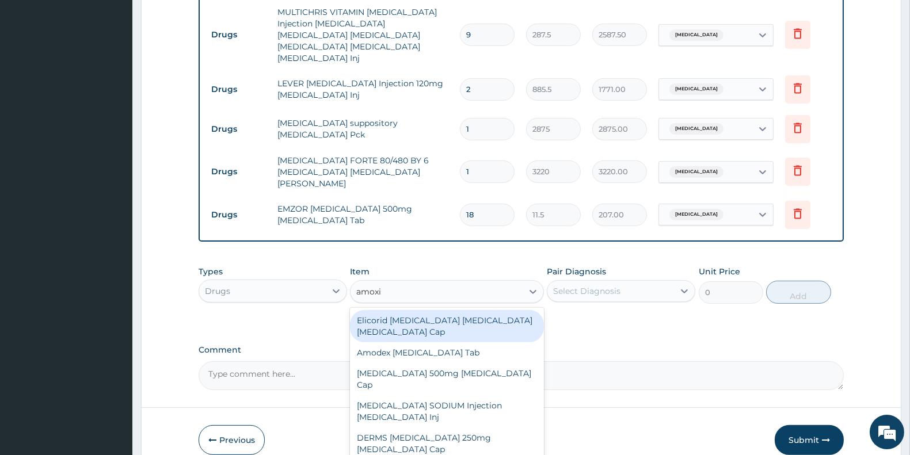
type input "amoxicillin"
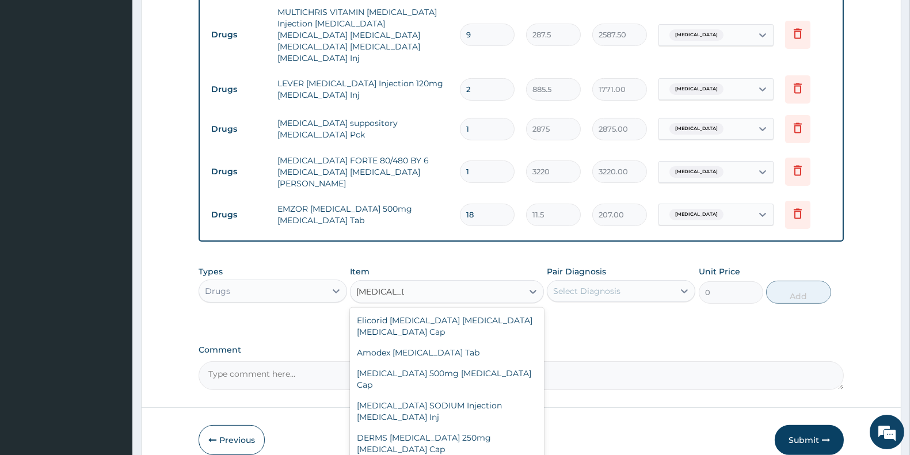
type input "80.5"
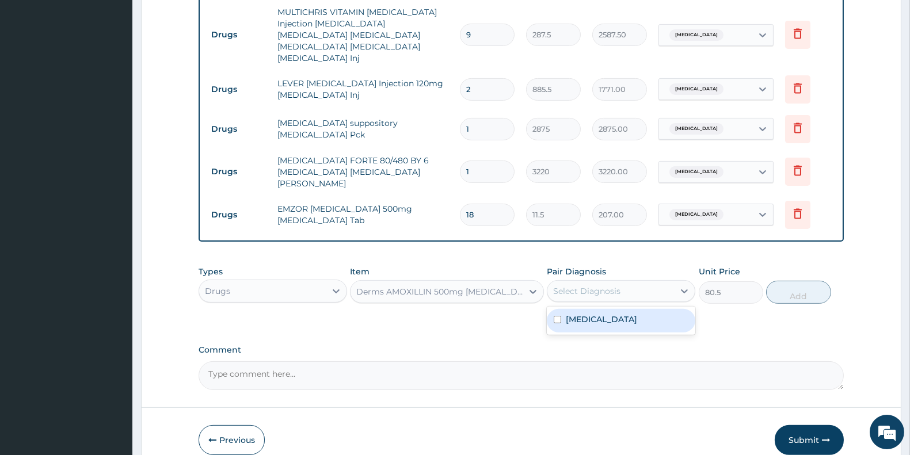
click at [605, 282] on div "Select Diagnosis" at bounding box center [611, 291] width 127 height 18
drag, startPoint x: 608, startPoint y: 302, endPoint x: 789, endPoint y: 282, distance: 182.5
click at [617, 309] on div "Malaria" at bounding box center [621, 321] width 149 height 24
checkbox input "true"
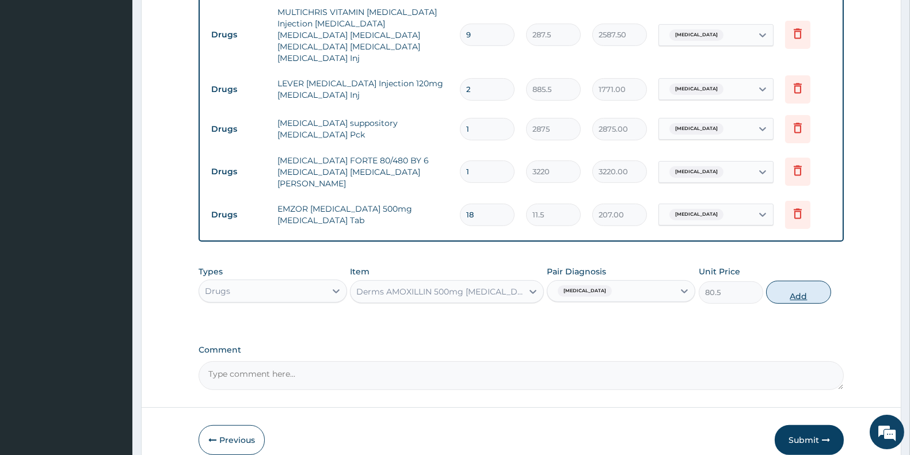
click at [809, 281] on button "Add" at bounding box center [798, 292] width 64 height 23
type input "0"
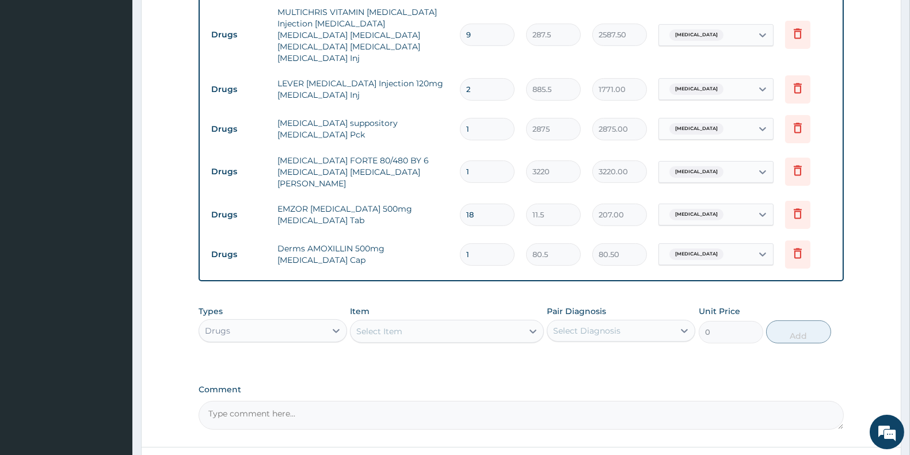
type input "10"
type input "805.00"
type input "10"
click at [478, 322] on div "Select Item" at bounding box center [437, 331] width 172 height 18
type input "lorat"
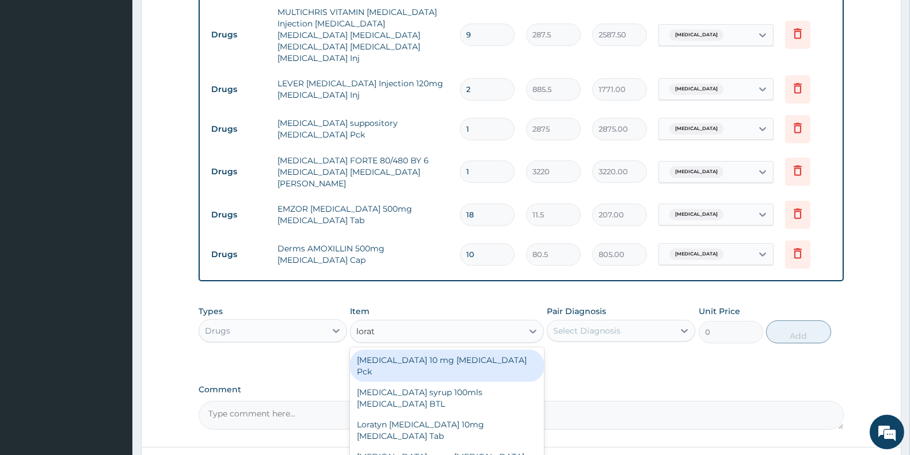
click at [457, 350] on div "LORATADINE 10 mg Loratadine Pck" at bounding box center [446, 366] width 193 height 32
type input "805"
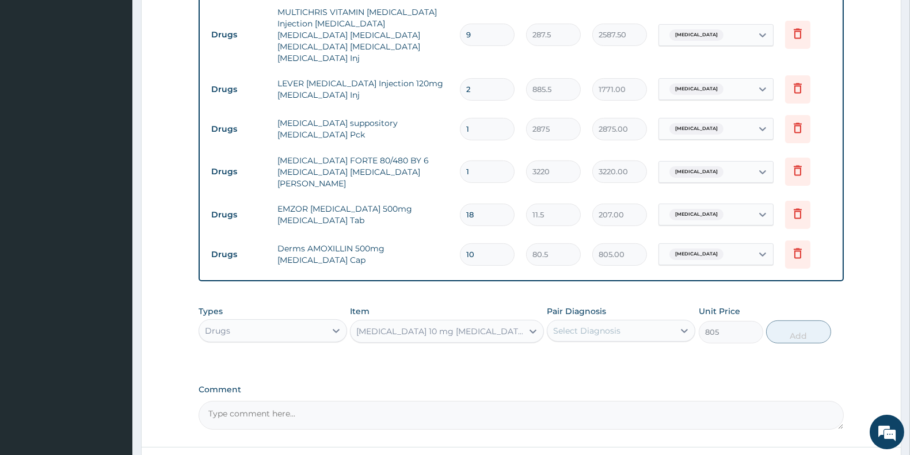
click at [608, 325] on div "Select Diagnosis" at bounding box center [586, 331] width 67 height 12
drag, startPoint x: 590, startPoint y: 341, endPoint x: 697, endPoint y: 337, distance: 107.7
click at [592, 354] on label "Malaria" at bounding box center [601, 360] width 71 height 12
checkbox input "true"
click at [798, 321] on button "Add" at bounding box center [798, 332] width 64 height 23
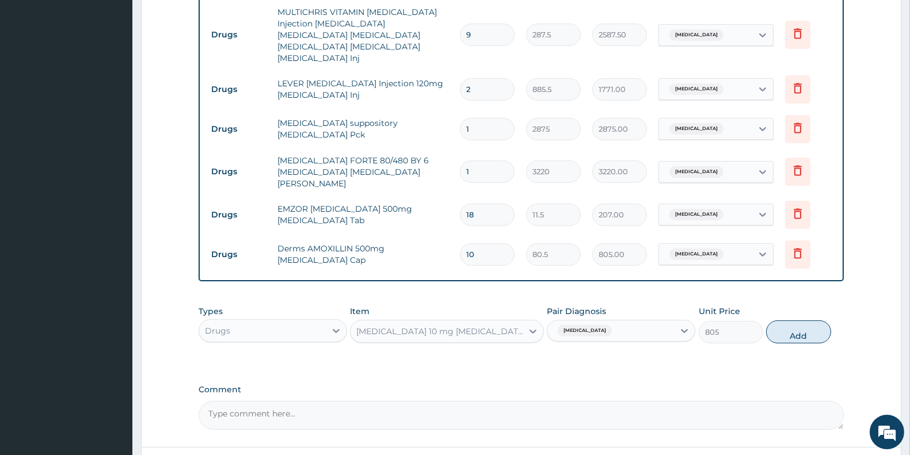
type input "0"
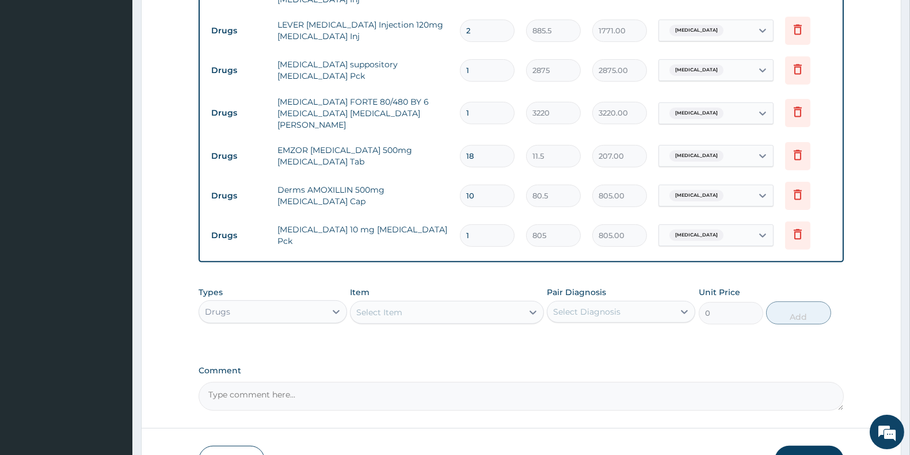
scroll to position [857, 0]
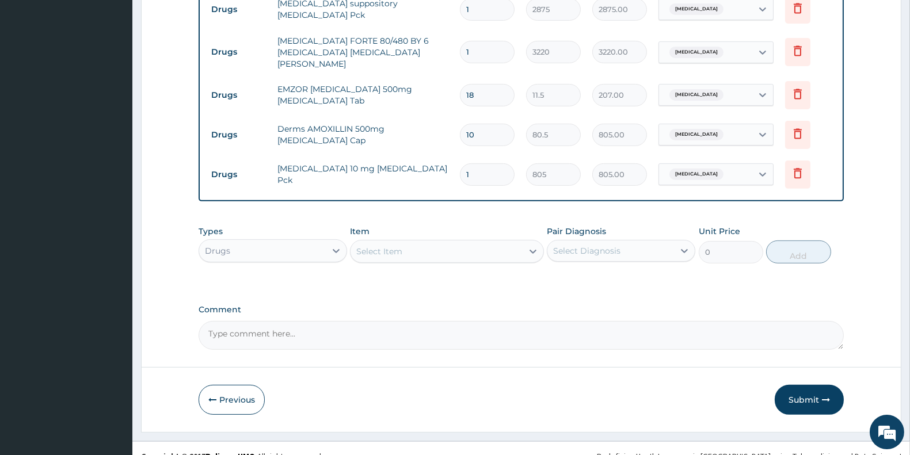
click at [279, 242] on div "Drugs" at bounding box center [262, 251] width 127 height 18
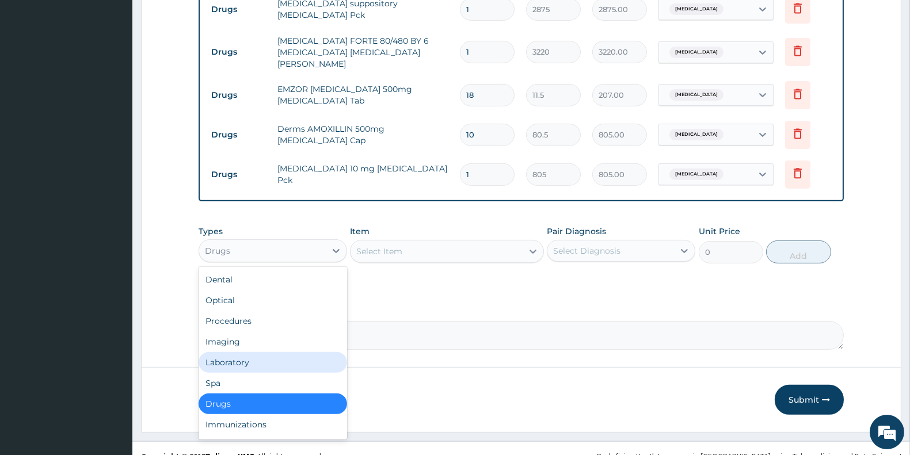
click at [275, 352] on div "Laboratory" at bounding box center [273, 362] width 149 height 21
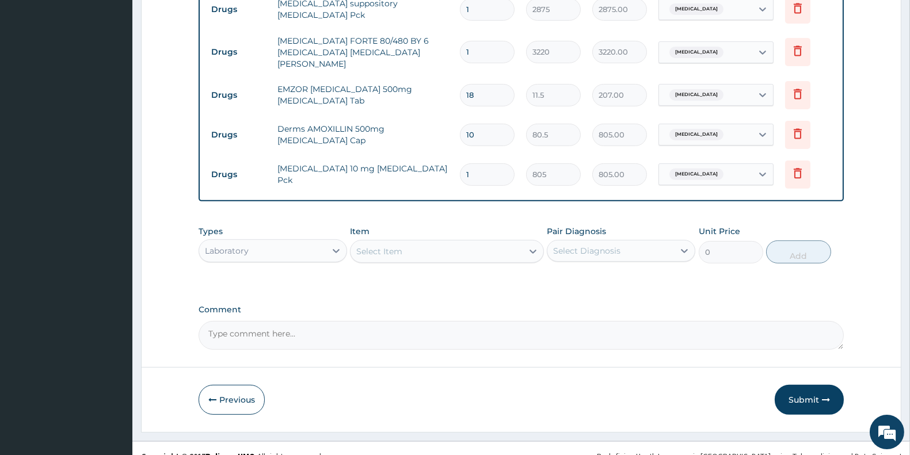
click at [420, 242] on div "Select Item" at bounding box center [437, 251] width 172 height 18
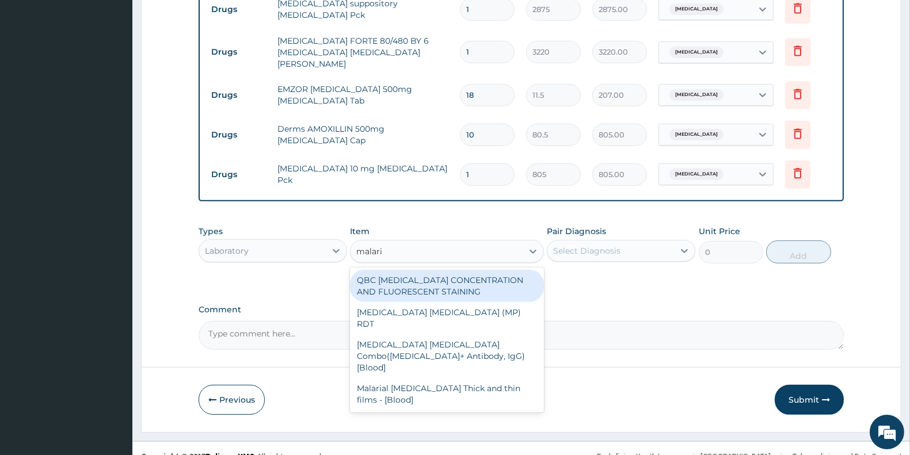
type input "malaria"
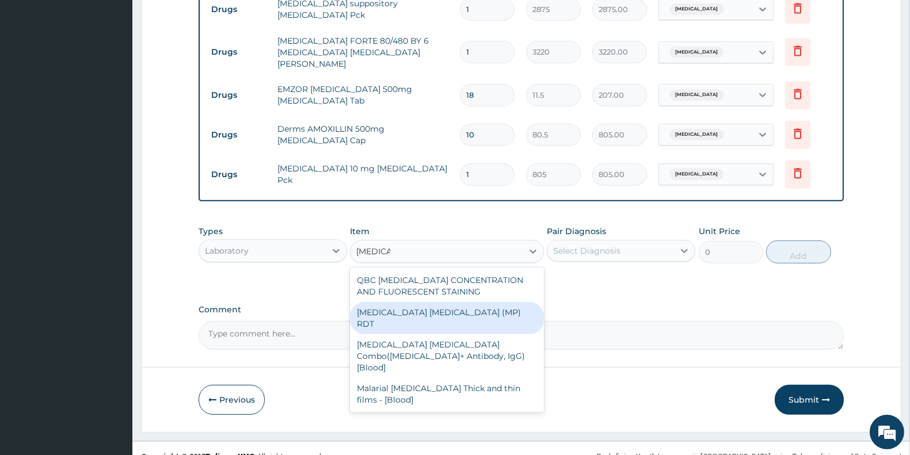
click at [470, 302] on div "MALARIA PARASITE (MP) RDT" at bounding box center [446, 318] width 193 height 32
type input "1500"
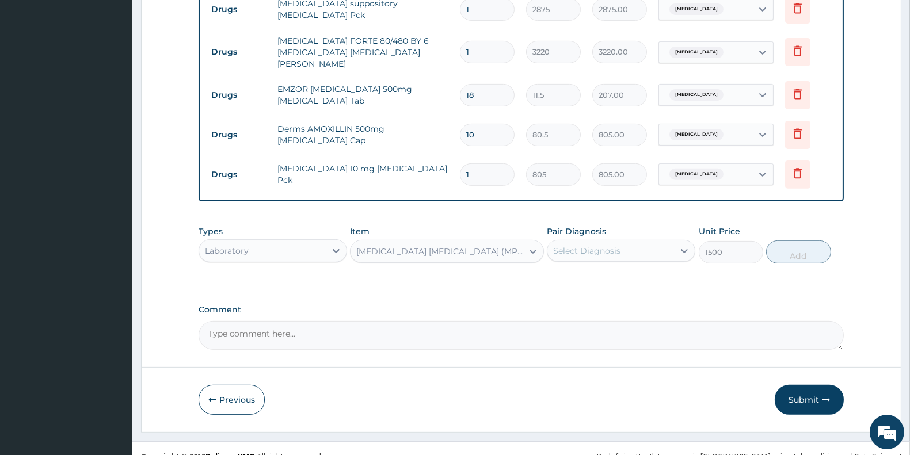
click at [597, 245] on div "Select Diagnosis" at bounding box center [586, 251] width 67 height 12
click at [598, 269] on div "Malaria" at bounding box center [621, 281] width 149 height 24
checkbox input "true"
click at [772, 241] on button "Add" at bounding box center [798, 252] width 64 height 23
type input "0"
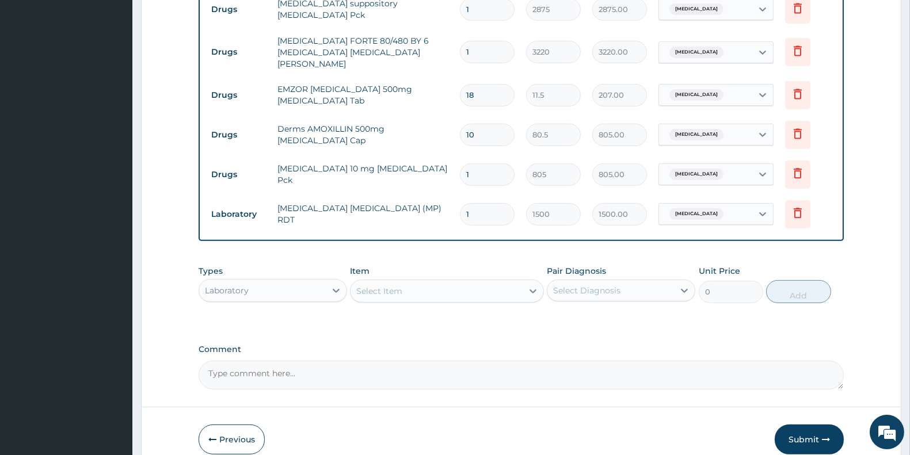
click at [397, 286] on div "Select Item" at bounding box center [379, 292] width 46 height 12
type input "wbc"
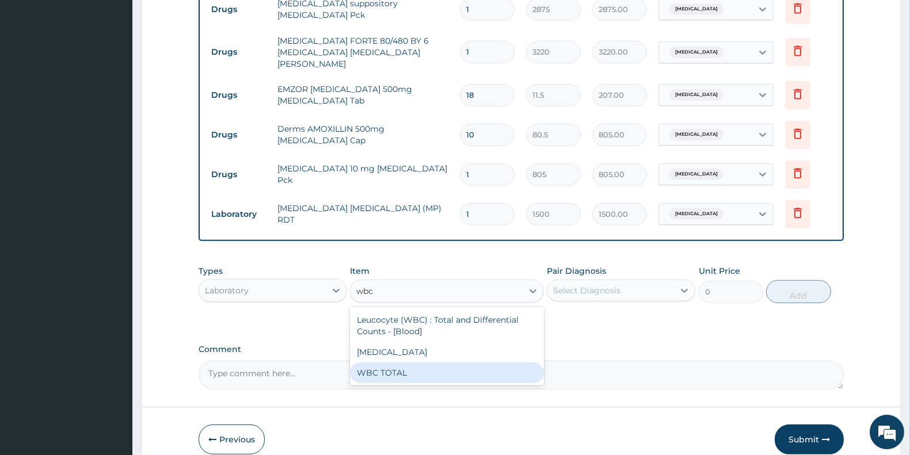
drag, startPoint x: 411, startPoint y: 361, endPoint x: 665, endPoint y: 289, distance: 264.5
click at [411, 363] on div "WBC TOTAL" at bounding box center [446, 373] width 193 height 21
type input "1500"
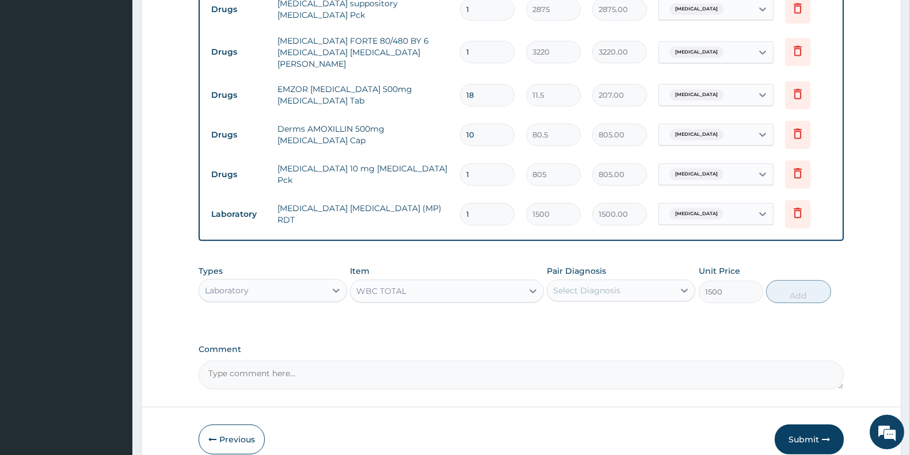
click at [665, 282] on div "Select Diagnosis" at bounding box center [611, 291] width 127 height 18
click at [630, 309] on div "Malaria" at bounding box center [621, 321] width 149 height 24
checkbox input "true"
click at [797, 280] on button "Add" at bounding box center [798, 291] width 64 height 23
type input "0"
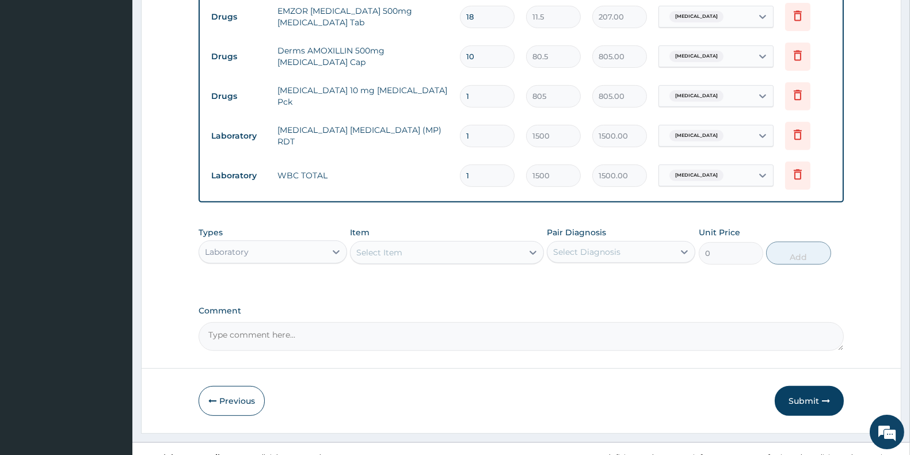
scroll to position [937, 0]
click at [282, 321] on textarea "Comment" at bounding box center [521, 335] width 645 height 29
paste textarea "PA/47D114"
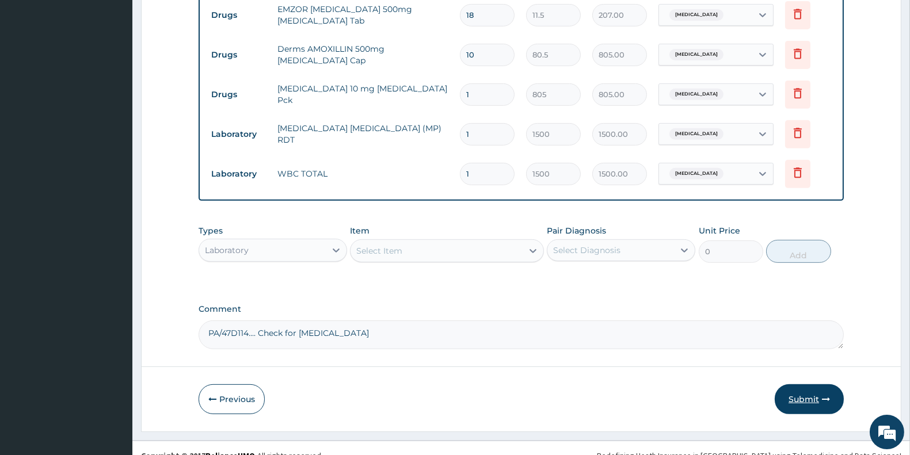
type textarea "PA/47D114.... Check for Artesunate"
click at [807, 388] on button "Submit" at bounding box center [809, 400] width 69 height 30
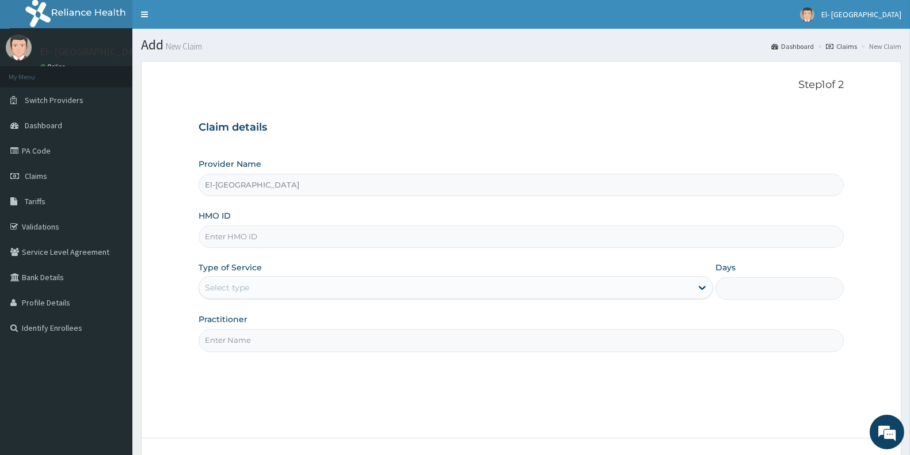
click at [260, 242] on input "HMO ID" at bounding box center [521, 237] width 645 height 22
paste input "IBL/10072/B"
type input "IBL/10072/B"
click at [233, 289] on div "Select type" at bounding box center [227, 288] width 44 height 12
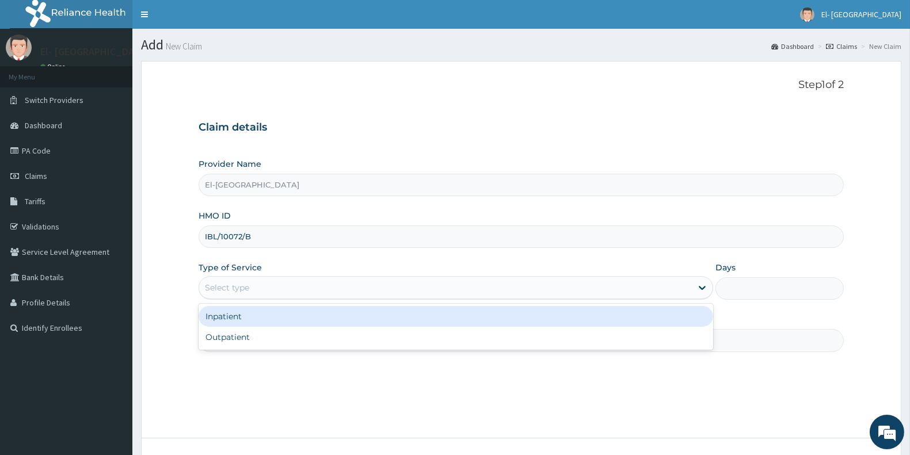
click at [272, 320] on div "Inpatient" at bounding box center [456, 316] width 515 height 21
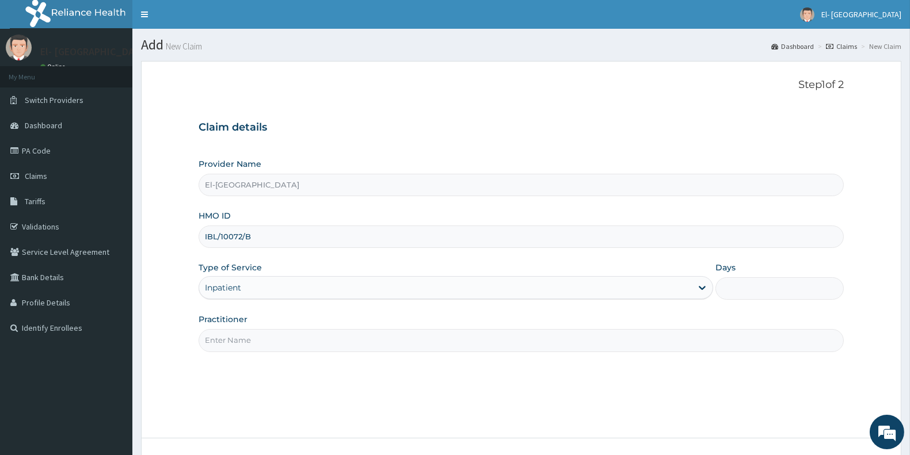
click at [735, 295] on input "Days" at bounding box center [780, 289] width 128 height 22
type input "2"
click at [269, 337] on input "Practitioner" at bounding box center [521, 340] width 645 height 22
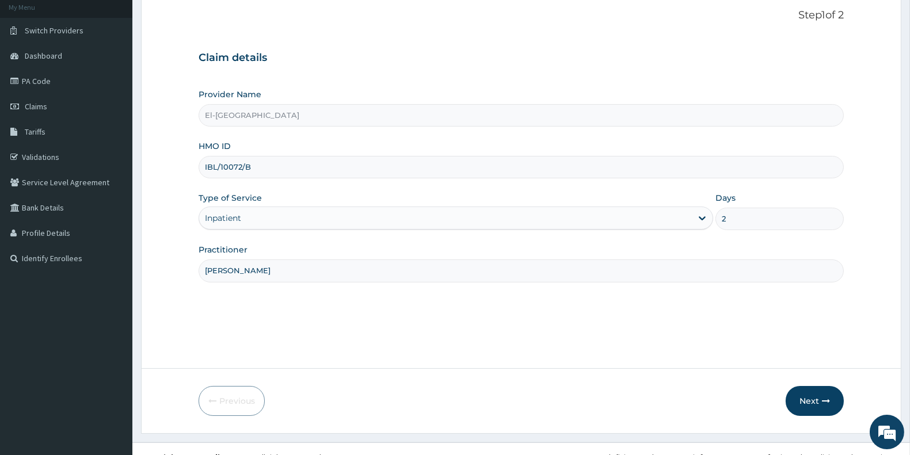
scroll to position [86, 0]
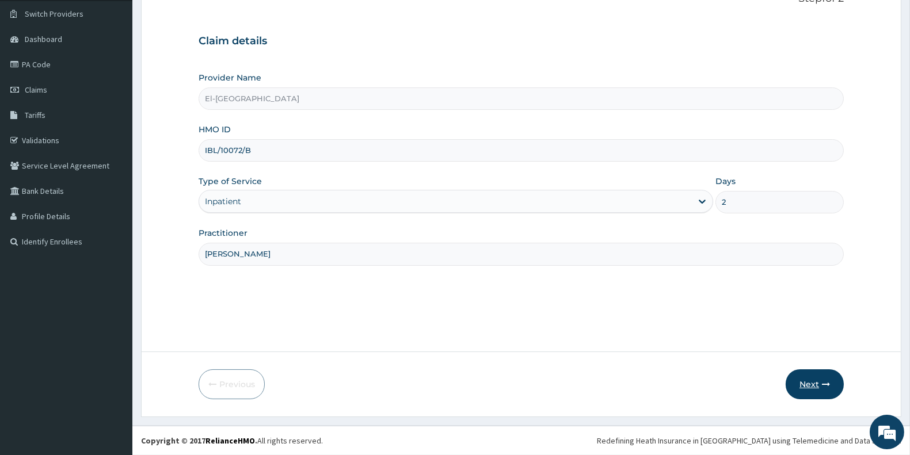
type input "[PERSON_NAME]"
click at [800, 386] on button "Next" at bounding box center [815, 385] width 58 height 30
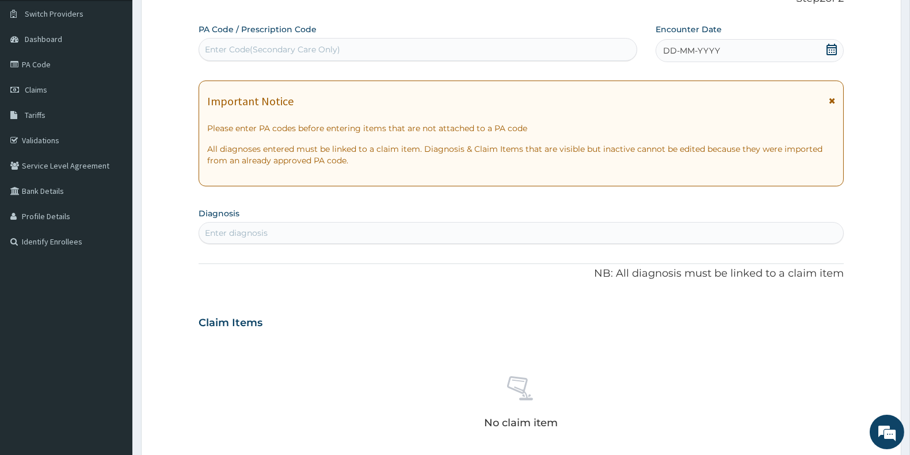
click at [409, 52] on div "Enter Code(Secondary Care Only)" at bounding box center [418, 49] width 438 height 18
paste input "PA/47D114"
type input "PA/47D114"
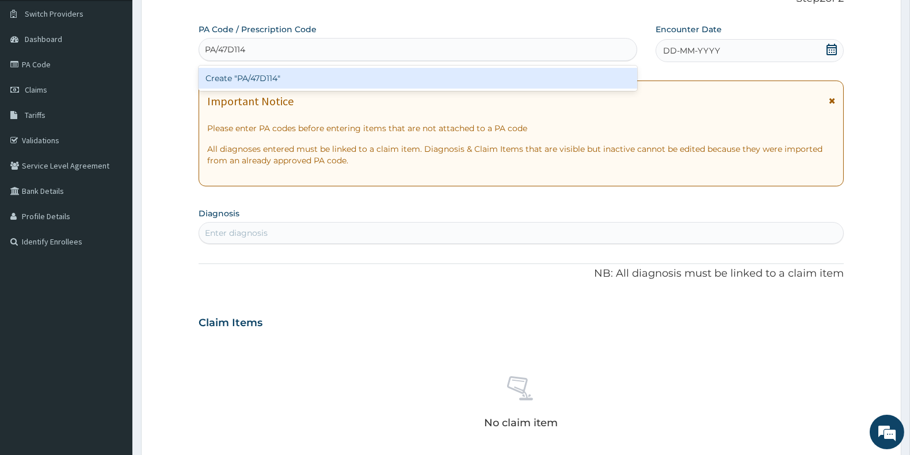
click at [260, 83] on div "Create "PA/47D114"" at bounding box center [418, 78] width 439 height 21
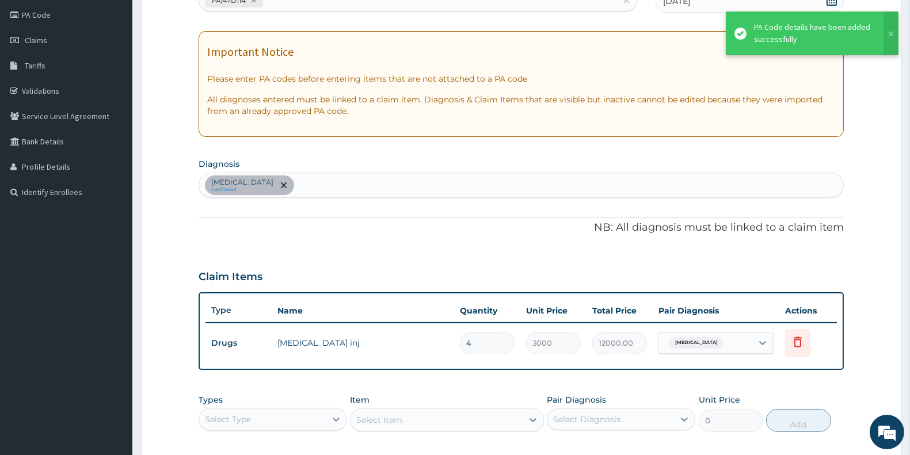
scroll to position [319, 0]
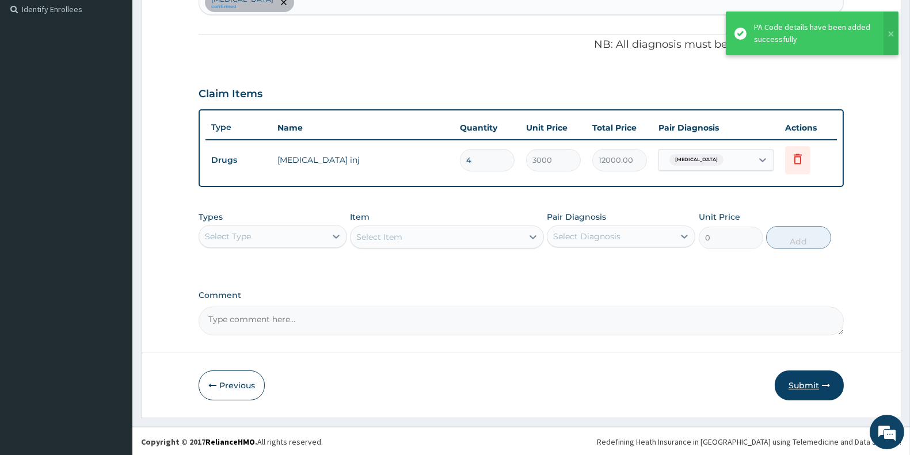
click at [815, 385] on button "Submit" at bounding box center [809, 386] width 69 height 30
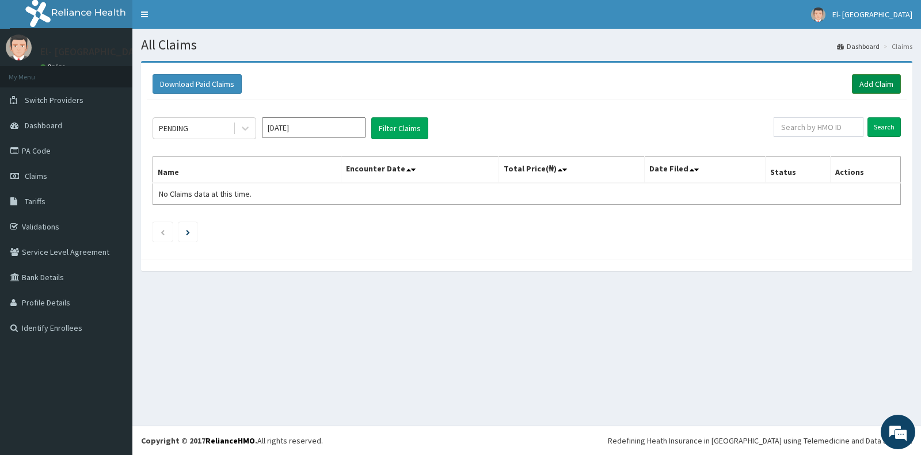
click at [879, 82] on link "Add Claim" at bounding box center [876, 84] width 49 height 20
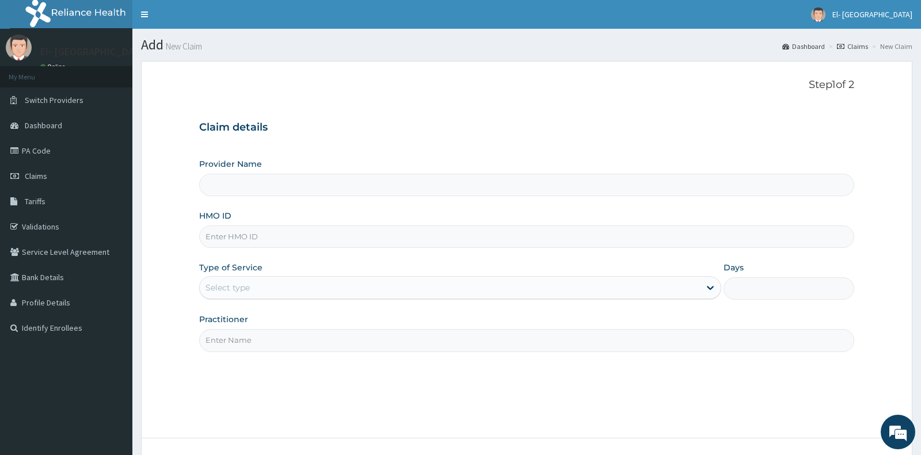
type input "El-Dunamis Medical Centre"
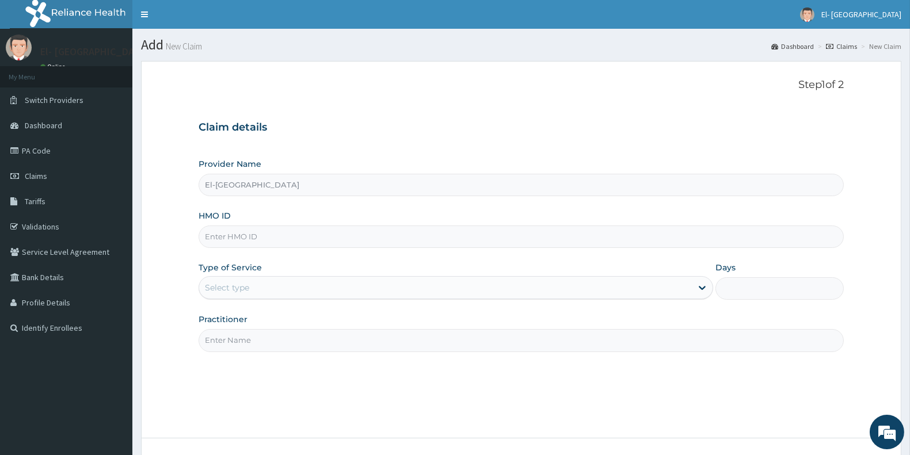
click at [256, 234] on input "HMO ID" at bounding box center [521, 237] width 645 height 22
type input "EIS/11033/B"
click at [272, 287] on div "Select type" at bounding box center [445, 288] width 493 height 18
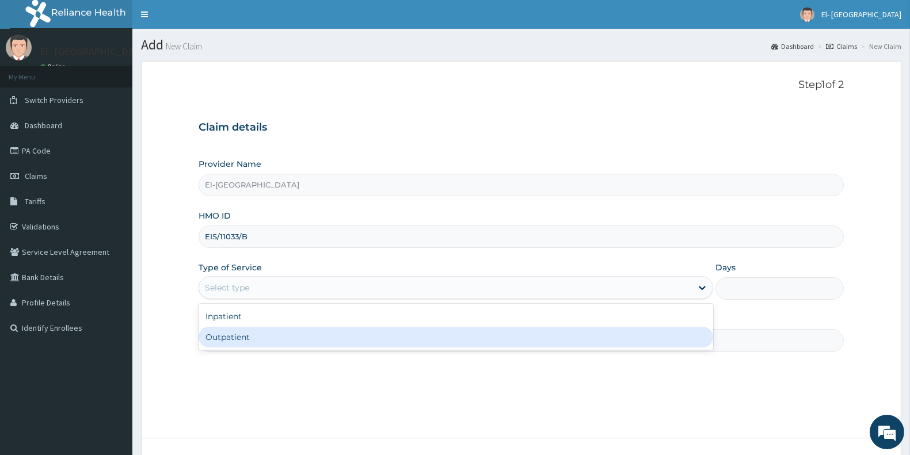
click at [257, 334] on div "Outpatient" at bounding box center [456, 337] width 515 height 21
type input "1"
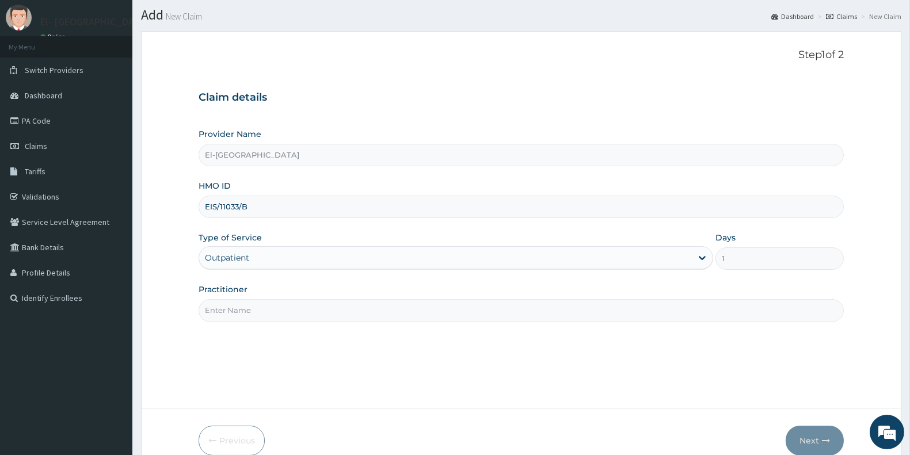
scroll to position [86, 0]
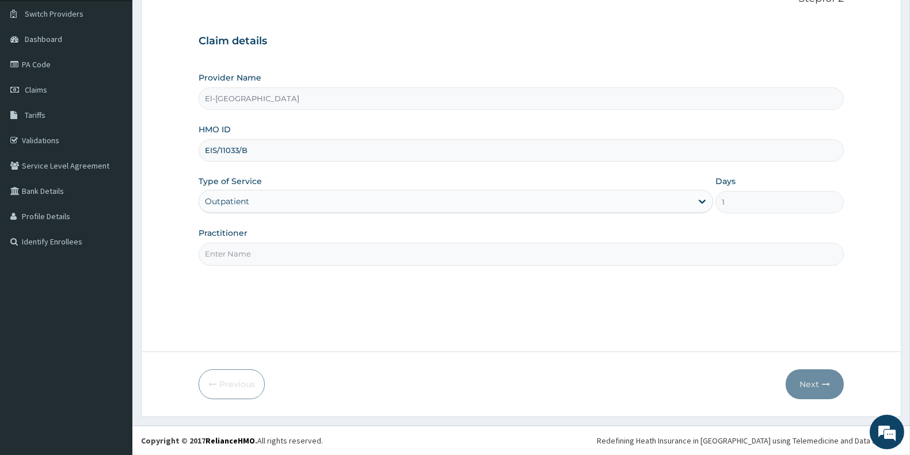
click at [236, 257] on input "Practitioner" at bounding box center [521, 254] width 645 height 22
click at [238, 256] on input "Practitioner" at bounding box center [521, 254] width 645 height 22
type input "r"
type input "DR KINGSLEY"
click at [805, 377] on button "Next" at bounding box center [815, 385] width 58 height 30
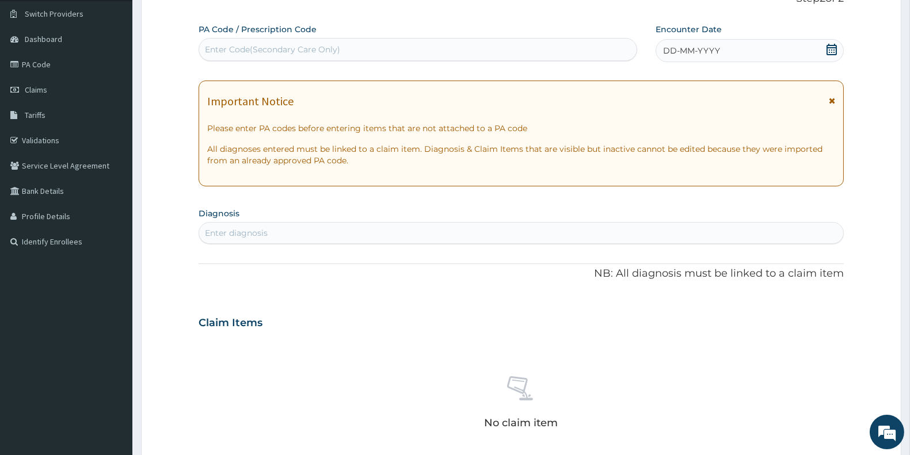
click at [710, 47] on span "DD-MM-YYYY" at bounding box center [691, 51] width 57 height 12
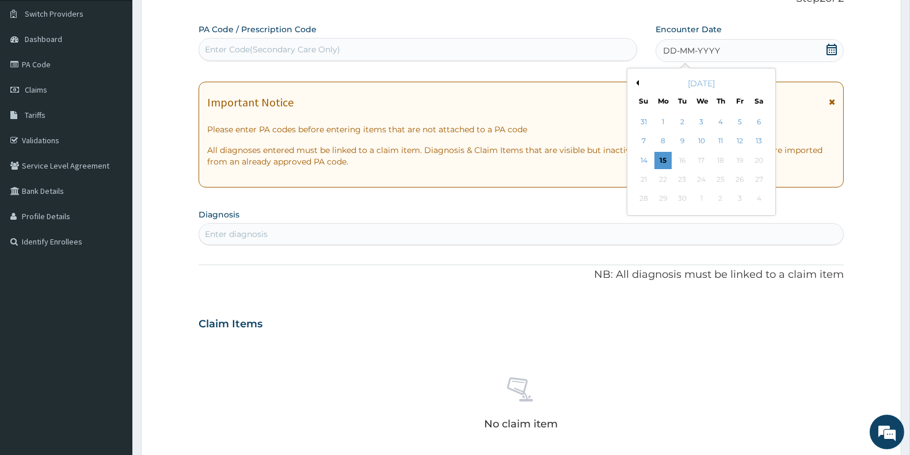
click at [637, 85] on button "Previous Month" at bounding box center [636, 83] width 6 height 6
click at [721, 159] on div "14" at bounding box center [720, 160] width 17 height 17
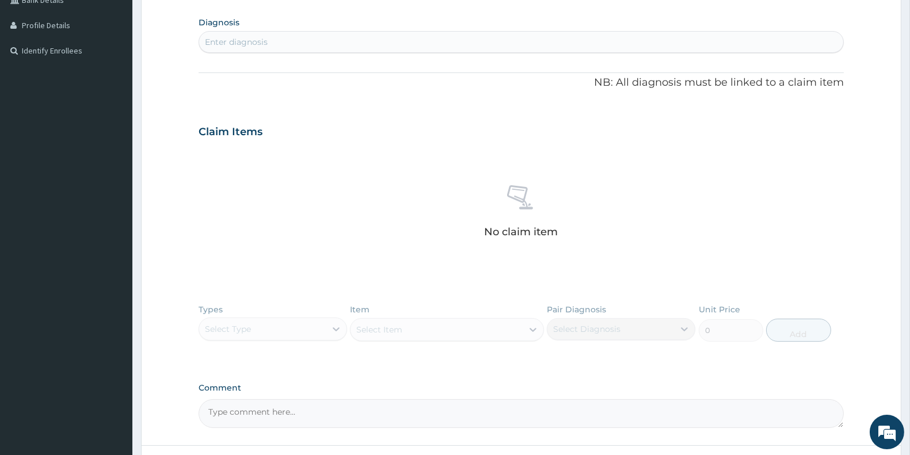
scroll to position [278, 0]
click at [286, 44] on div "Enter diagnosis" at bounding box center [521, 41] width 644 height 18
type input "antenatal"
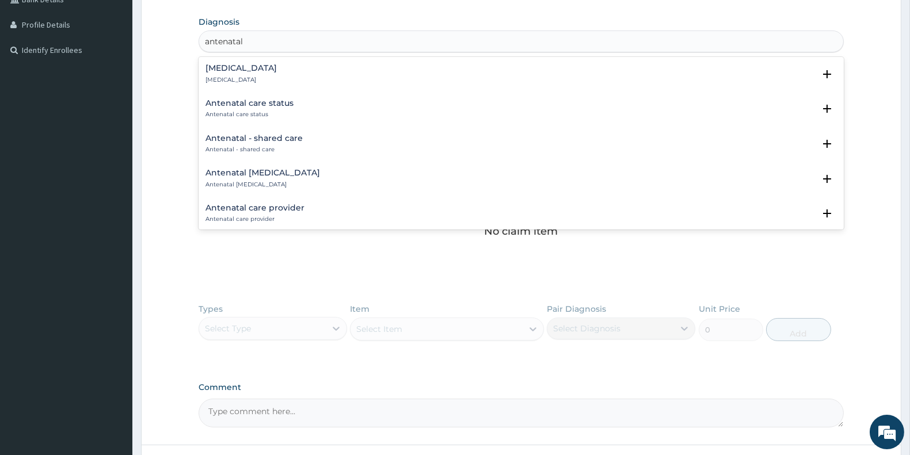
click at [288, 208] on h4 "Antenatal care provider" at bounding box center [255, 208] width 99 height 9
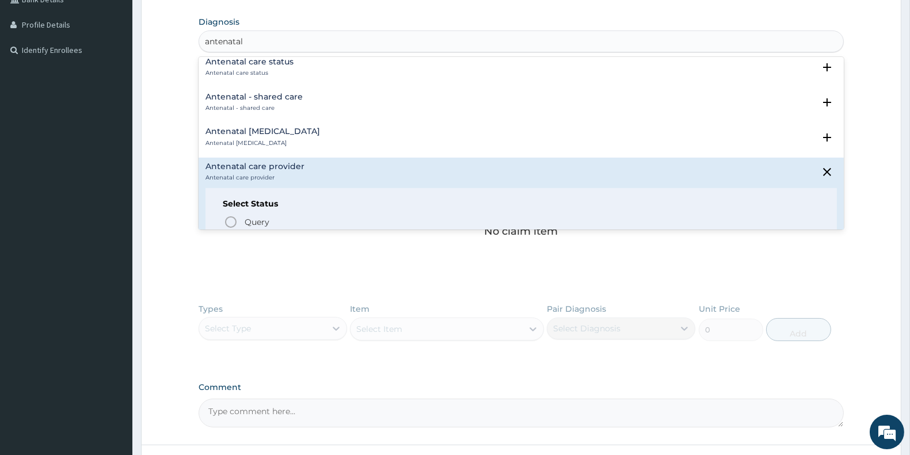
scroll to position [128, 0]
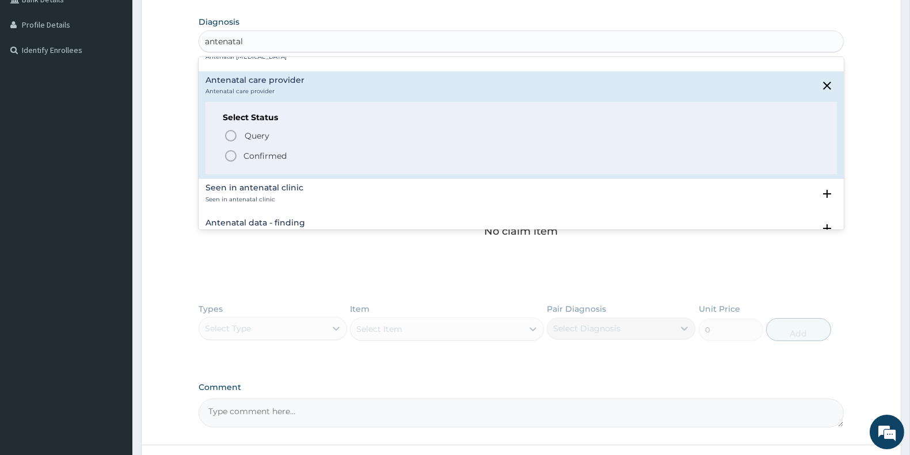
click at [234, 157] on icon "status option filled" at bounding box center [231, 156] width 14 height 14
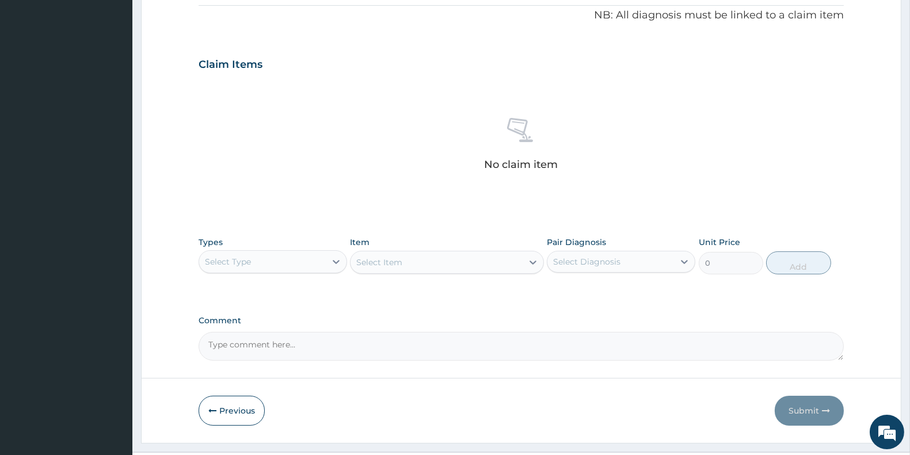
scroll to position [375, 0]
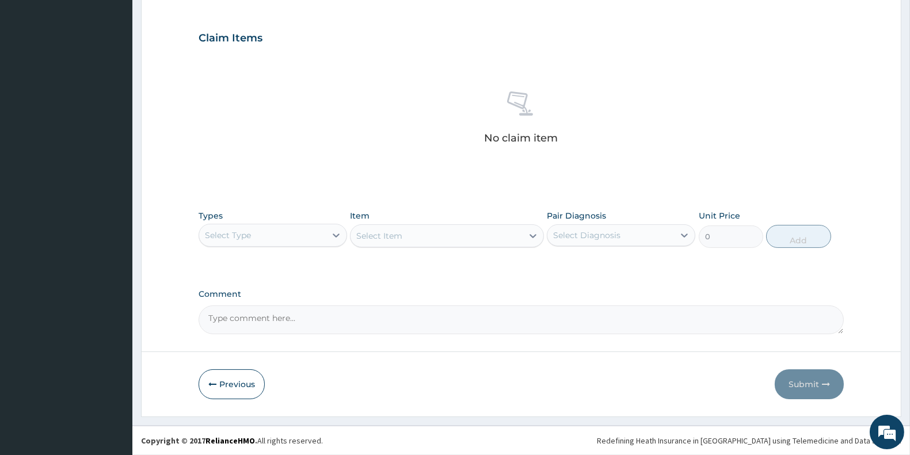
click at [243, 237] on div "Select Type" at bounding box center [228, 236] width 46 height 12
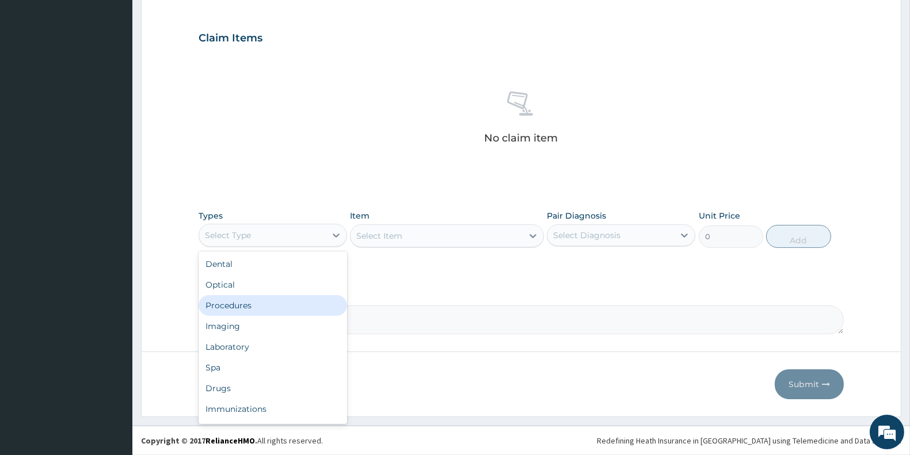
click at [254, 298] on div "Procedures" at bounding box center [273, 305] width 149 height 21
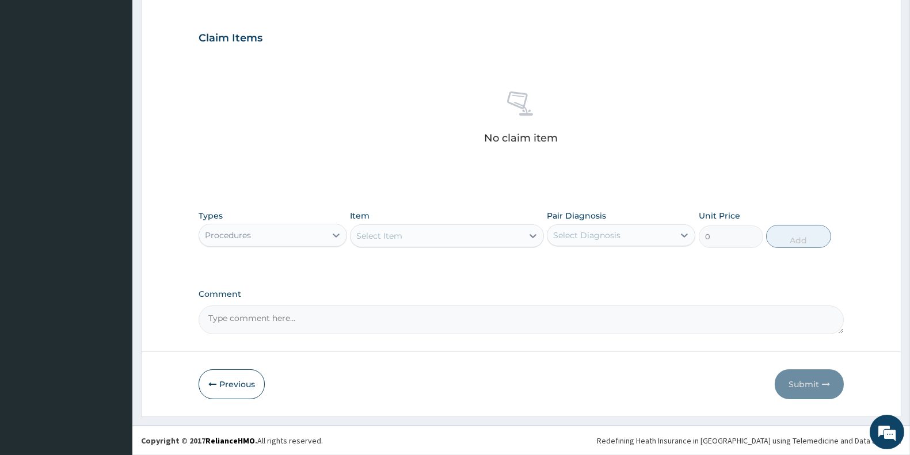
click at [417, 236] on div "Select Item" at bounding box center [437, 236] width 172 height 18
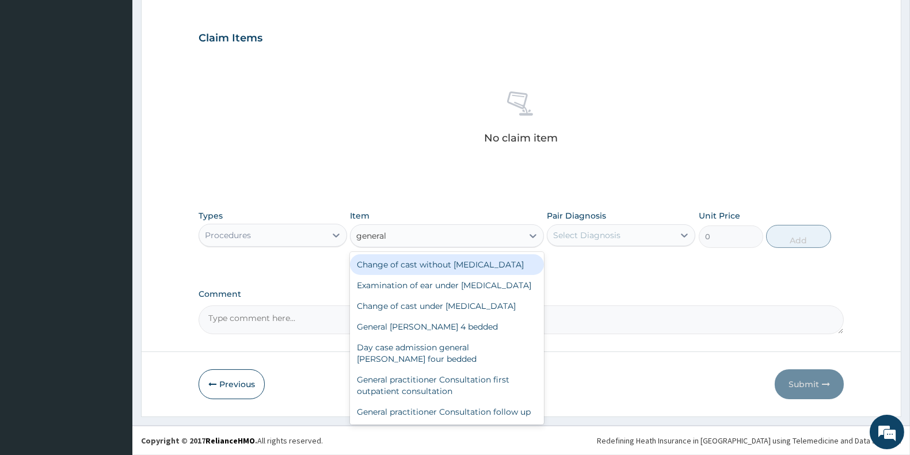
type input "general p"
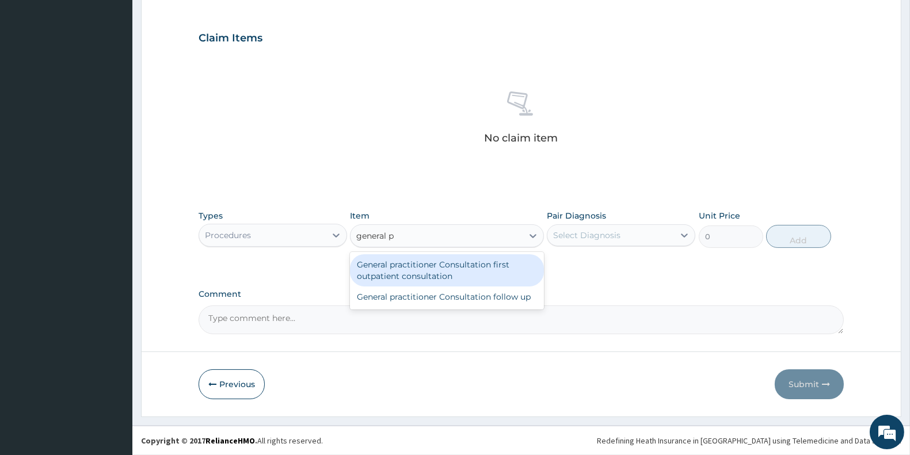
click at [500, 265] on div "General practitioner Consultation first outpatient consultation" at bounding box center [446, 270] width 193 height 32
type input "3000"
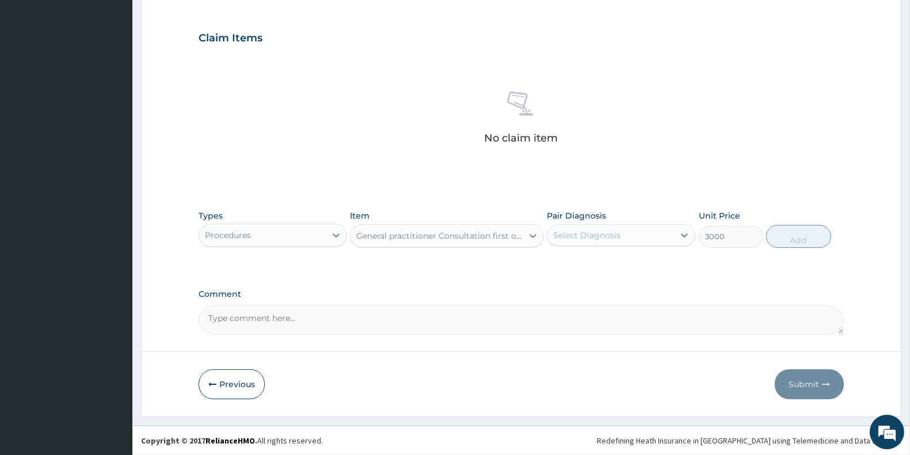
click at [593, 234] on div "Select Diagnosis" at bounding box center [586, 236] width 67 height 12
click at [607, 264] on label "Antenatal care provider" at bounding box center [615, 264] width 99 height 12
checkbox input "true"
click at [782, 238] on button "Add" at bounding box center [798, 236] width 64 height 23
type input "0"
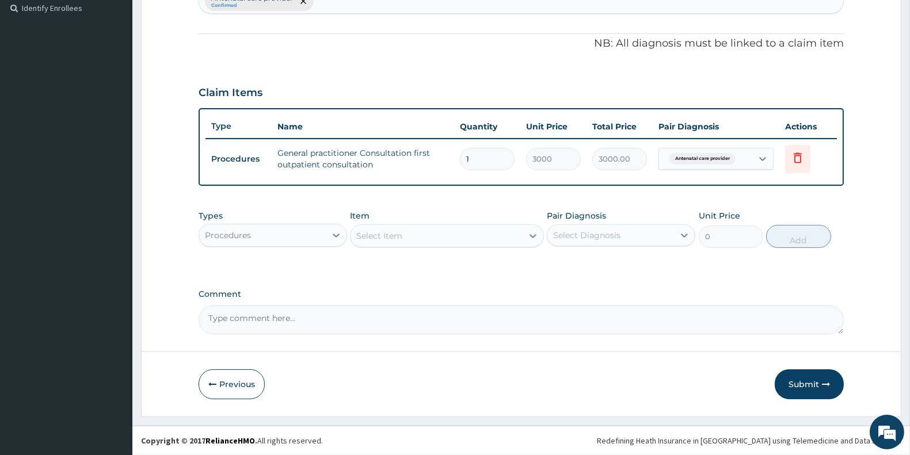
scroll to position [319, 0]
click at [301, 227] on div "Procedures" at bounding box center [262, 236] width 127 height 18
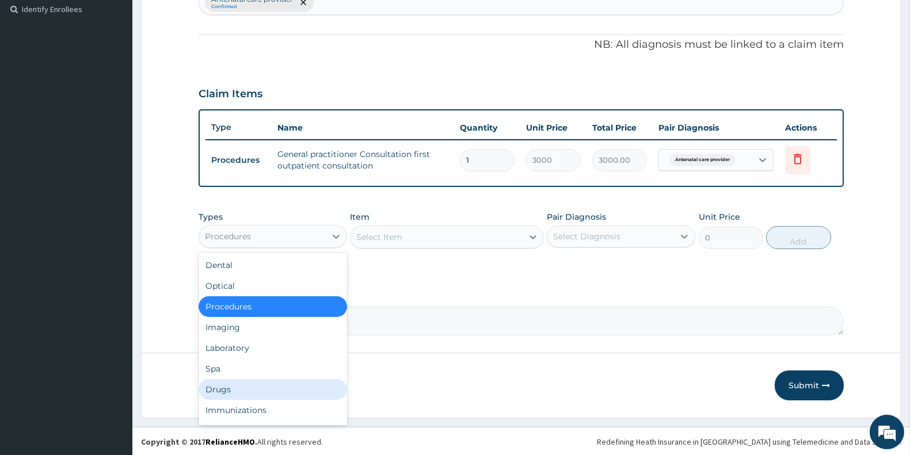
click at [272, 386] on div "Drugs" at bounding box center [273, 389] width 149 height 21
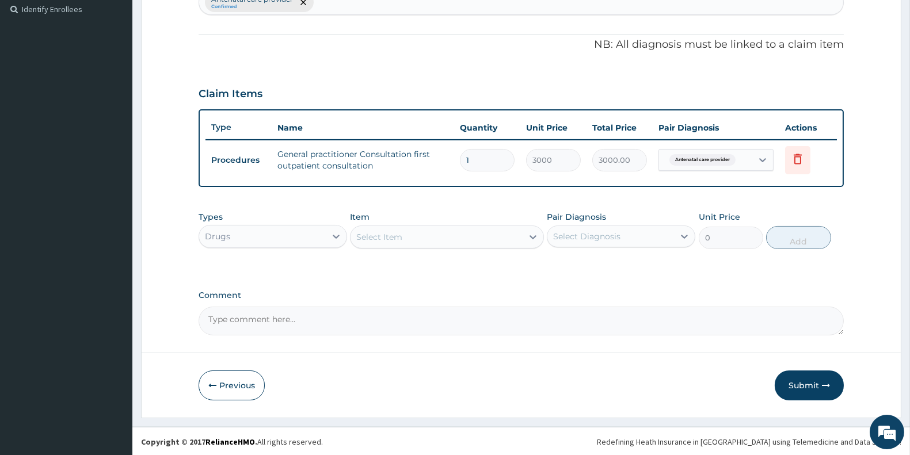
click at [422, 236] on div "Select Item" at bounding box center [437, 237] width 172 height 18
type input "ferrous"
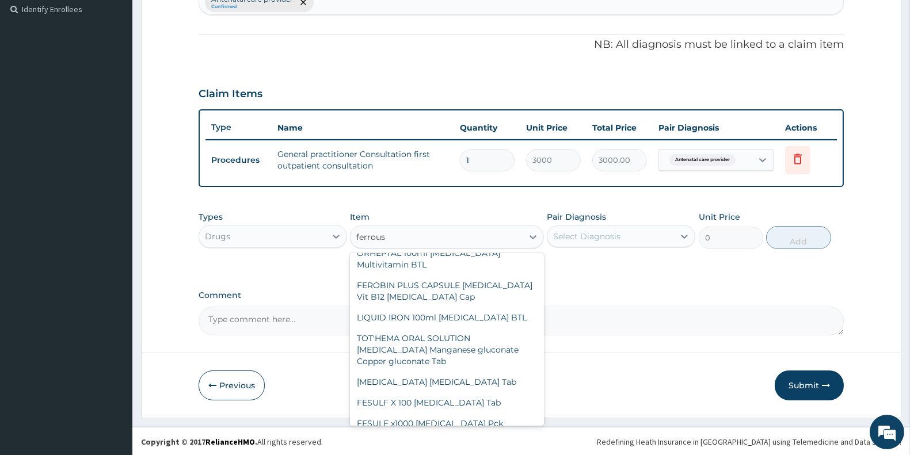
scroll to position [283, 0]
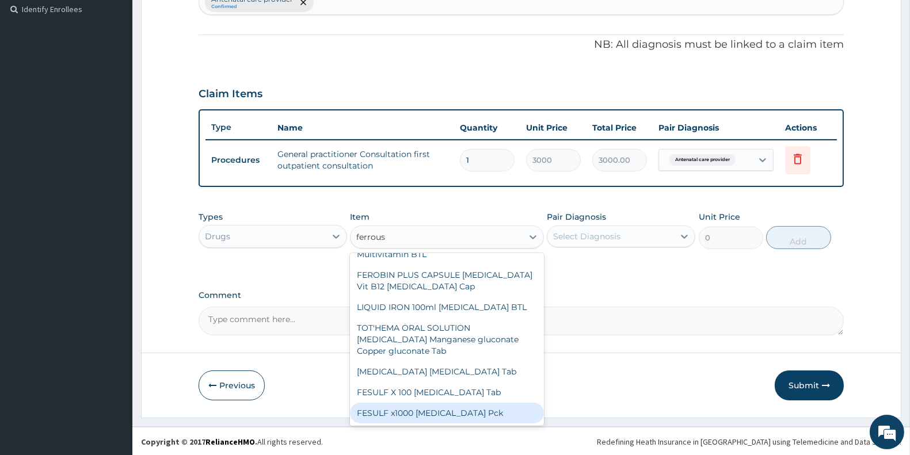
click at [508, 410] on div "FESULF x1000 Ferrous sulphate Pck" at bounding box center [446, 413] width 193 height 21
type input "1150"
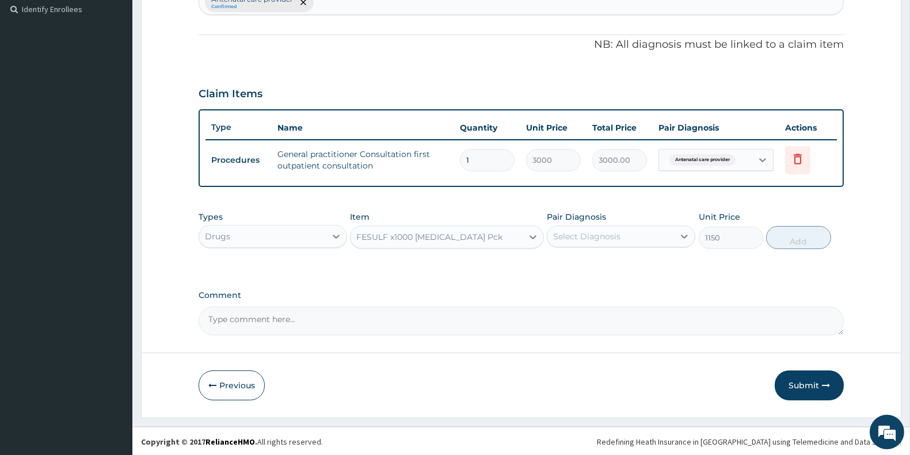
click at [588, 238] on div "Select Diagnosis" at bounding box center [586, 237] width 67 height 12
click at [599, 263] on label "Antenatal care provider" at bounding box center [615, 265] width 99 height 12
checkbox input "true"
click at [804, 239] on button "Add" at bounding box center [798, 237] width 64 height 23
type input "0"
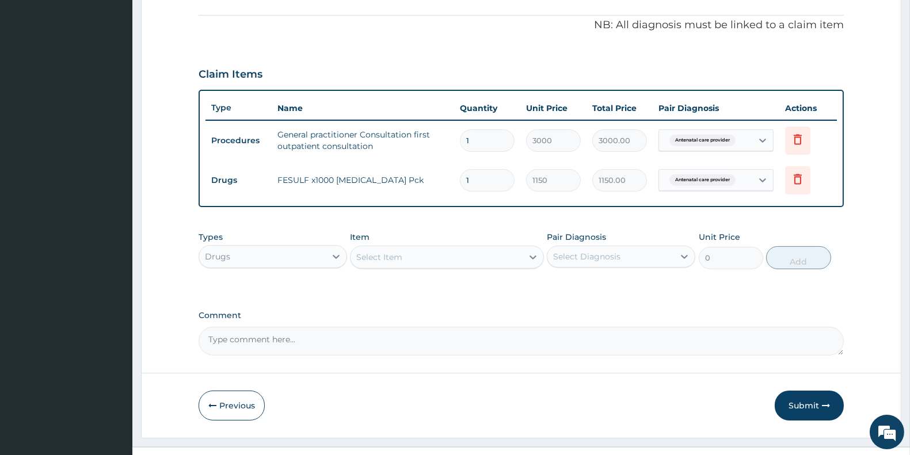
scroll to position [359, 0]
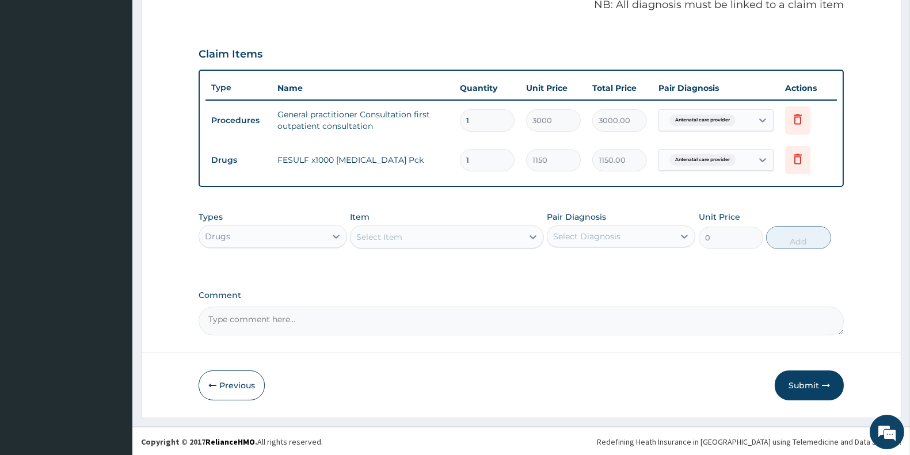
click at [424, 231] on div "Select Item" at bounding box center [437, 237] width 172 height 18
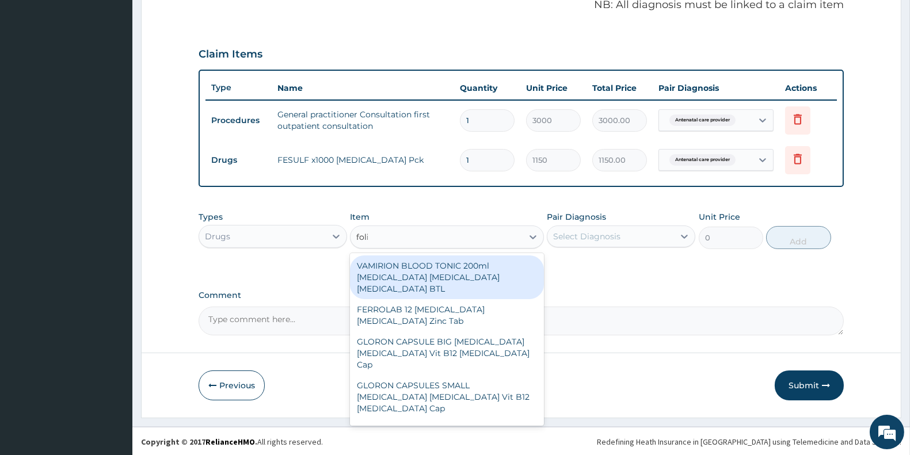
type input "folic"
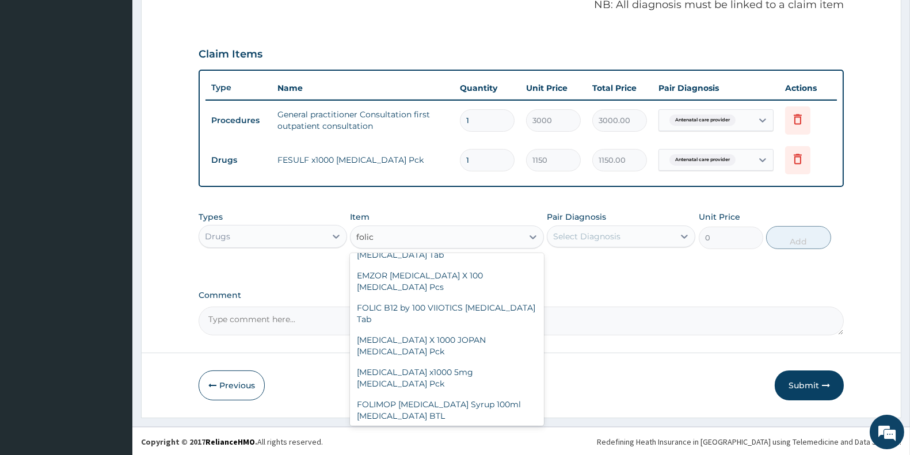
scroll to position [242, 0]
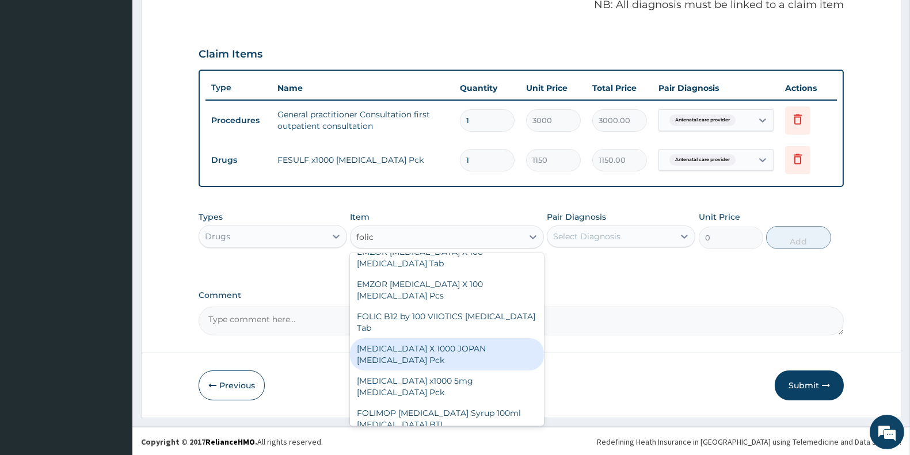
click at [484, 339] on div "FOLIC ACID X 1000 JOPAN Folic acid Pck" at bounding box center [446, 355] width 193 height 32
type input "1150"
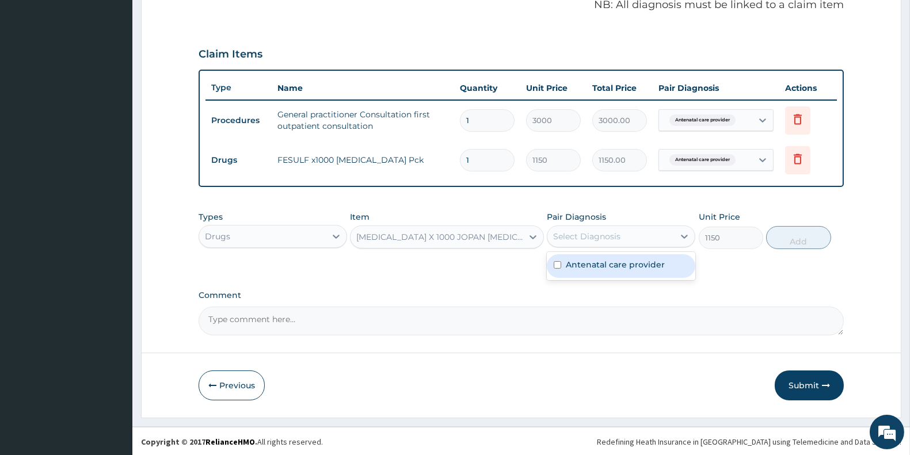
click at [631, 240] on div "Select Diagnosis" at bounding box center [611, 236] width 127 height 18
click at [630, 263] on label "Antenatal care provider" at bounding box center [615, 265] width 99 height 12
checkbox input "true"
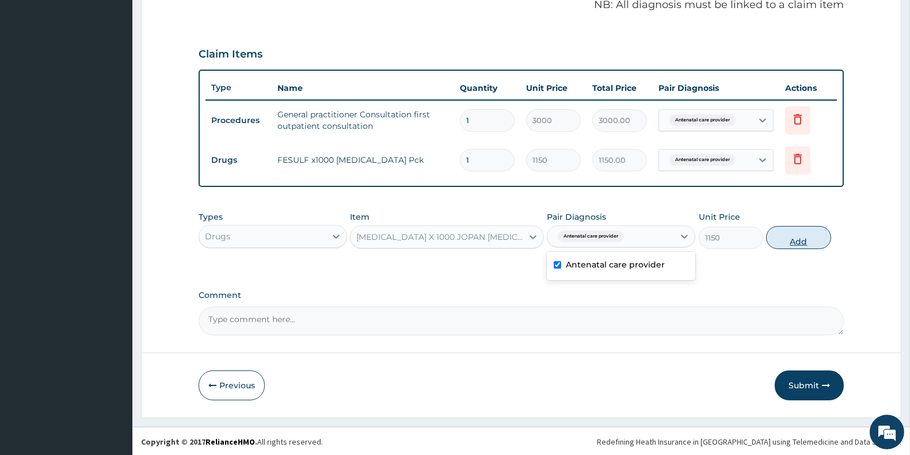
click at [797, 246] on button "Add" at bounding box center [798, 237] width 64 height 23
type input "0"
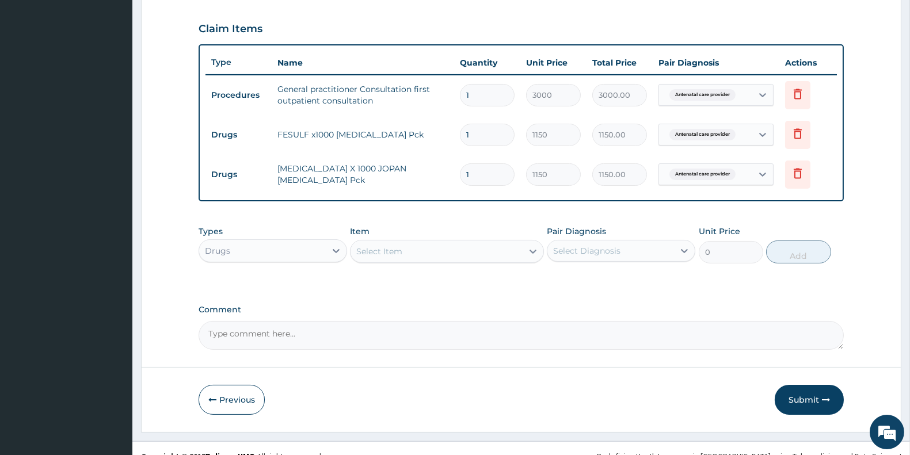
scroll to position [399, 0]
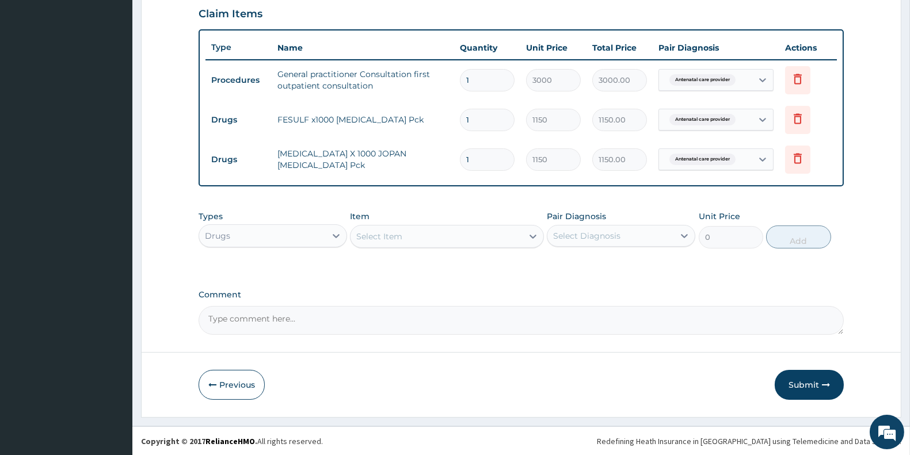
click at [436, 241] on div "Select Item" at bounding box center [437, 236] width 172 height 18
click at [378, 240] on input "vitanmin b compl" at bounding box center [393, 237] width 75 height 12
type input "vitamin b compl"
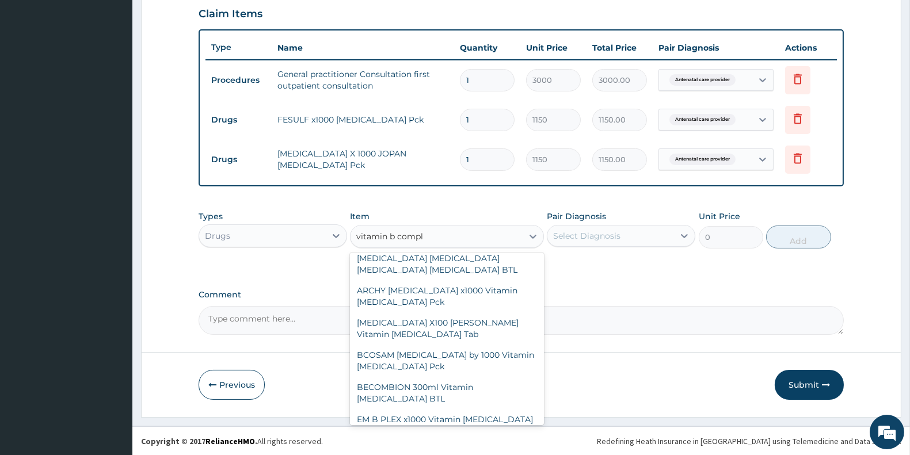
scroll to position [242, 0]
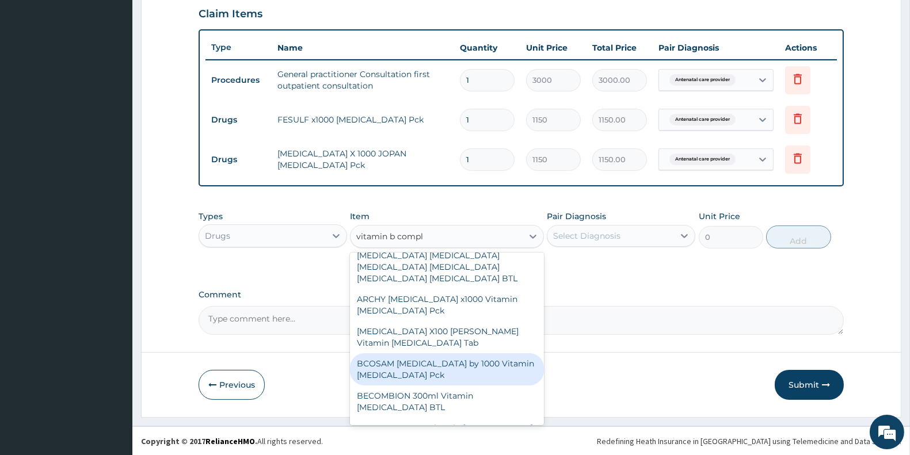
click at [495, 354] on div "BCOSAM B Complex by 1000 Vitamin B complex Pck" at bounding box center [446, 370] width 193 height 32
type input "632.5"
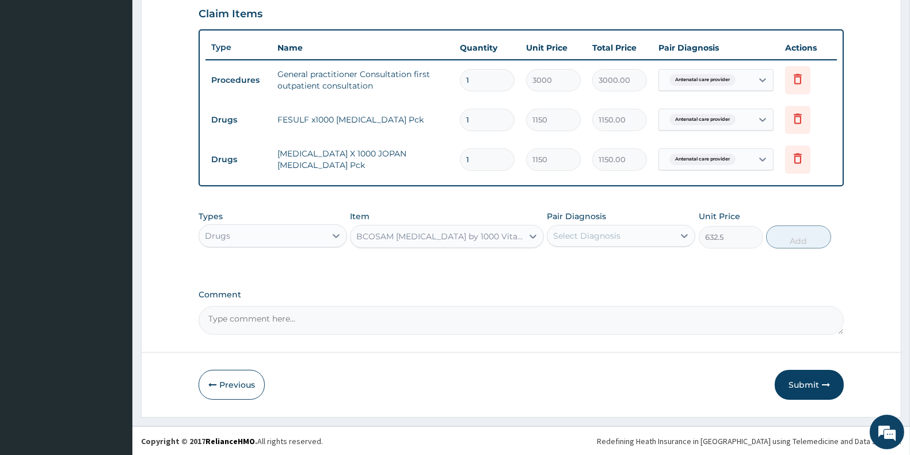
click at [620, 233] on div "Select Diagnosis" at bounding box center [586, 236] width 67 height 12
click at [621, 263] on label "Antenatal care provider" at bounding box center [615, 265] width 99 height 12
checkbox input "true"
click at [791, 243] on button "Add" at bounding box center [798, 237] width 64 height 23
type input "0"
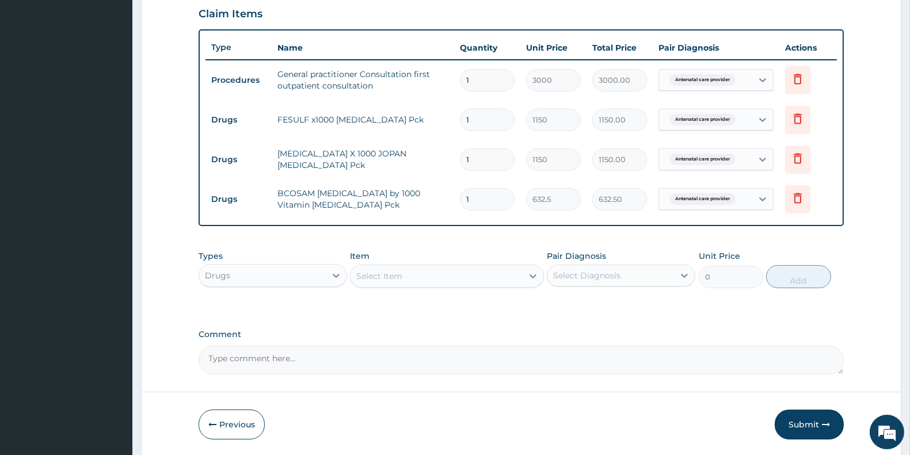
click at [411, 275] on div "Select Item" at bounding box center [437, 276] width 172 height 18
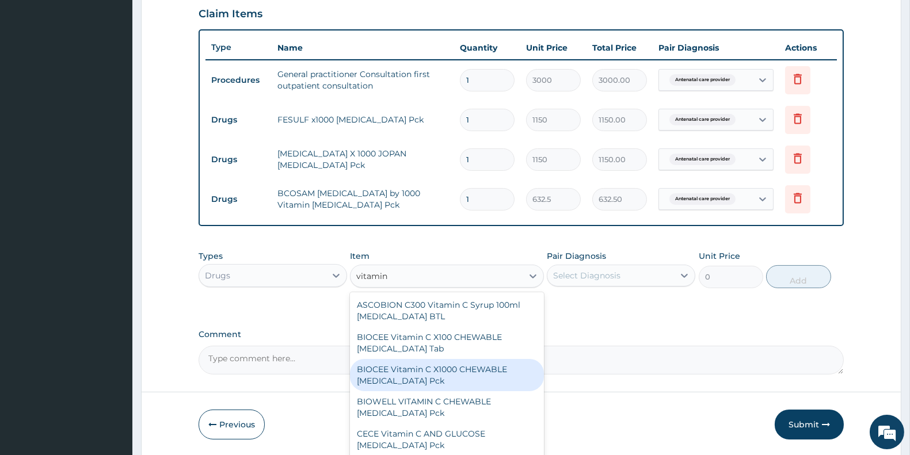
type input "vitamin c"
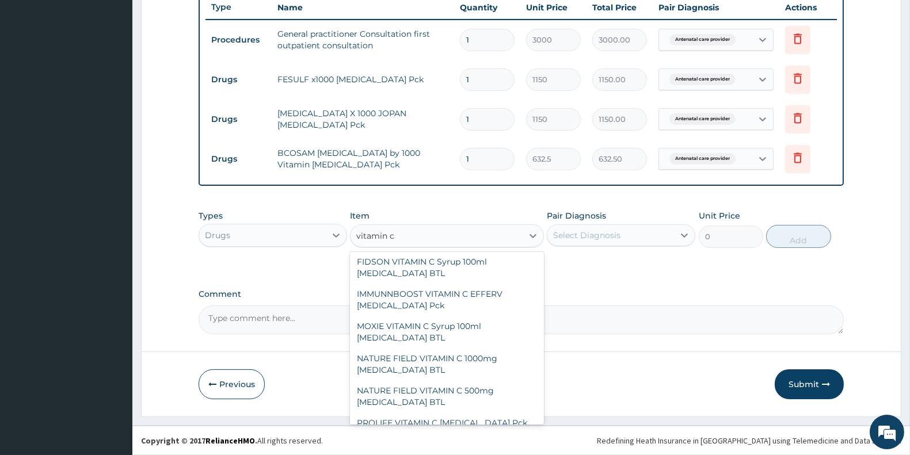
scroll to position [0, 0]
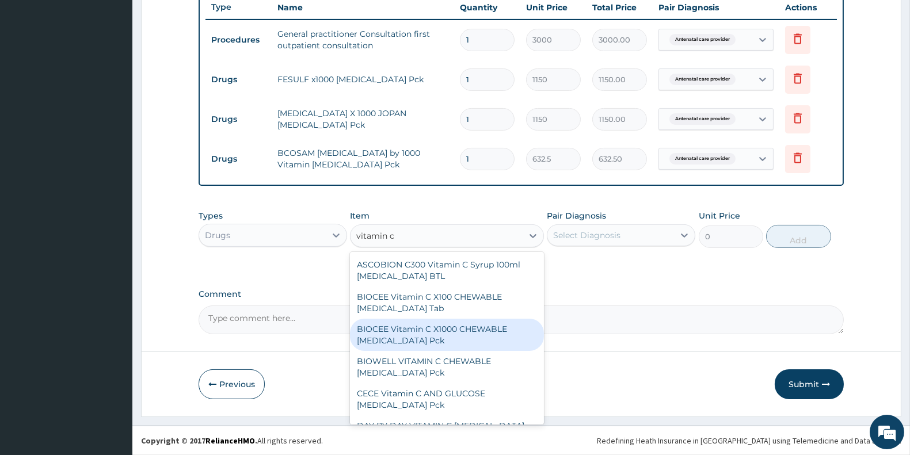
drag, startPoint x: 453, startPoint y: 335, endPoint x: 529, endPoint y: 306, distance: 80.5
click at [454, 335] on div "BIOCEE Vitamin C X1000 CHEWABLE Ascorbic Acid Pck" at bounding box center [446, 335] width 193 height 32
type input "1460.5"
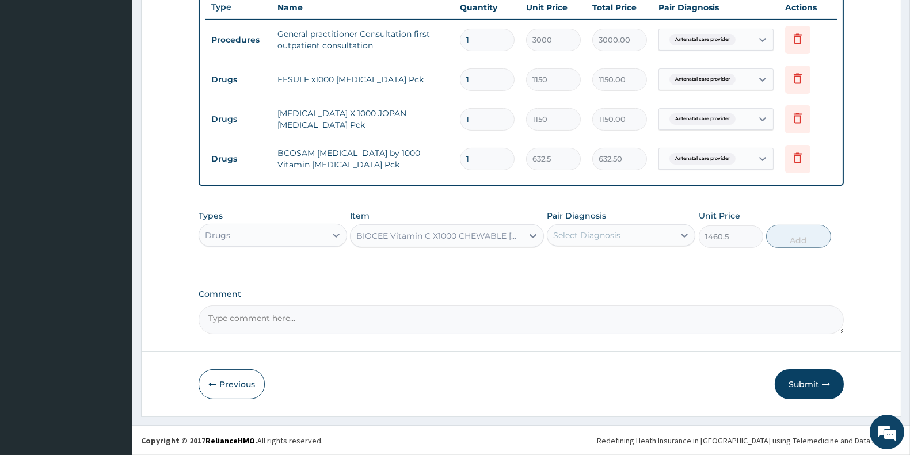
click at [611, 240] on div "Select Diagnosis" at bounding box center [586, 236] width 67 height 12
click at [605, 267] on label "Antenatal care provider" at bounding box center [615, 264] width 99 height 12
checkbox input "true"
click at [785, 233] on button "Add" at bounding box center [798, 236] width 64 height 23
type input "0"
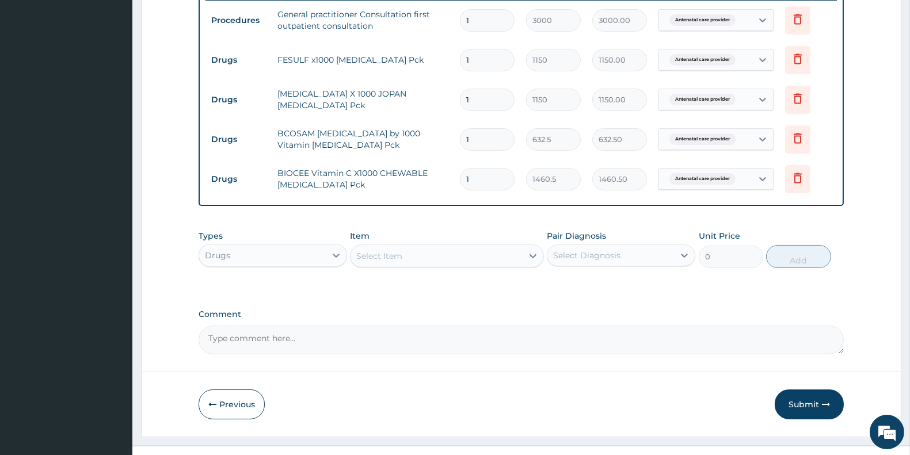
scroll to position [479, 0]
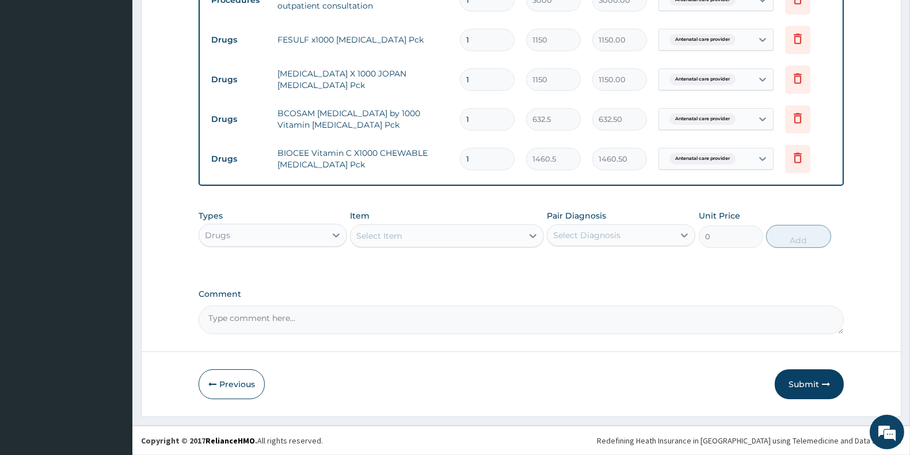
click at [402, 235] on div "Select Item" at bounding box center [379, 236] width 46 height 12
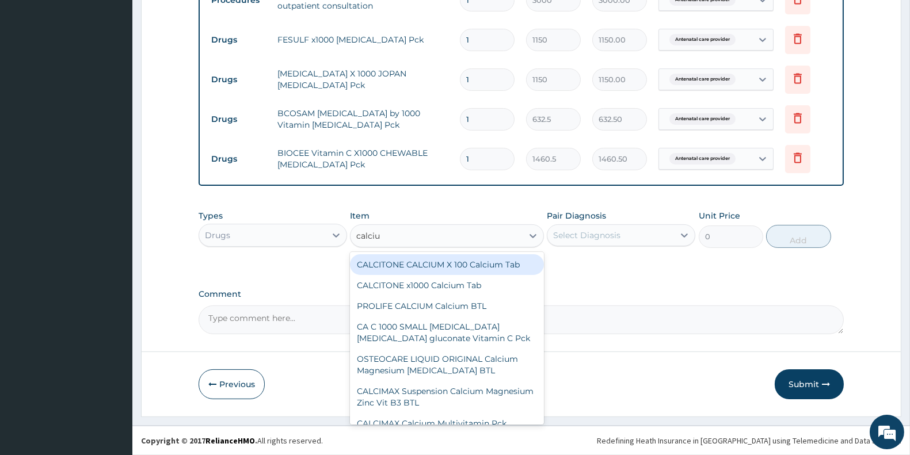
type input "calcium"
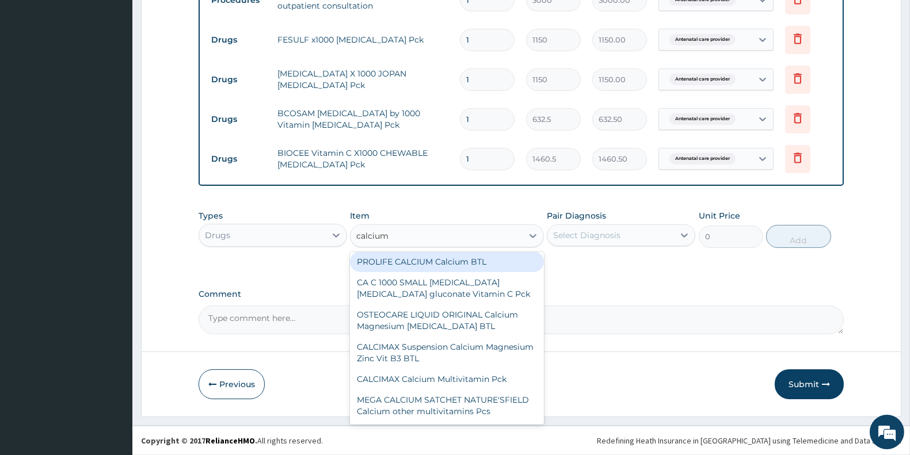
scroll to position [47, 0]
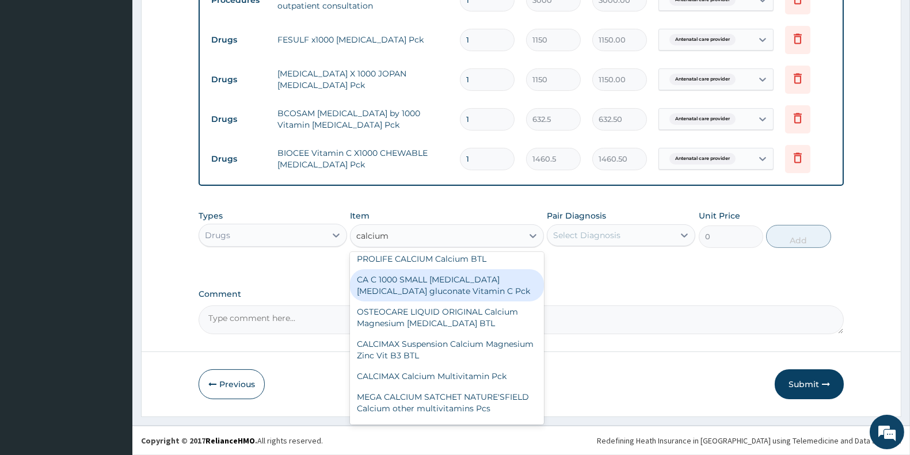
click at [484, 286] on div "CA C 1000 SMALL Calcium carbonate Calcium lactate gluconate Vitamin C Pck" at bounding box center [446, 285] width 193 height 32
type input "1702"
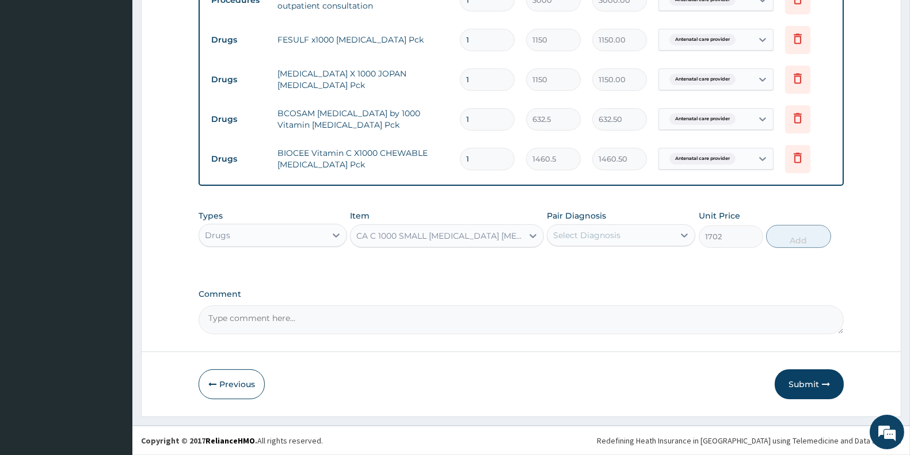
click at [617, 236] on div "Select Diagnosis" at bounding box center [586, 236] width 67 height 12
click at [611, 261] on label "Antenatal care provider" at bounding box center [615, 264] width 99 height 12
checkbox input "true"
click at [812, 240] on button "Add" at bounding box center [798, 236] width 64 height 23
type input "0"
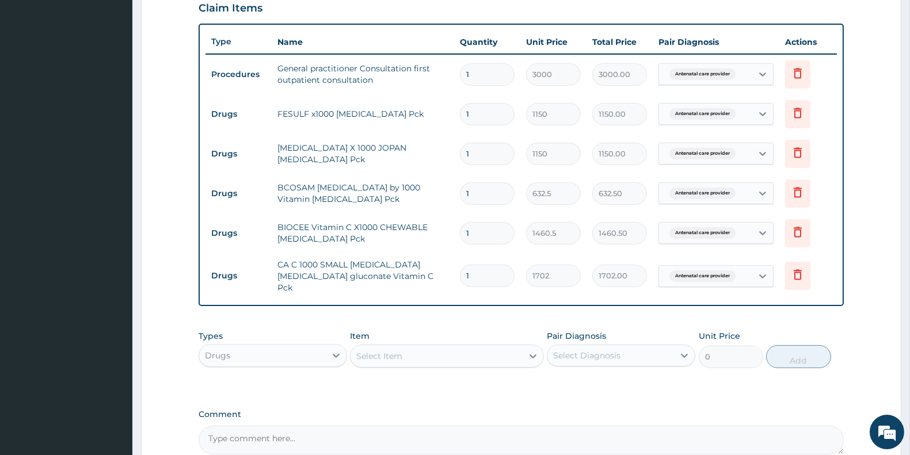
scroll to position [519, 0]
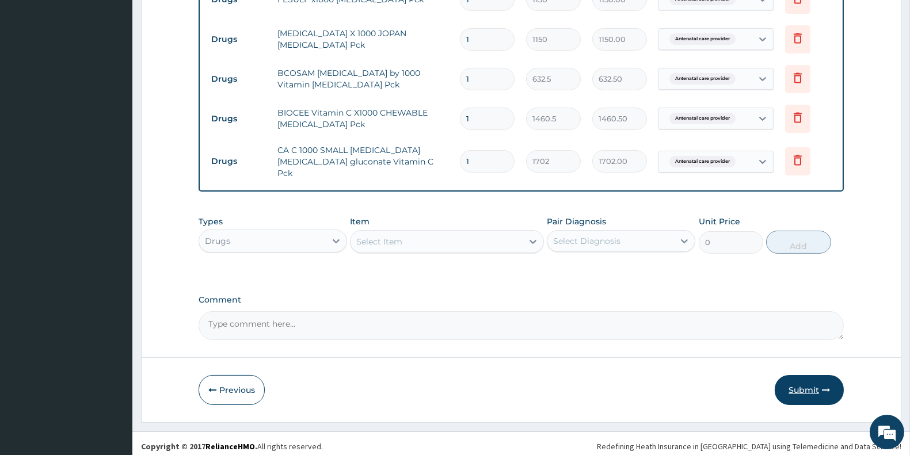
click at [799, 383] on button "Submit" at bounding box center [809, 390] width 69 height 30
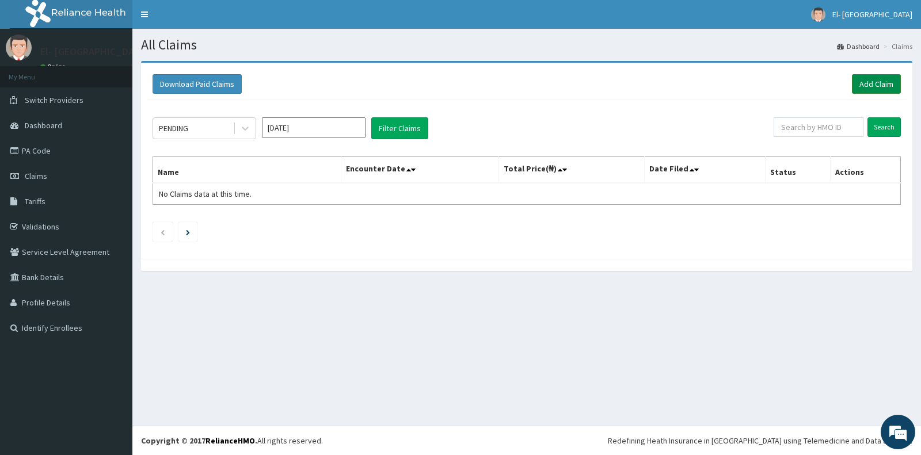
click at [865, 82] on link "Add Claim" at bounding box center [876, 84] width 49 height 20
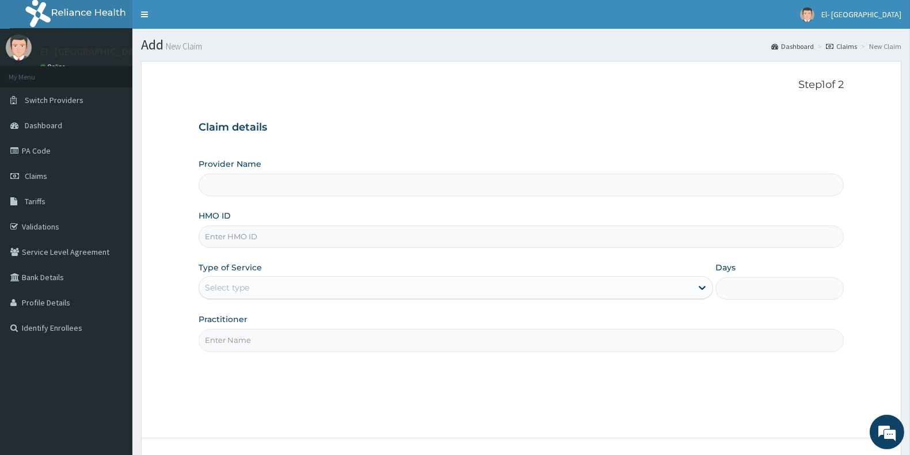
type input "El-[GEOGRAPHIC_DATA]"
click at [316, 238] on input "HMO ID" at bounding box center [521, 237] width 645 height 22
type input "POM/10006/B"
click at [307, 290] on div "Select type" at bounding box center [445, 288] width 493 height 18
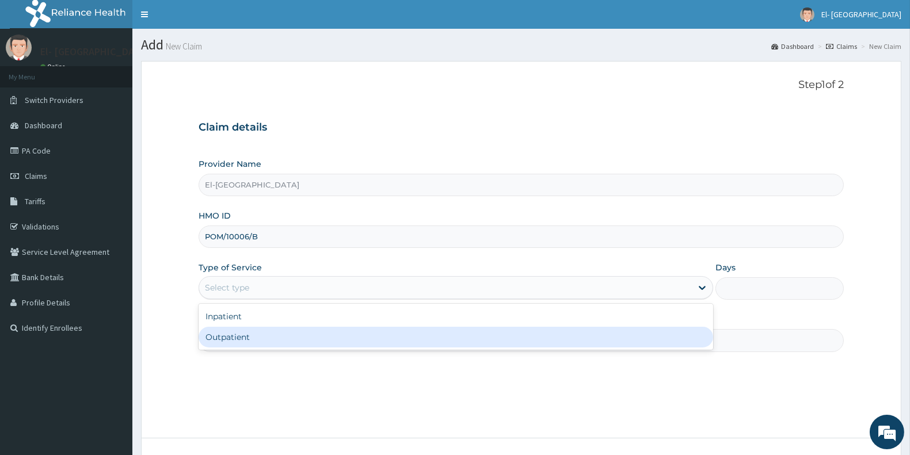
click at [261, 332] on div "Outpatient" at bounding box center [456, 337] width 515 height 21
type input "1"
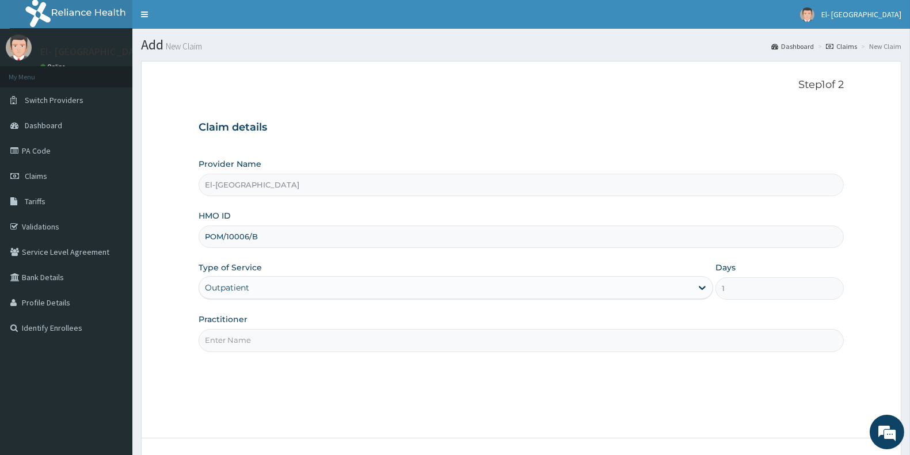
click at [332, 349] on input "Practitioner" at bounding box center [521, 340] width 645 height 22
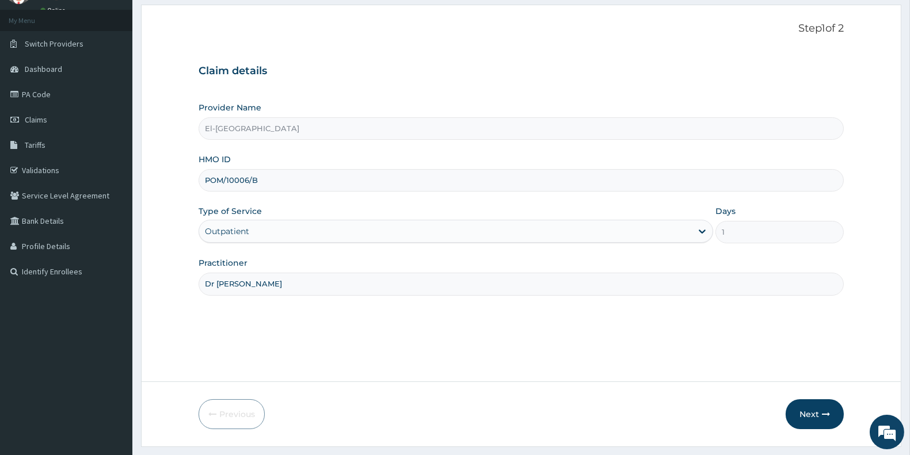
scroll to position [86, 0]
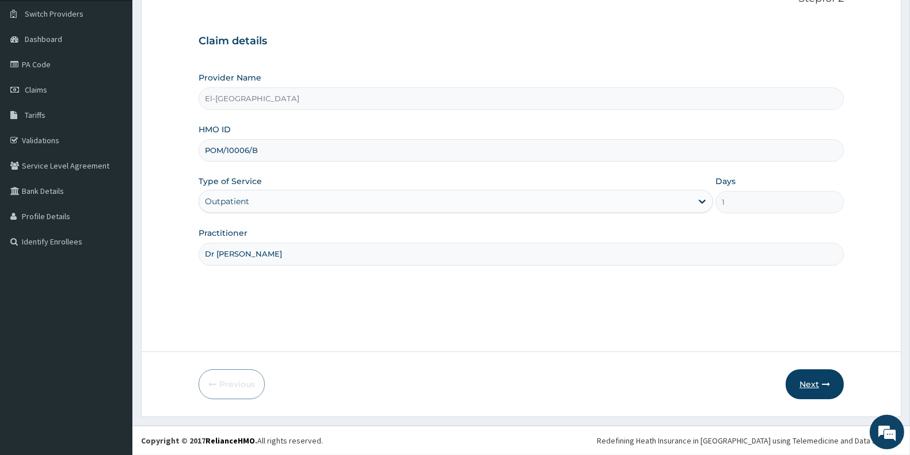
type input "Dr [PERSON_NAME]"
click at [825, 377] on button "Next" at bounding box center [815, 385] width 58 height 30
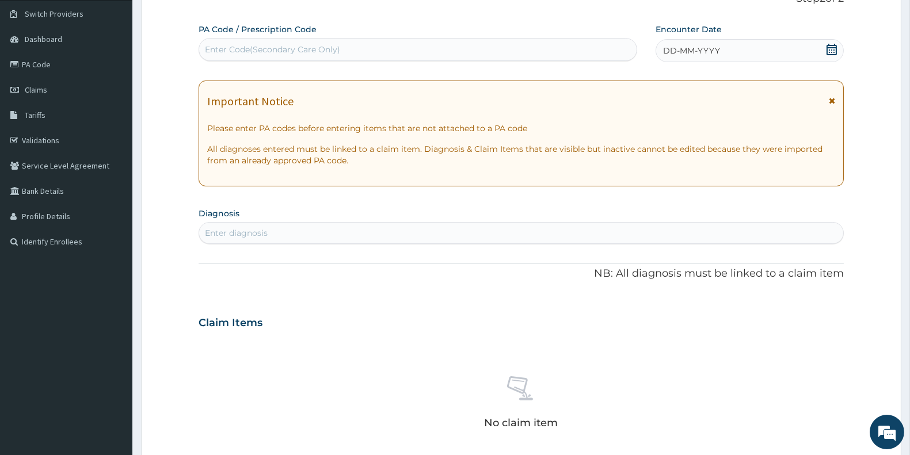
click at [704, 55] on span "DD-MM-YYYY" at bounding box center [691, 51] width 57 height 12
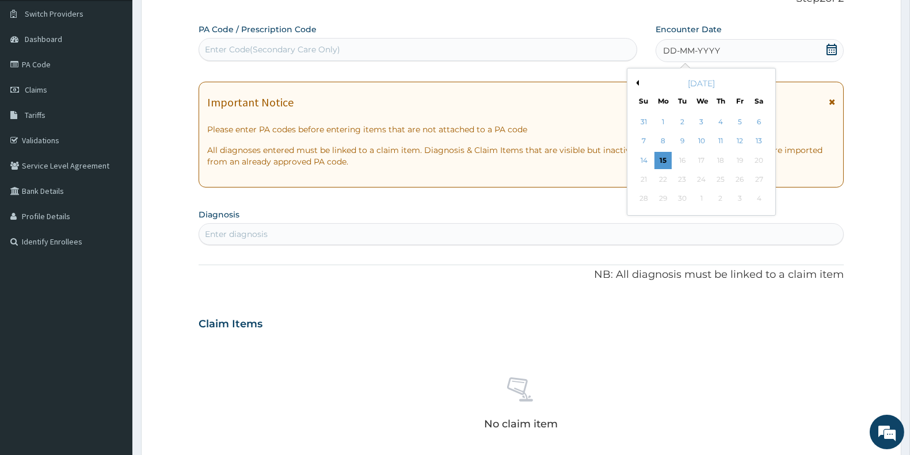
click at [628, 78] on div "Previous Month [DATE] Su Mo Tu We Th Fr Sa 31 1 2 3 4 5 6 7 8 9 10 11 12 13 14 …" at bounding box center [701, 142] width 149 height 148
click at [636, 81] on button "Previous Month" at bounding box center [636, 83] width 6 height 6
click at [720, 158] on div "14" at bounding box center [720, 160] width 17 height 17
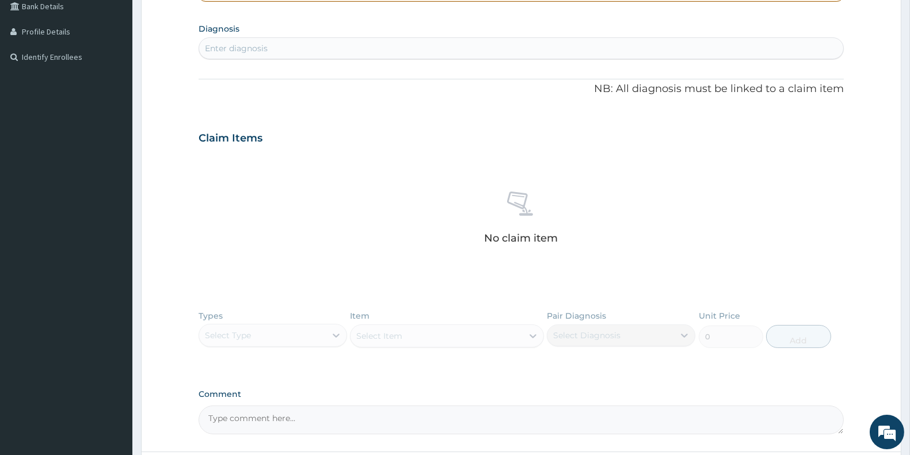
scroll to position [278, 0]
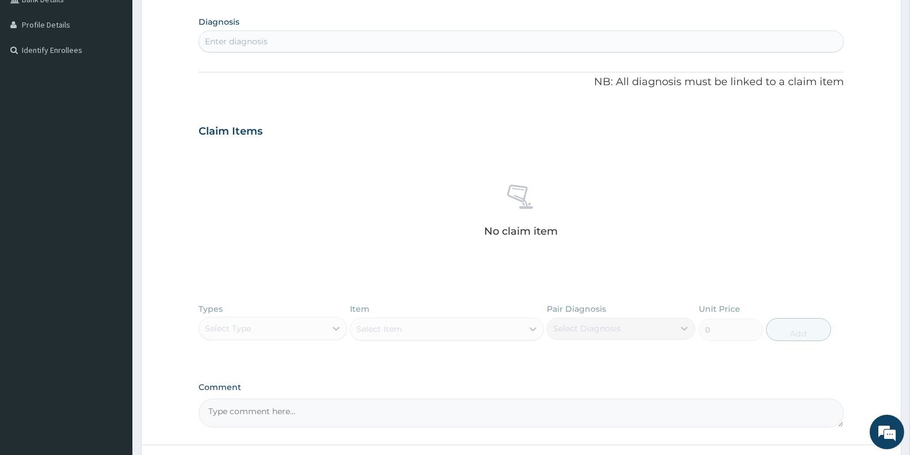
drag, startPoint x: 252, startPoint y: 43, endPoint x: 245, endPoint y: 48, distance: 8.8
click at [246, 46] on div "Enter diagnosis" at bounding box center [236, 42] width 63 height 12
type input "antenatal"
